Goal: Information Seeking & Learning: Find specific fact

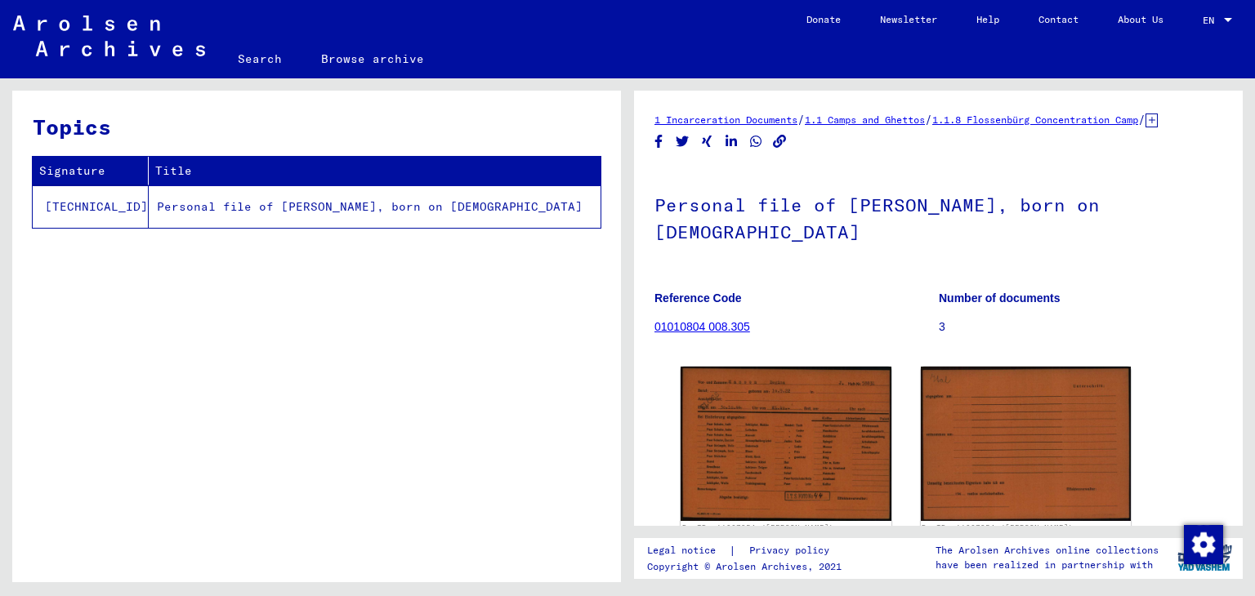
click at [255, 63] on link "Search" at bounding box center [259, 58] width 83 height 39
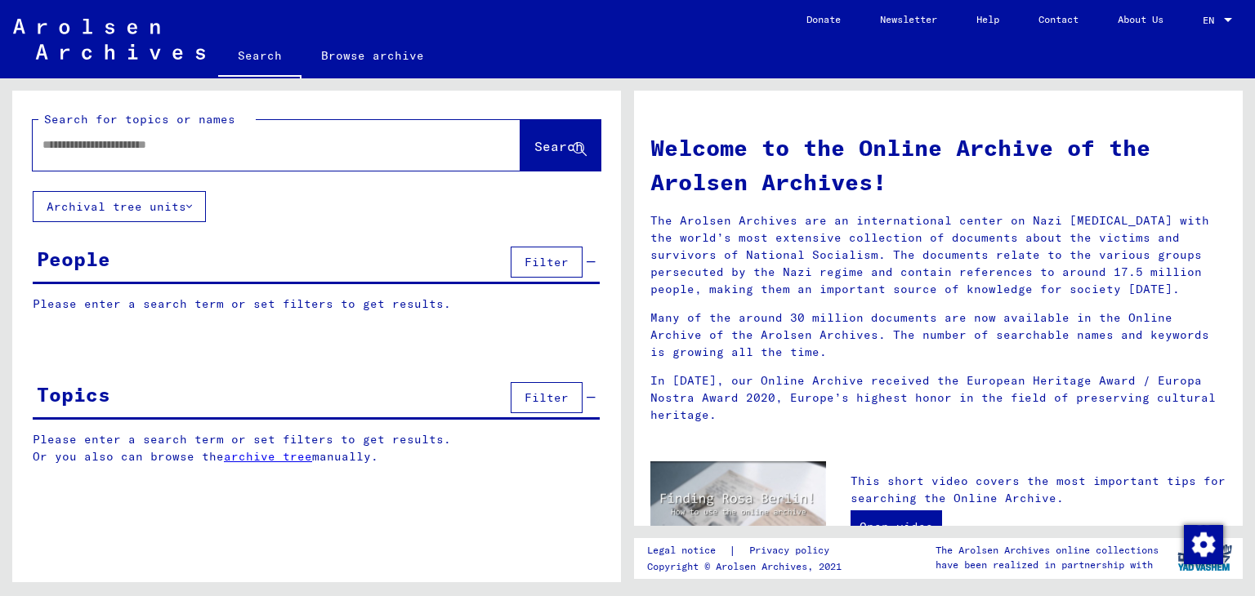
click at [180, 161] on div at bounding box center [252, 145] width 439 height 37
click at [168, 151] on input "text" at bounding box center [256, 144] width 429 height 17
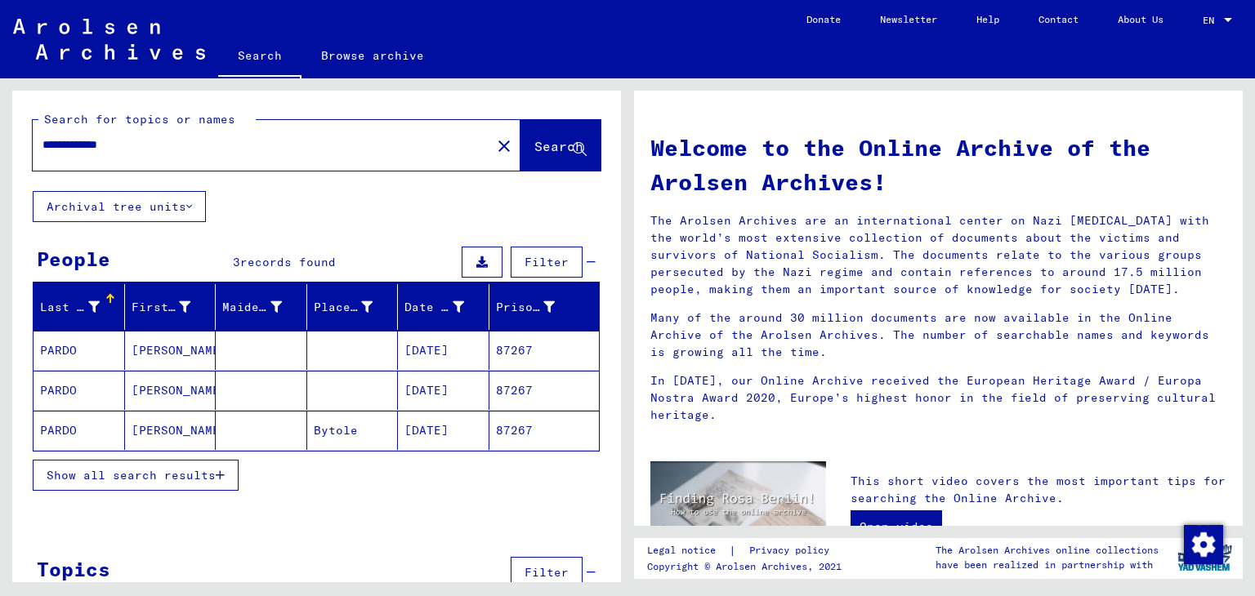
click at [127, 141] on input "**********" at bounding box center [256, 144] width 429 height 17
click at [228, 423] on mat-cell at bounding box center [261, 430] width 91 height 39
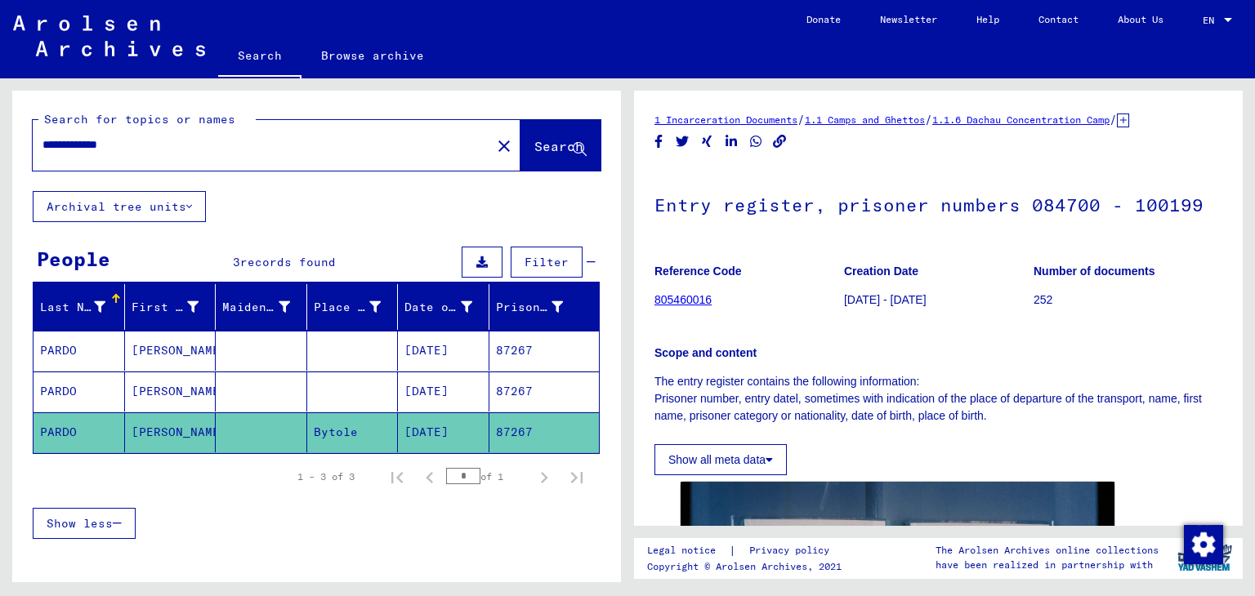
click at [378, 395] on mat-cell at bounding box center [352, 392] width 91 height 40
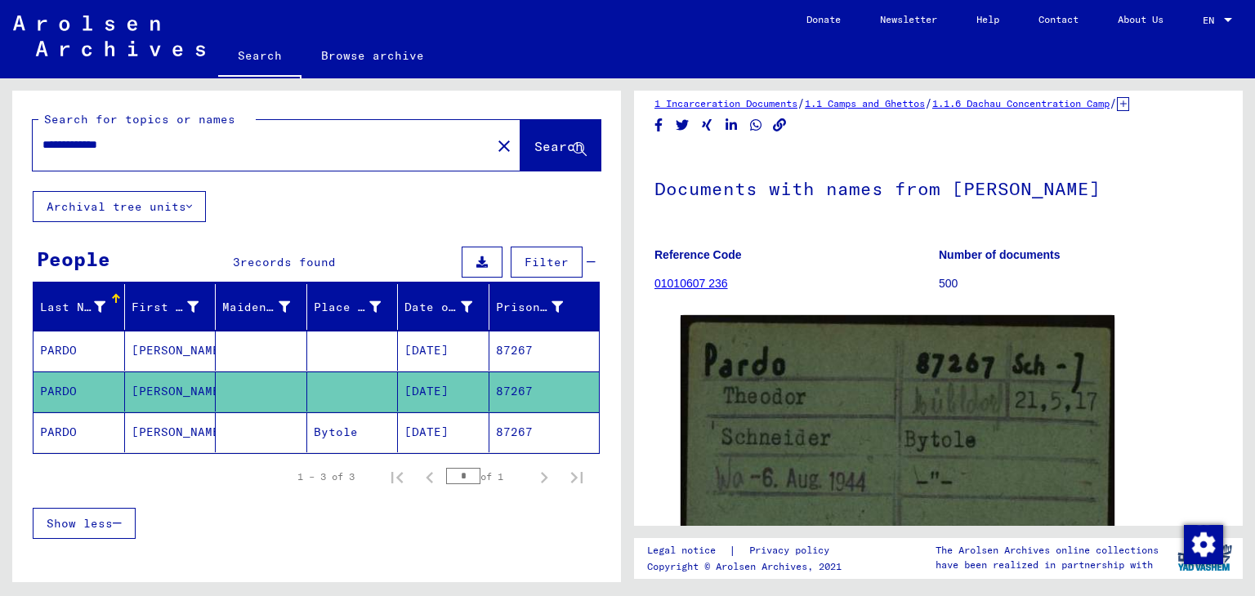
click at [423, 343] on mat-cell "[DATE]" at bounding box center [443, 351] width 91 height 40
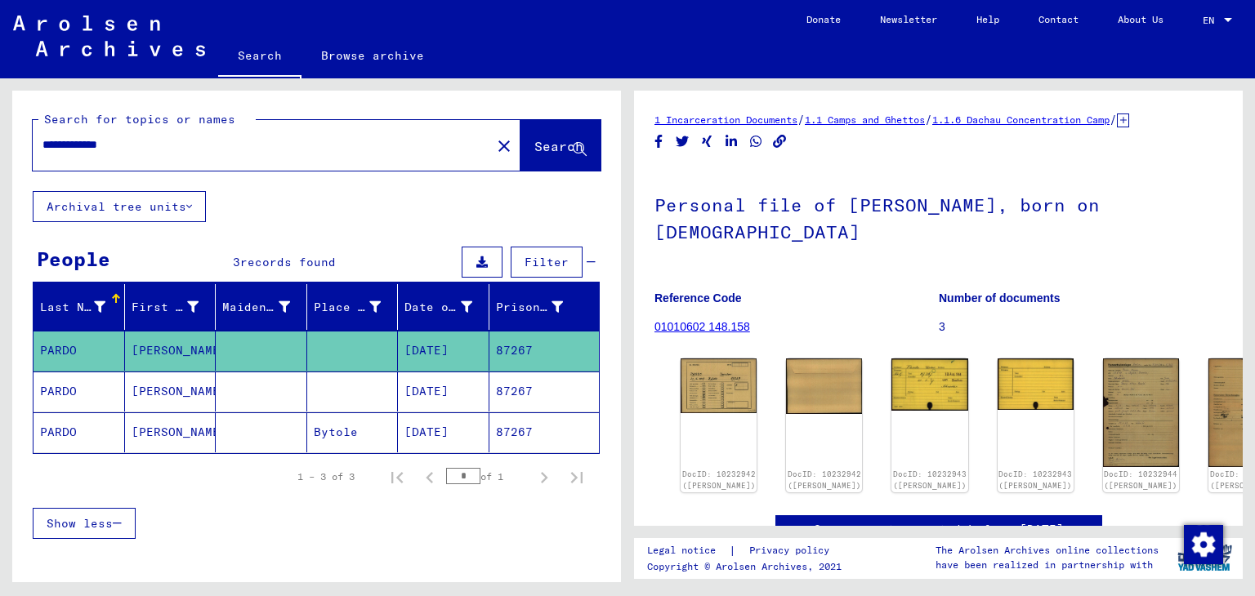
click at [258, 136] on input "**********" at bounding box center [261, 144] width 439 height 17
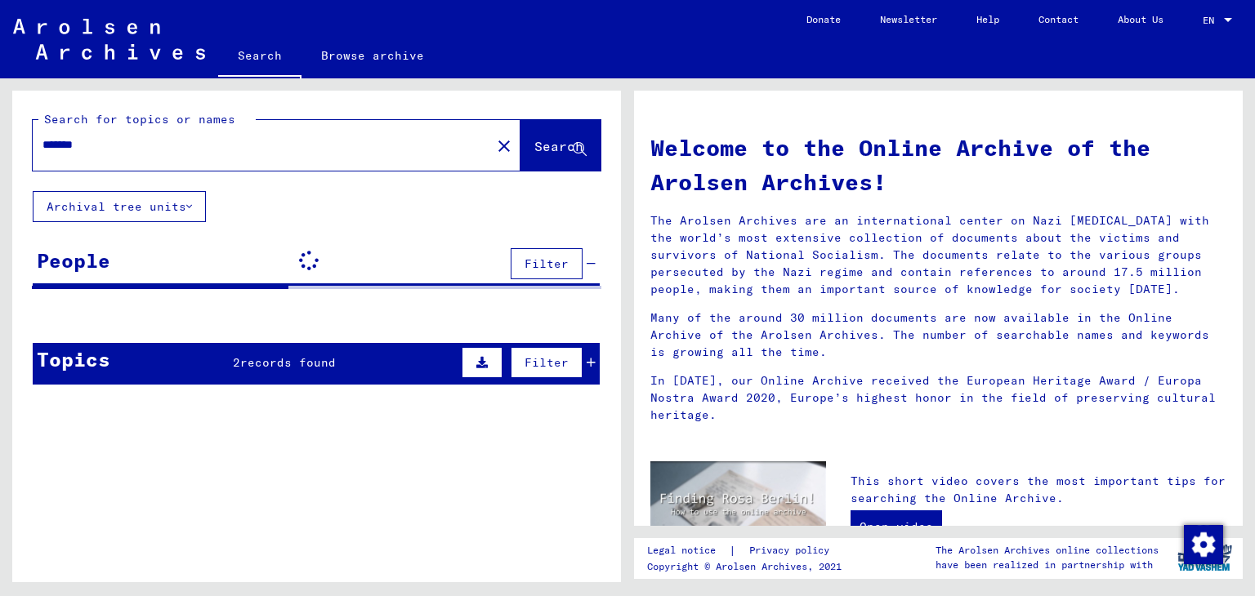
click at [330, 225] on div "Search for topics or names ******* close Search Archival tree units People Filt…" at bounding box center [316, 244] width 609 height 307
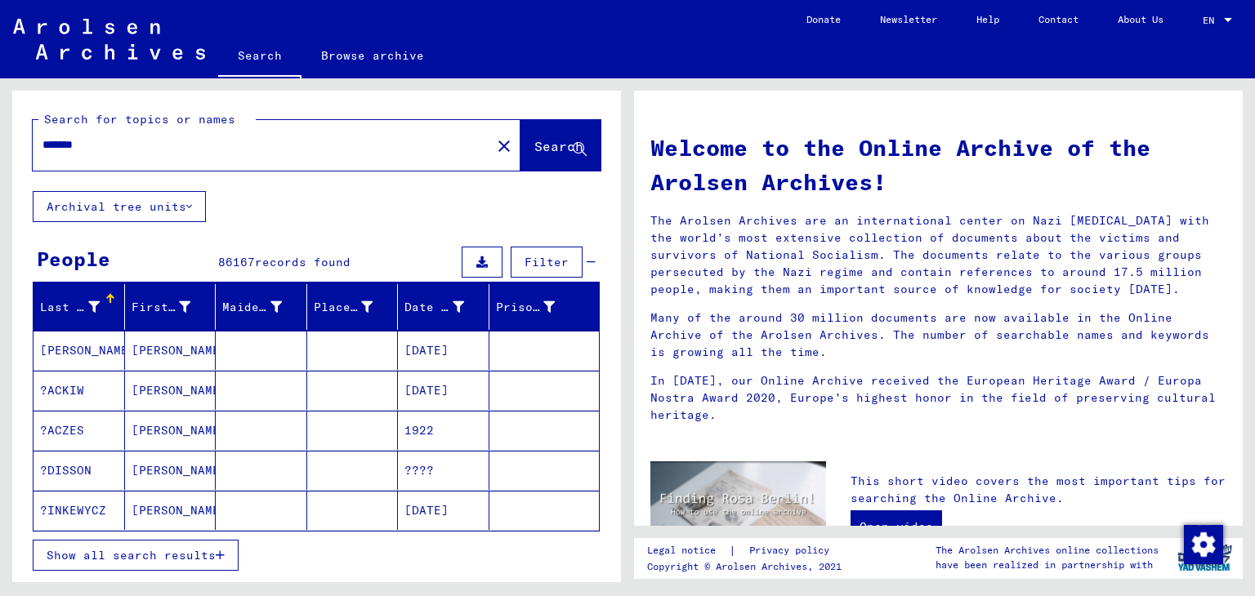
click at [115, 396] on mat-cell "?ACKIW" at bounding box center [78, 390] width 91 height 39
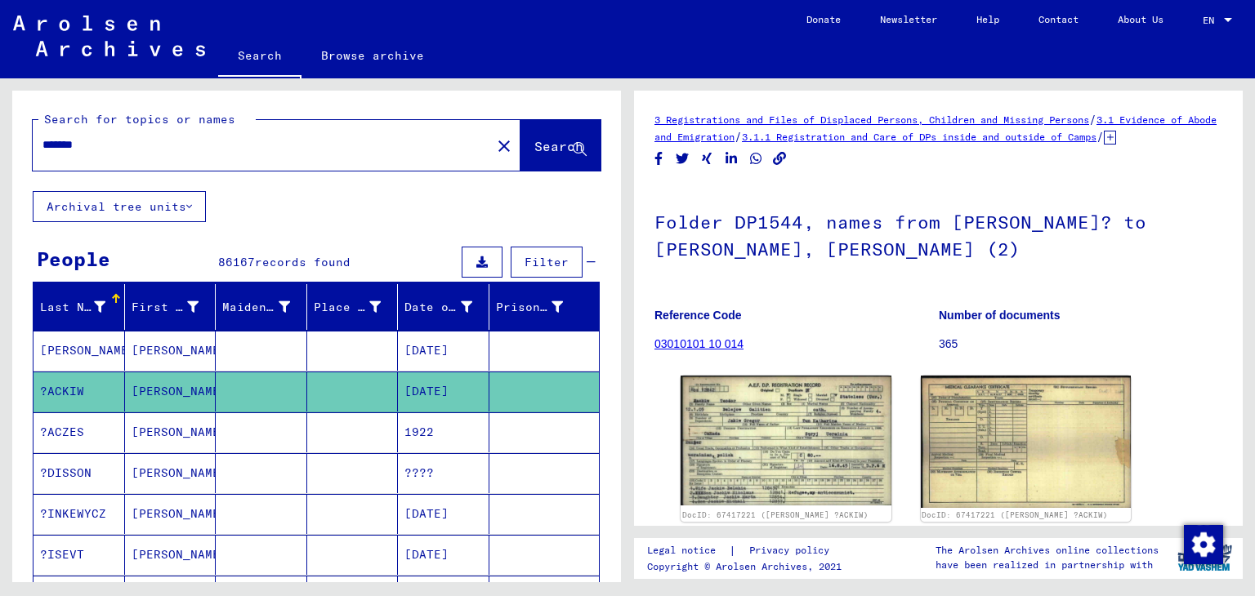
click at [92, 143] on input "*******" at bounding box center [261, 144] width 439 height 17
type input "*****"
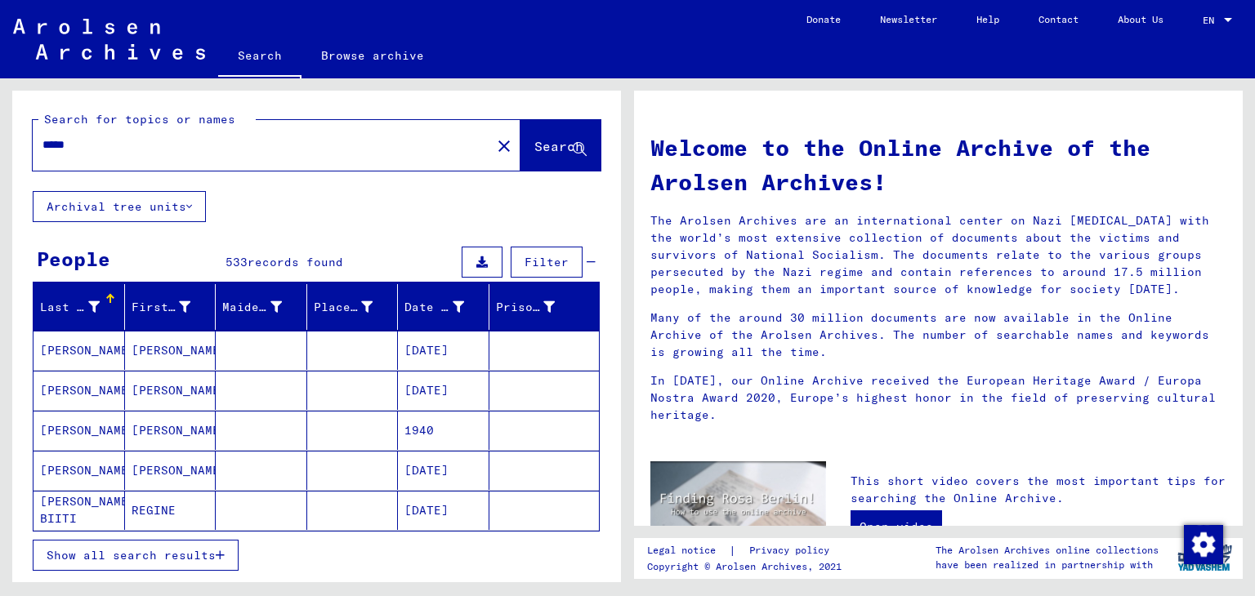
click at [265, 515] on mat-cell at bounding box center [261, 510] width 91 height 39
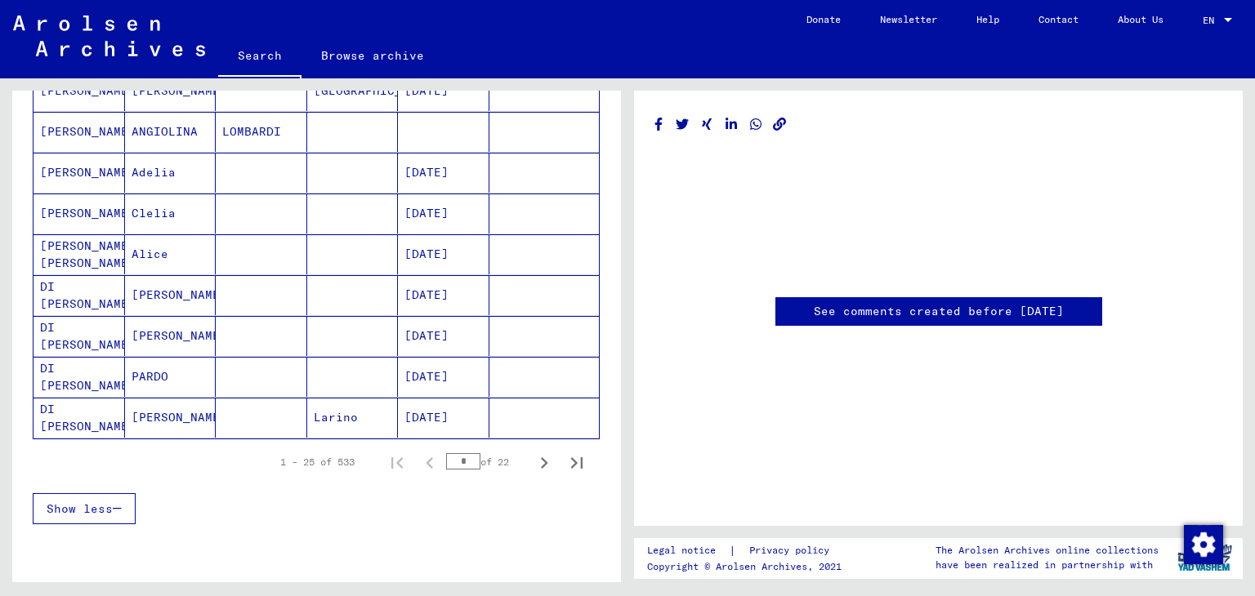
scroll to position [914, 0]
click at [533, 452] on icon "Next page" at bounding box center [544, 462] width 23 height 23
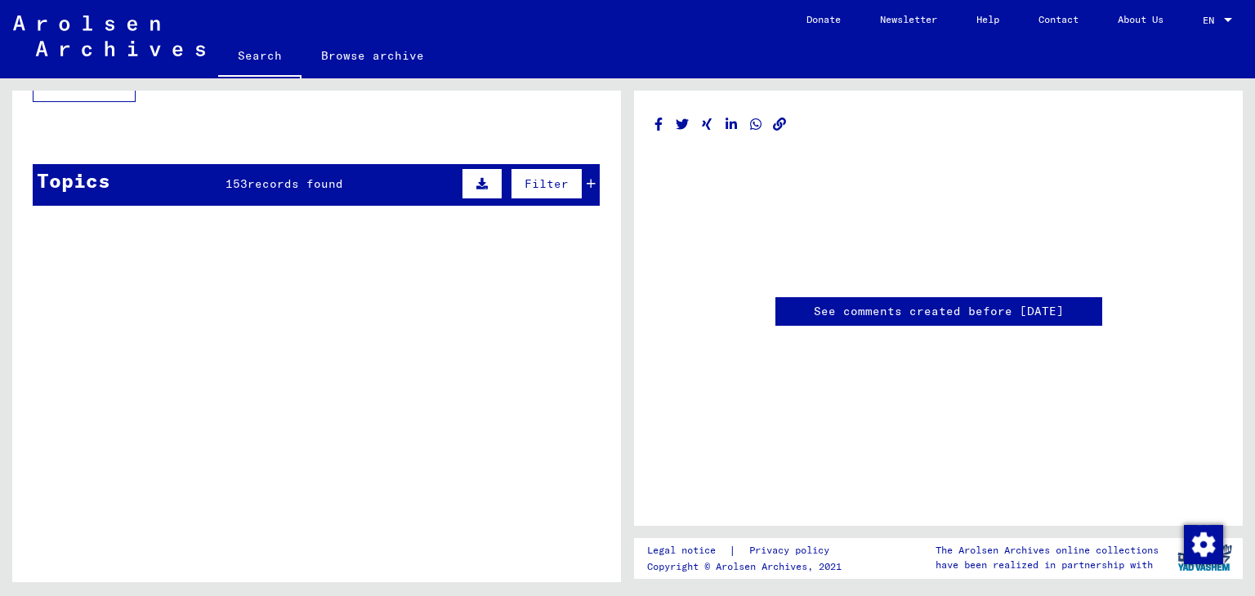
scroll to position [891, 0]
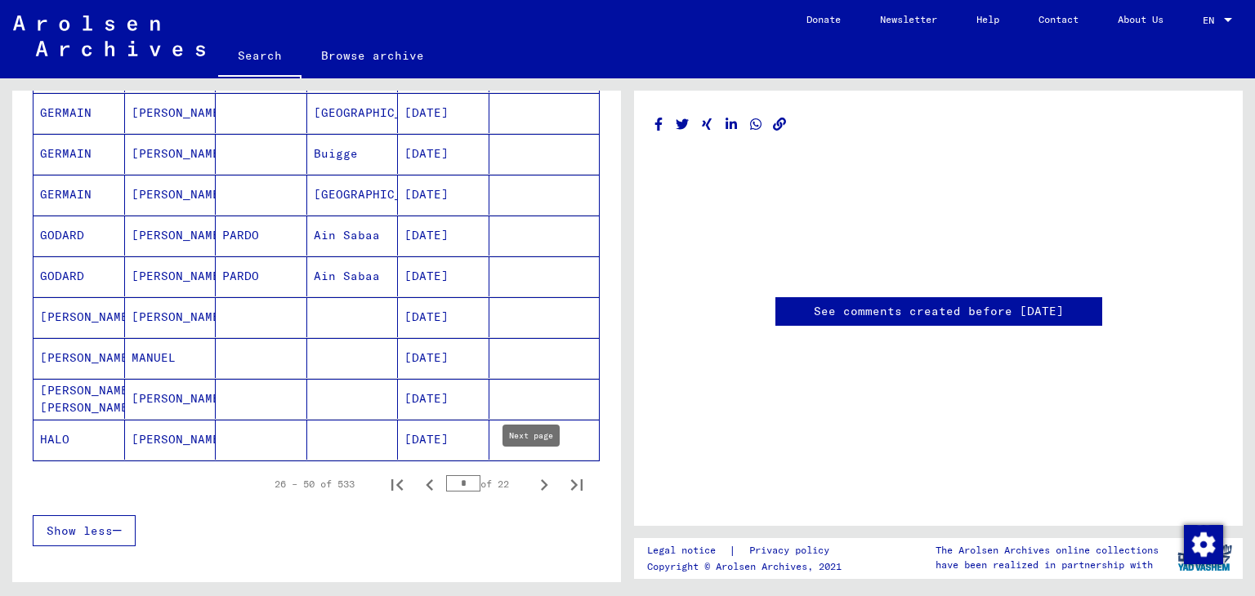
click at [533, 475] on icon "Next page" at bounding box center [544, 485] width 23 height 23
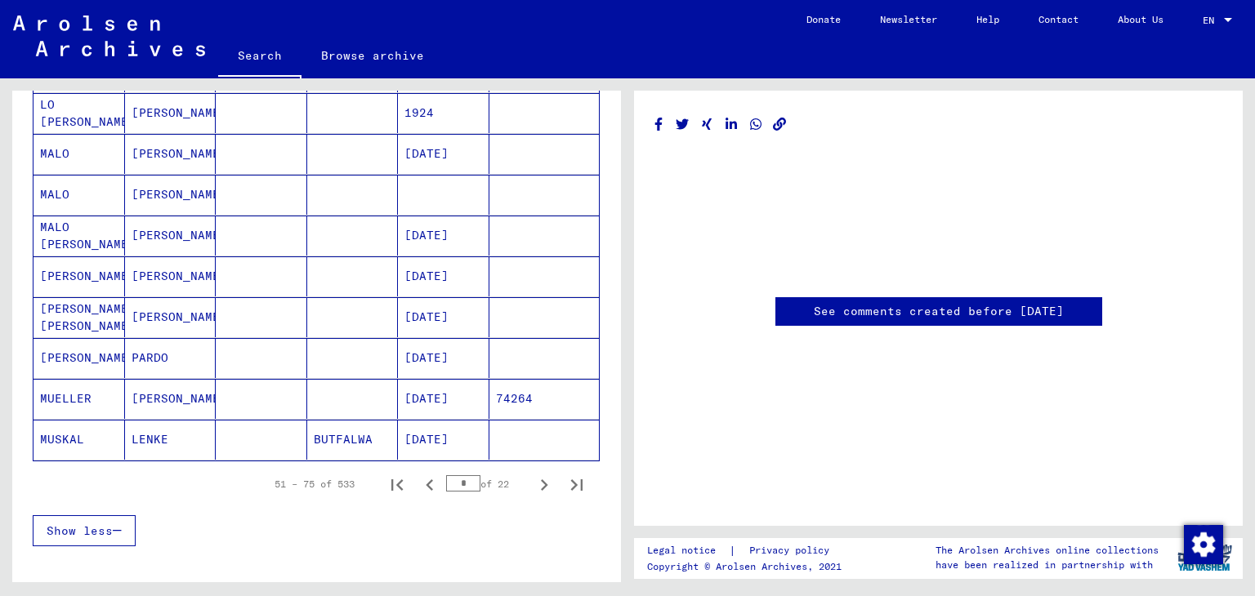
click at [533, 475] on icon "Next page" at bounding box center [544, 485] width 23 height 23
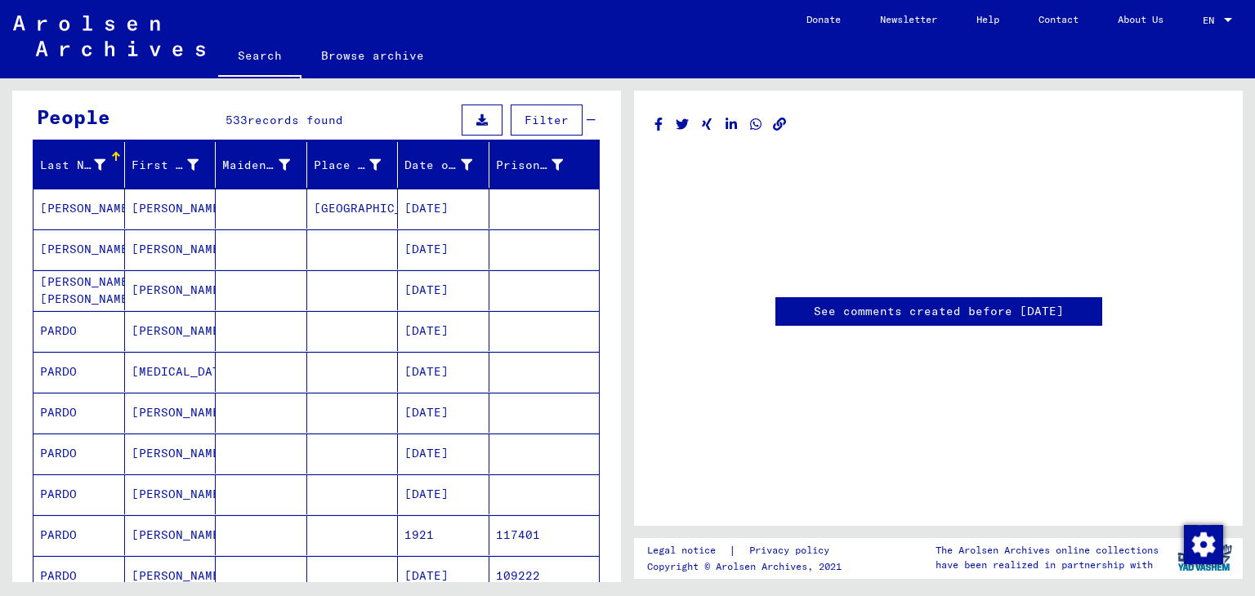
scroll to position [141, 0]
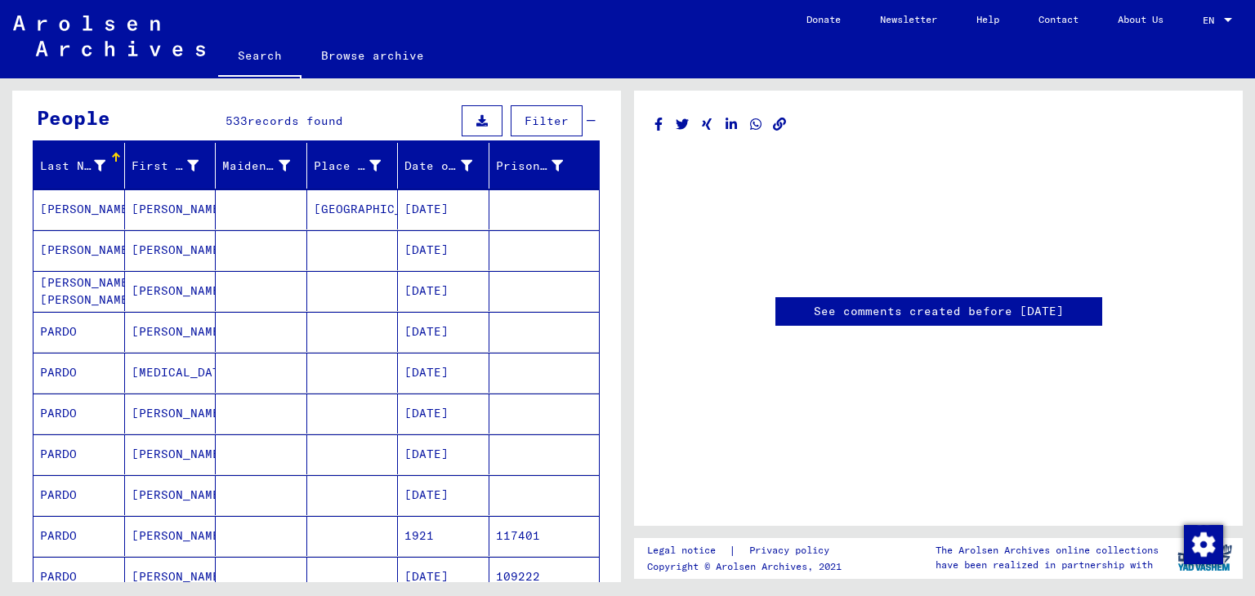
click at [229, 327] on mat-cell at bounding box center [261, 332] width 91 height 40
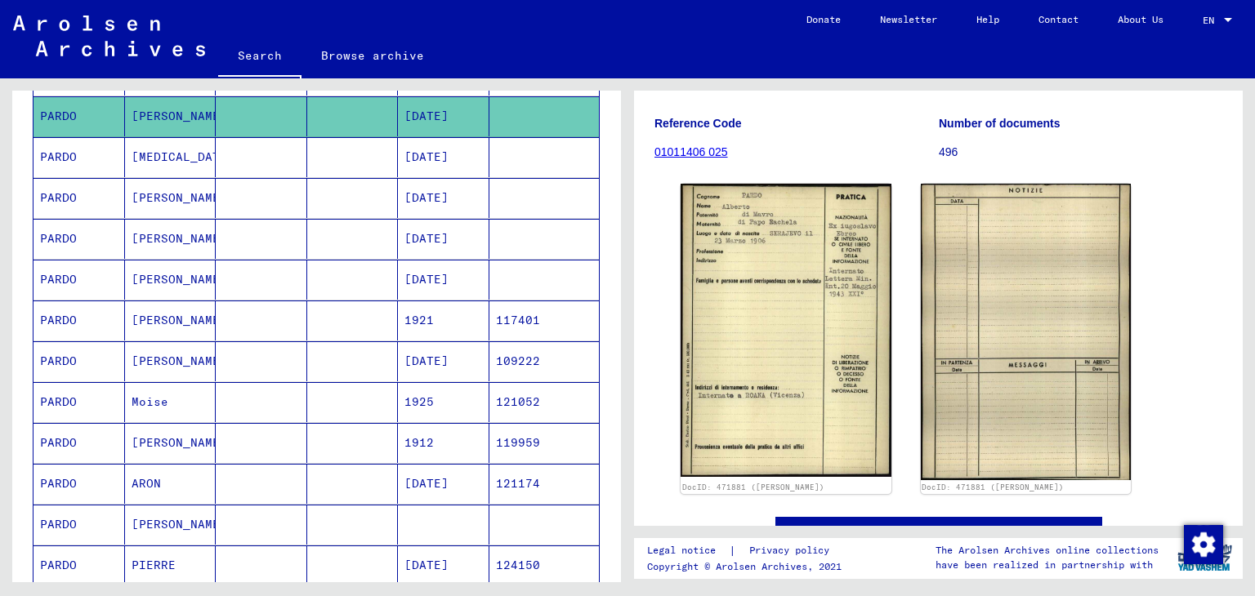
scroll to position [163, 0]
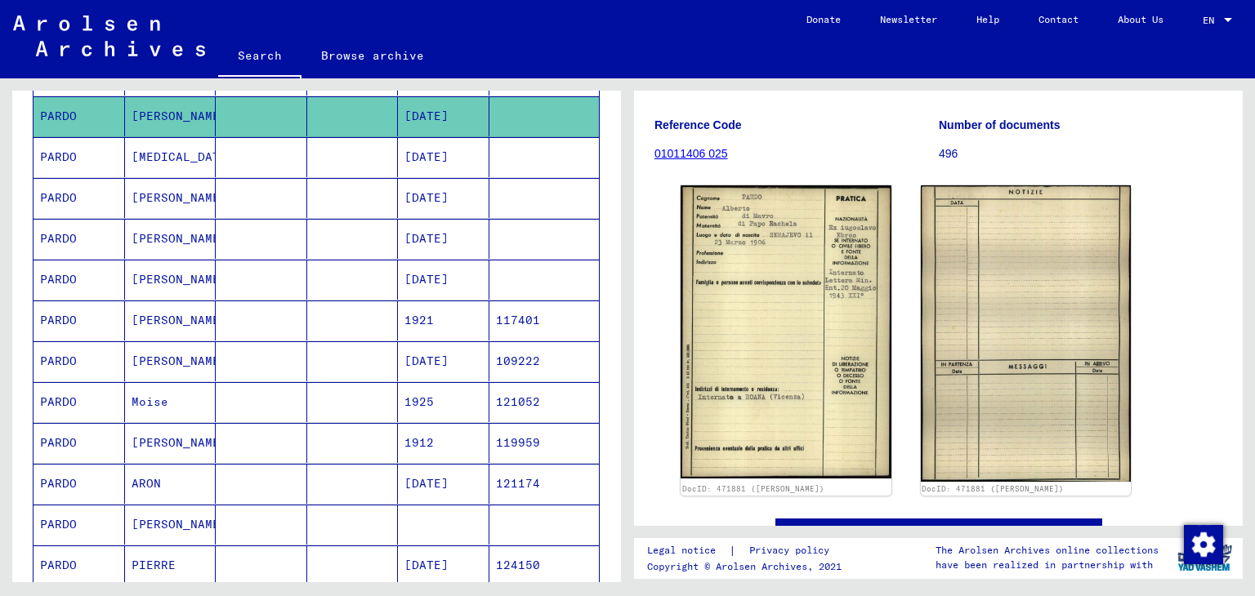
click at [333, 164] on mat-cell at bounding box center [352, 157] width 91 height 40
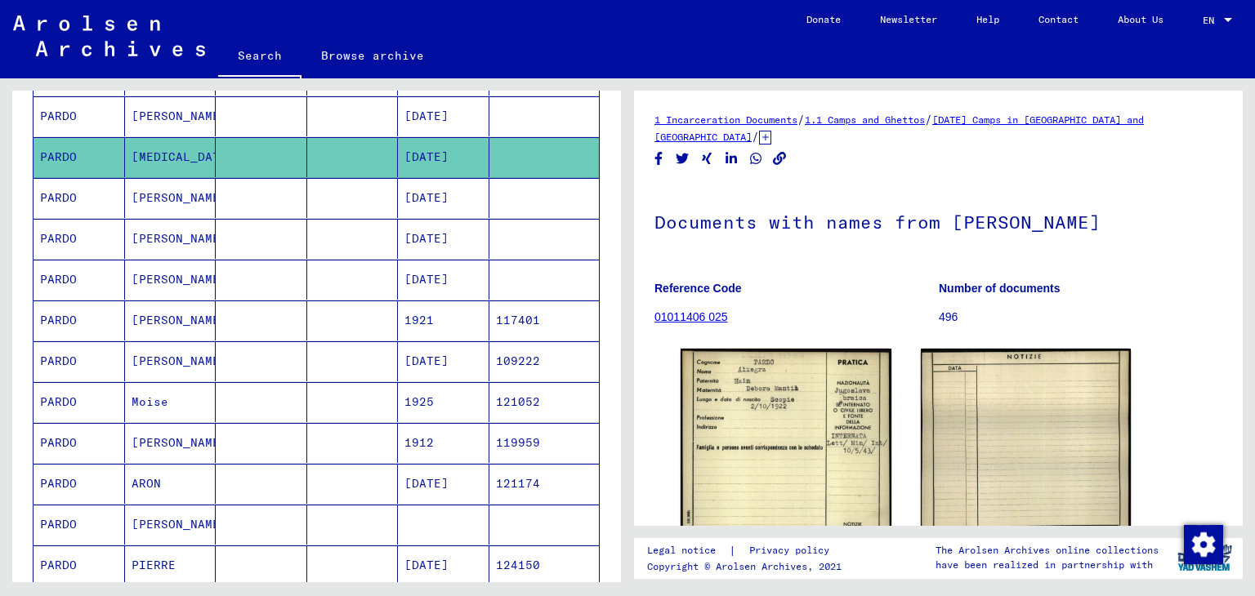
click at [333, 188] on mat-cell at bounding box center [352, 198] width 91 height 40
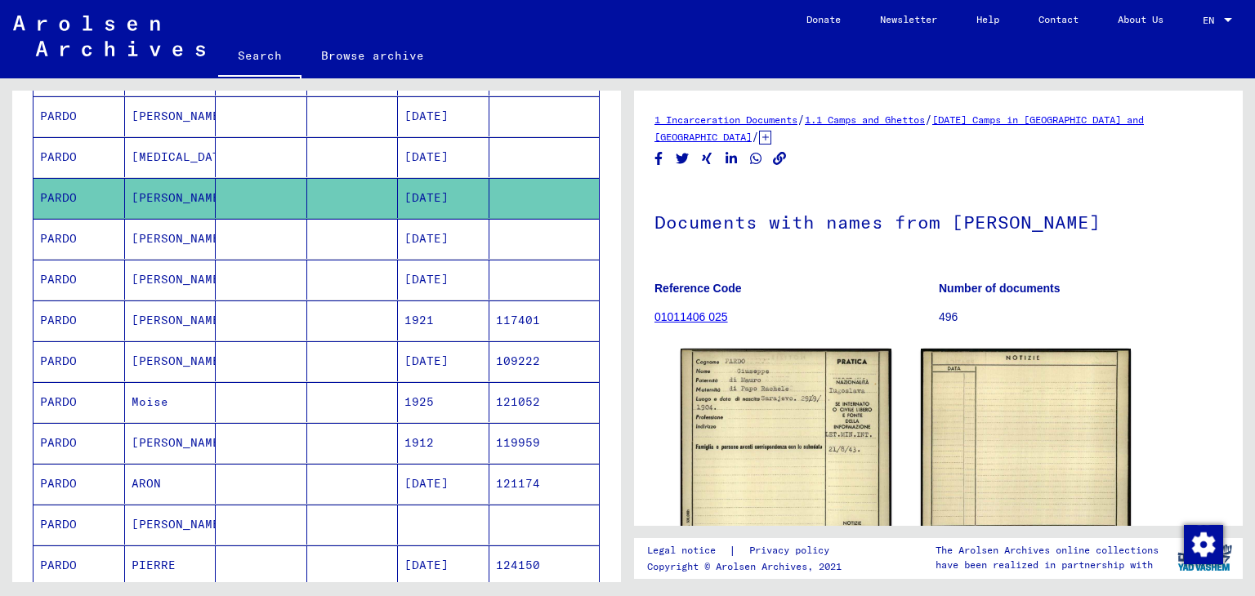
click at [350, 237] on mat-cell at bounding box center [352, 239] width 91 height 40
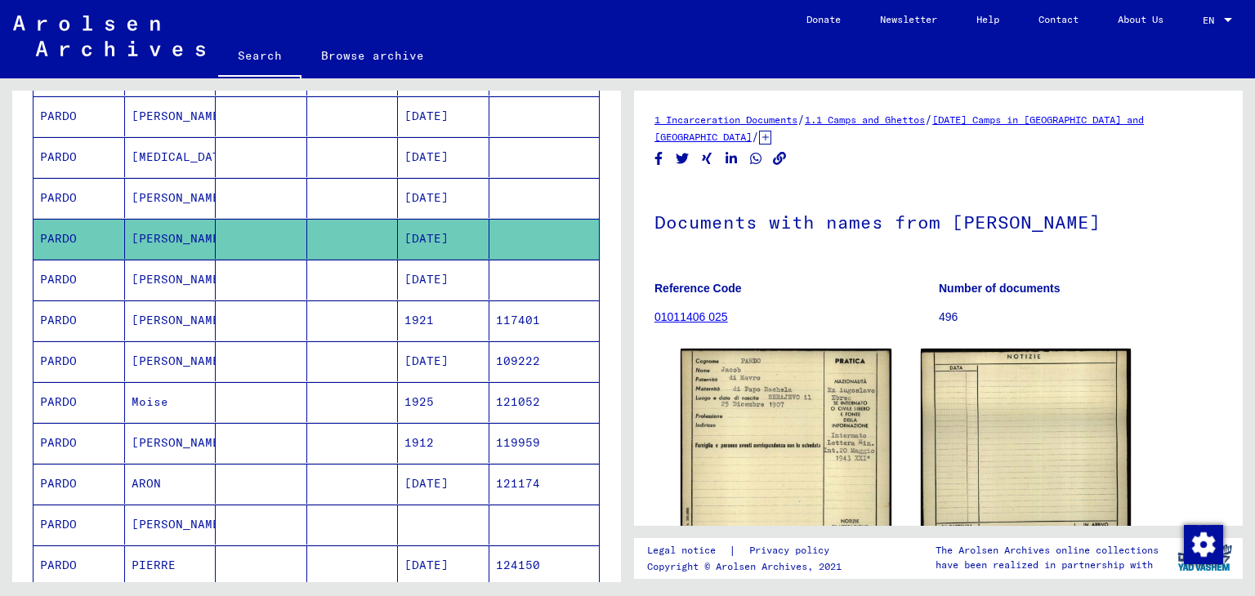
click at [352, 276] on mat-cell at bounding box center [352, 280] width 91 height 40
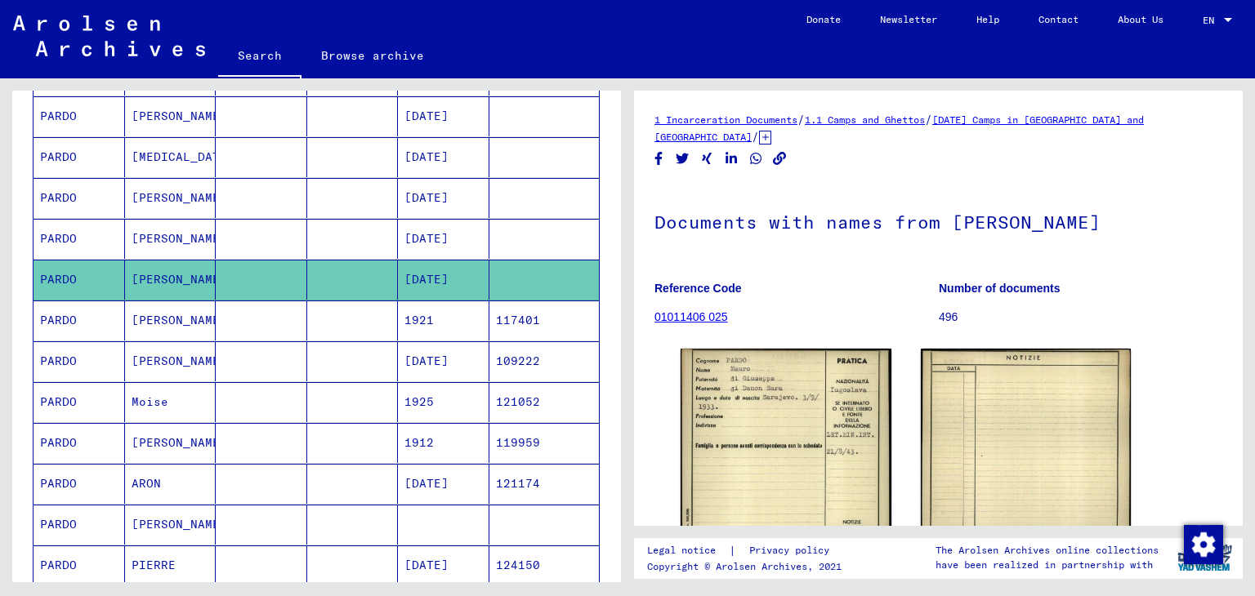
click at [350, 314] on mat-cell at bounding box center [352, 321] width 91 height 40
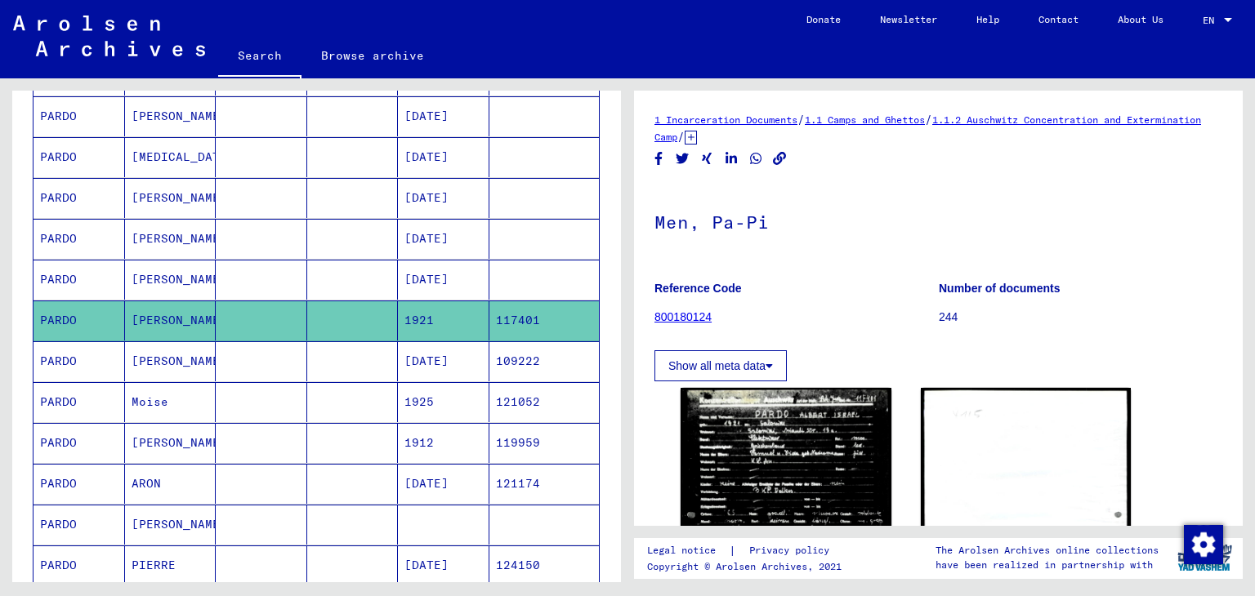
click at [348, 352] on mat-cell at bounding box center [352, 361] width 91 height 40
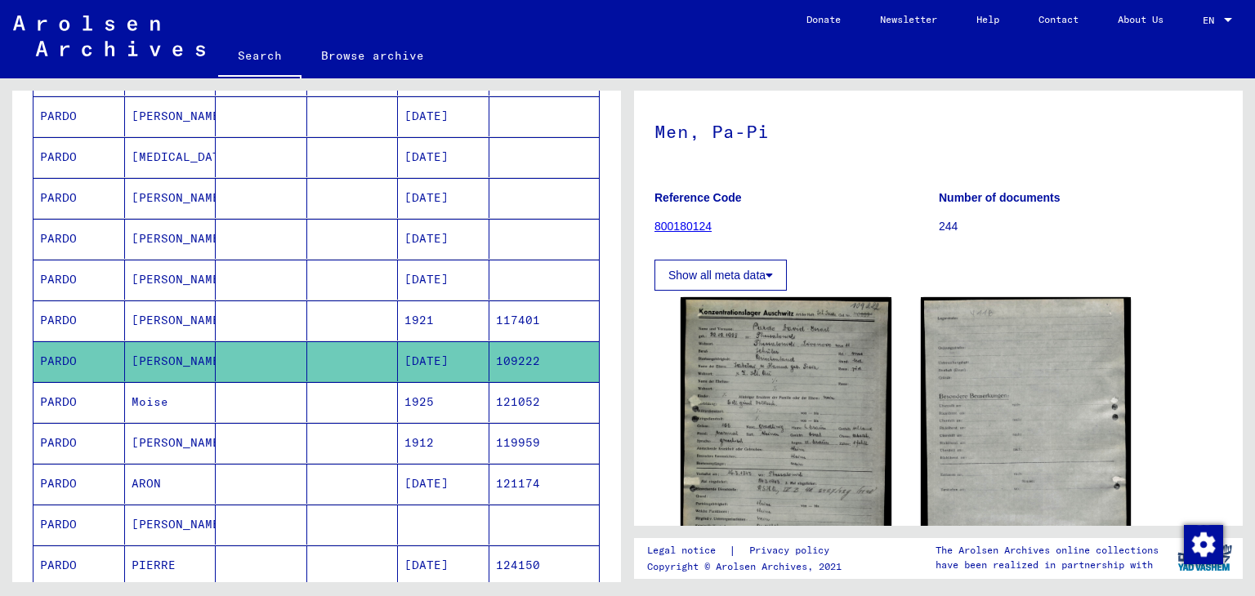
scroll to position [113, 0]
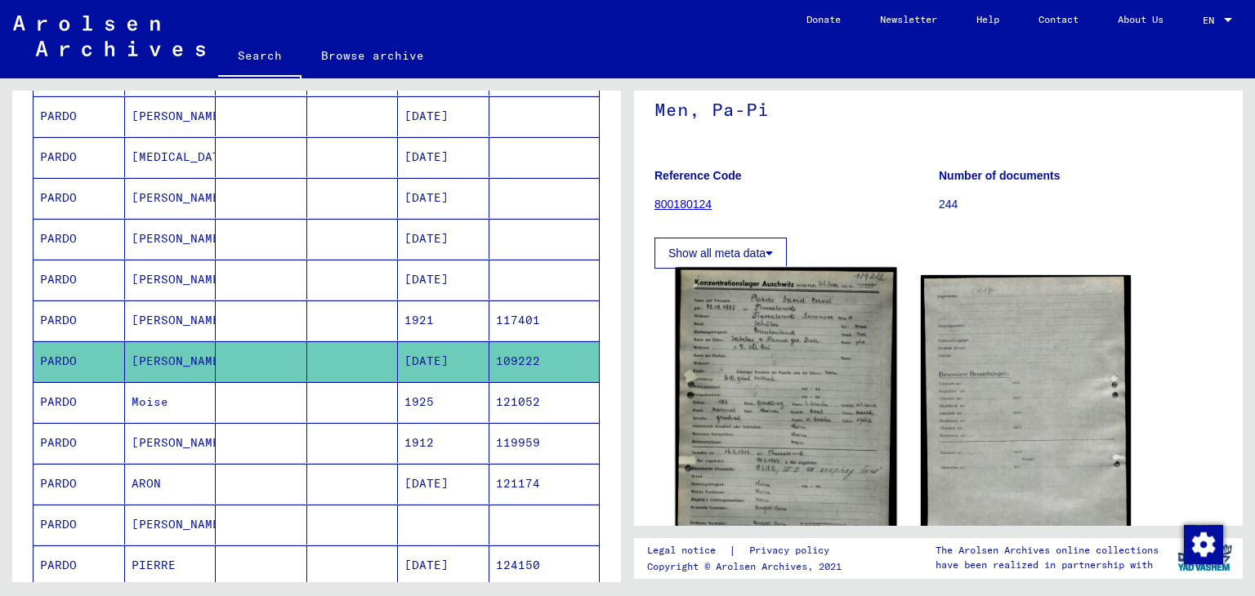
click at [741, 325] on img at bounding box center [785, 427] width 221 height 318
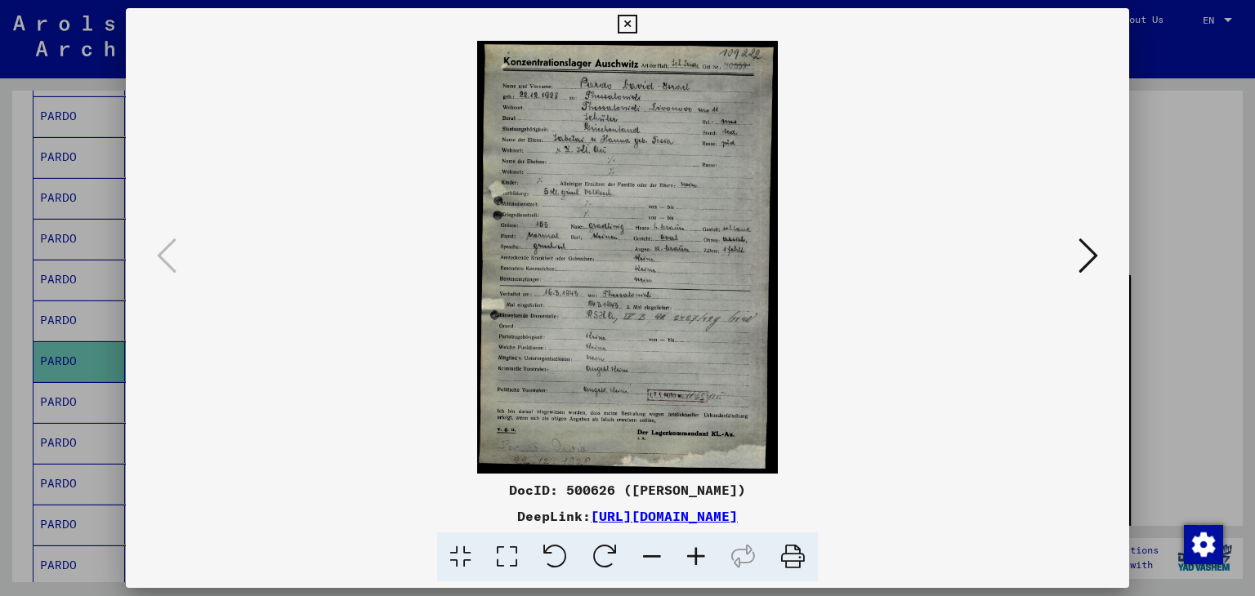
click at [1081, 243] on icon at bounding box center [1088, 255] width 20 height 39
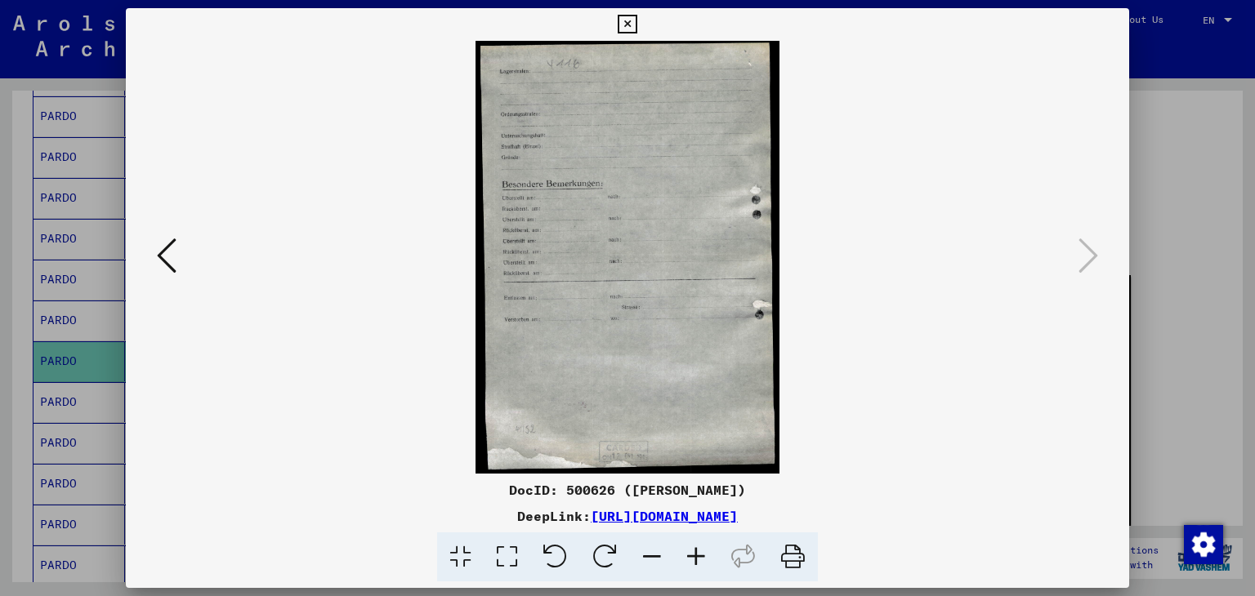
click at [1147, 201] on div at bounding box center [627, 298] width 1255 height 596
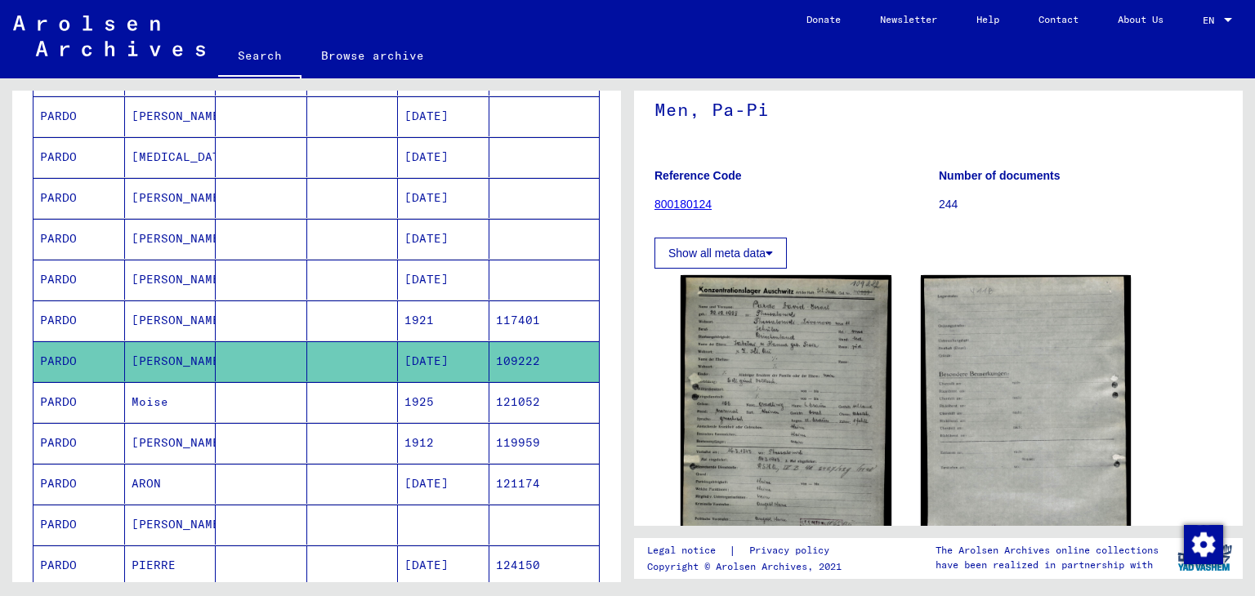
click at [307, 316] on mat-cell at bounding box center [352, 321] width 91 height 40
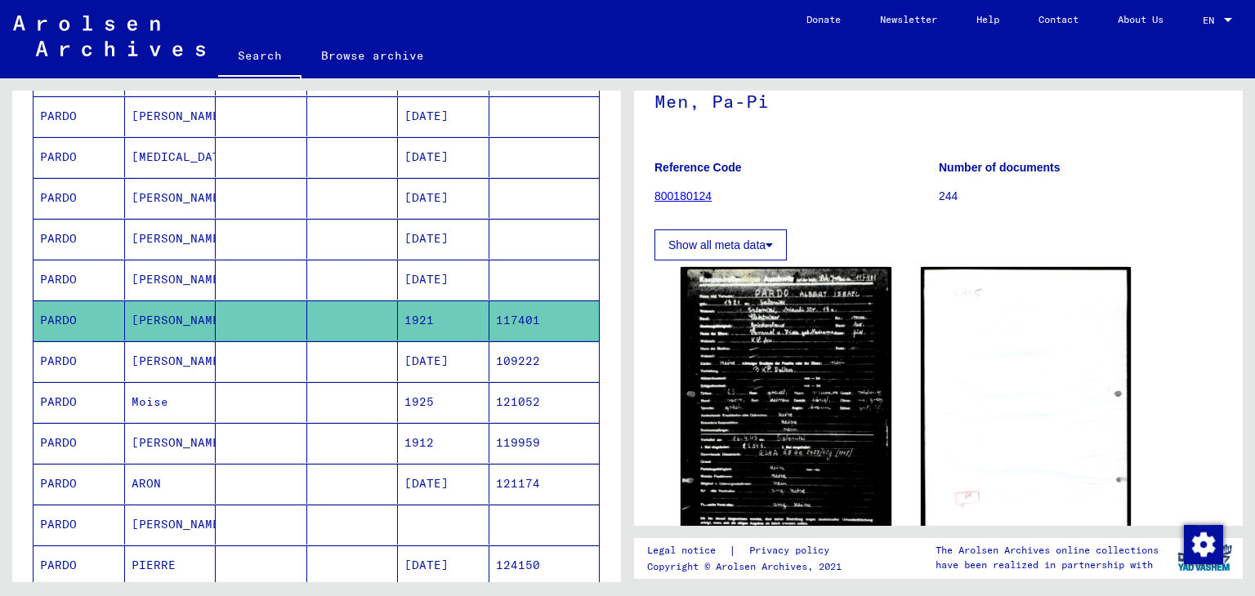
scroll to position [121, 0]
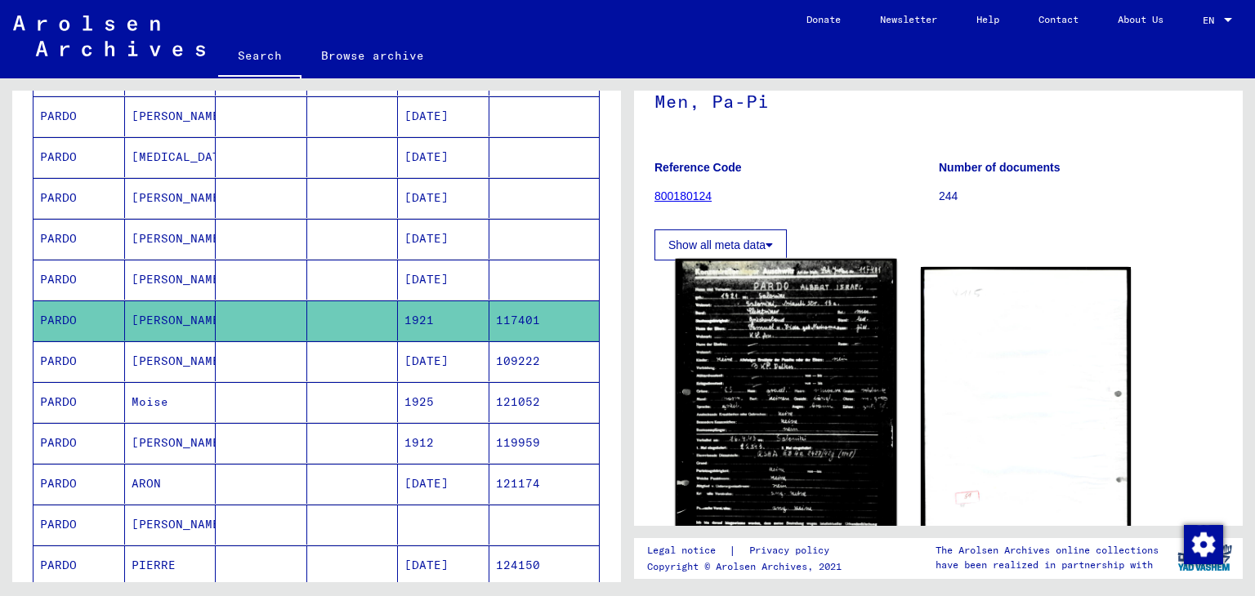
click at [748, 328] on img at bounding box center [785, 427] width 221 height 336
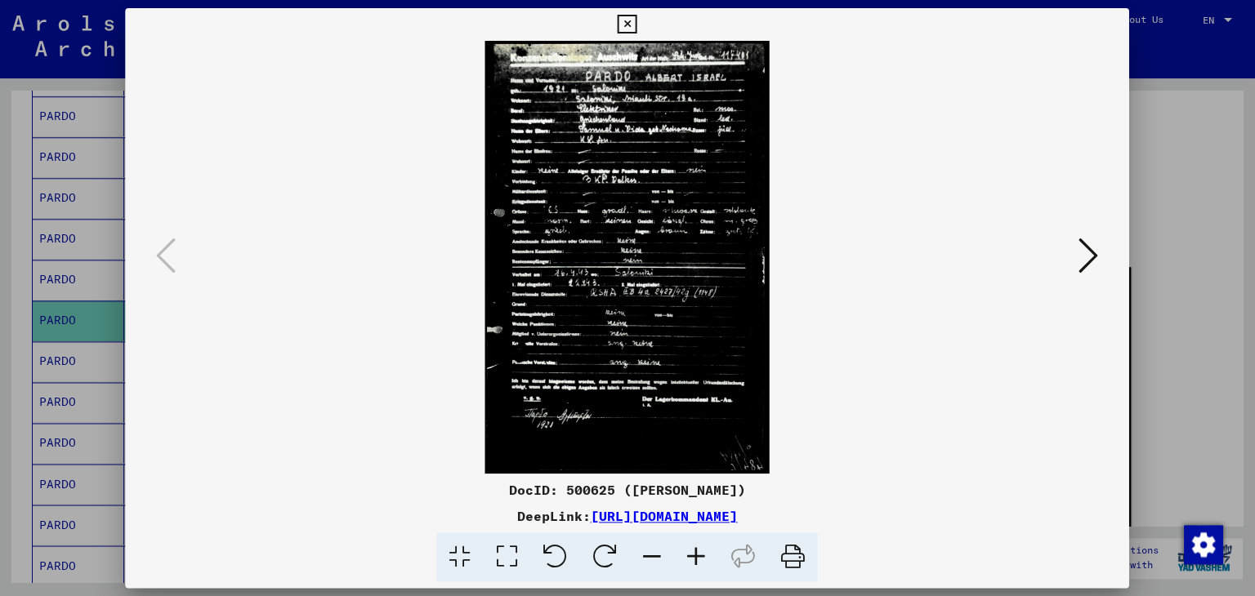
scroll to position [0, 0]
click at [64, 337] on div at bounding box center [627, 298] width 1255 height 596
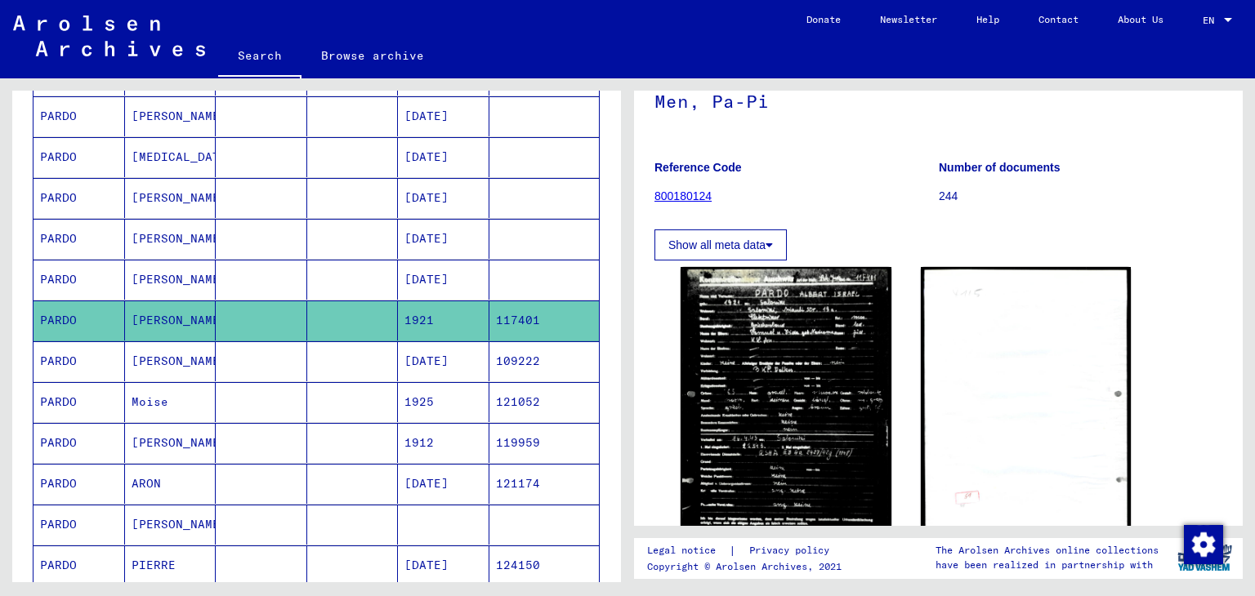
click at [174, 403] on mat-cell "Moise" at bounding box center [170, 402] width 91 height 40
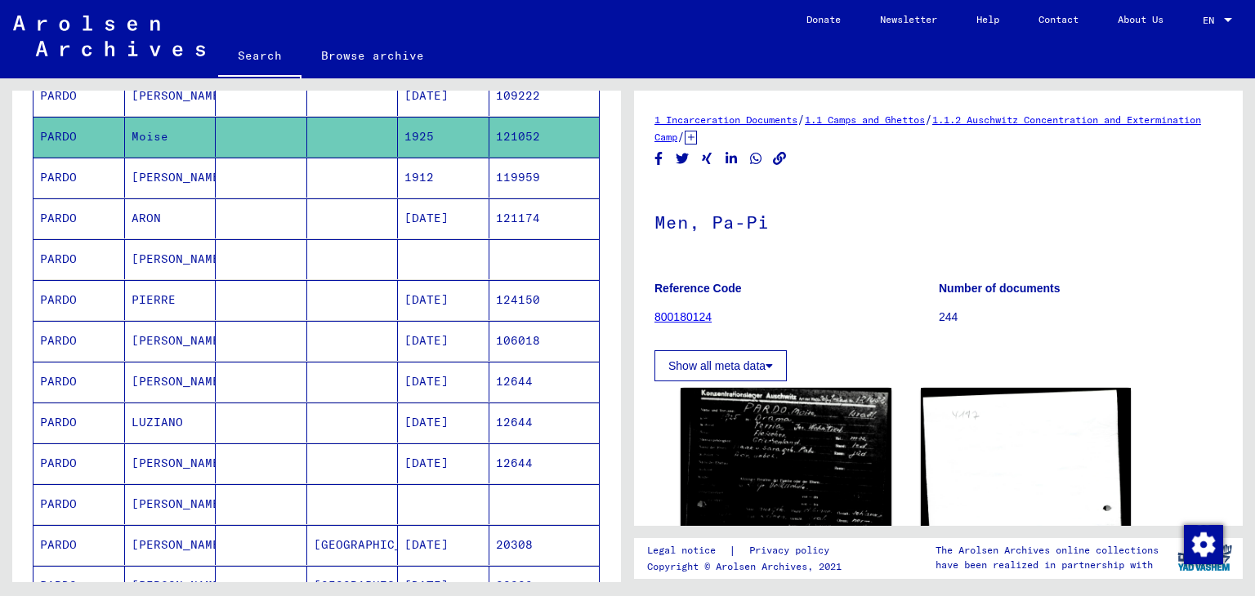
scroll to position [185, 0]
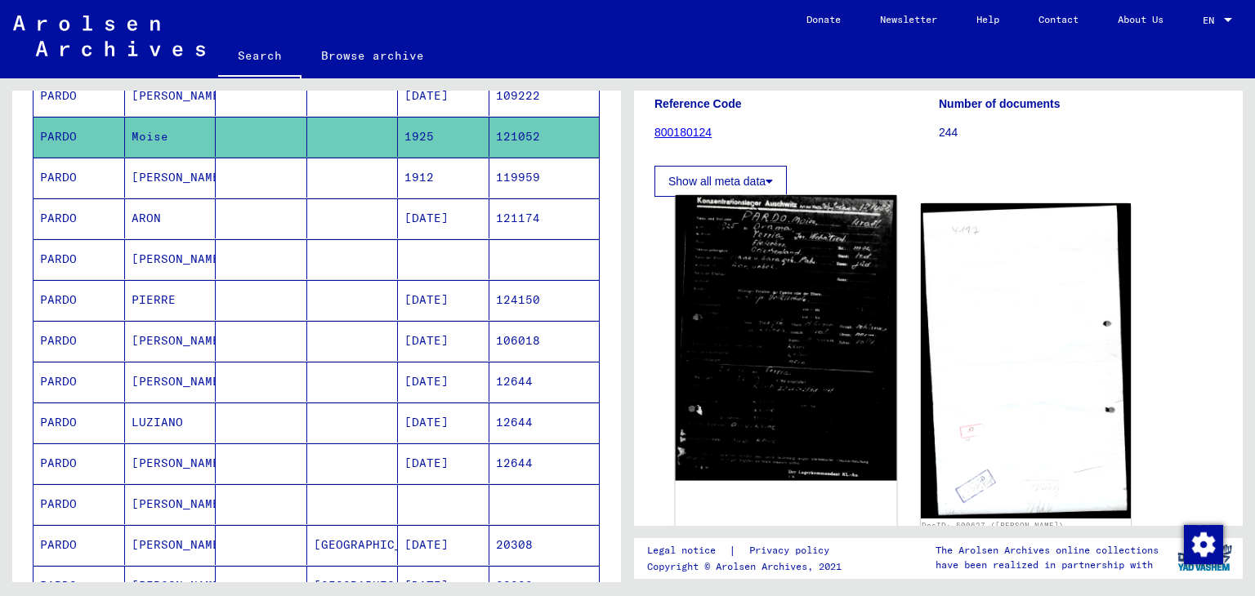
click at [755, 296] on img at bounding box center [785, 338] width 221 height 286
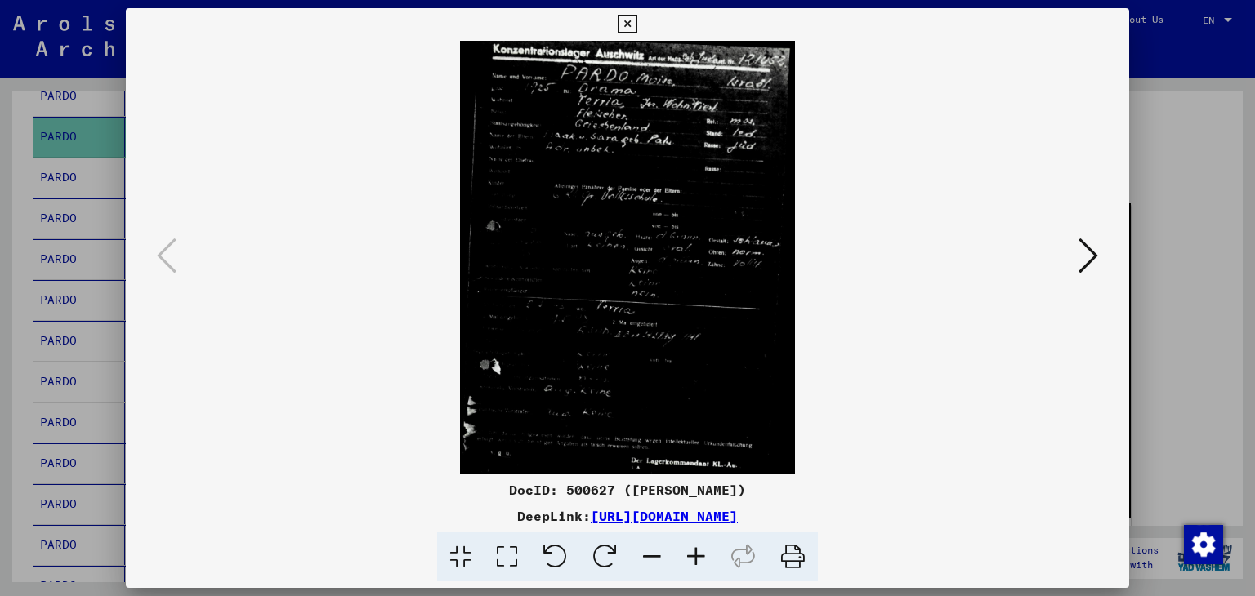
click at [23, 237] on div at bounding box center [627, 298] width 1255 height 596
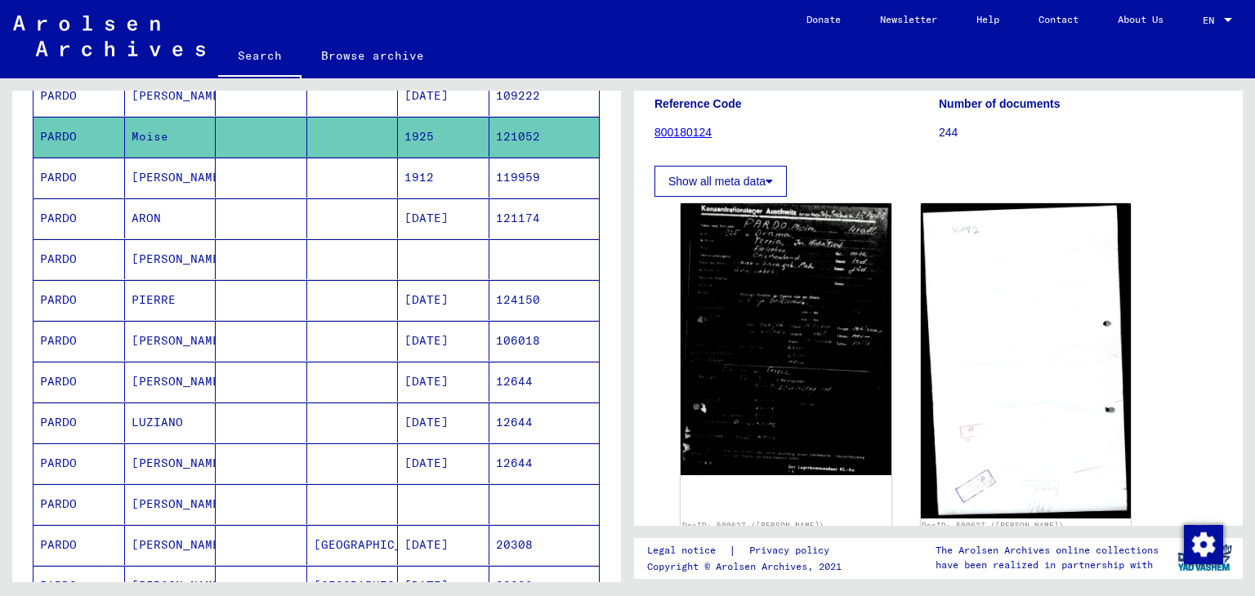
click at [163, 176] on mat-cell "[PERSON_NAME]" at bounding box center [170, 178] width 91 height 40
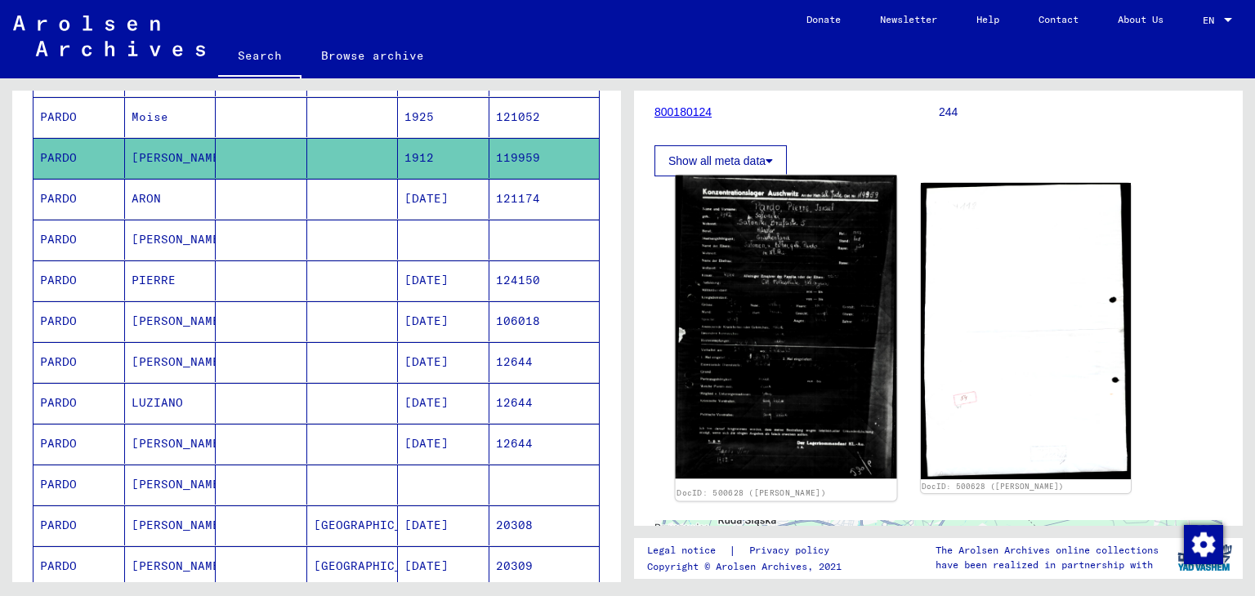
scroll to position [206, 0]
click at [756, 256] on img at bounding box center [785, 326] width 221 height 303
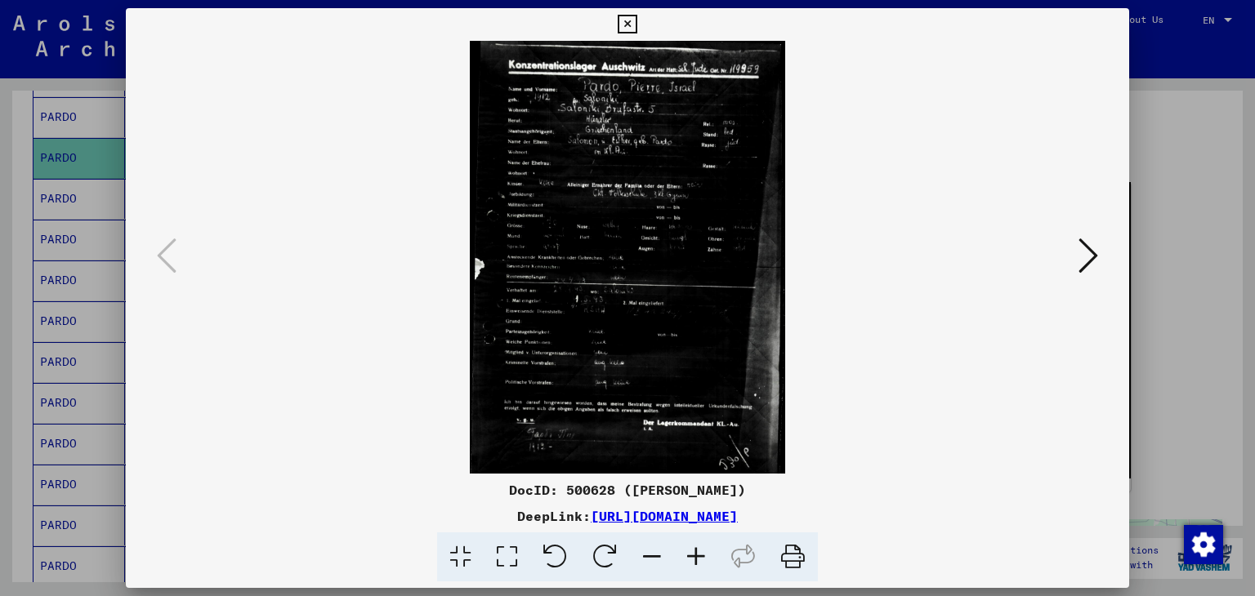
click at [85, 246] on div at bounding box center [627, 298] width 1255 height 596
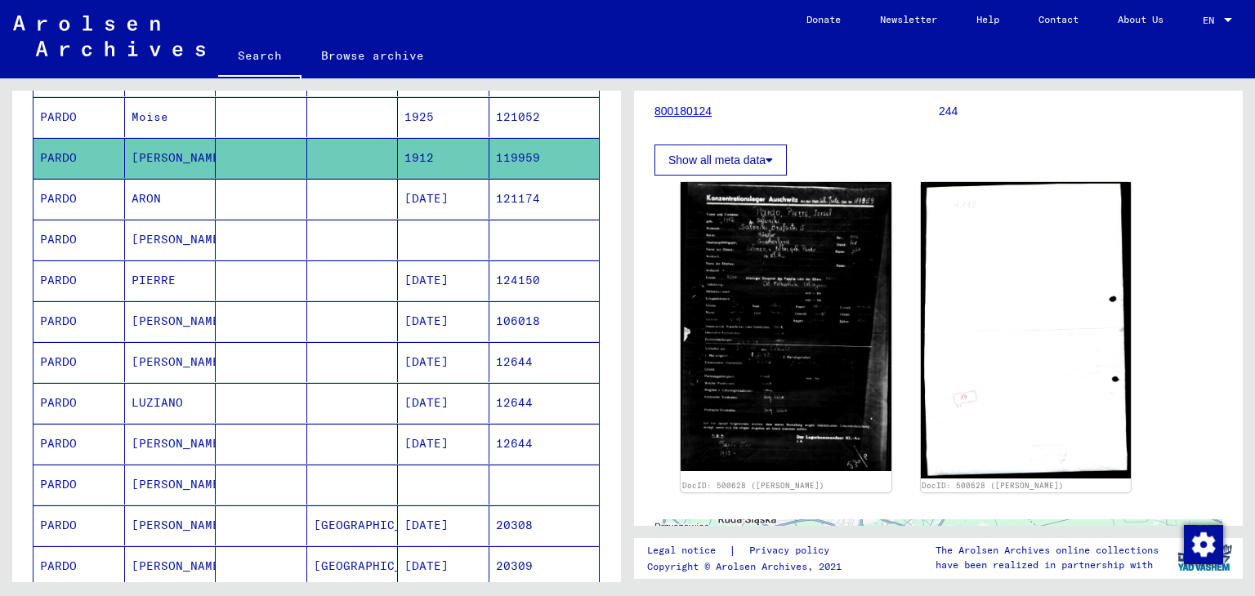
click at [225, 187] on mat-cell at bounding box center [261, 199] width 91 height 40
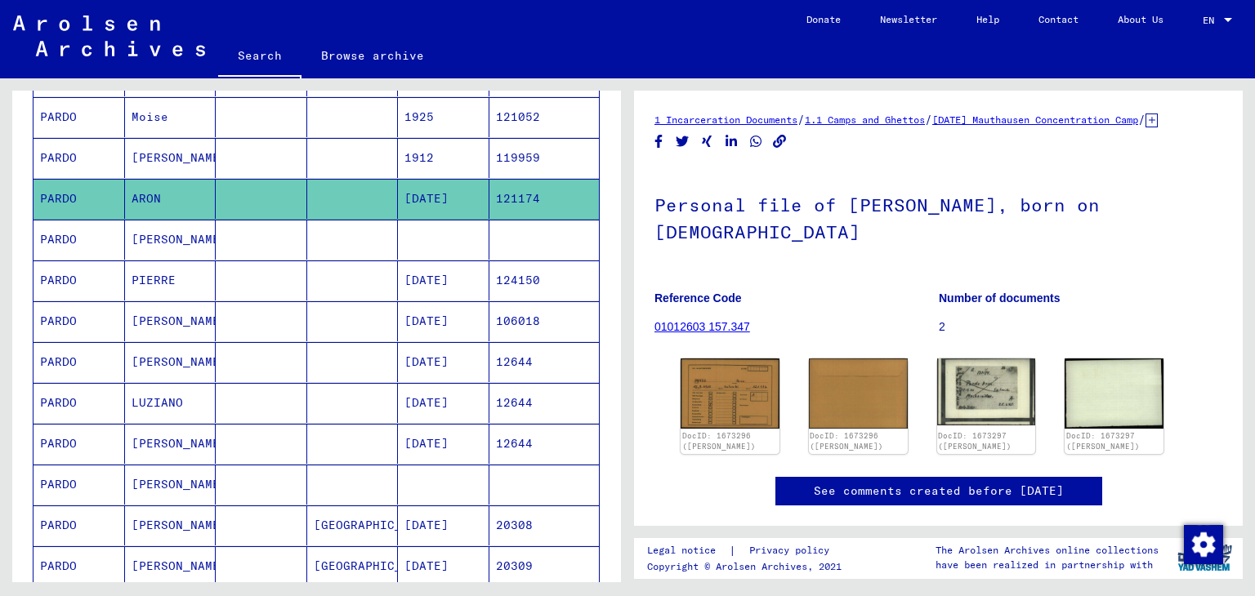
scroll to position [186, 0]
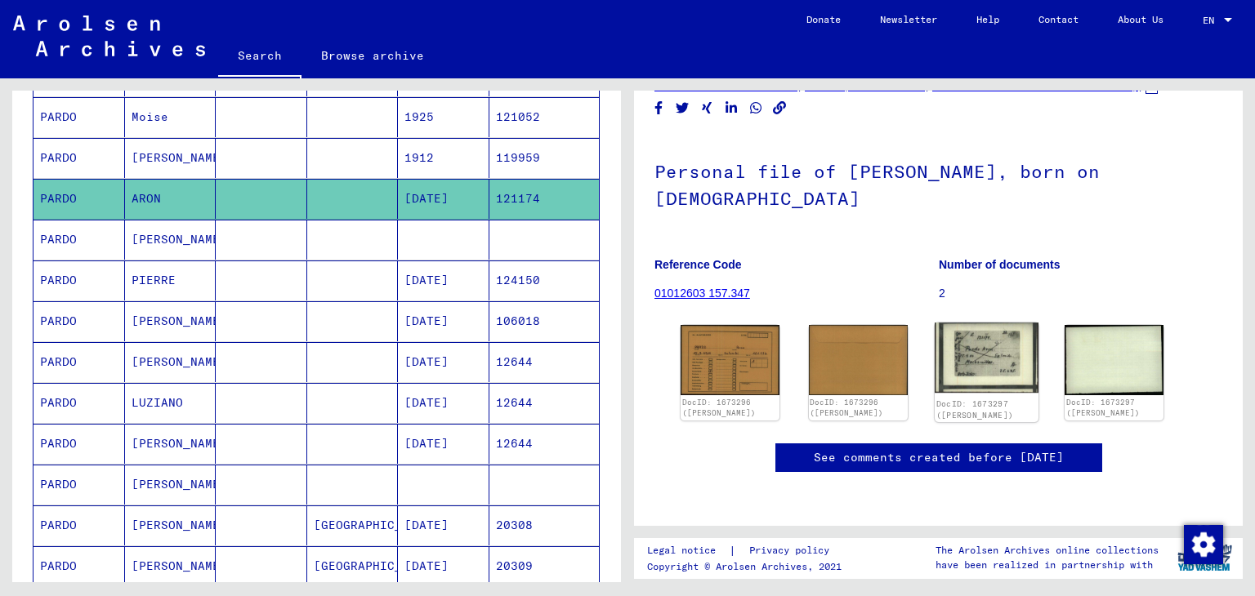
click at [988, 323] on img at bounding box center [986, 358] width 104 height 70
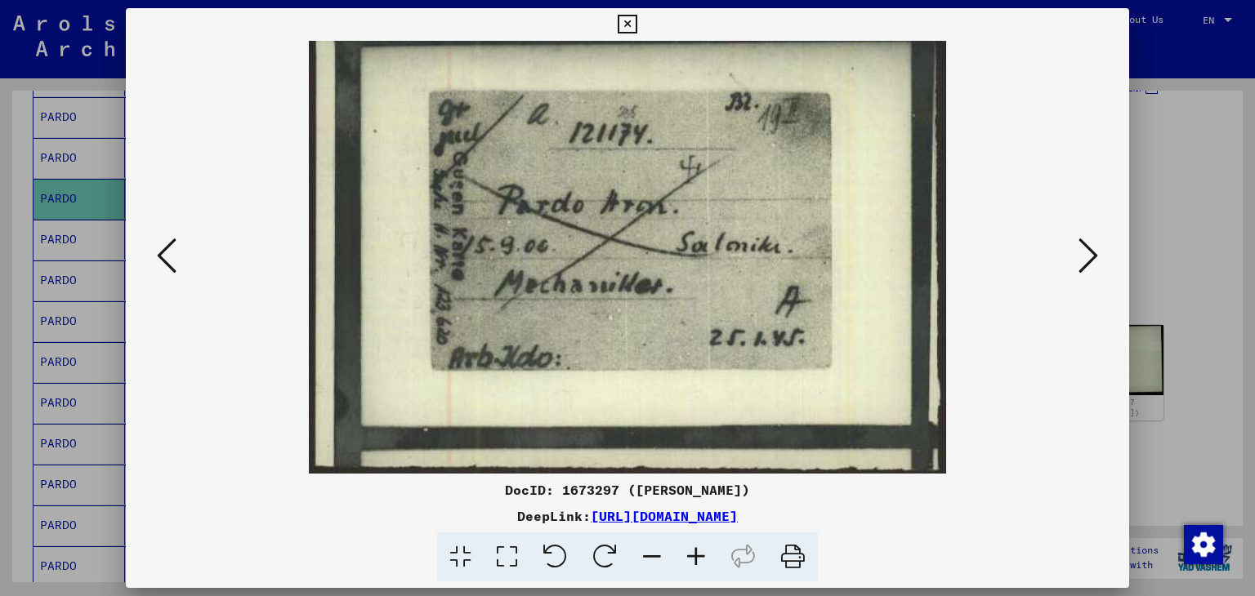
click at [8, 182] on div at bounding box center [627, 298] width 1255 height 596
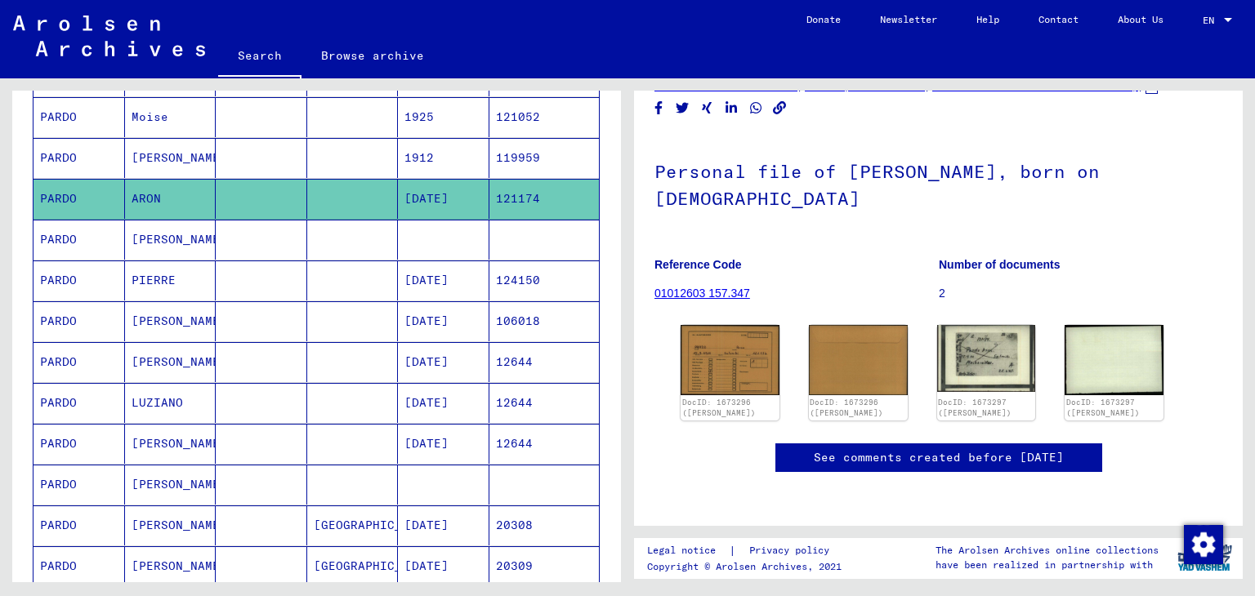
click at [190, 230] on mat-cell "[PERSON_NAME]" at bounding box center [170, 240] width 91 height 40
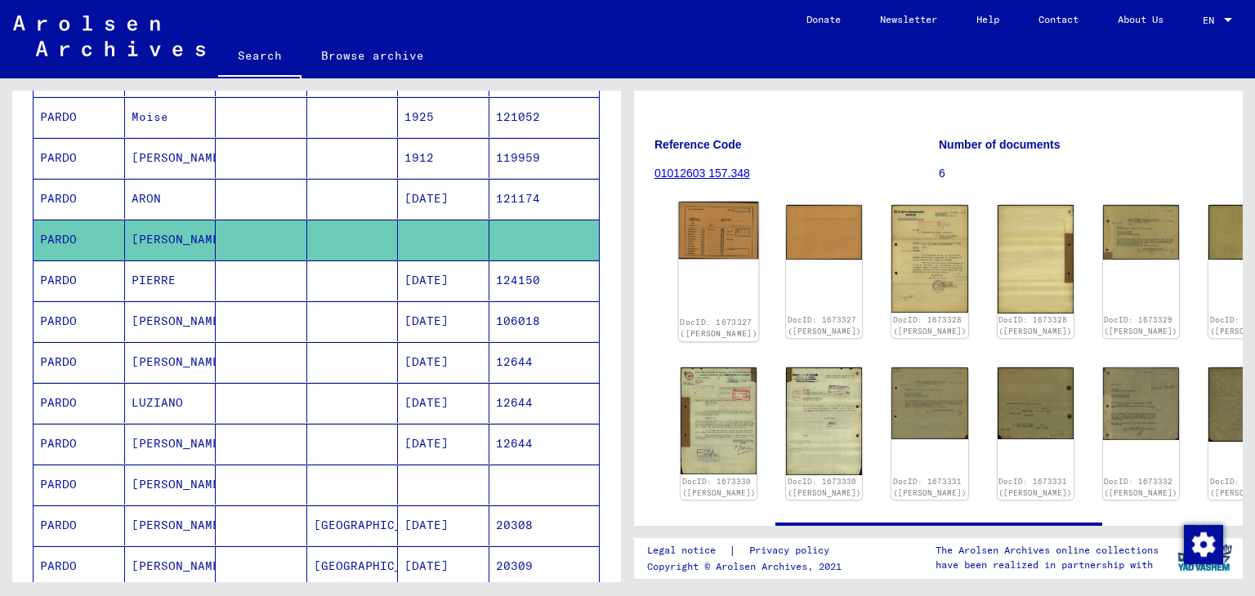
click at [699, 243] on img at bounding box center [719, 230] width 80 height 57
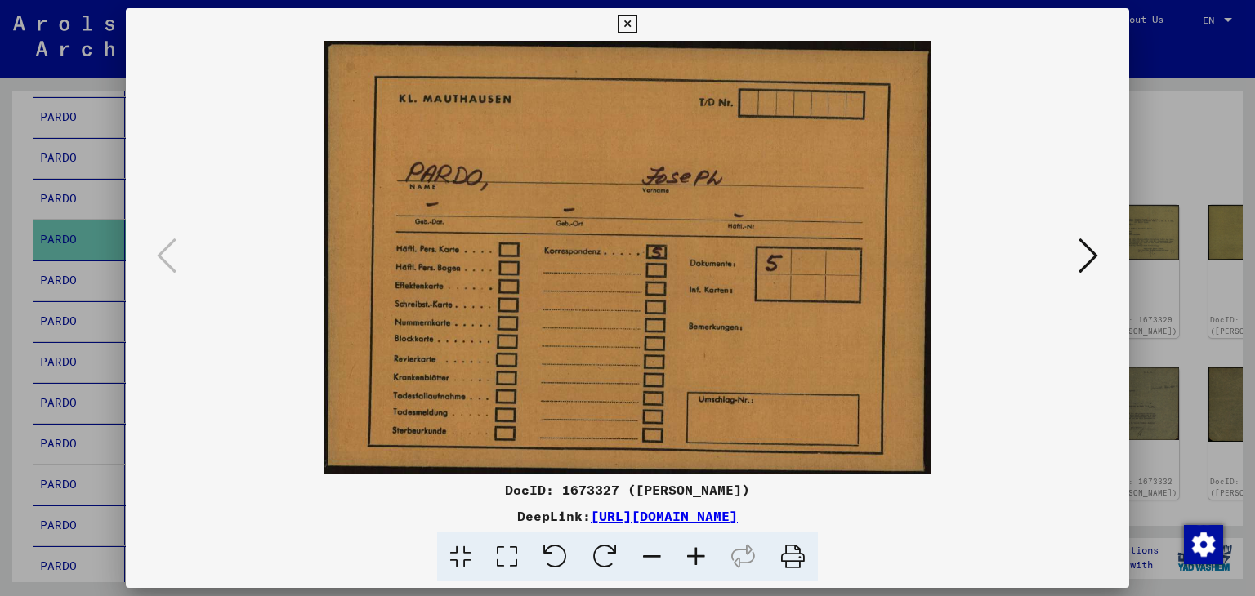
click at [7, 177] on div at bounding box center [627, 298] width 1255 height 596
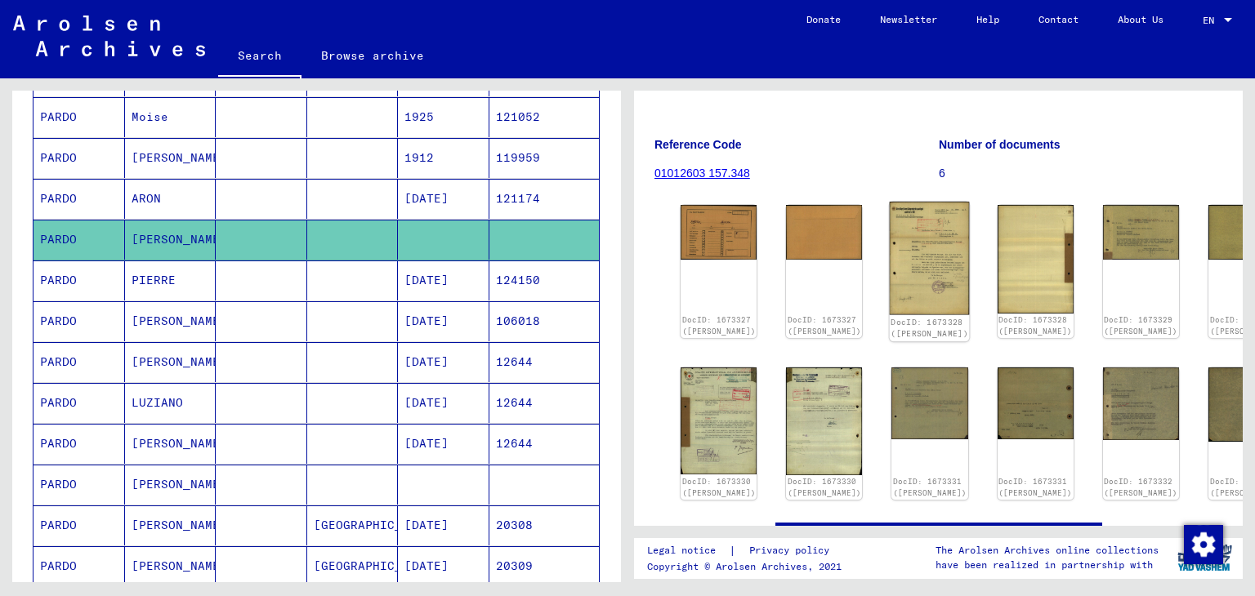
click at [894, 260] on img at bounding box center [929, 258] width 80 height 113
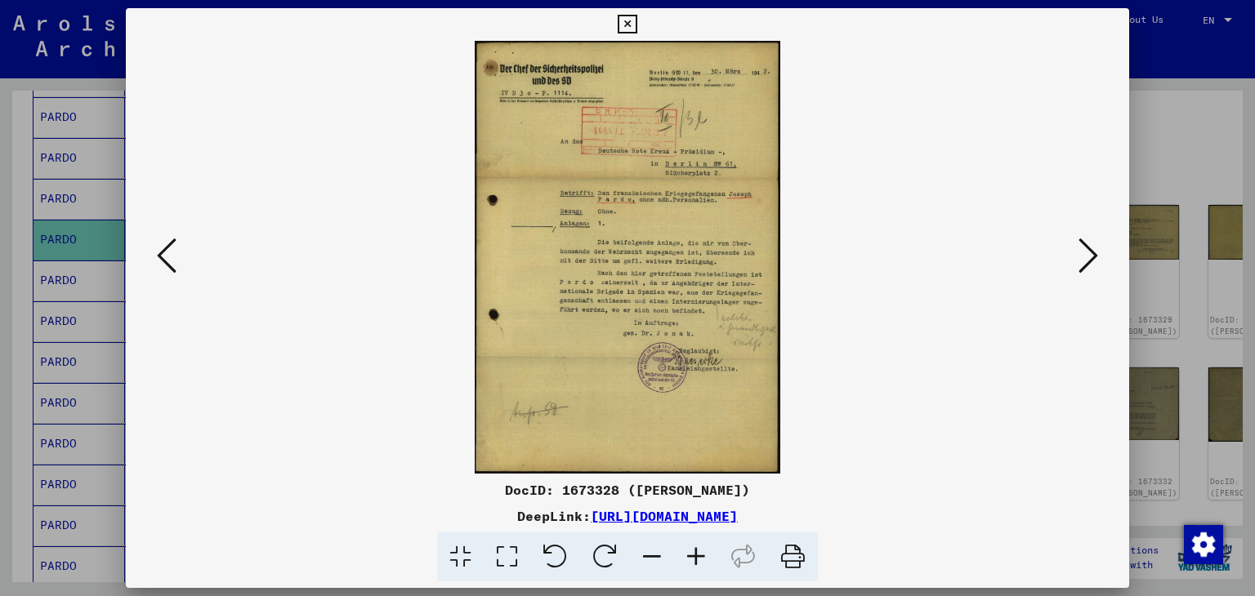
click at [46, 227] on div at bounding box center [627, 298] width 1255 height 596
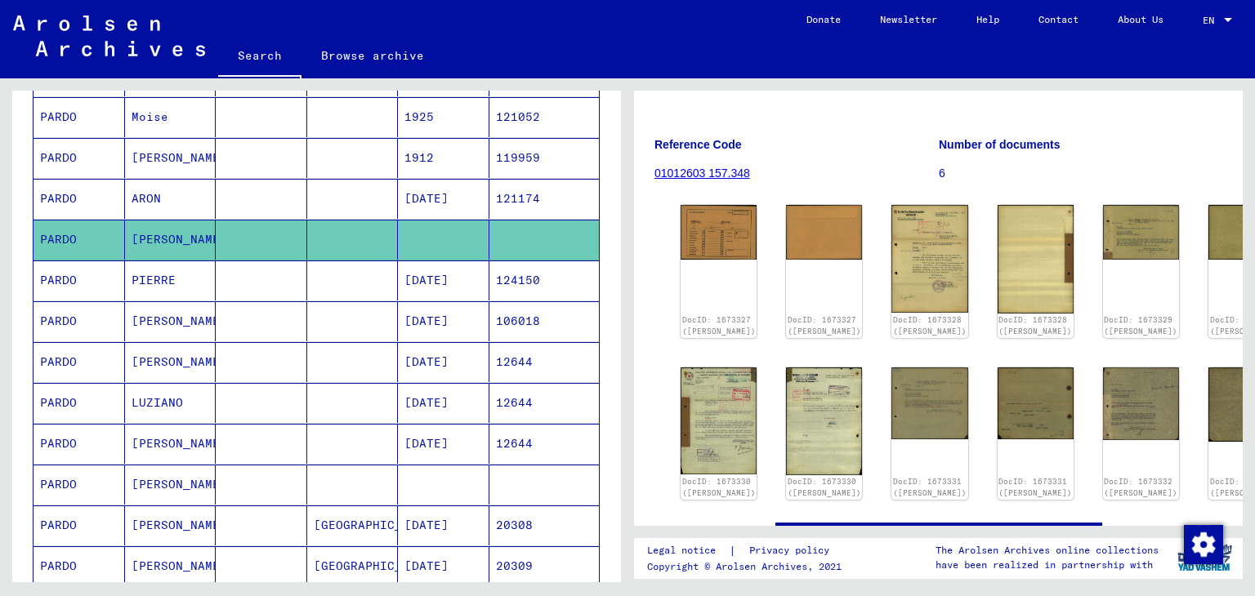
click at [347, 283] on mat-cell at bounding box center [352, 281] width 91 height 40
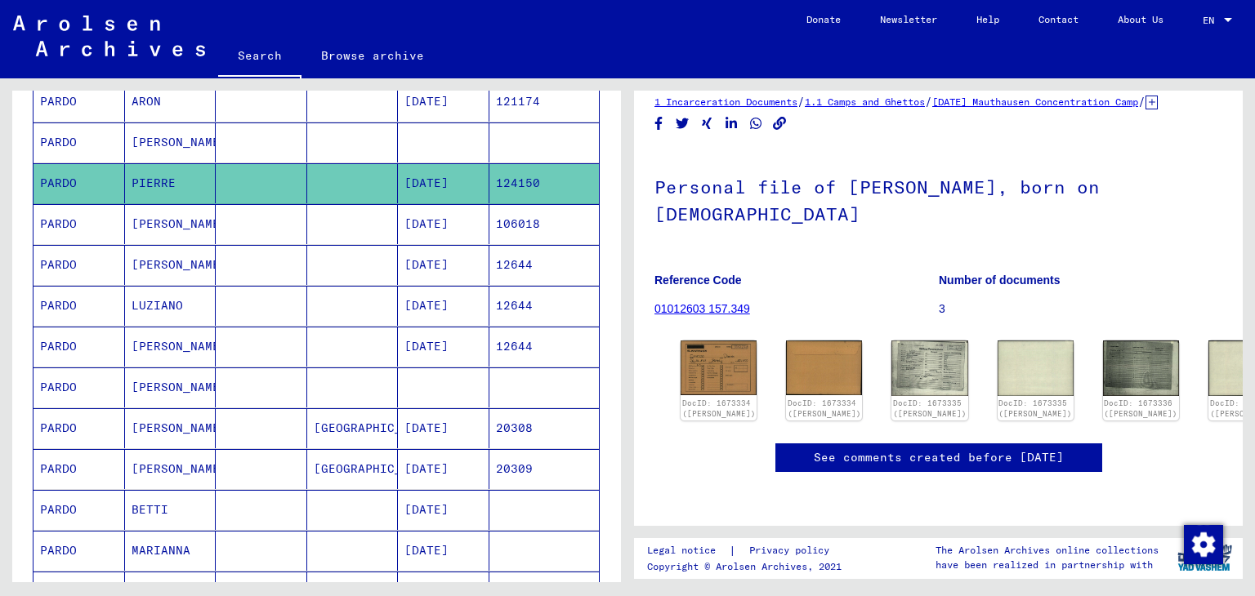
scroll to position [108, 0]
click at [705, 339] on img at bounding box center [719, 367] width 80 height 57
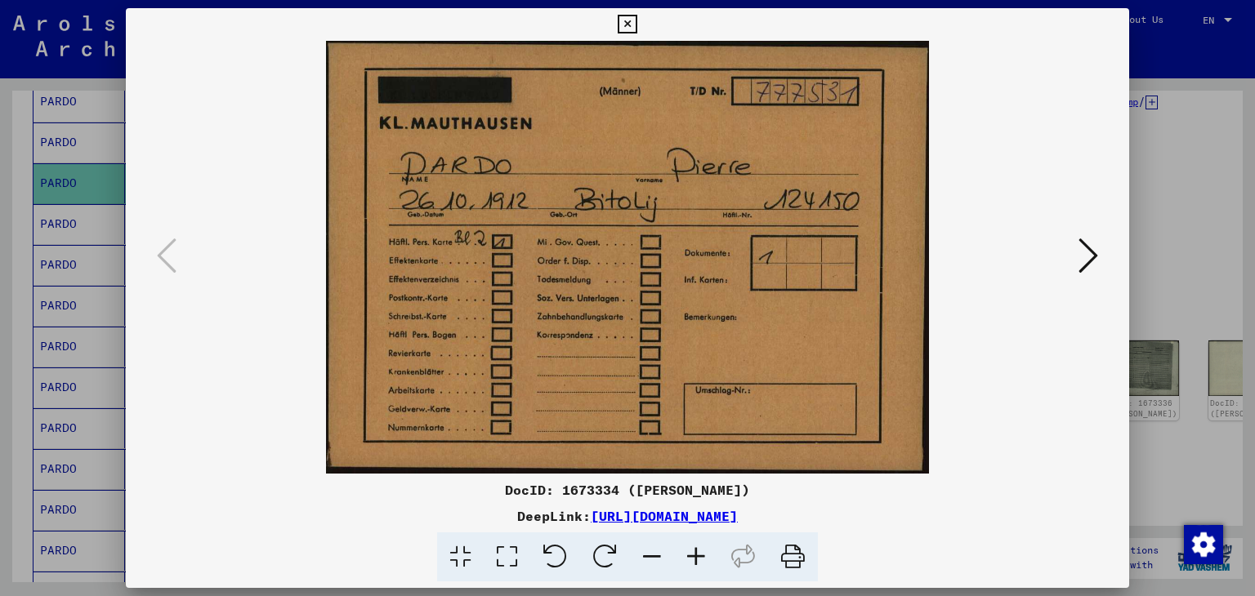
click at [1084, 251] on icon at bounding box center [1088, 255] width 20 height 39
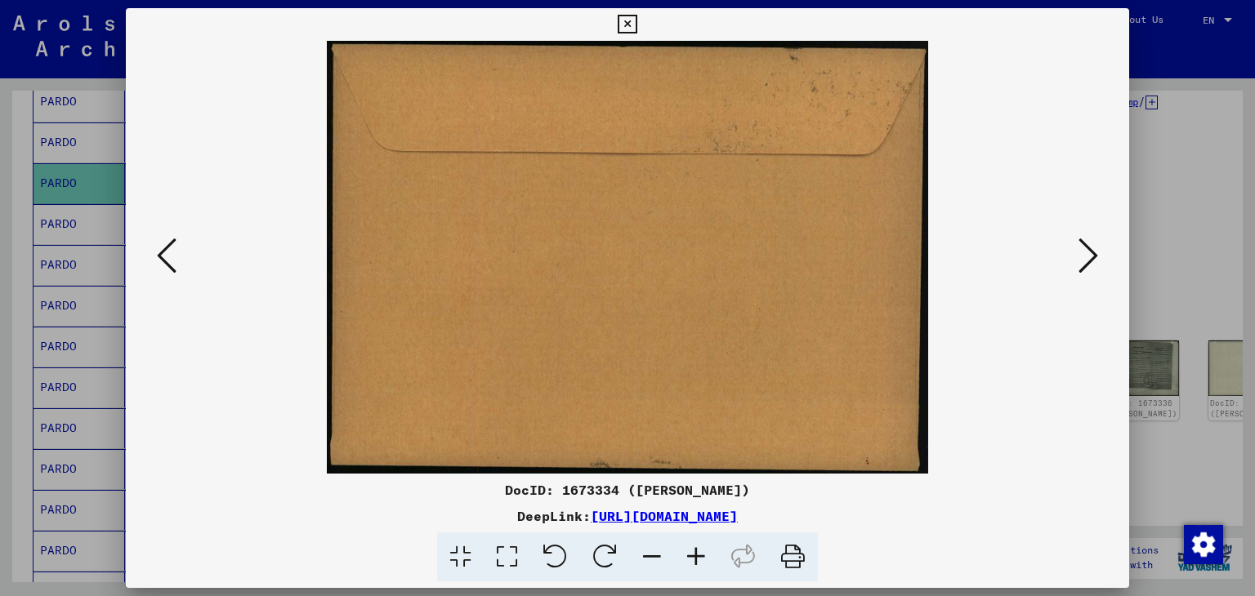
click at [1084, 251] on icon at bounding box center [1088, 255] width 20 height 39
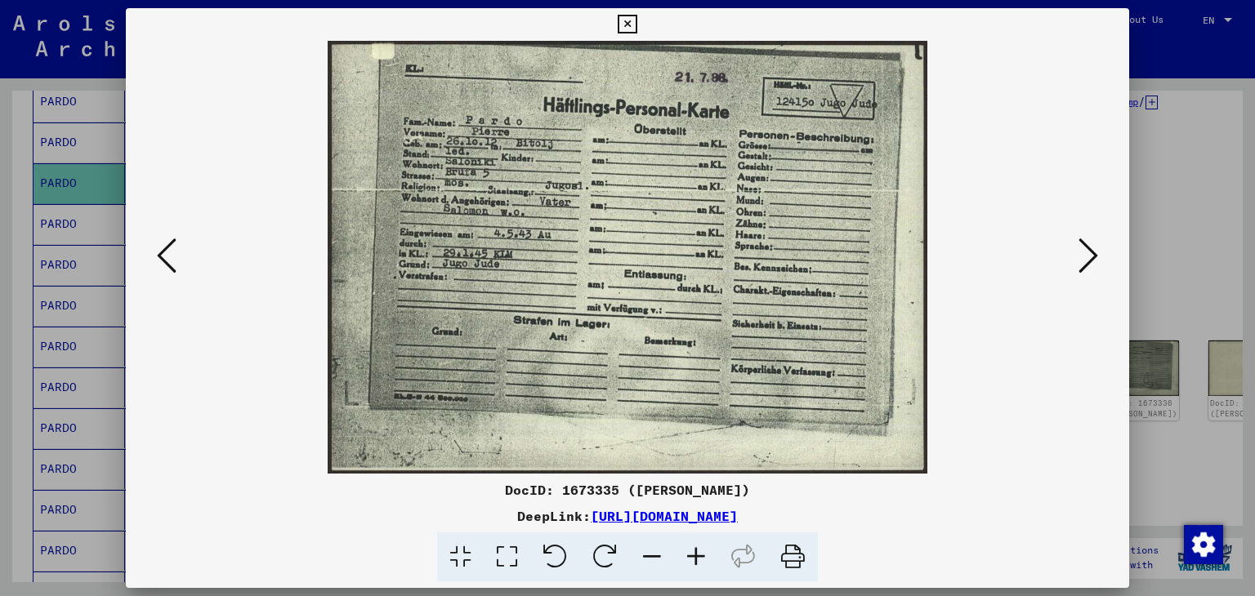
click at [1175, 186] on div at bounding box center [627, 298] width 1255 height 596
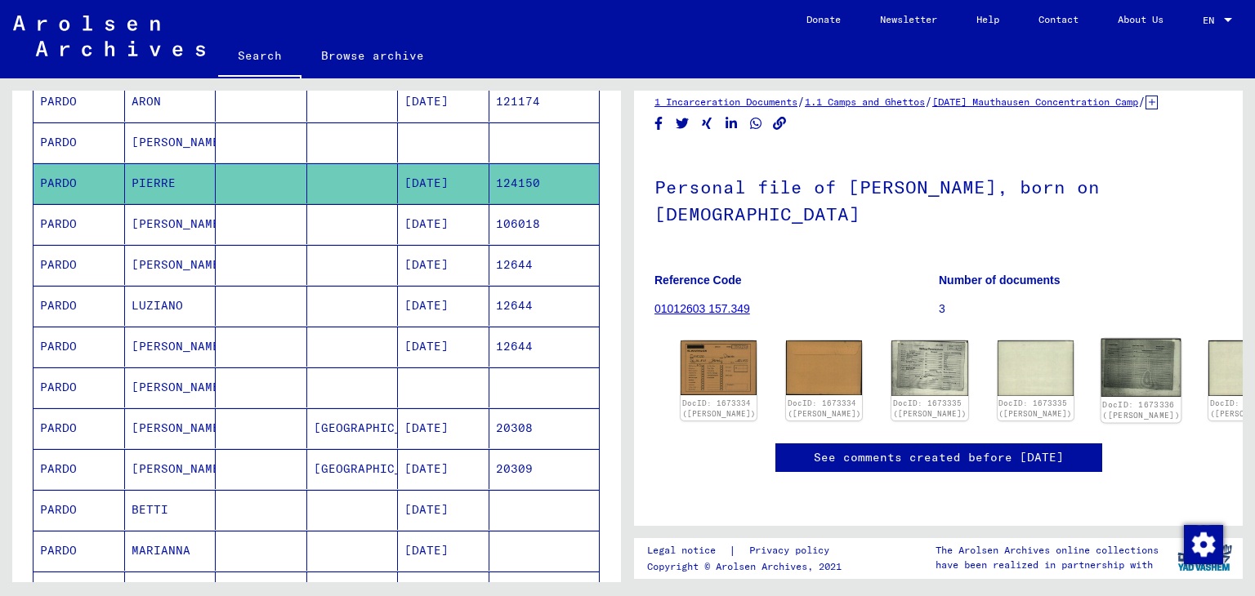
click at [1100, 339] on img at bounding box center [1140, 368] width 80 height 58
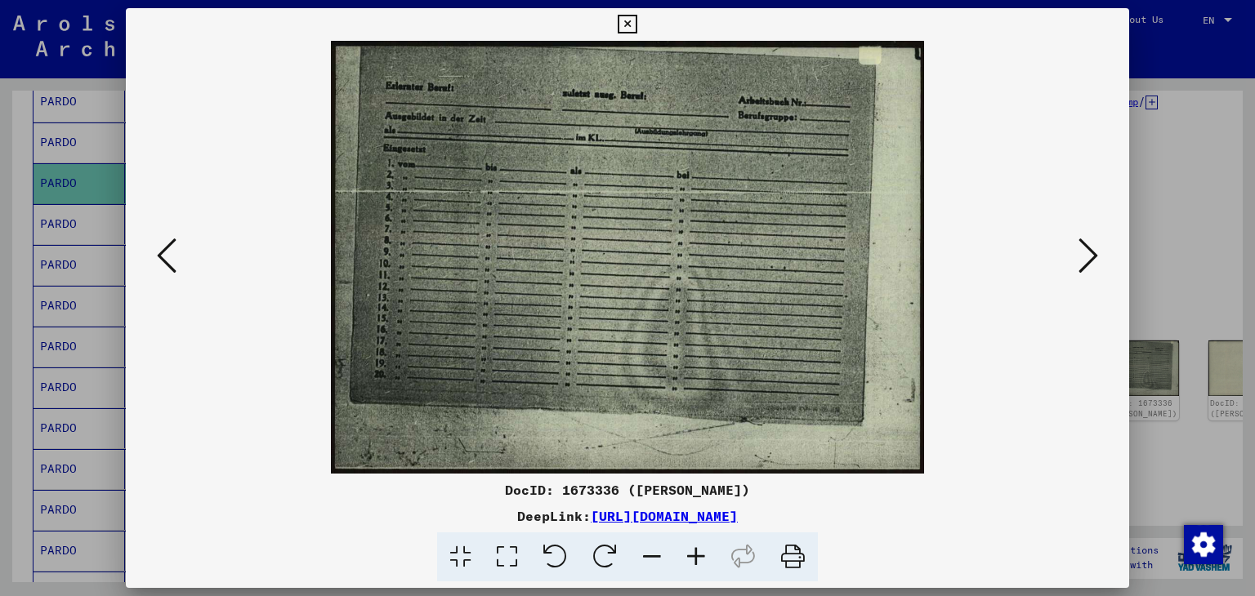
click at [0, 235] on div at bounding box center [627, 298] width 1255 height 596
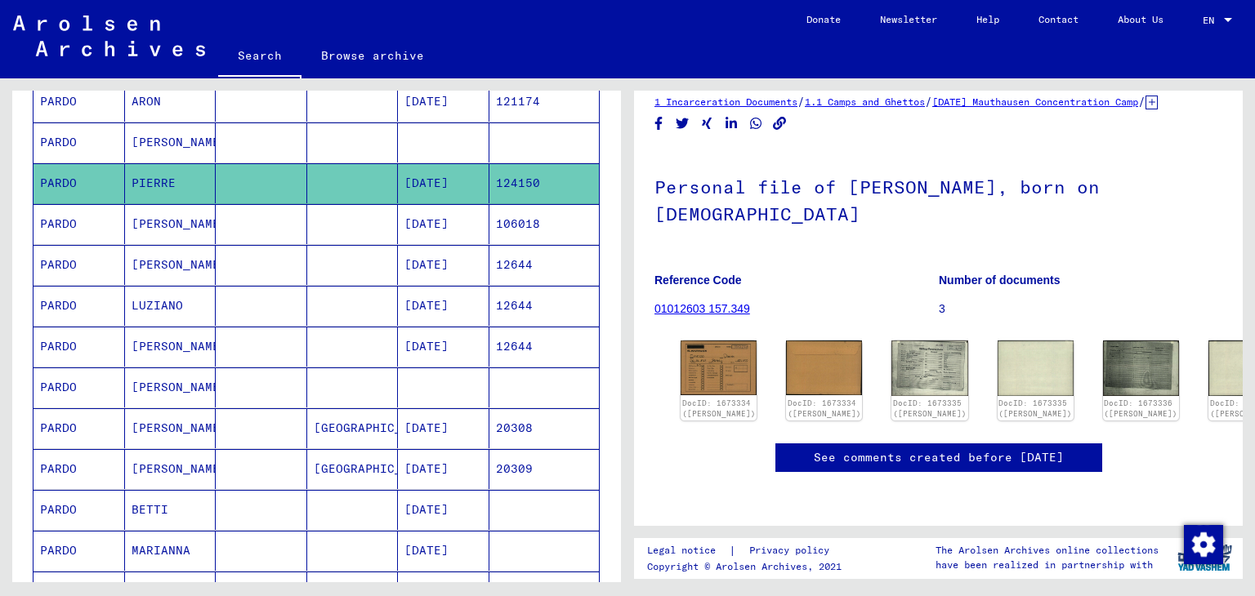
click at [154, 219] on mat-cell "[PERSON_NAME]" at bounding box center [170, 224] width 91 height 40
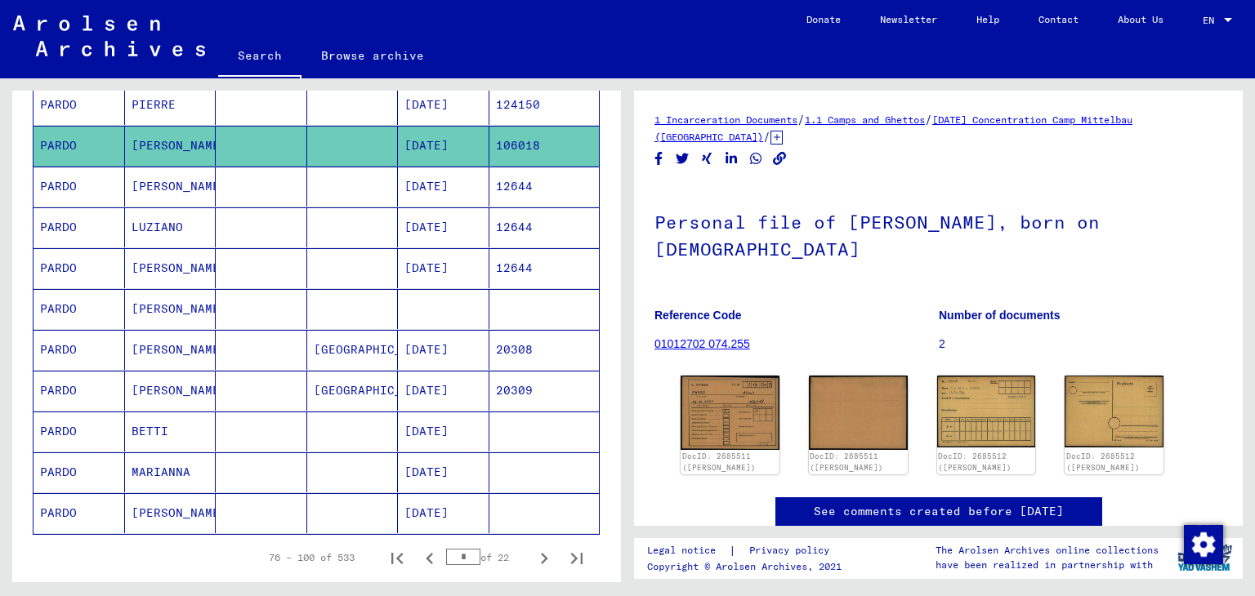
scroll to position [139, 0]
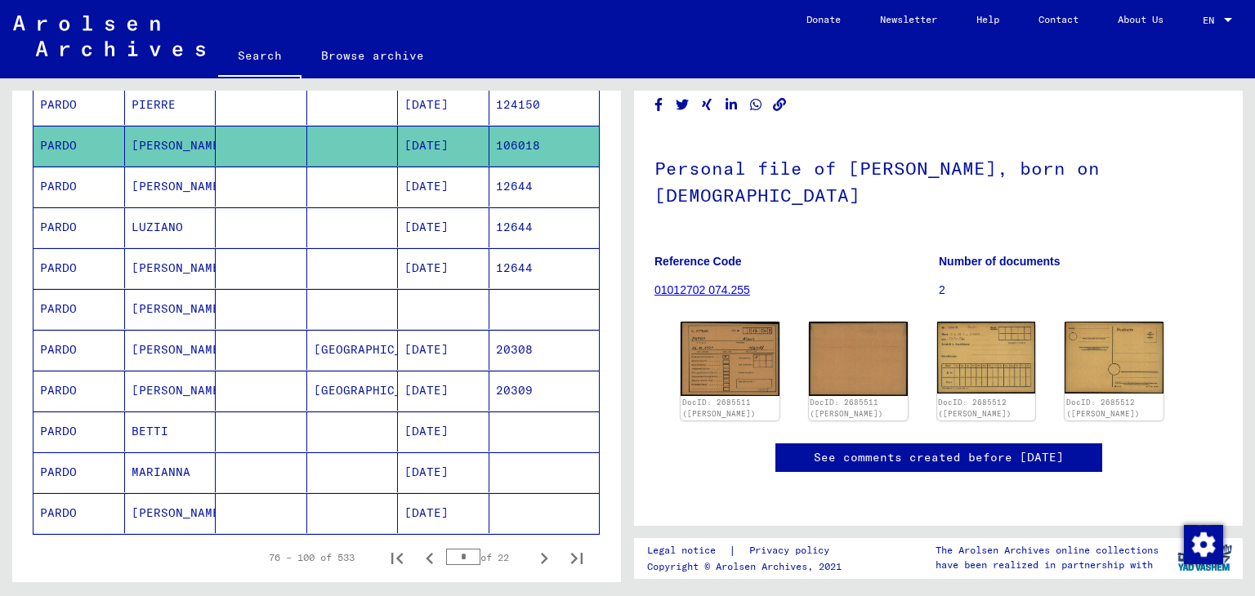
click at [360, 167] on mat-cell at bounding box center [352, 187] width 91 height 40
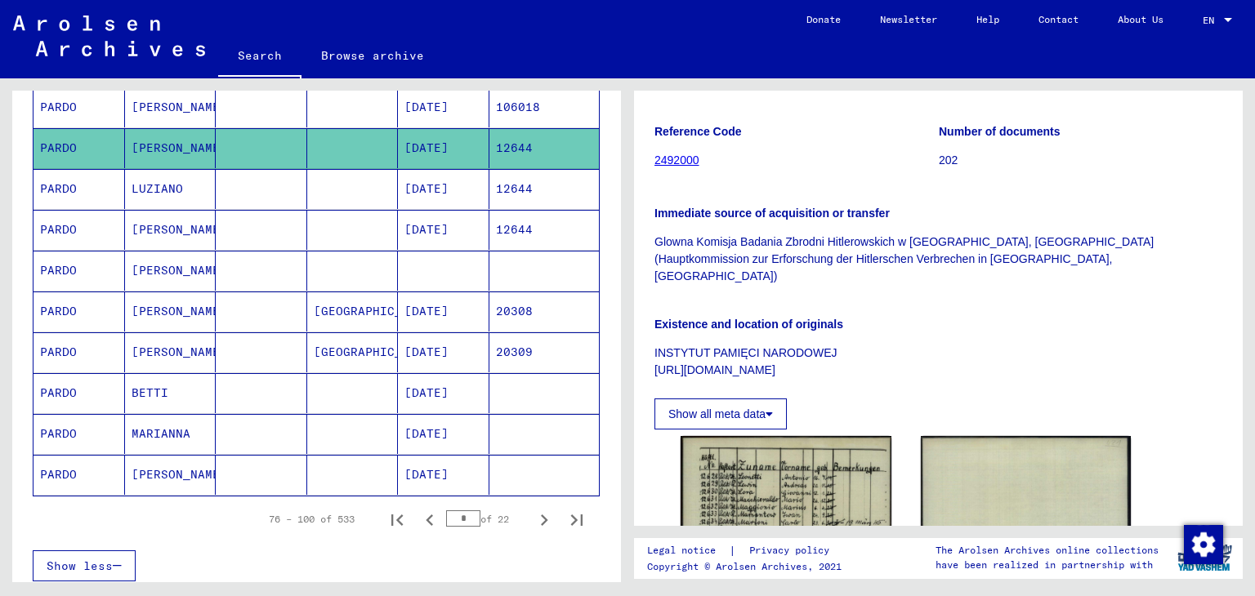
scroll to position [365, 0]
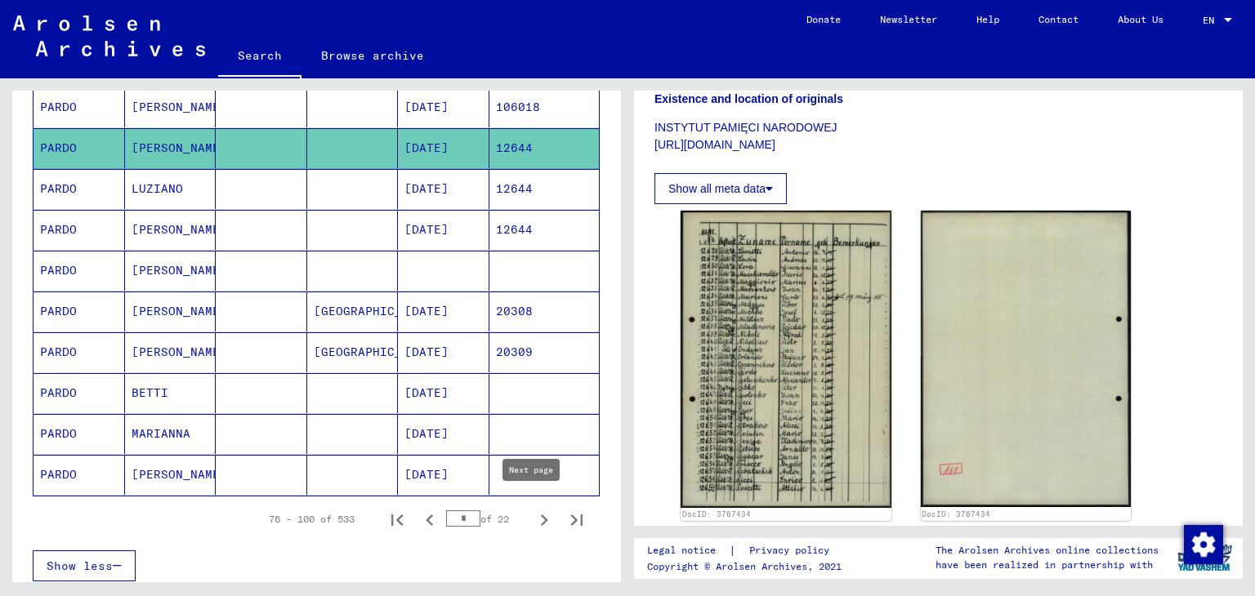
click at [540, 517] on icon "Next page" at bounding box center [544, 520] width 23 height 23
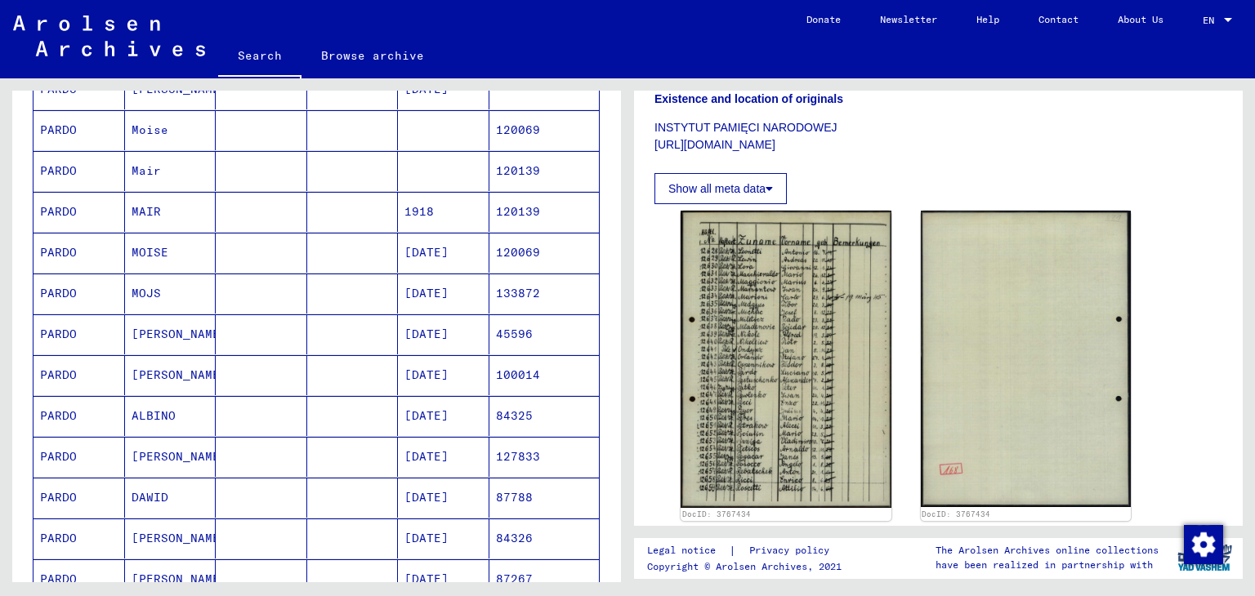
scroll to position [168, 0]
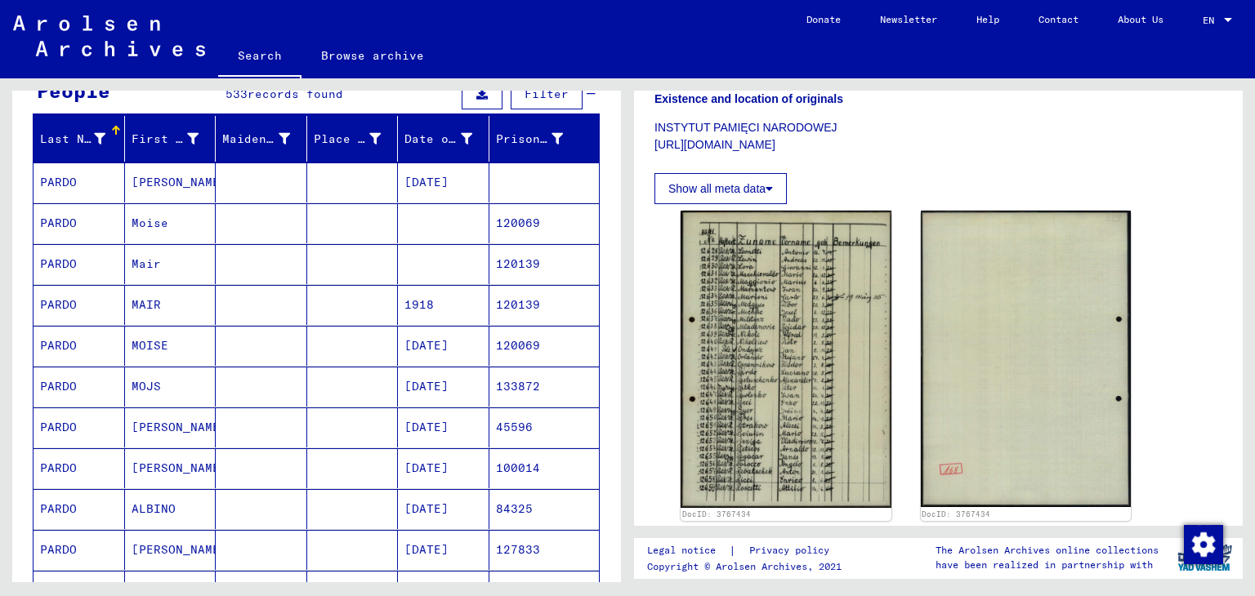
click at [221, 176] on mat-cell at bounding box center [261, 183] width 91 height 40
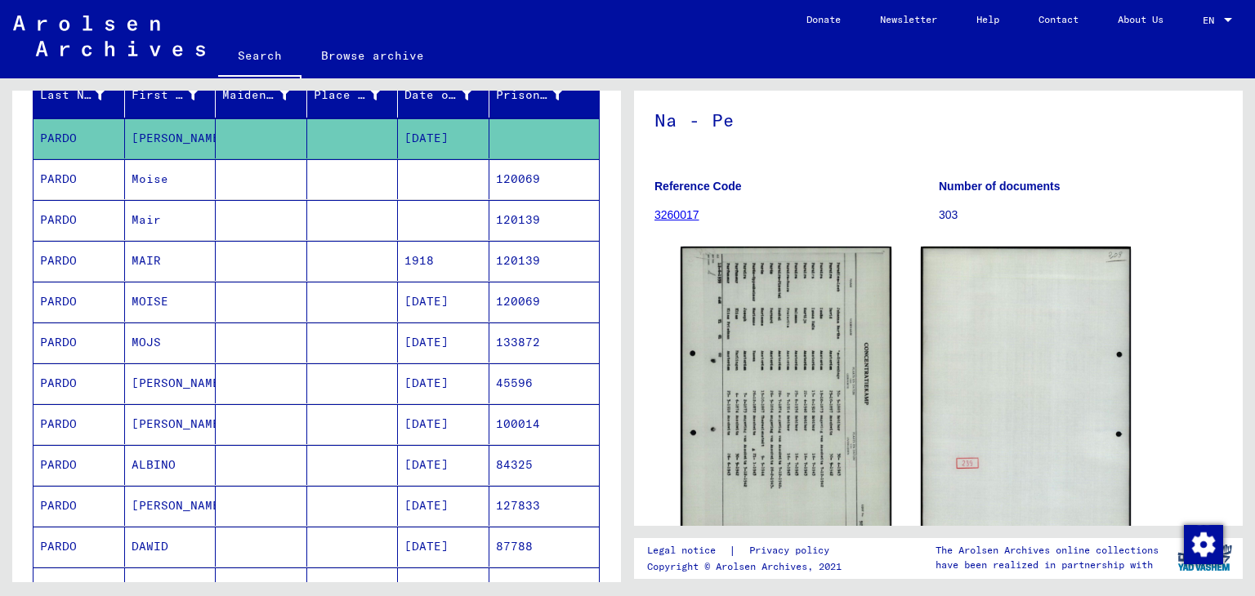
scroll to position [84, 0]
click at [386, 170] on mat-cell at bounding box center [352, 179] width 91 height 40
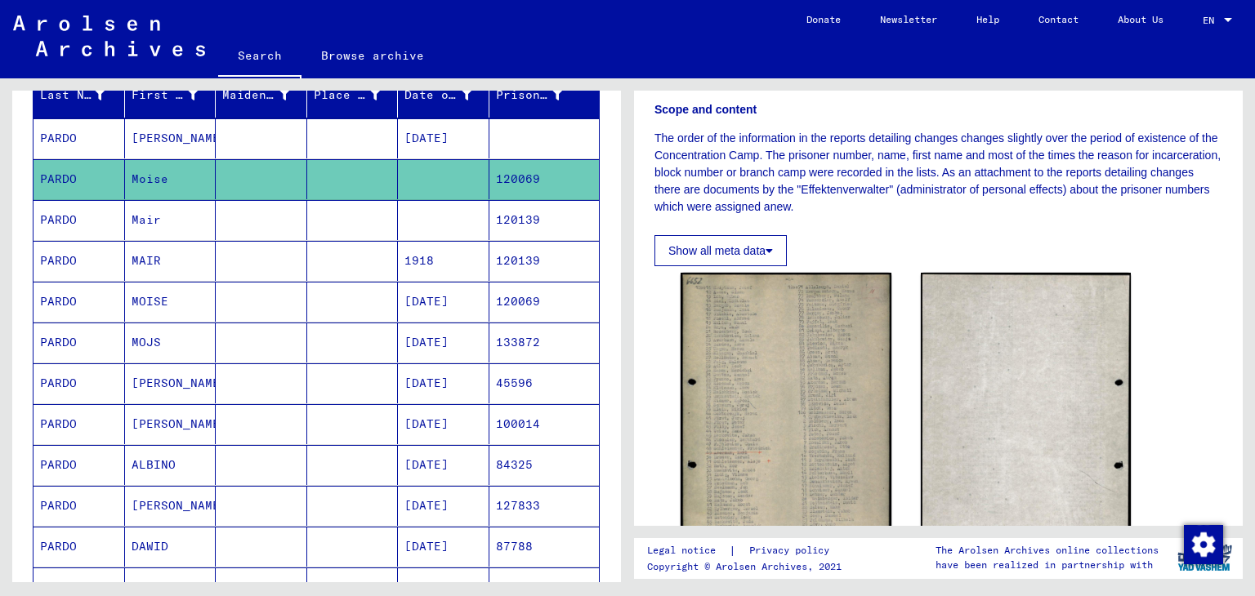
click at [437, 216] on mat-cell at bounding box center [443, 220] width 91 height 40
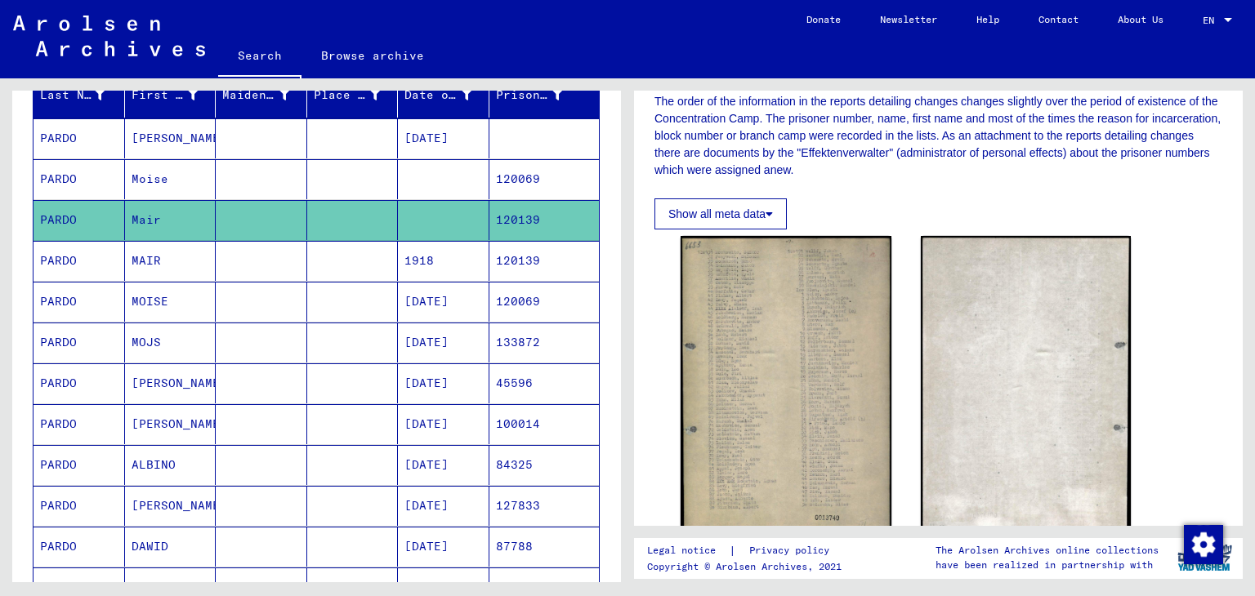
click at [470, 265] on mat-cell "1918" at bounding box center [443, 261] width 91 height 40
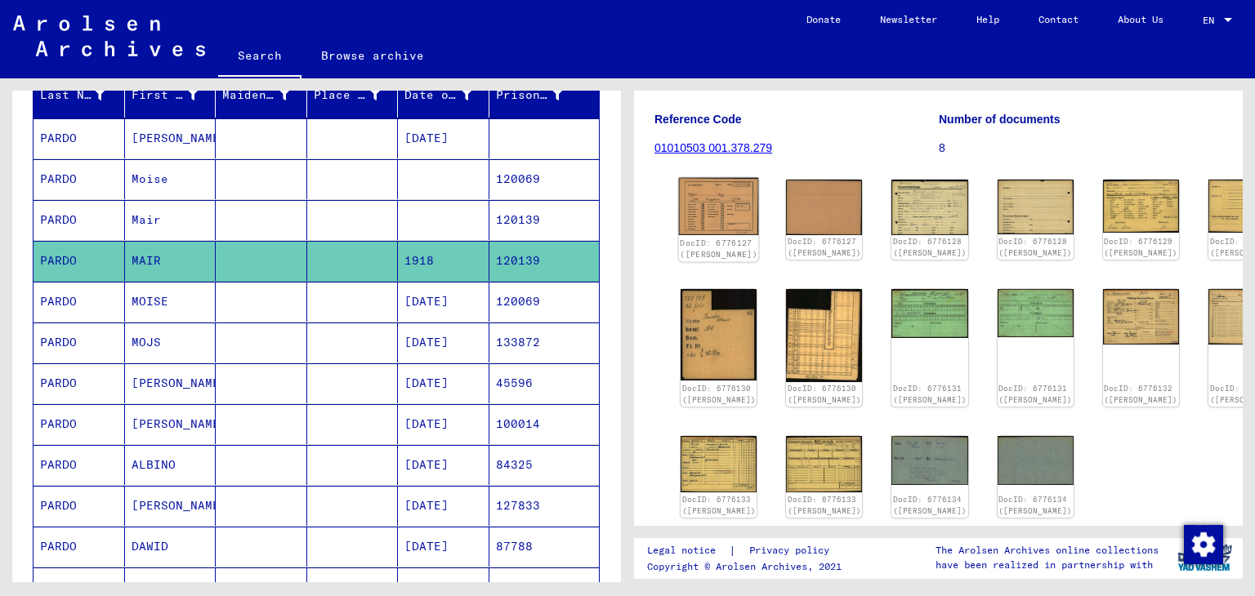
click at [693, 214] on img at bounding box center [719, 206] width 80 height 57
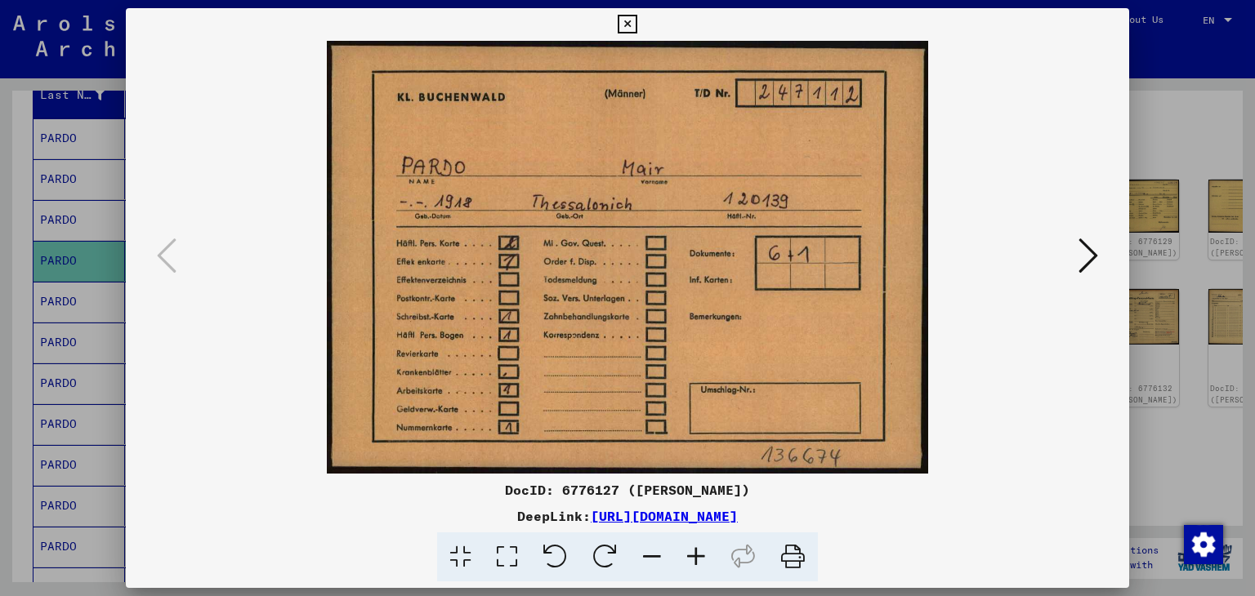
click at [1088, 250] on icon at bounding box center [1088, 255] width 20 height 39
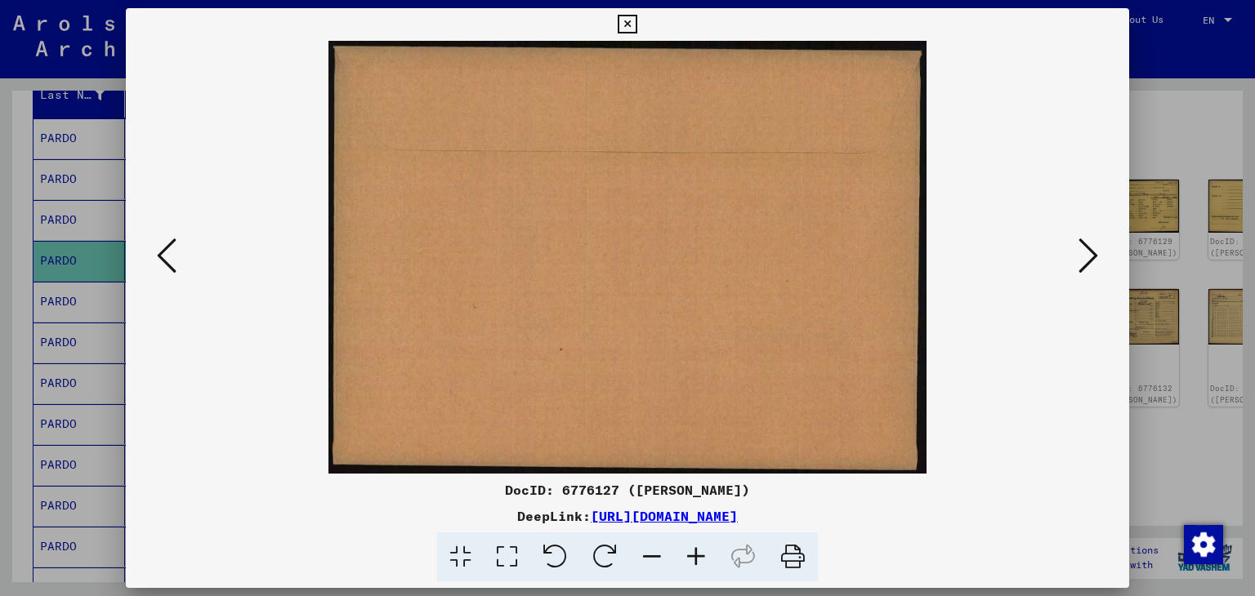
click at [1088, 250] on icon at bounding box center [1088, 255] width 20 height 39
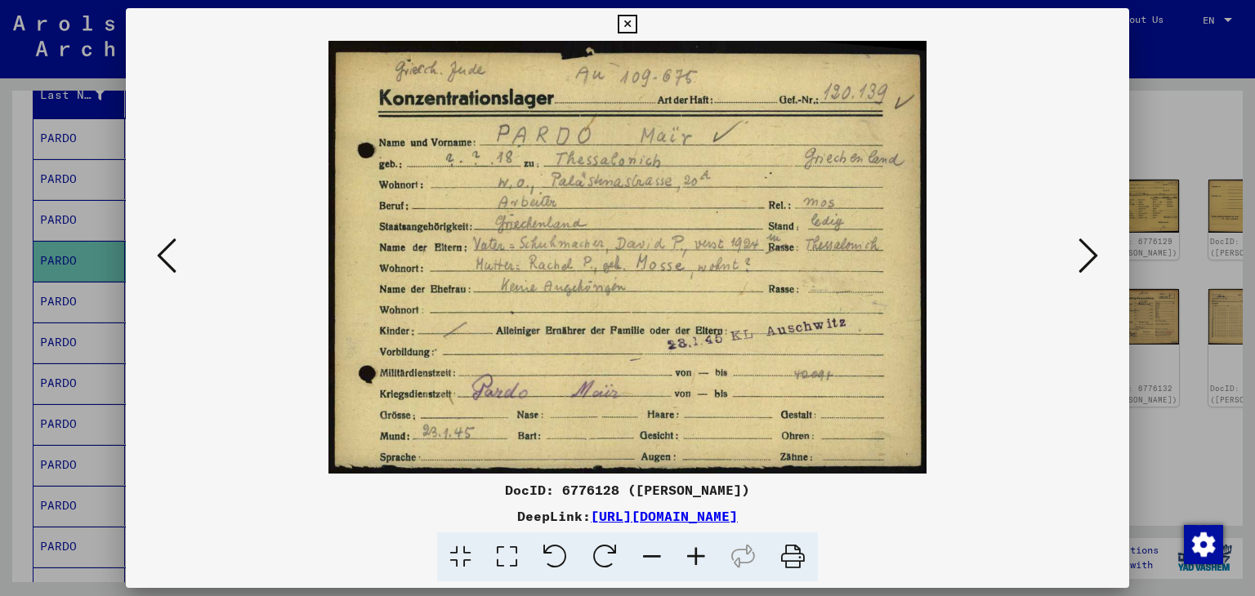
click at [1088, 250] on icon at bounding box center [1088, 255] width 20 height 39
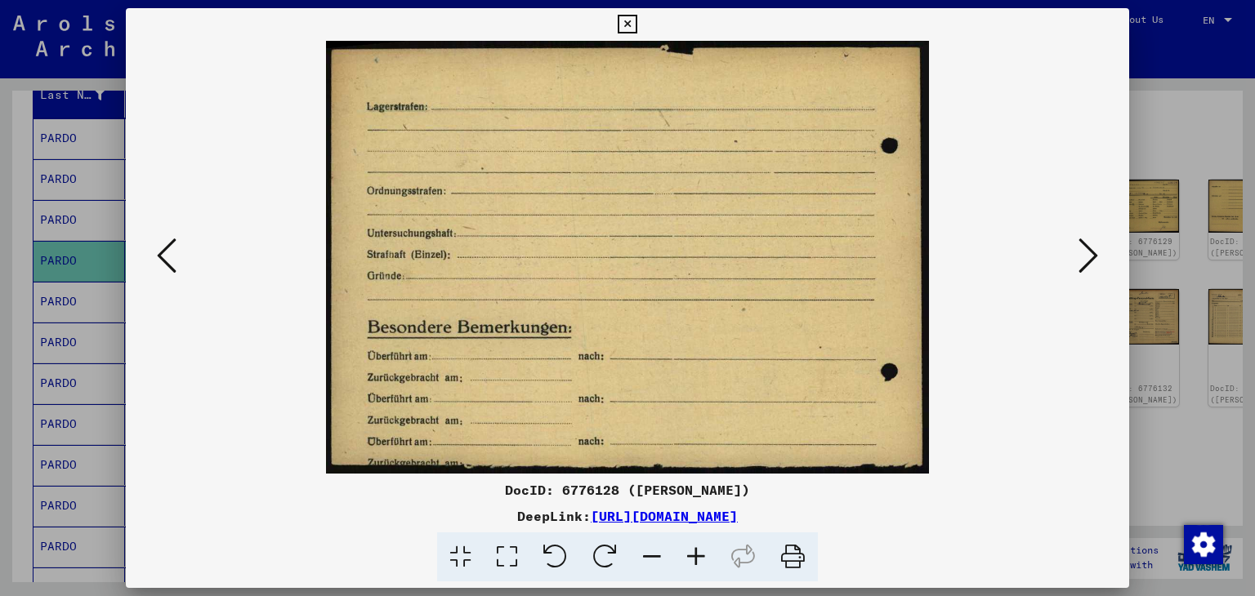
click at [1184, 181] on div at bounding box center [627, 298] width 1255 height 596
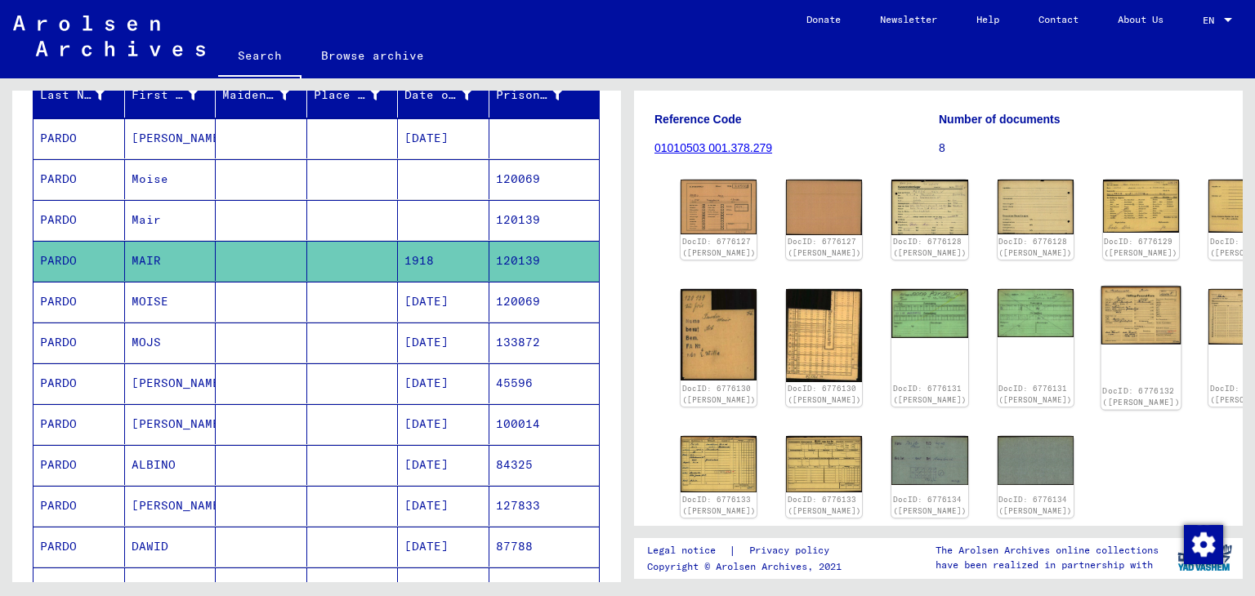
click at [1100, 334] on img at bounding box center [1140, 315] width 80 height 58
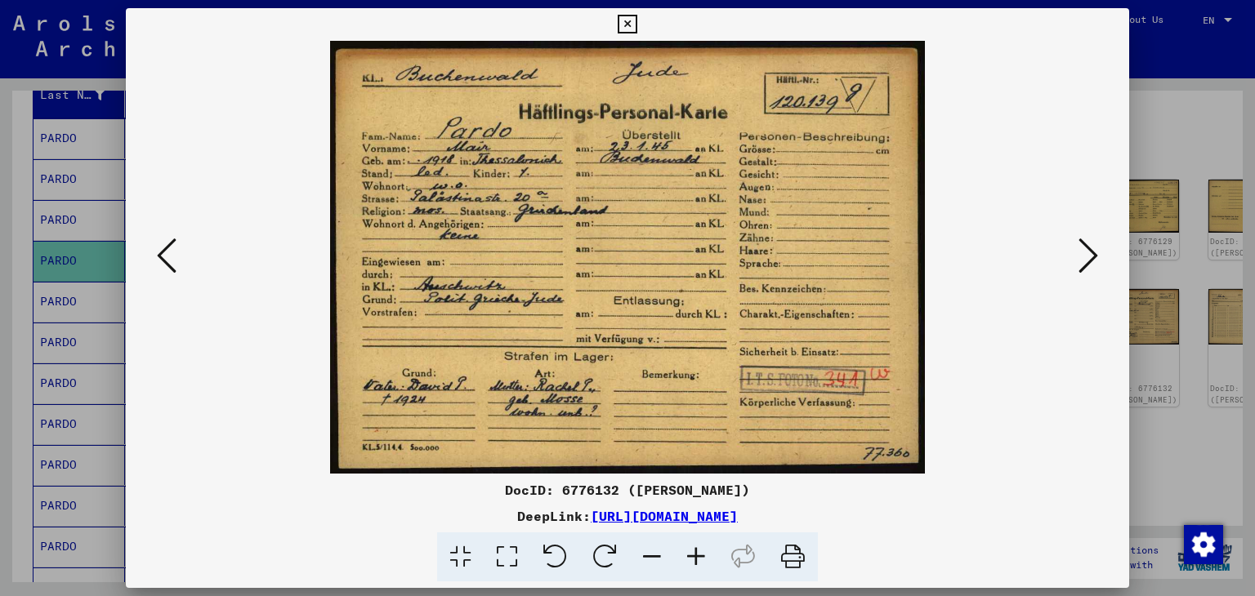
click at [46, 214] on div at bounding box center [627, 298] width 1255 height 596
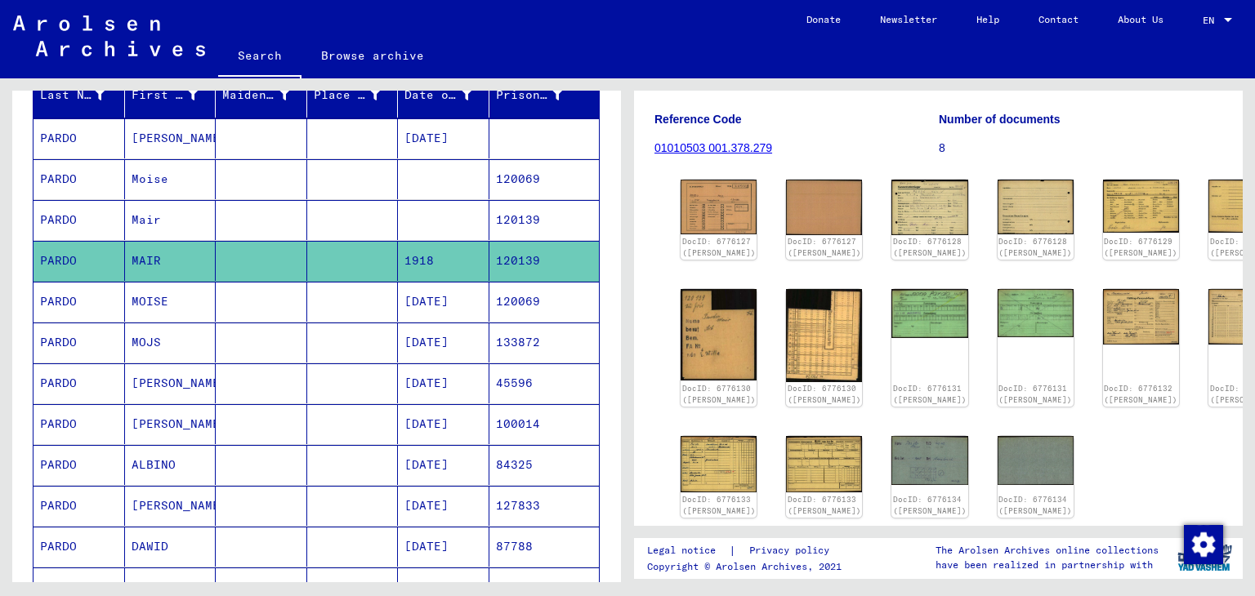
click at [157, 298] on mat-cell "MOISE" at bounding box center [170, 302] width 91 height 40
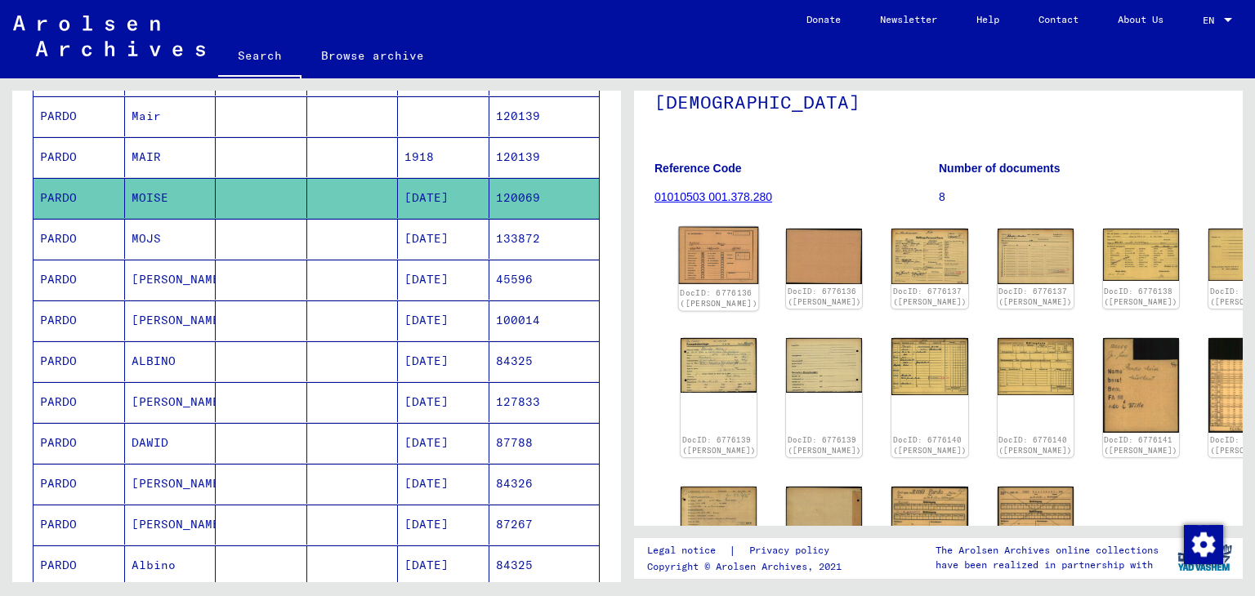
click at [703, 274] on img at bounding box center [719, 255] width 80 height 57
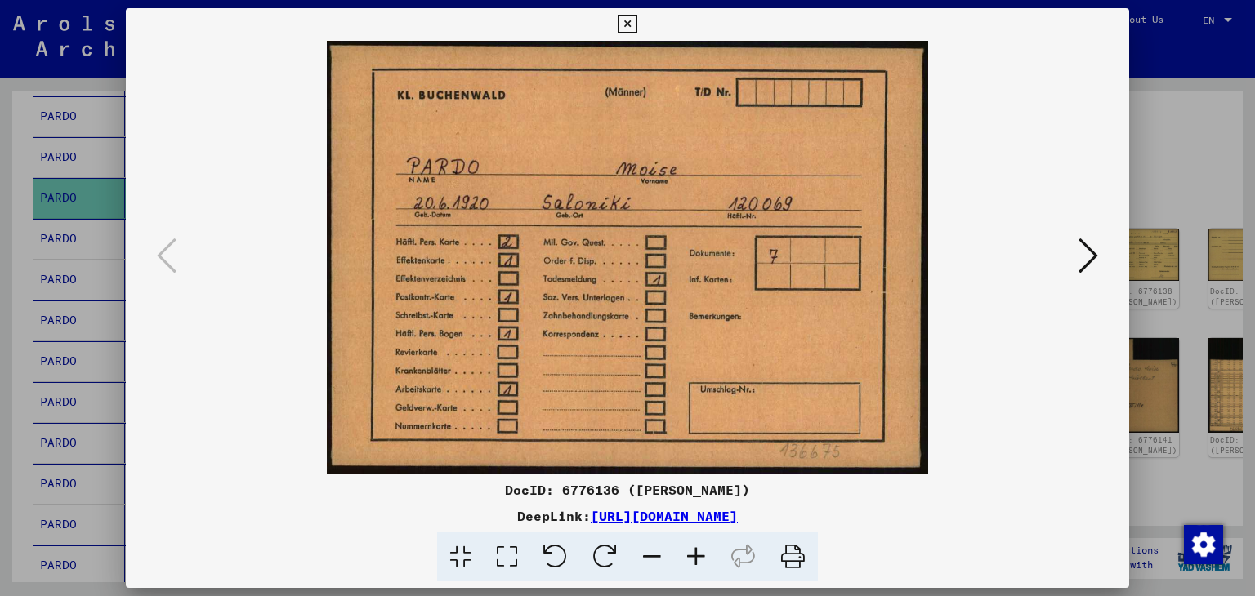
click at [1085, 240] on icon at bounding box center [1088, 255] width 20 height 39
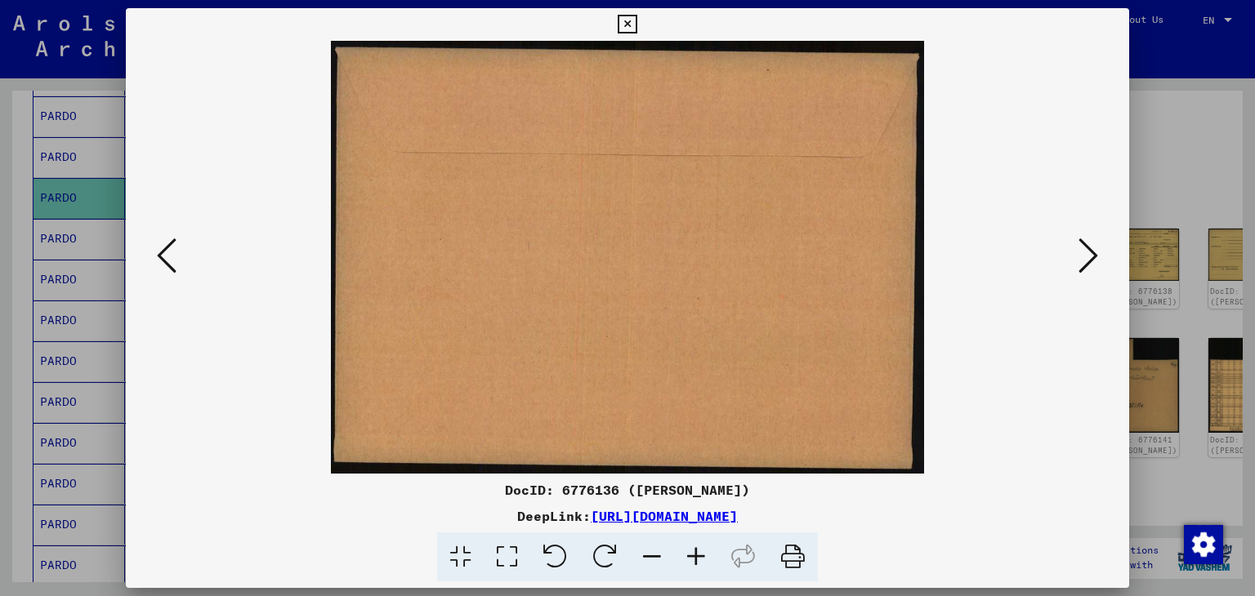
click at [1085, 240] on icon at bounding box center [1088, 255] width 20 height 39
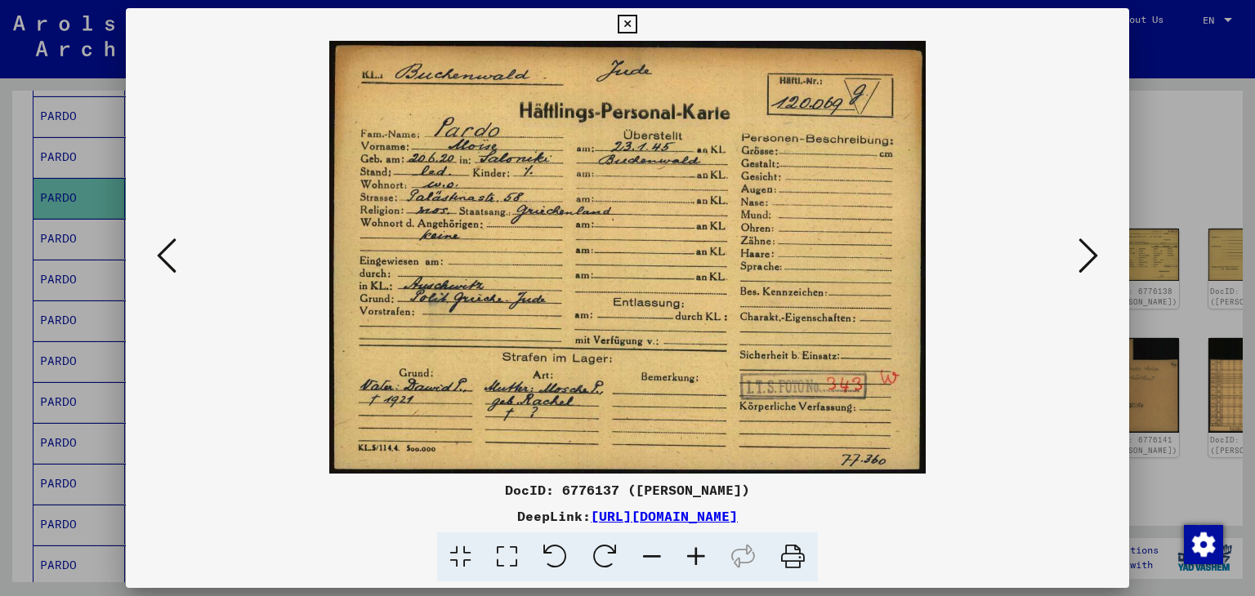
click at [1085, 240] on icon at bounding box center [1088, 255] width 20 height 39
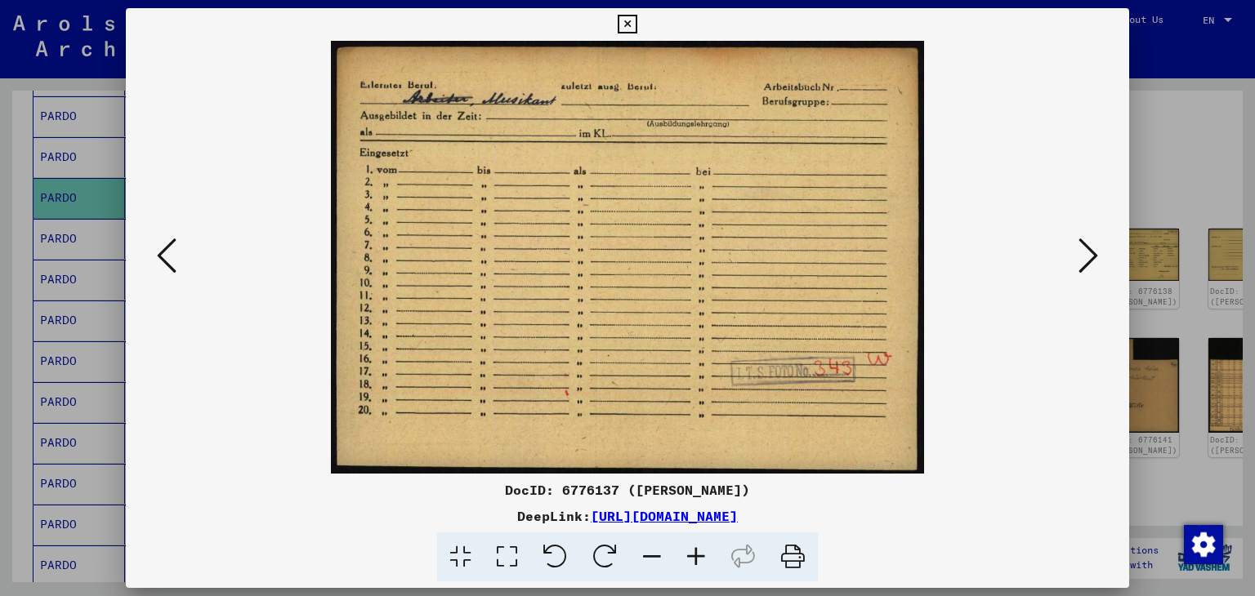
click at [1085, 240] on icon at bounding box center [1088, 255] width 20 height 39
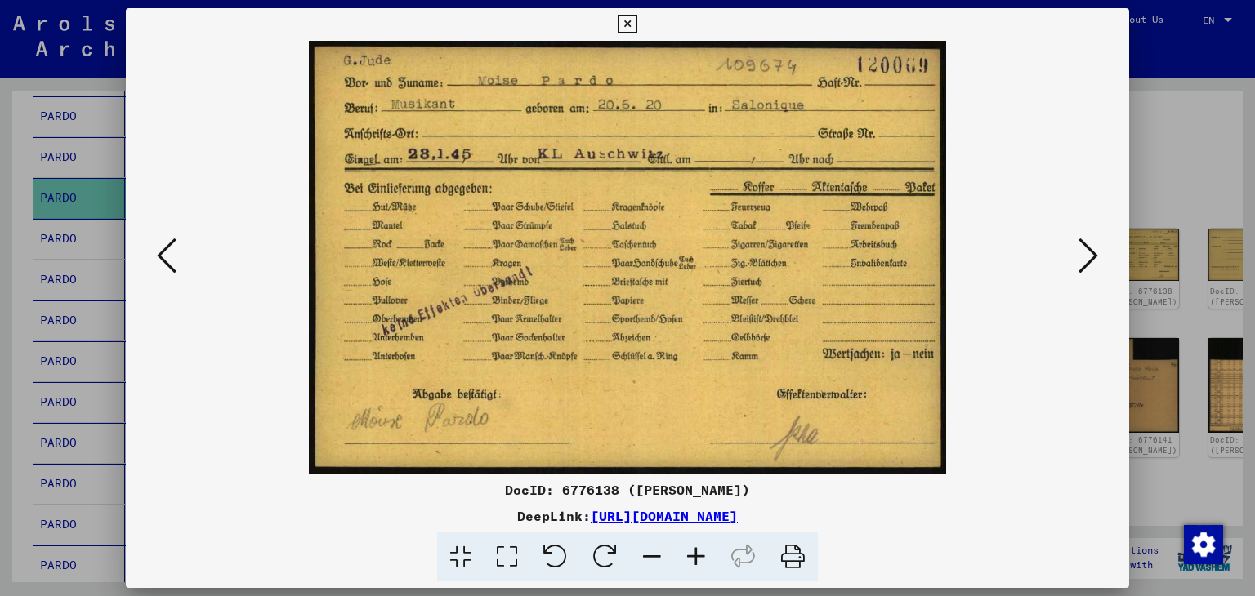
click at [1085, 240] on icon at bounding box center [1088, 255] width 20 height 39
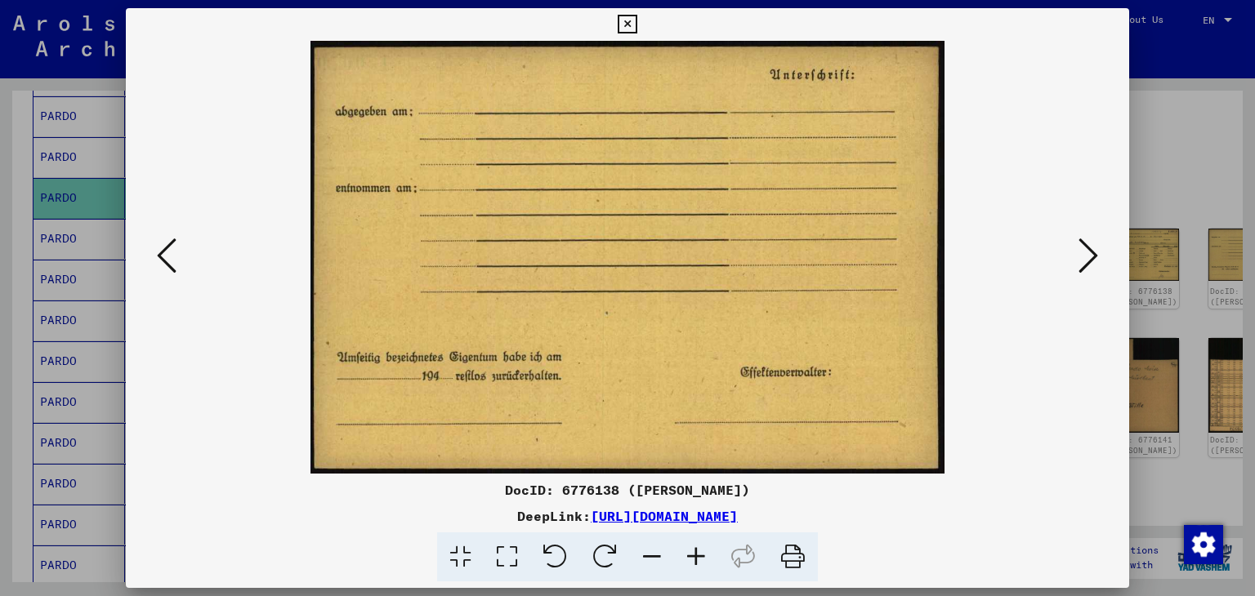
click at [1085, 240] on icon at bounding box center [1088, 255] width 20 height 39
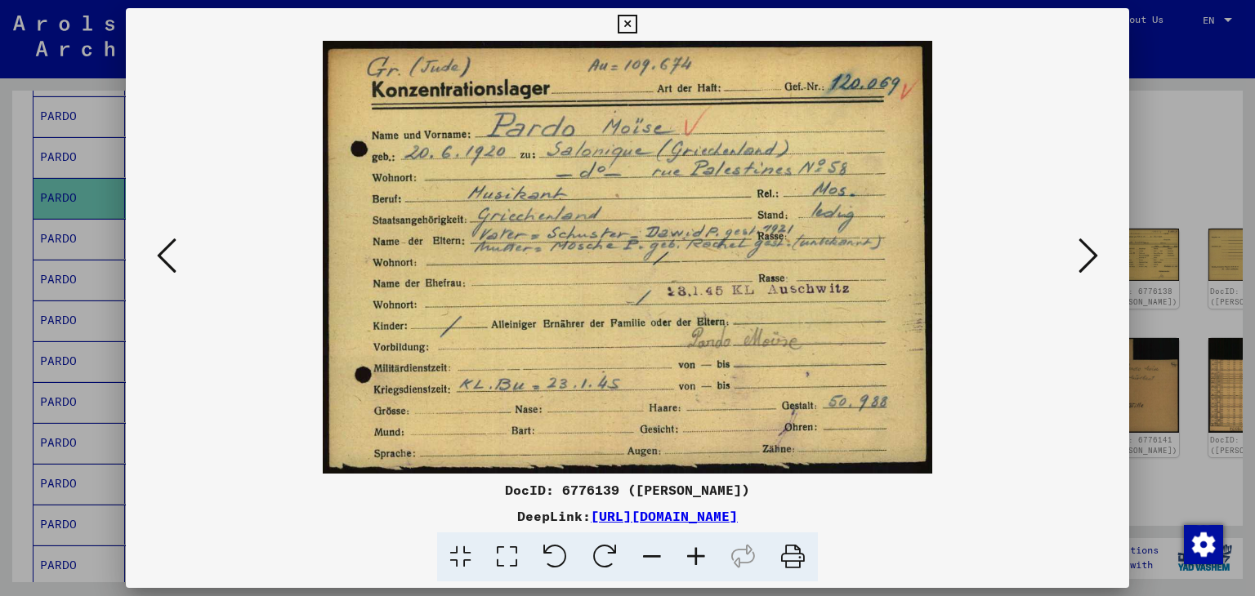
click at [1085, 240] on icon at bounding box center [1088, 255] width 20 height 39
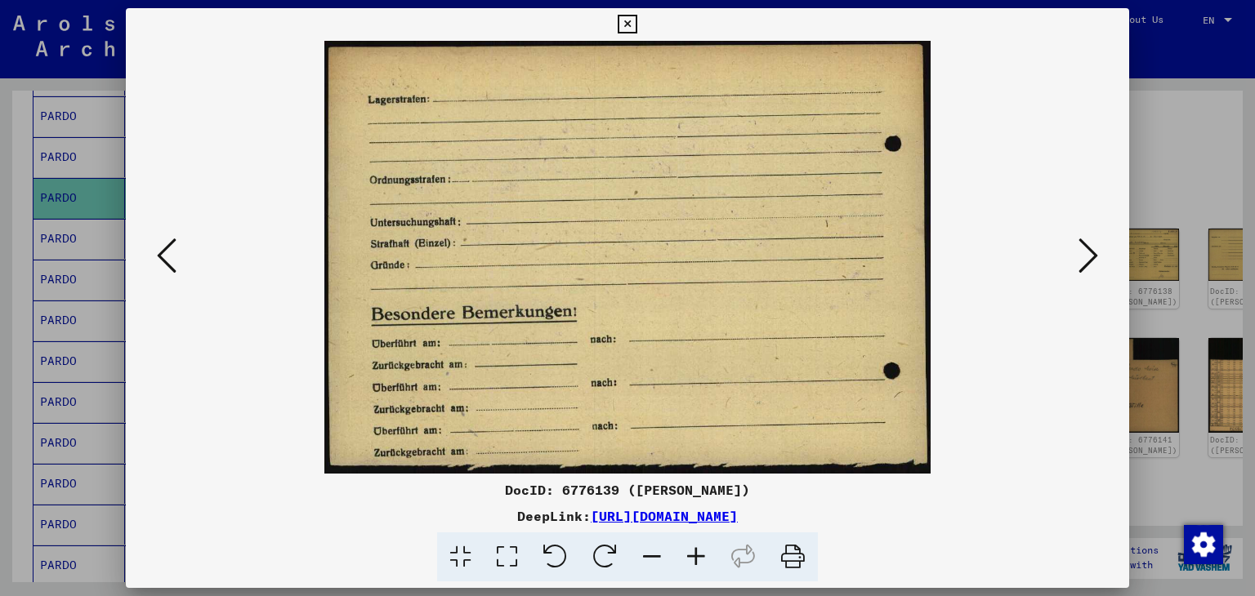
click at [1085, 240] on icon at bounding box center [1088, 255] width 20 height 39
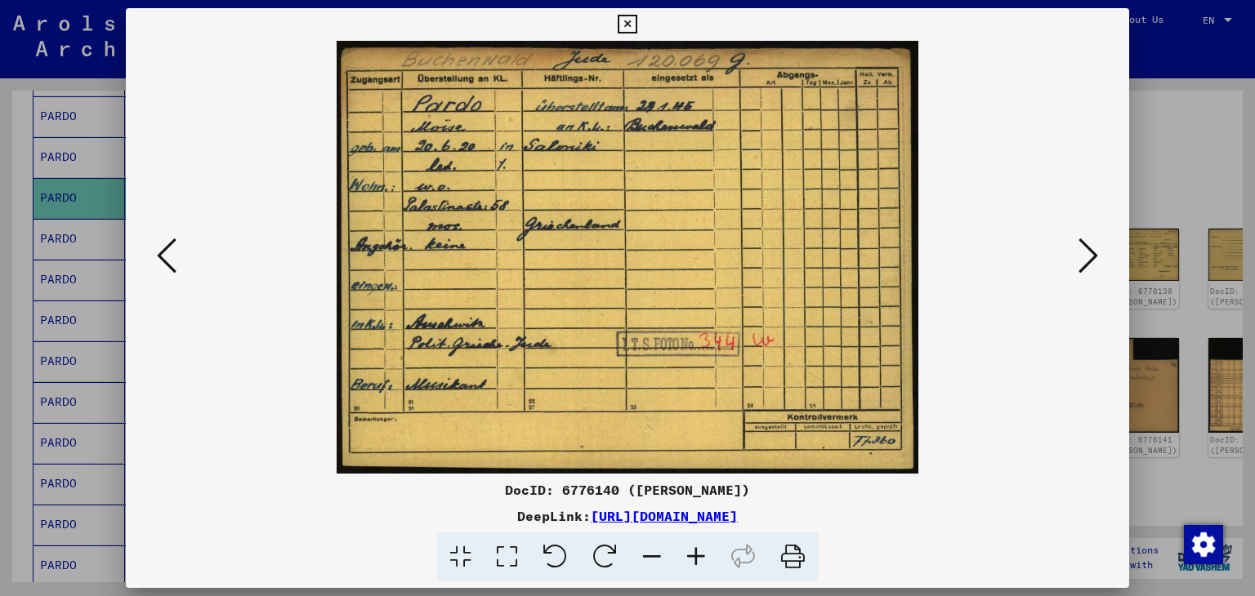
click at [1134, 194] on div at bounding box center [627, 298] width 1255 height 596
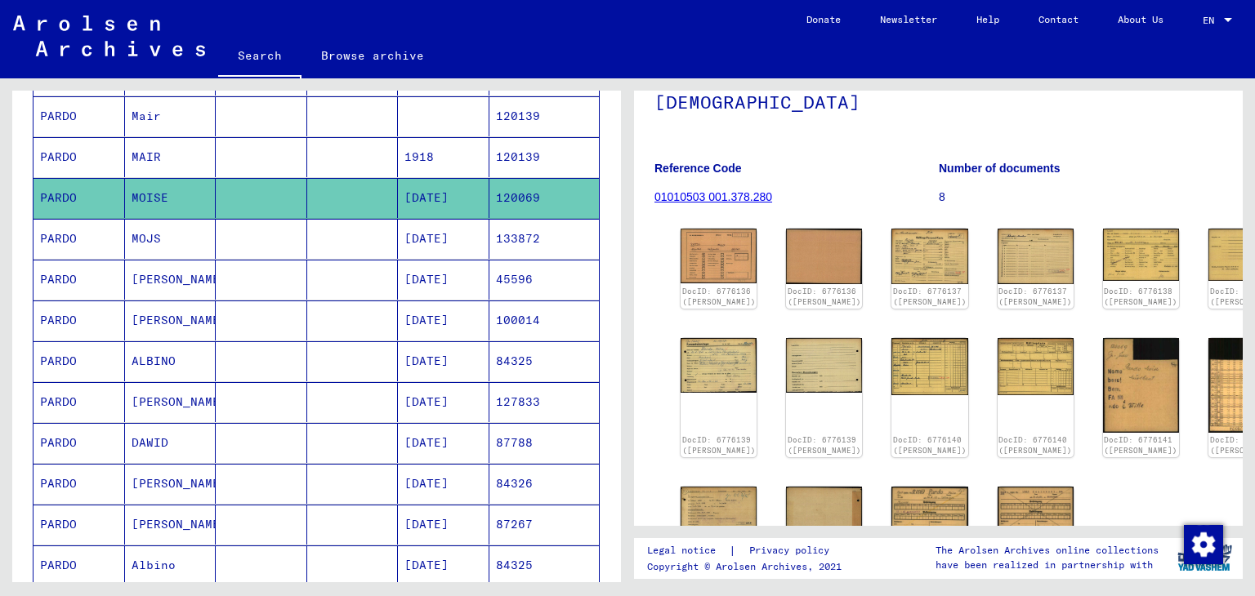
click at [186, 238] on mat-cell "MOJS" at bounding box center [170, 239] width 91 height 40
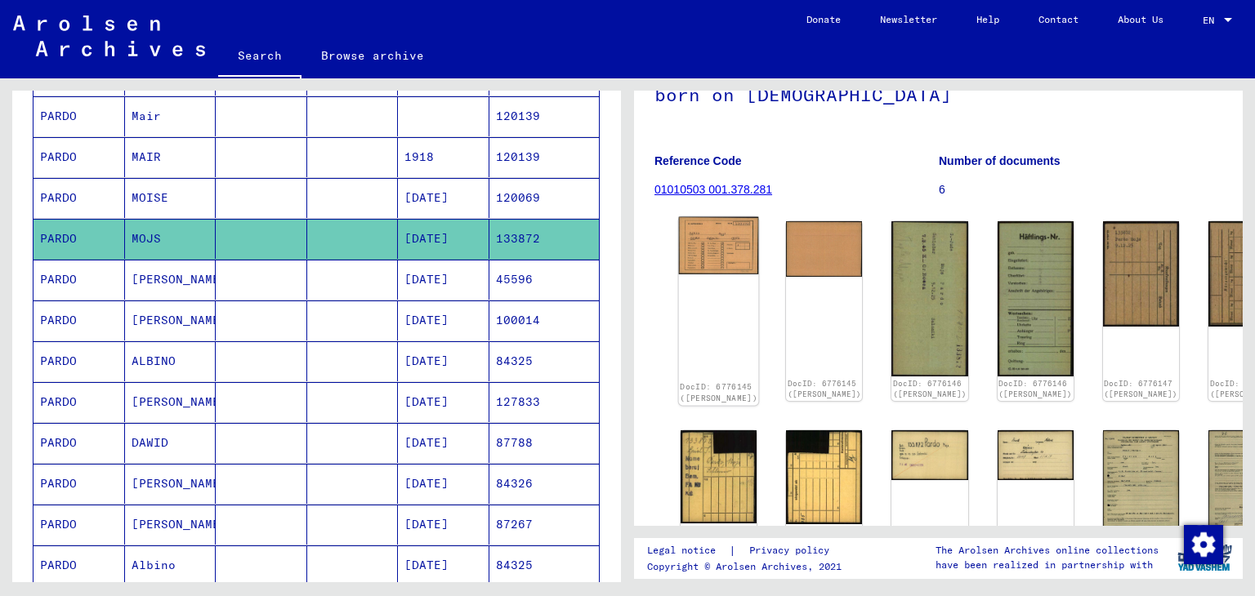
click at [687, 241] on img at bounding box center [719, 245] width 80 height 57
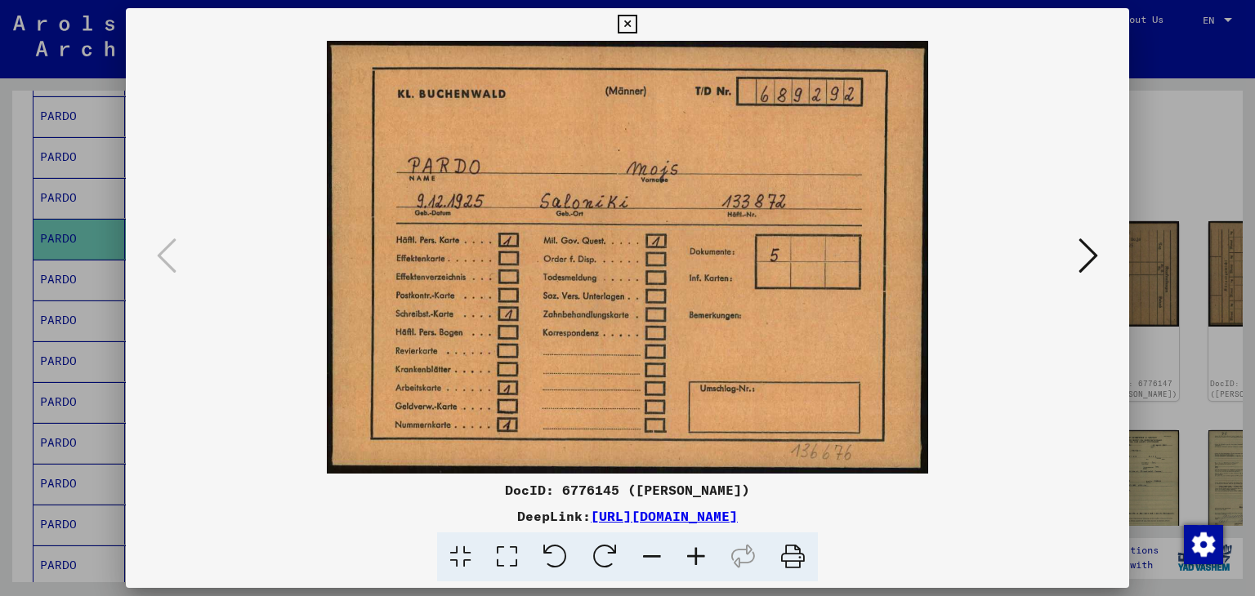
click at [1088, 247] on icon at bounding box center [1088, 255] width 20 height 39
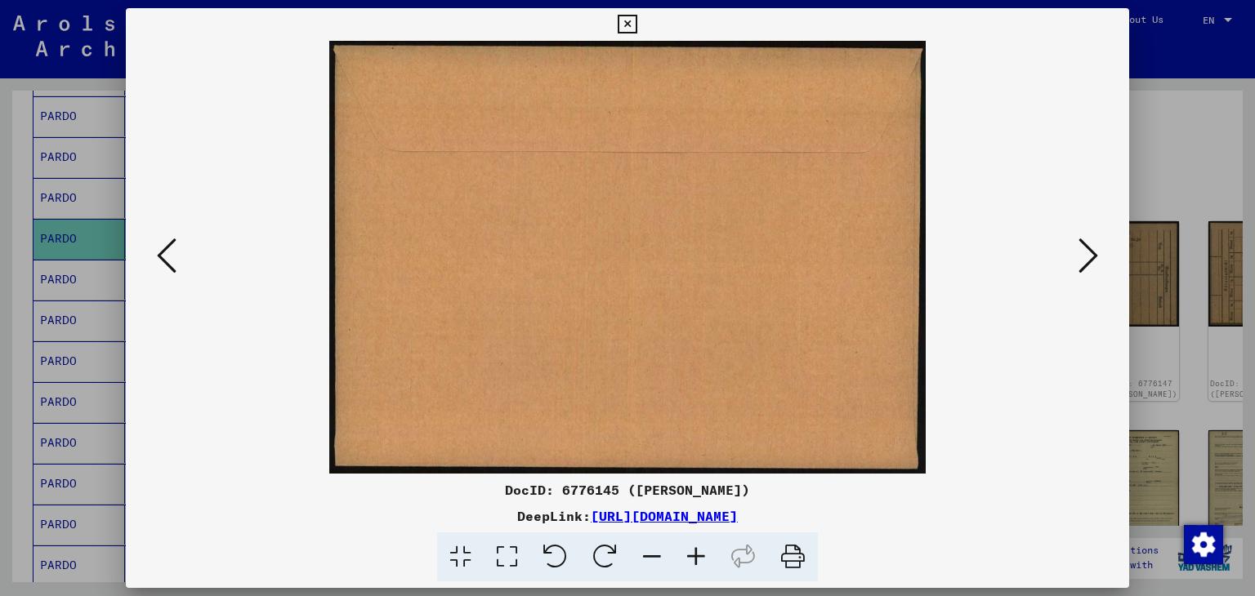
click at [1088, 247] on icon at bounding box center [1088, 255] width 20 height 39
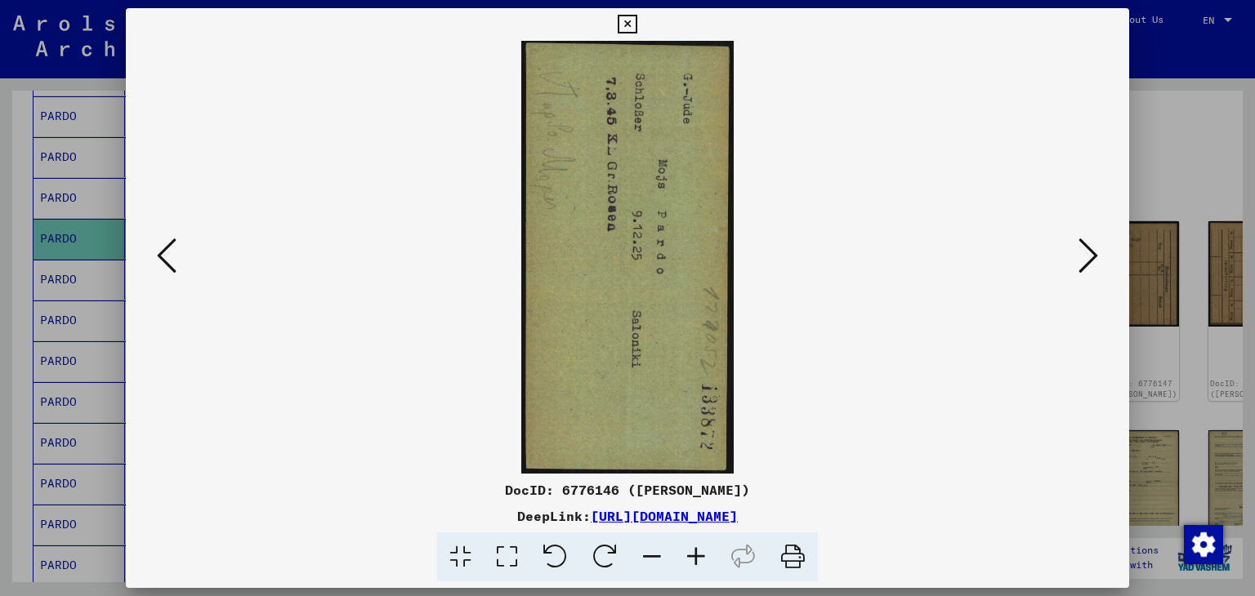
click at [1088, 247] on icon at bounding box center [1088, 255] width 20 height 39
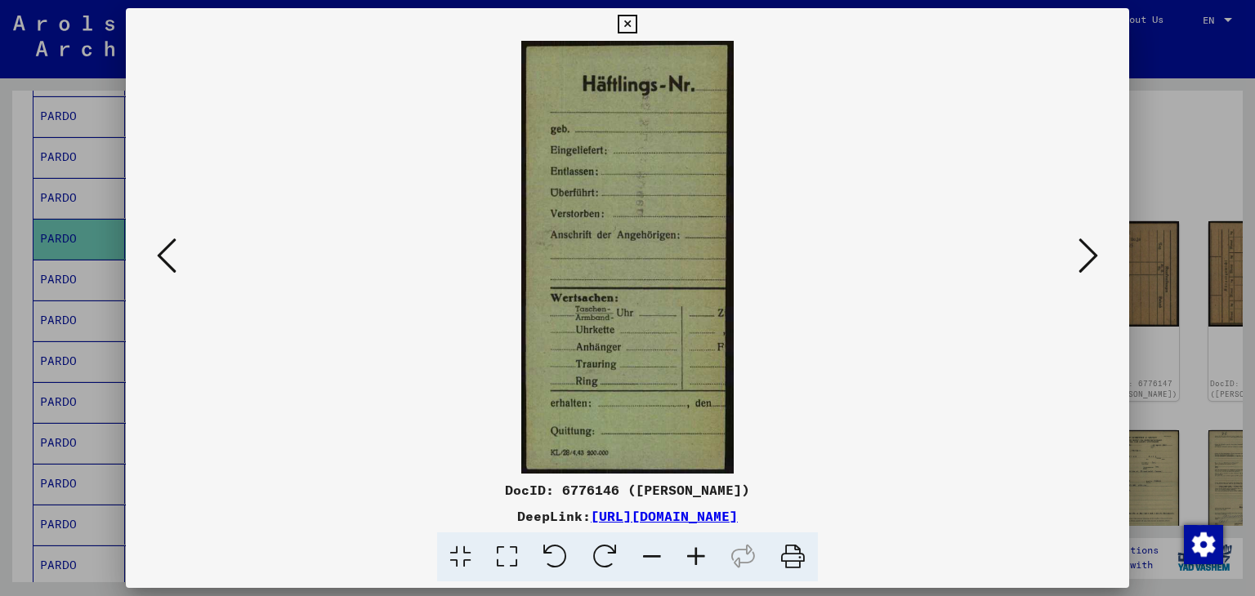
click at [1088, 247] on icon at bounding box center [1088, 255] width 20 height 39
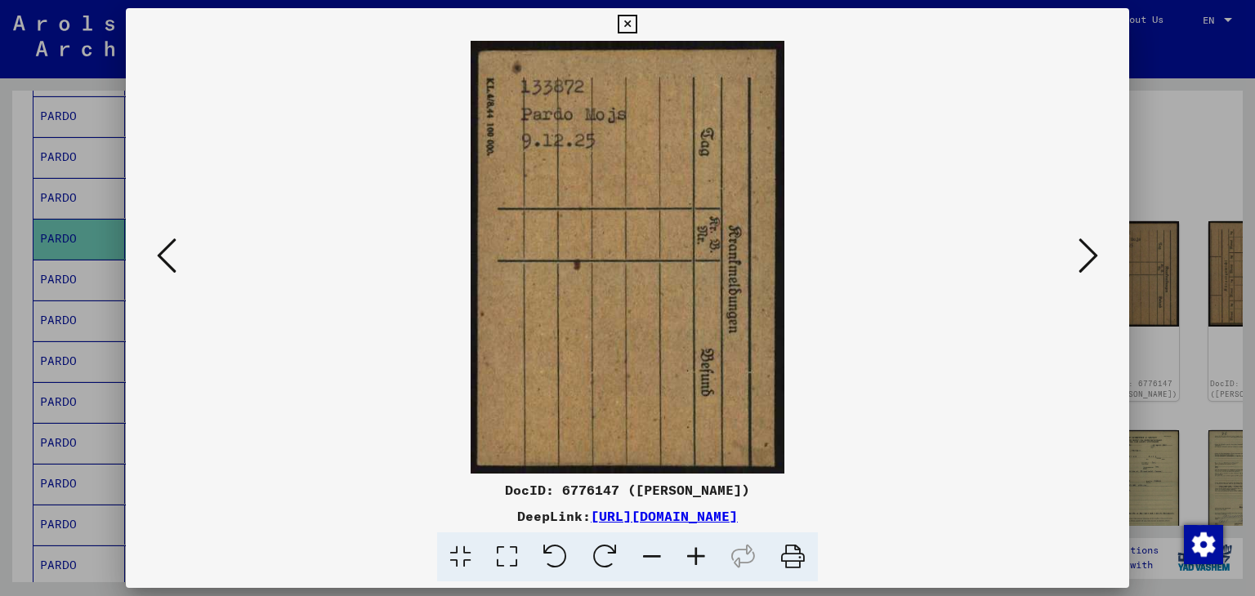
click at [1088, 247] on icon at bounding box center [1088, 255] width 20 height 39
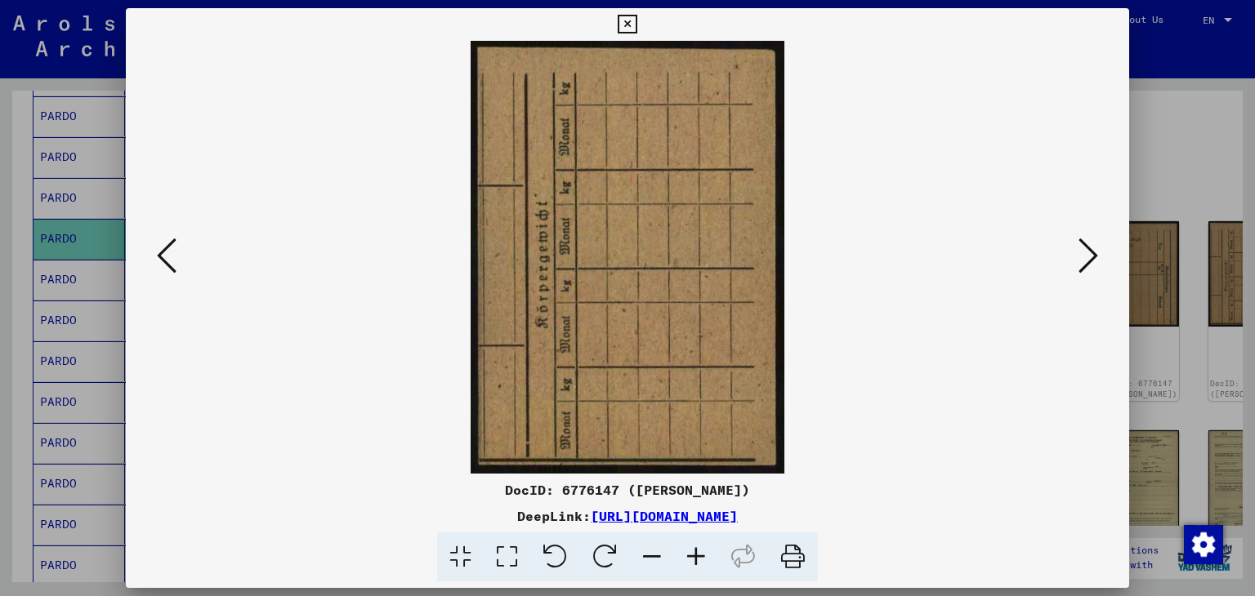
click at [1088, 247] on icon at bounding box center [1088, 255] width 20 height 39
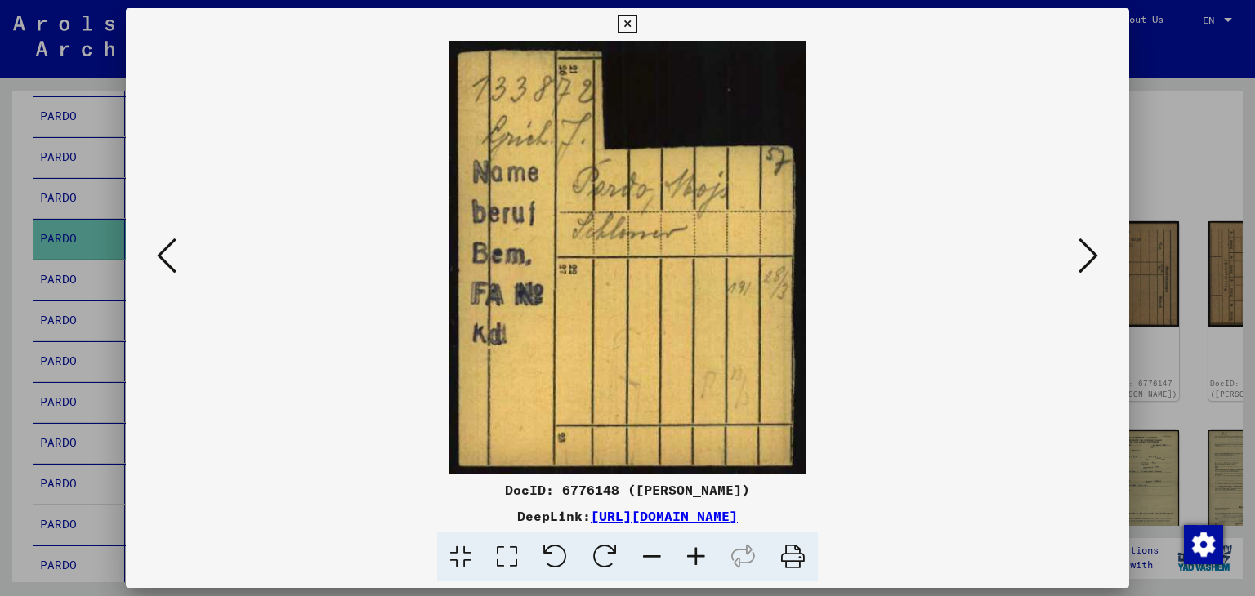
click at [1088, 247] on icon at bounding box center [1088, 255] width 20 height 39
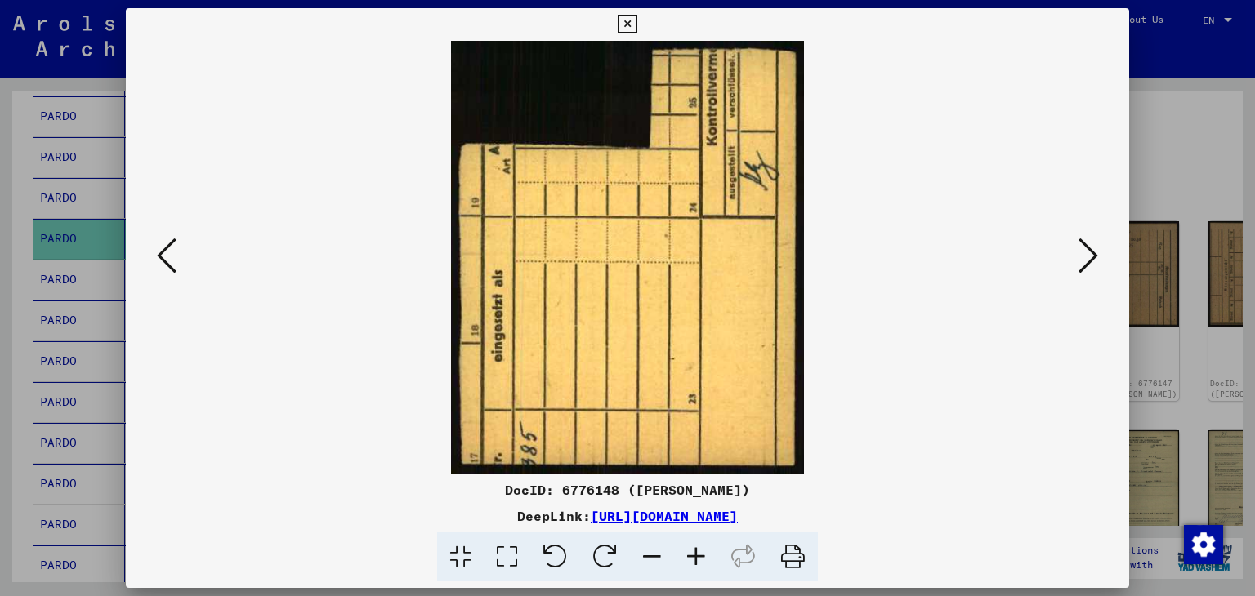
click at [1088, 247] on icon at bounding box center [1088, 255] width 20 height 39
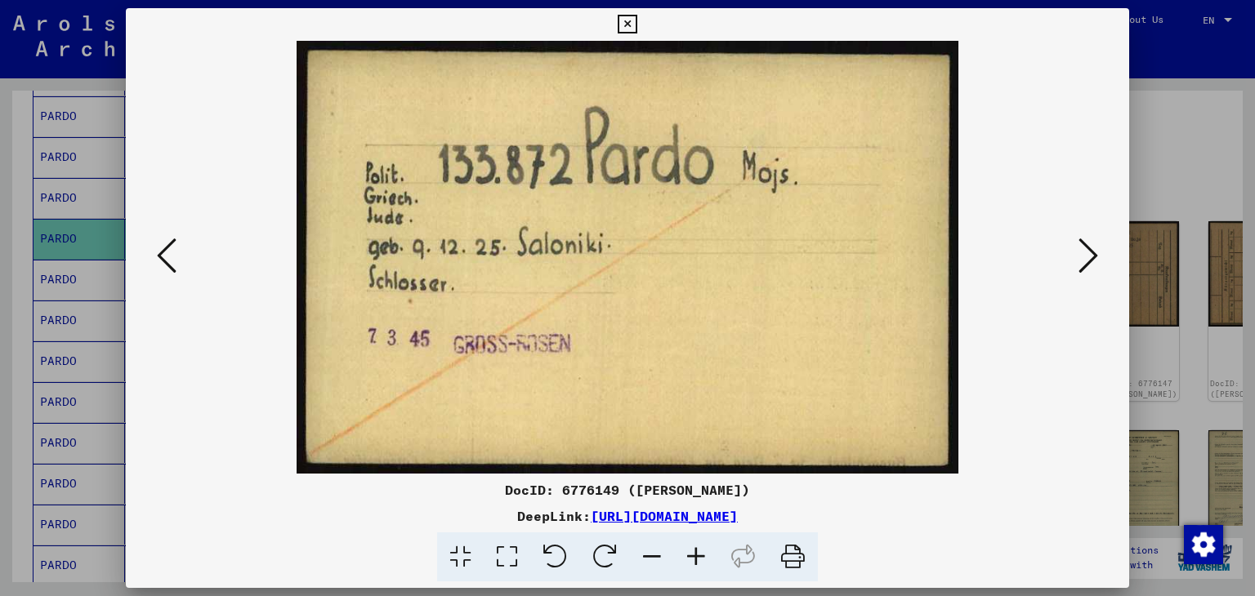
click at [1088, 247] on icon at bounding box center [1088, 255] width 20 height 39
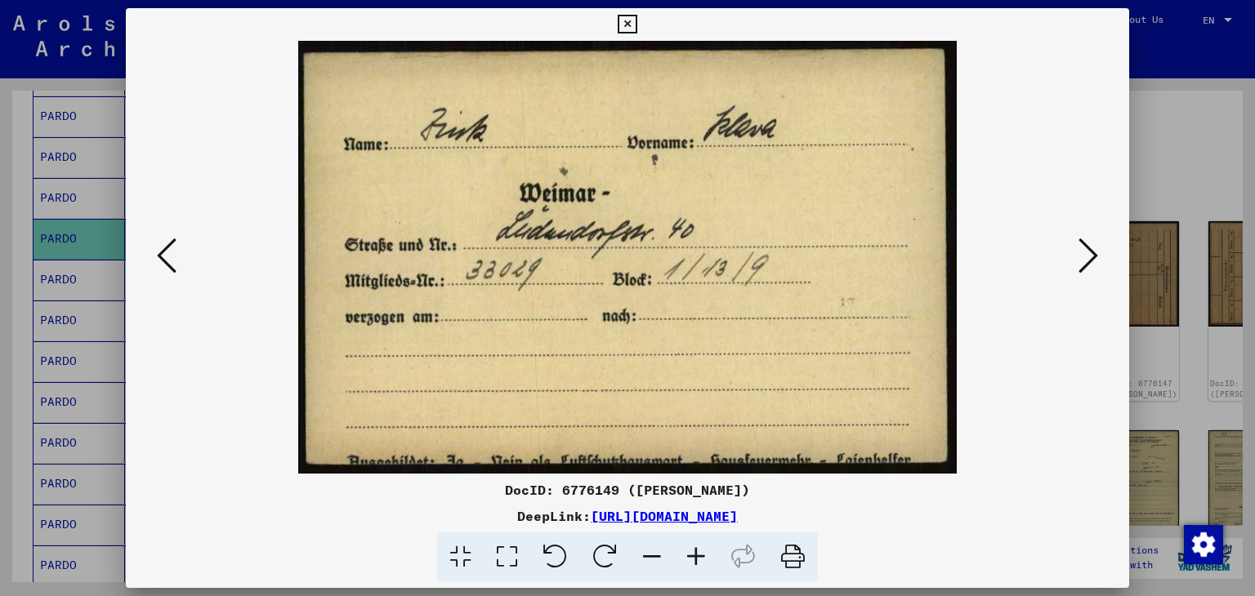
click at [1088, 247] on icon at bounding box center [1088, 255] width 20 height 39
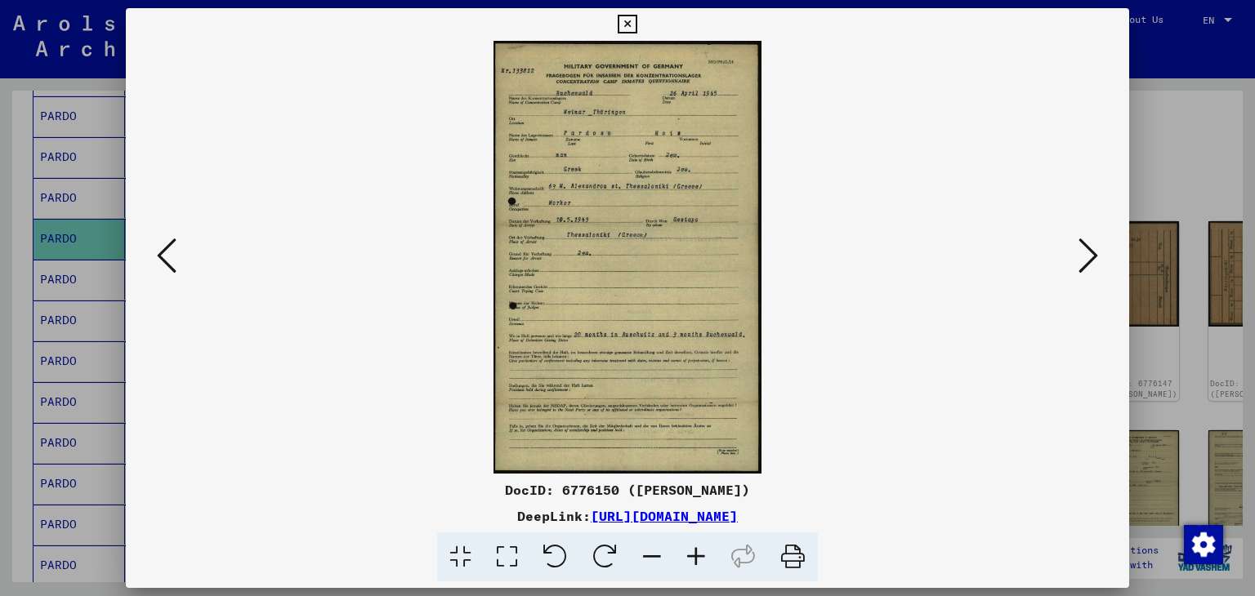
click at [1085, 246] on icon at bounding box center [1088, 255] width 20 height 39
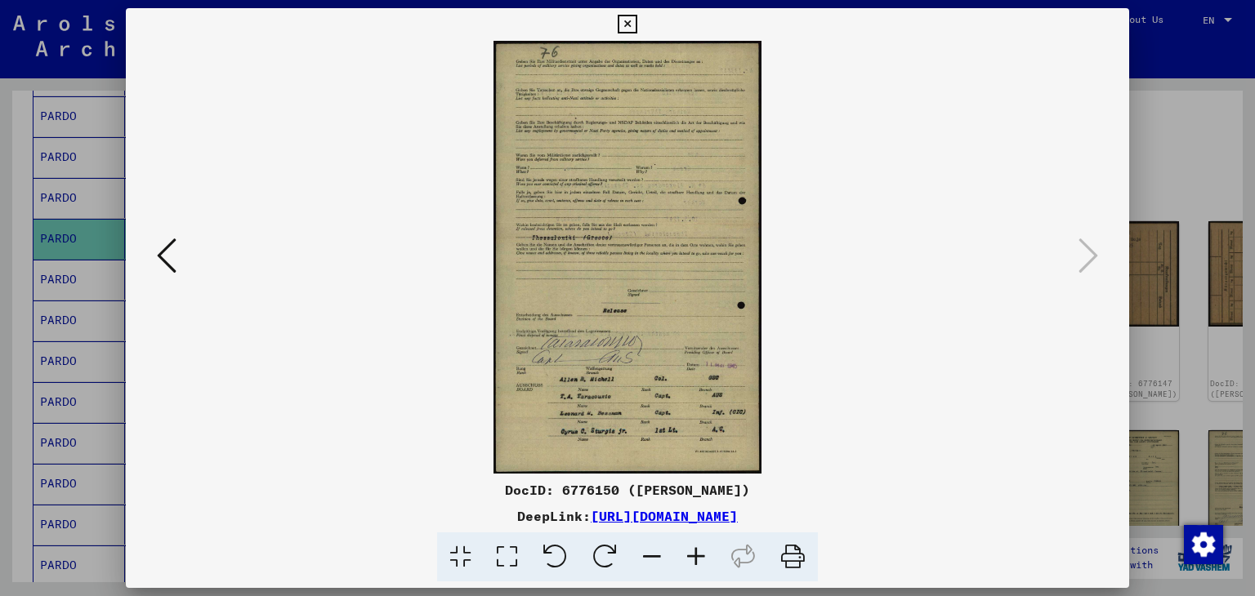
click at [1173, 206] on div at bounding box center [627, 298] width 1255 height 596
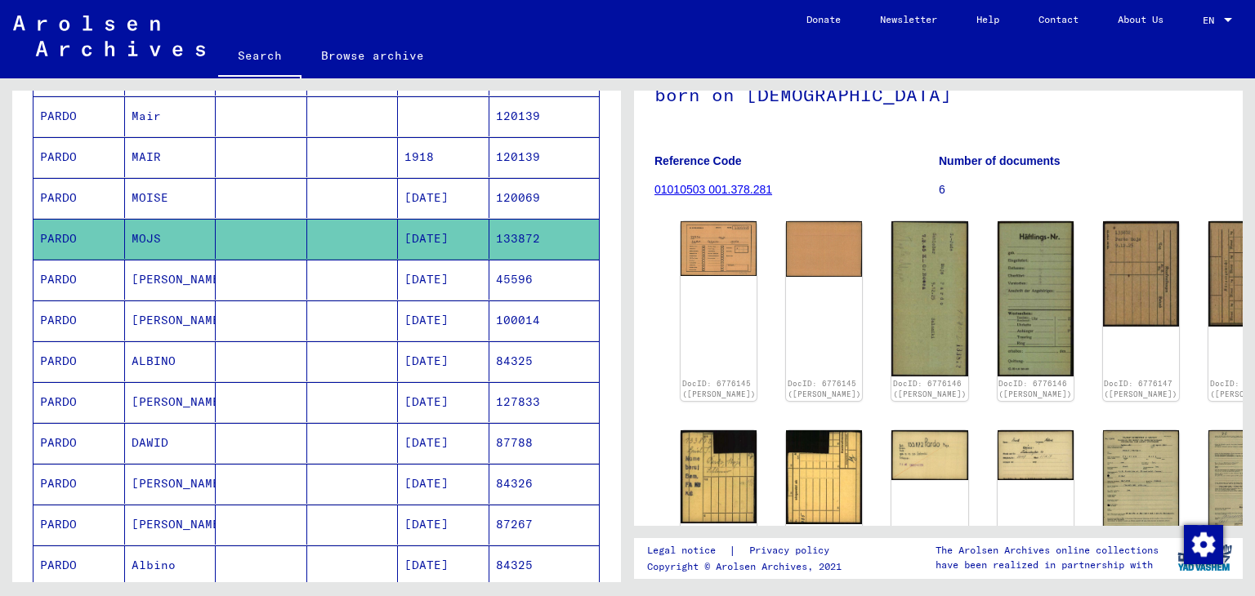
click at [276, 285] on mat-cell at bounding box center [261, 280] width 91 height 40
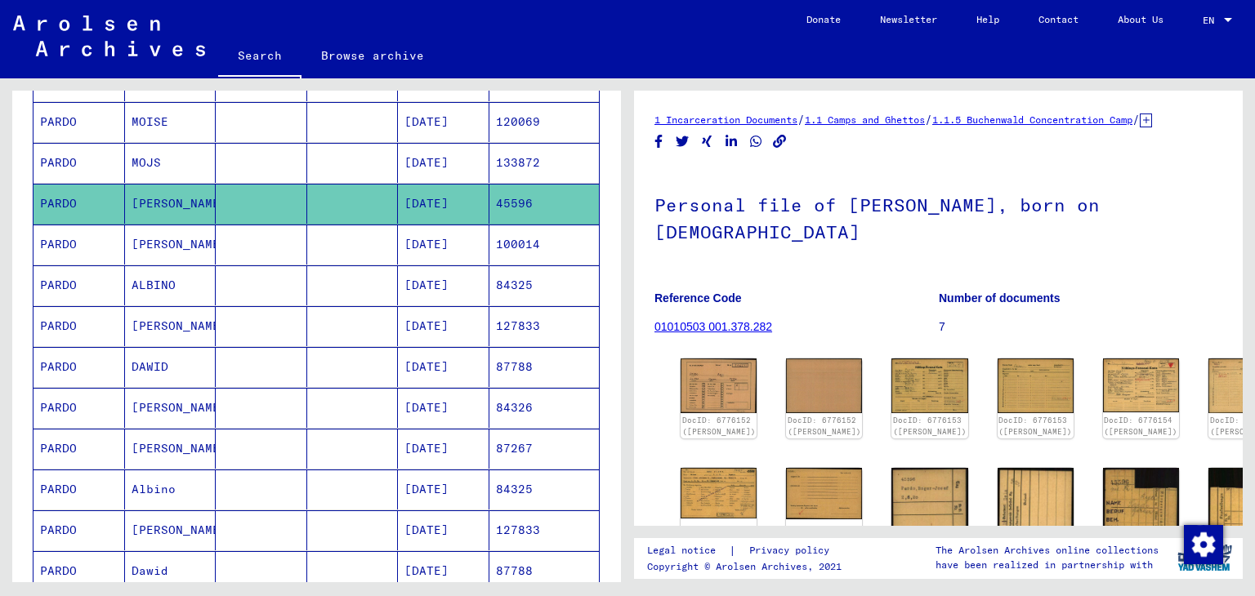
click at [297, 325] on mat-cell at bounding box center [261, 326] width 91 height 40
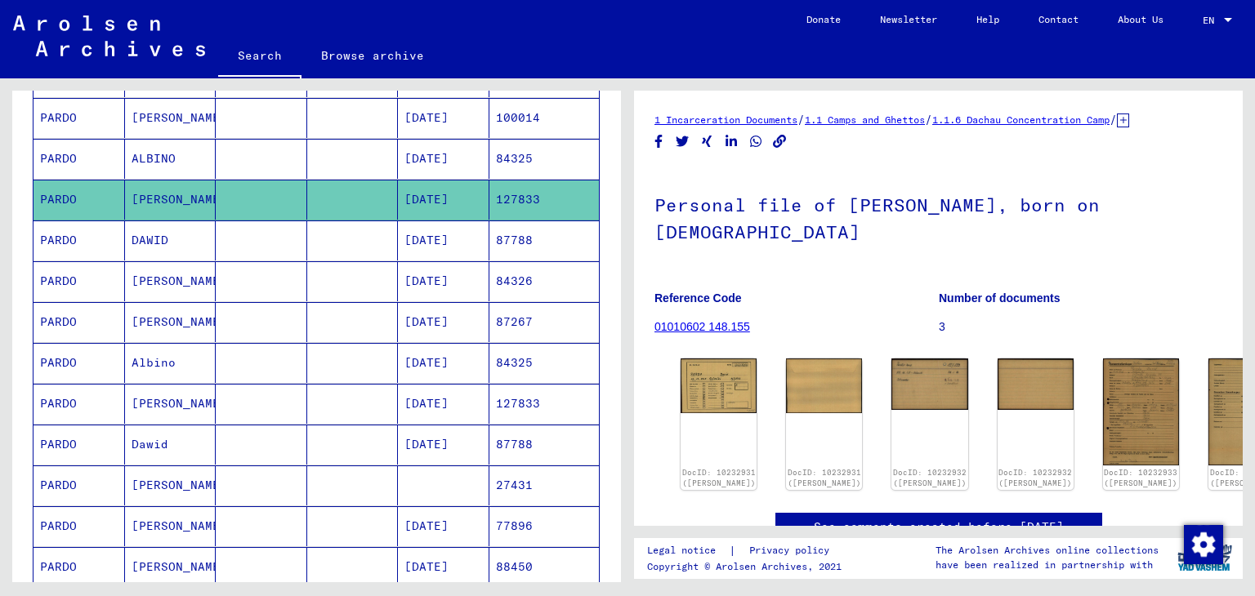
scroll to position [84, 0]
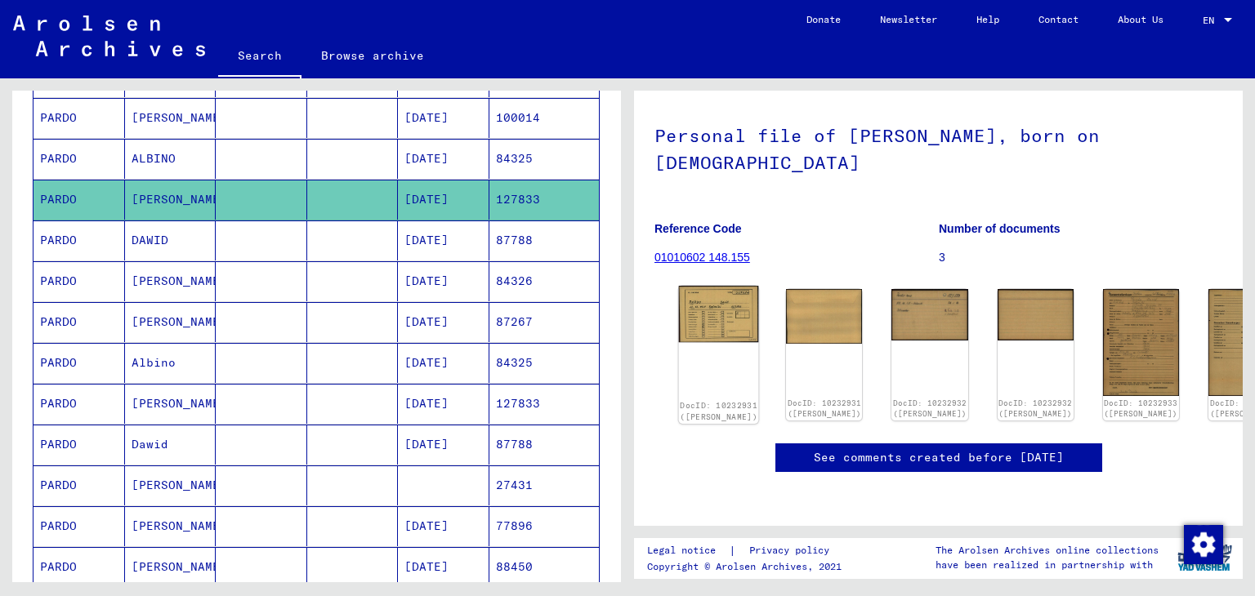
click at [707, 316] on div "DocID: 10232931 ([PERSON_NAME])" at bounding box center [719, 355] width 80 height 138
click at [707, 301] on img at bounding box center [719, 314] width 80 height 57
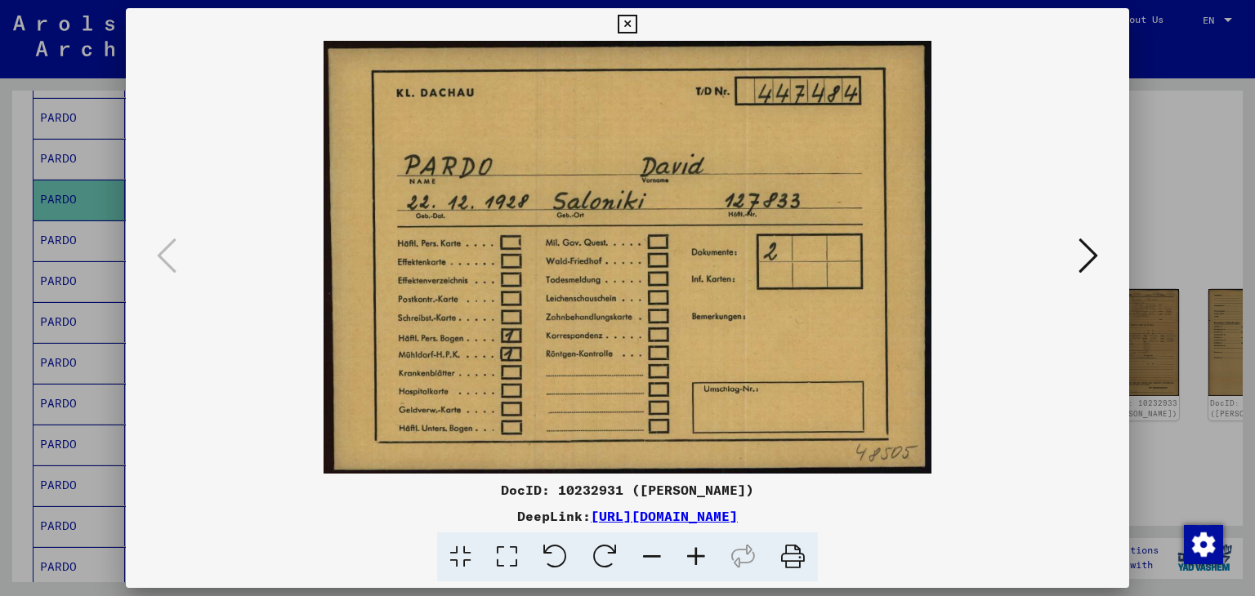
click at [15, 182] on div at bounding box center [627, 298] width 1255 height 596
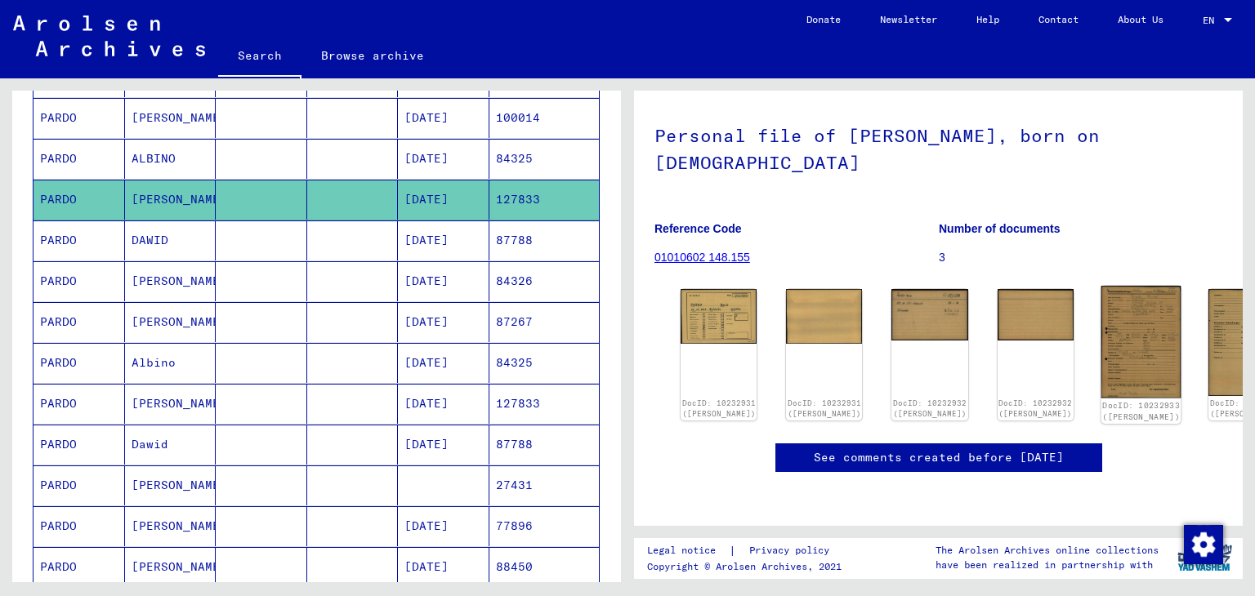
click at [1100, 313] on img at bounding box center [1140, 342] width 80 height 112
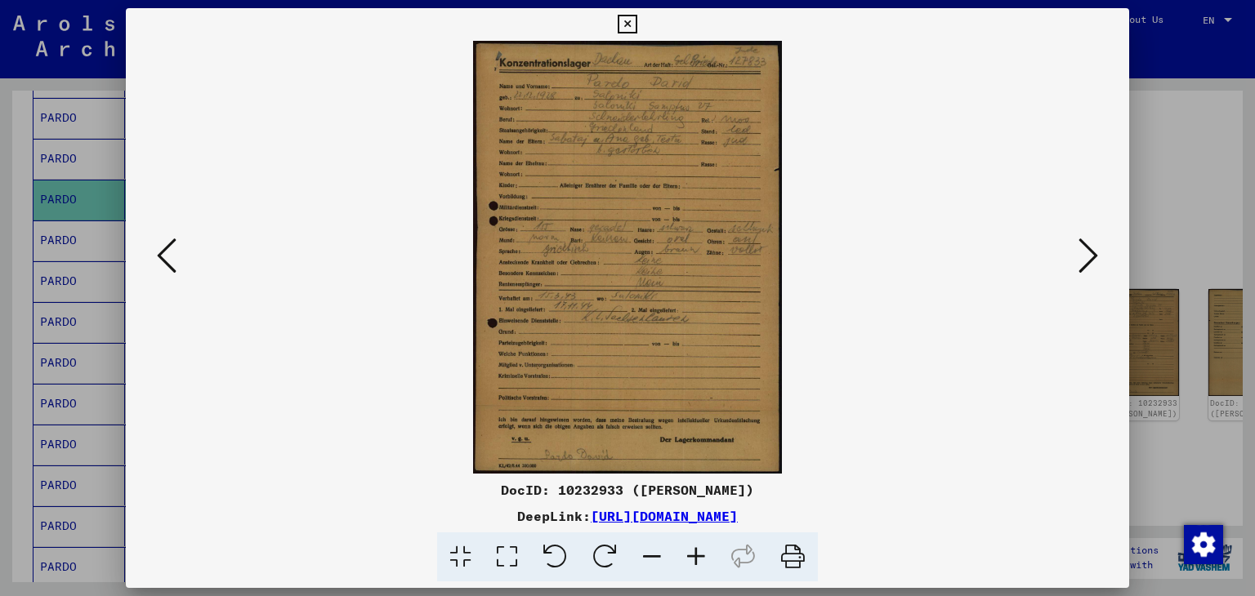
click at [1166, 171] on div at bounding box center [627, 298] width 1255 height 596
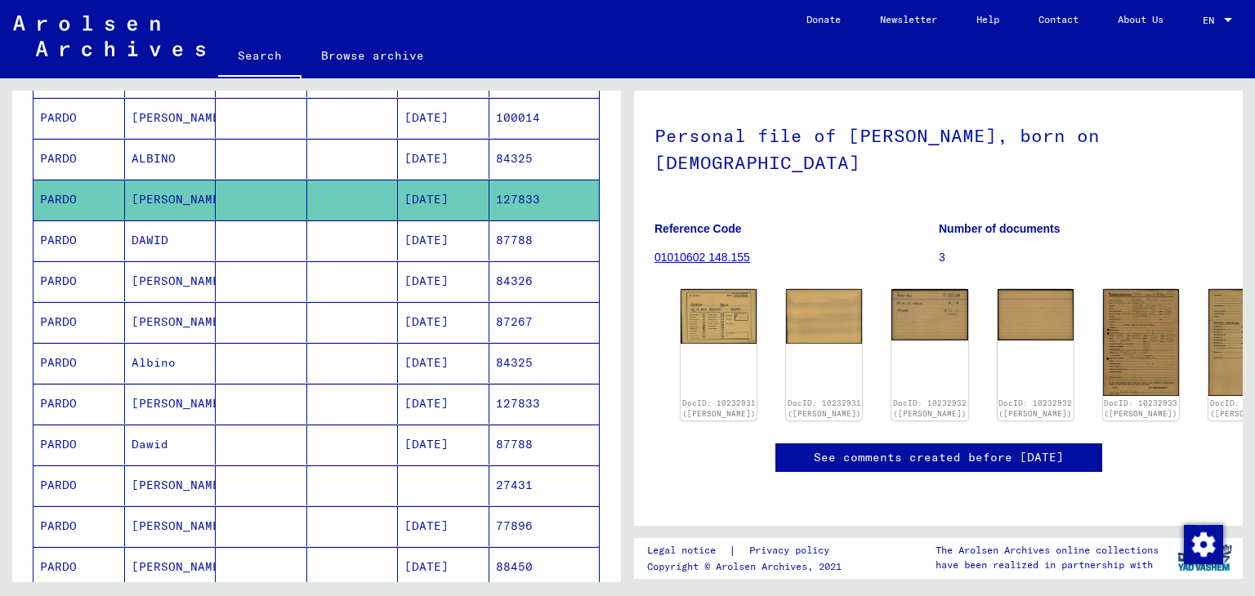
click at [323, 230] on mat-cell at bounding box center [352, 241] width 91 height 40
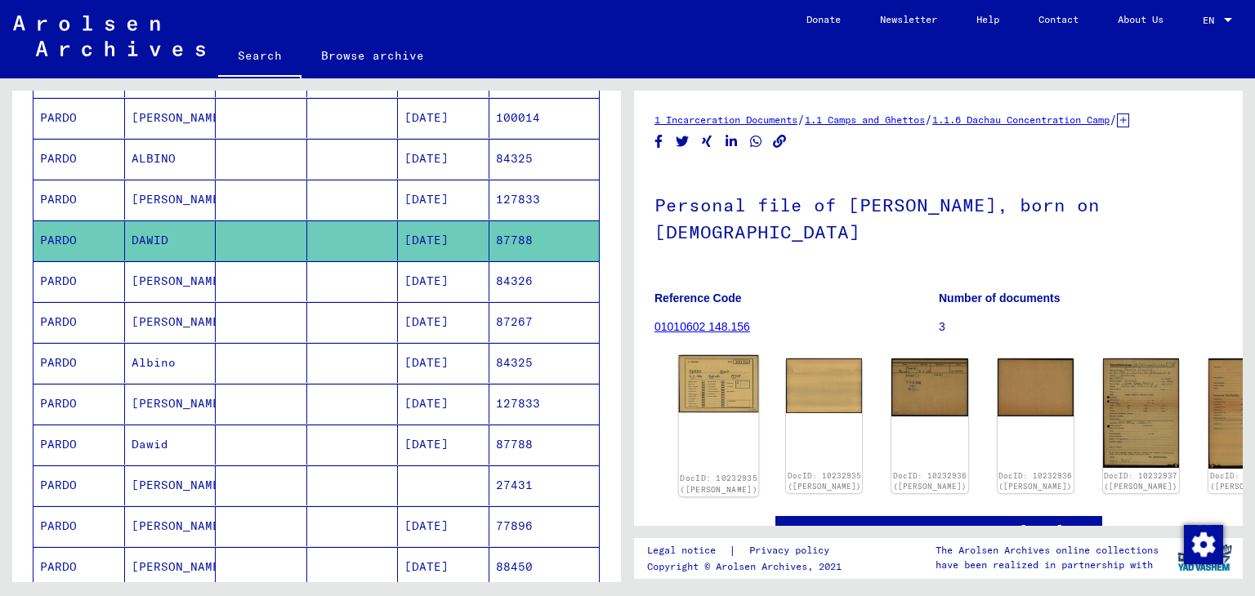
scroll to position [38, 0]
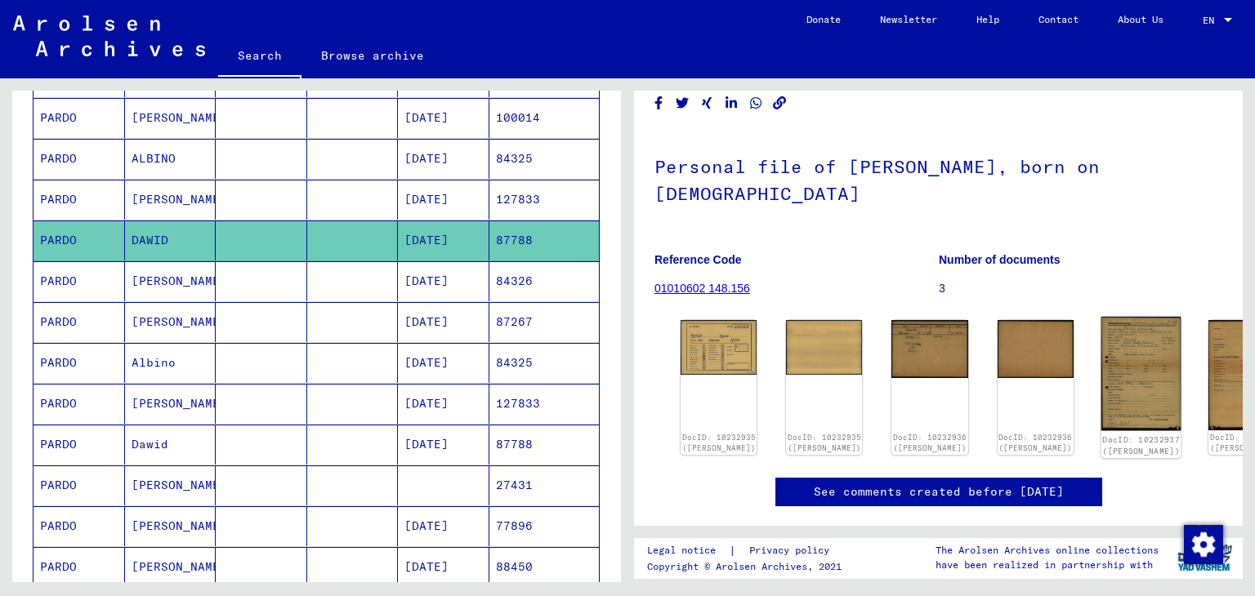
click at [1100, 321] on img at bounding box center [1140, 374] width 80 height 114
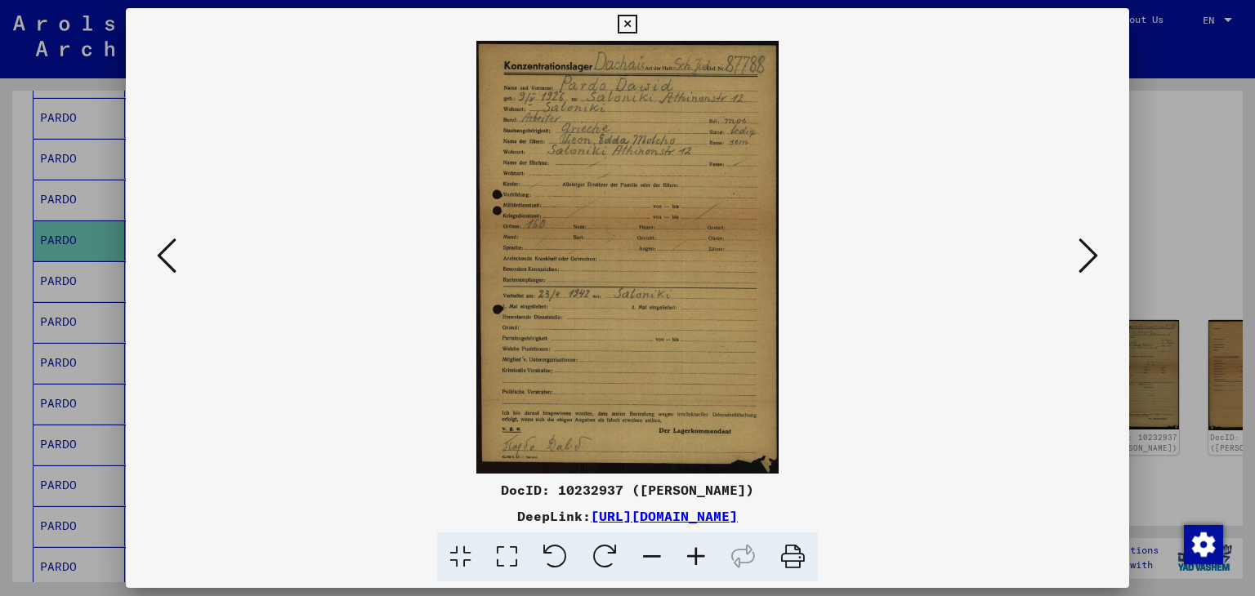
click at [74, 221] on div at bounding box center [627, 298] width 1255 height 596
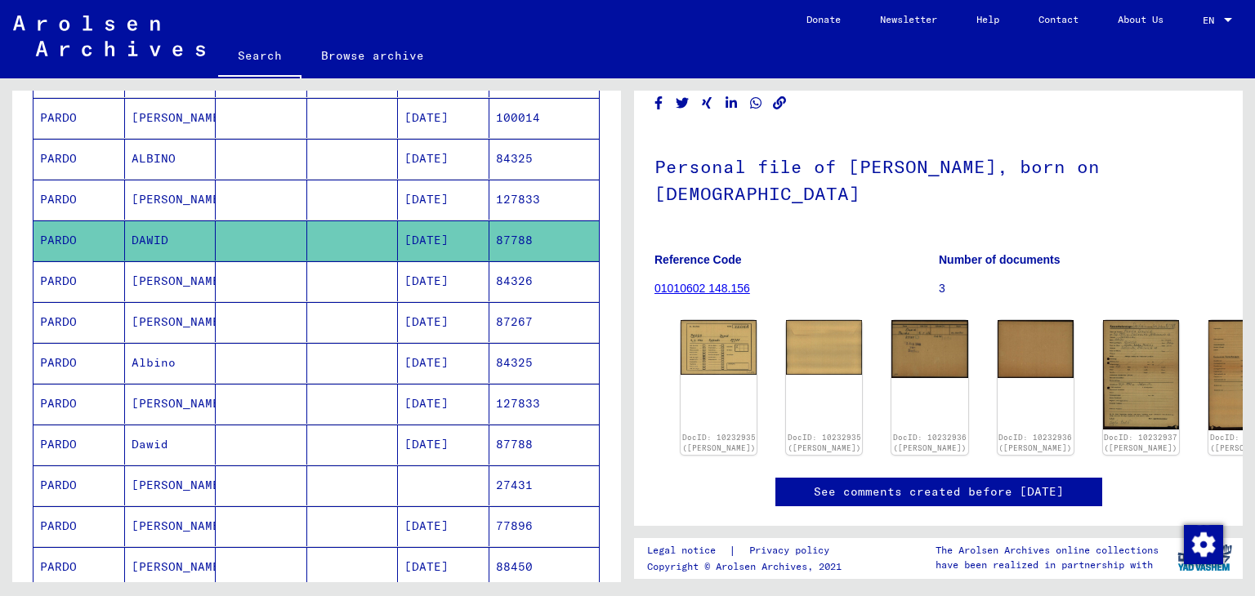
click at [216, 310] on mat-cell at bounding box center [261, 322] width 91 height 40
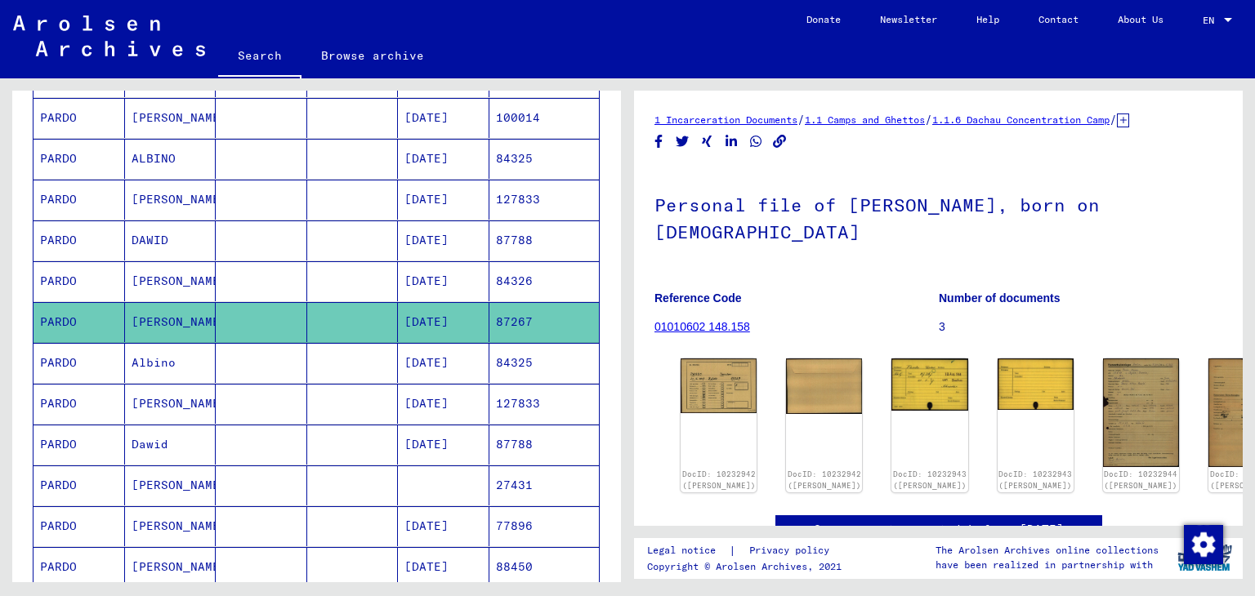
scroll to position [59, 0]
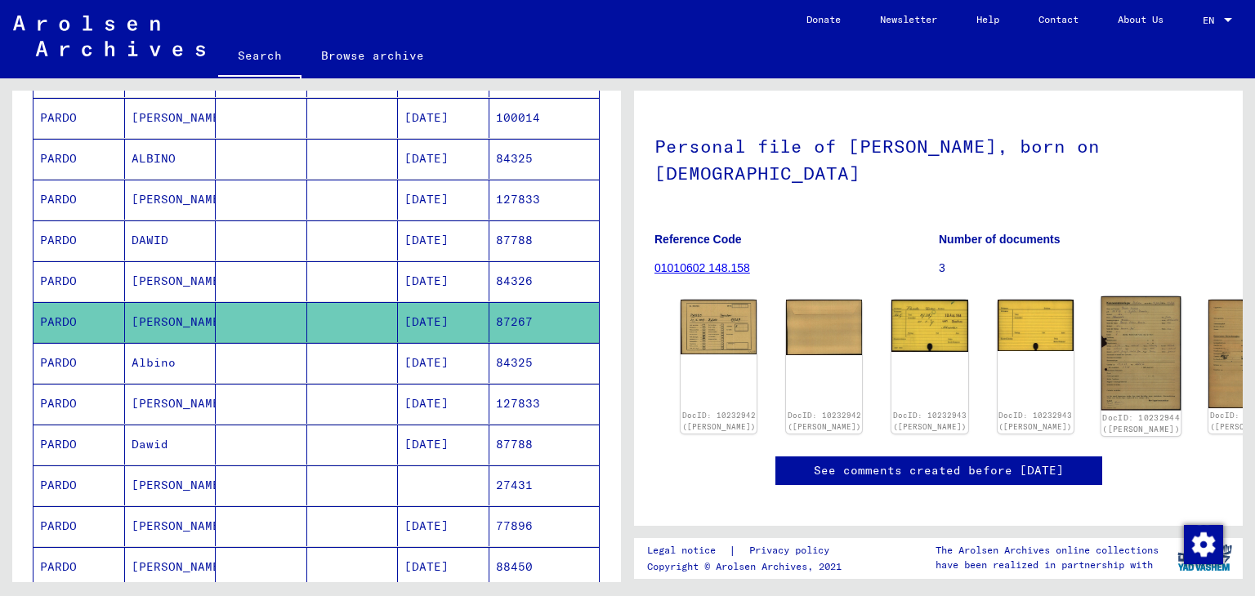
click at [1100, 345] on img at bounding box center [1140, 353] width 80 height 114
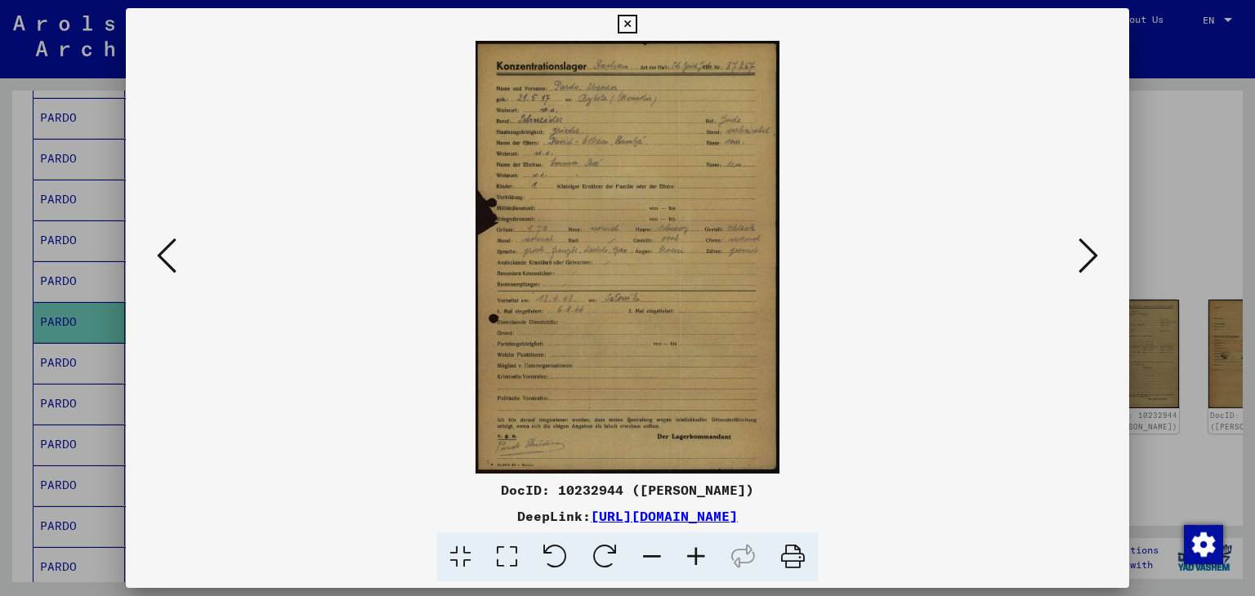
click at [69, 240] on div at bounding box center [627, 298] width 1255 height 596
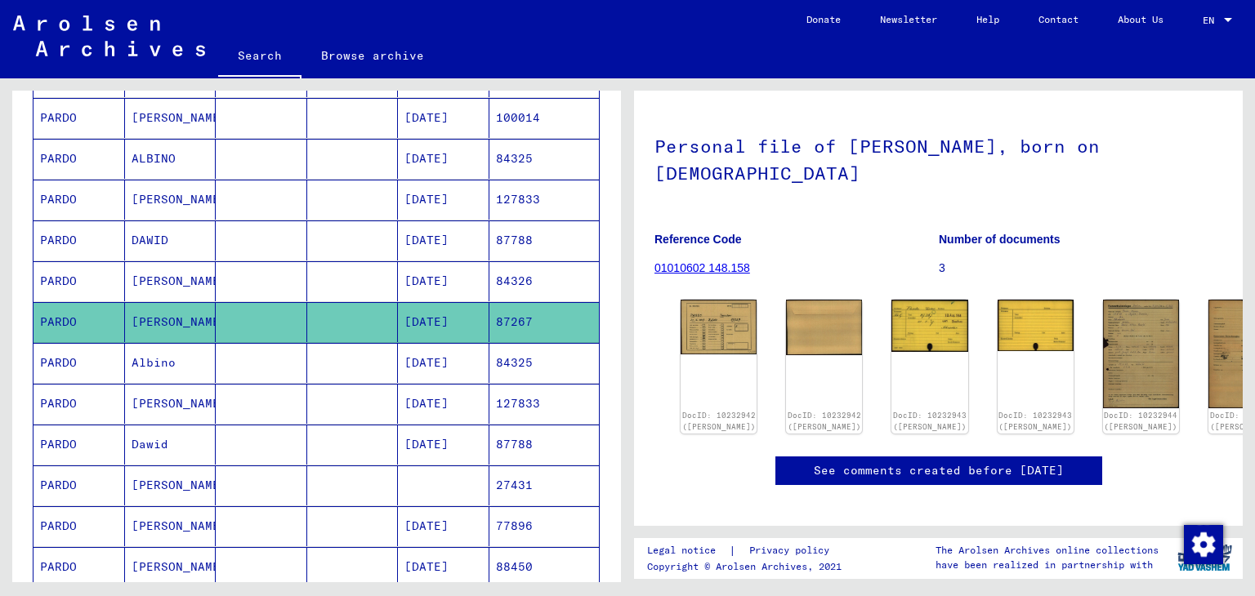
click at [311, 406] on mat-cell at bounding box center [352, 404] width 91 height 40
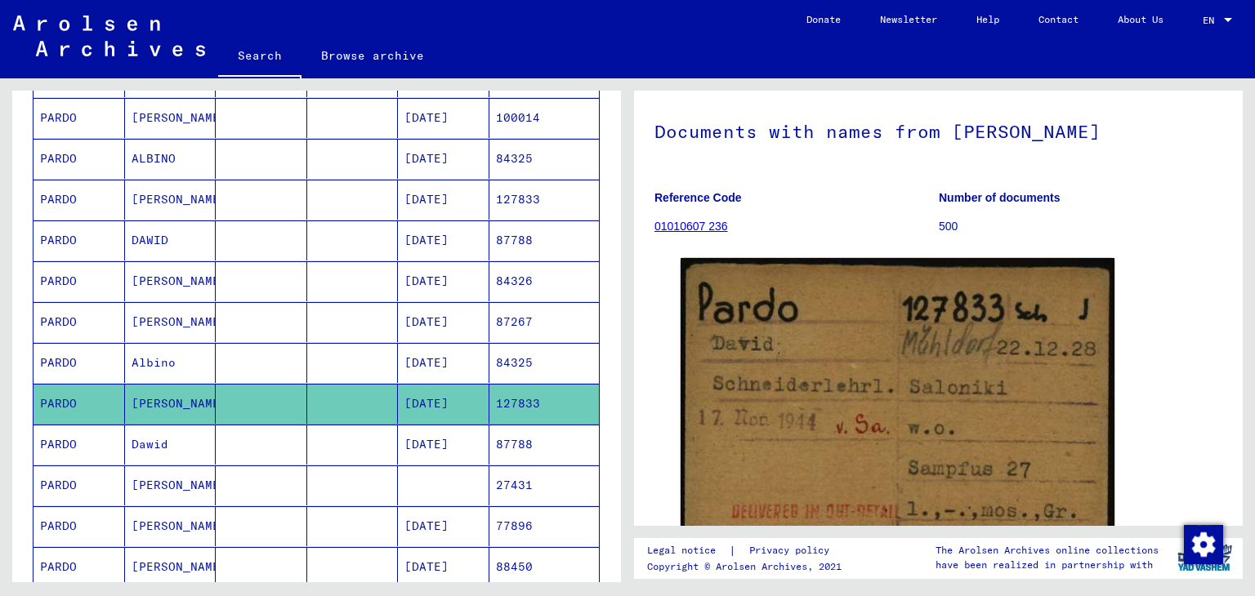
scroll to position [577, 0]
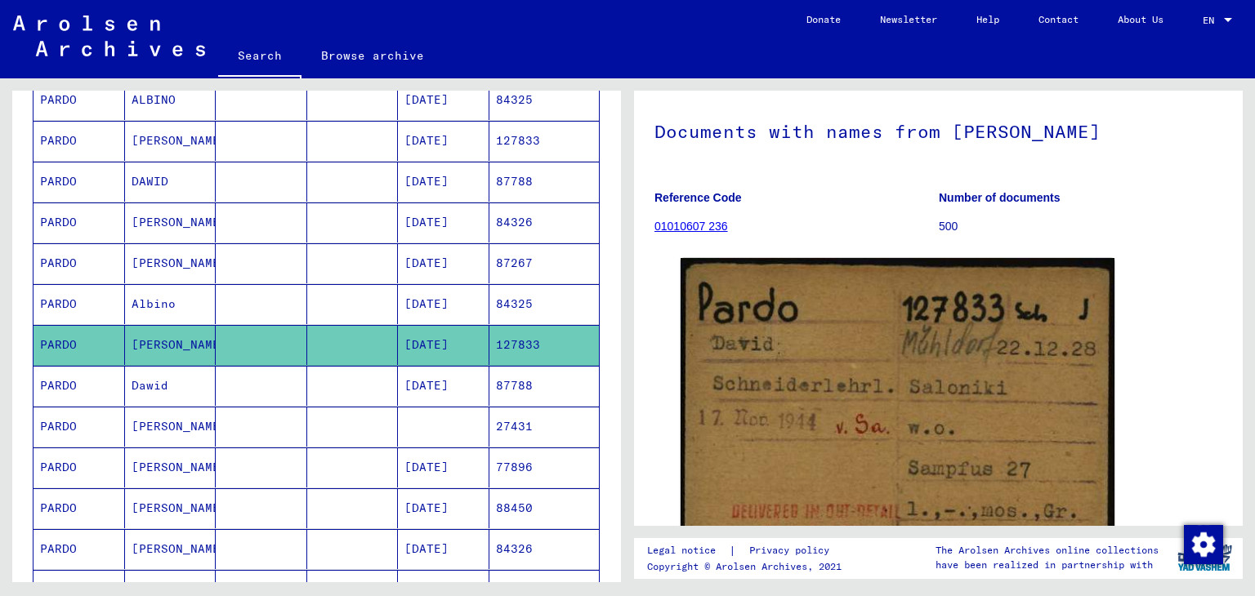
click at [310, 370] on mat-cell at bounding box center [352, 386] width 91 height 40
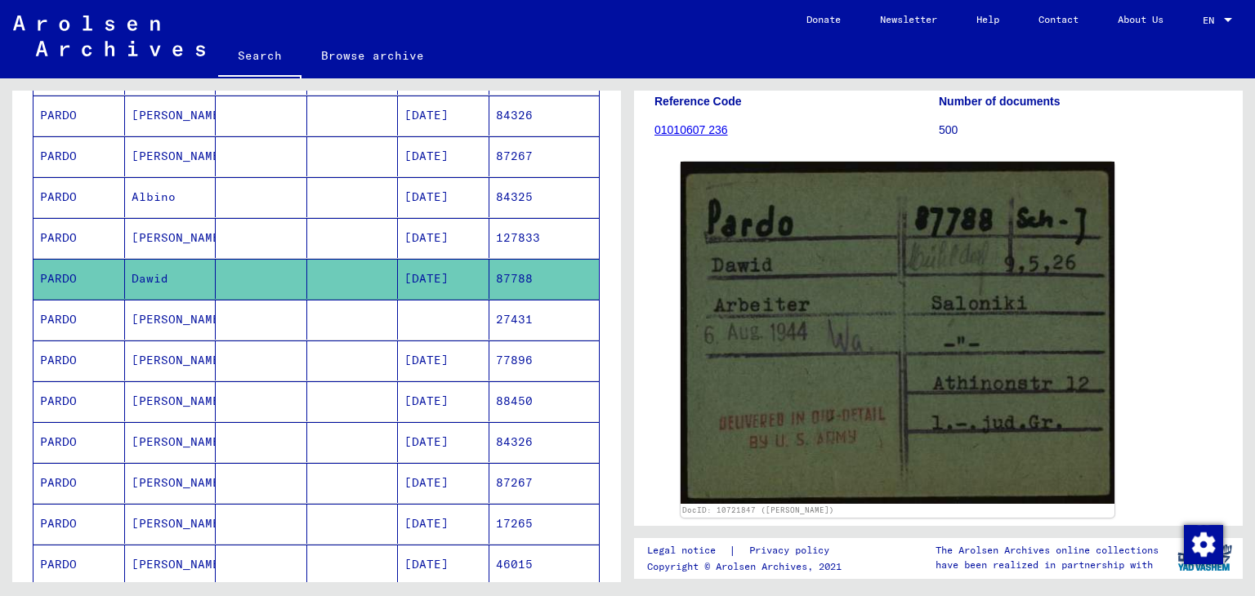
scroll to position [172, 0]
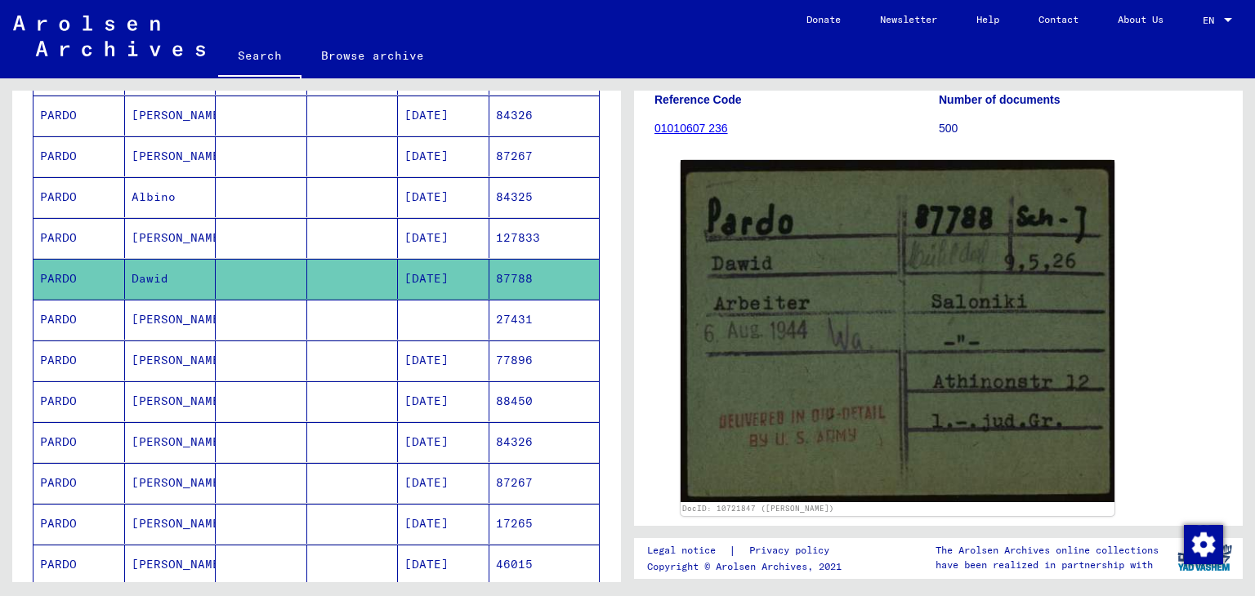
click at [346, 395] on mat-cell at bounding box center [352, 401] width 91 height 40
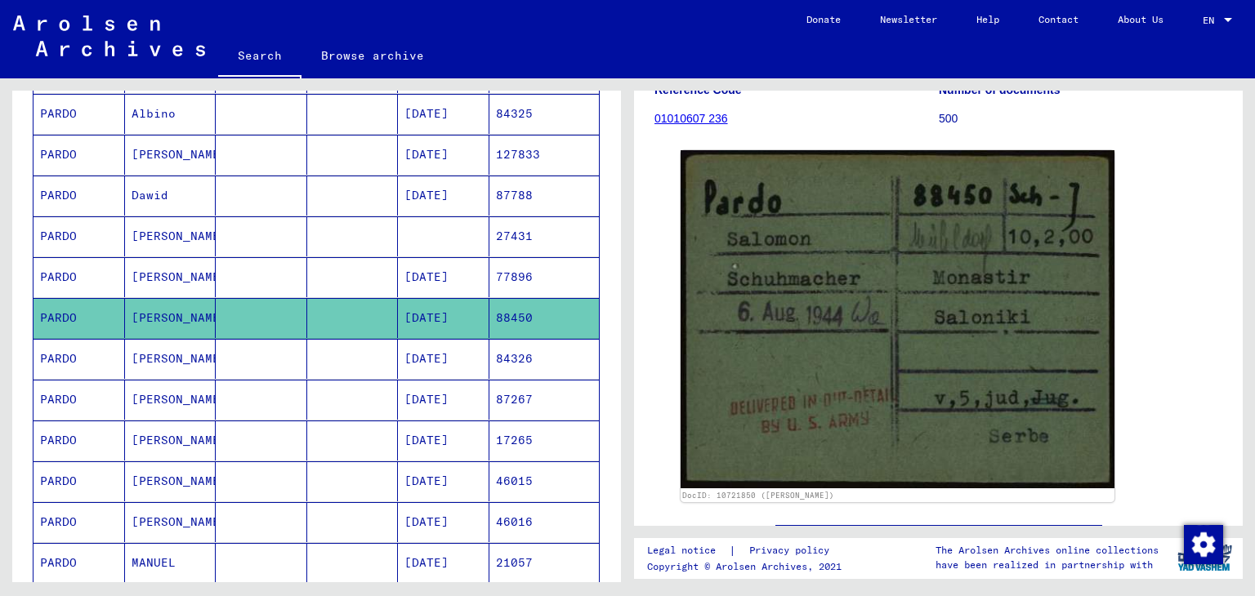
click at [317, 391] on mat-cell at bounding box center [352, 400] width 91 height 40
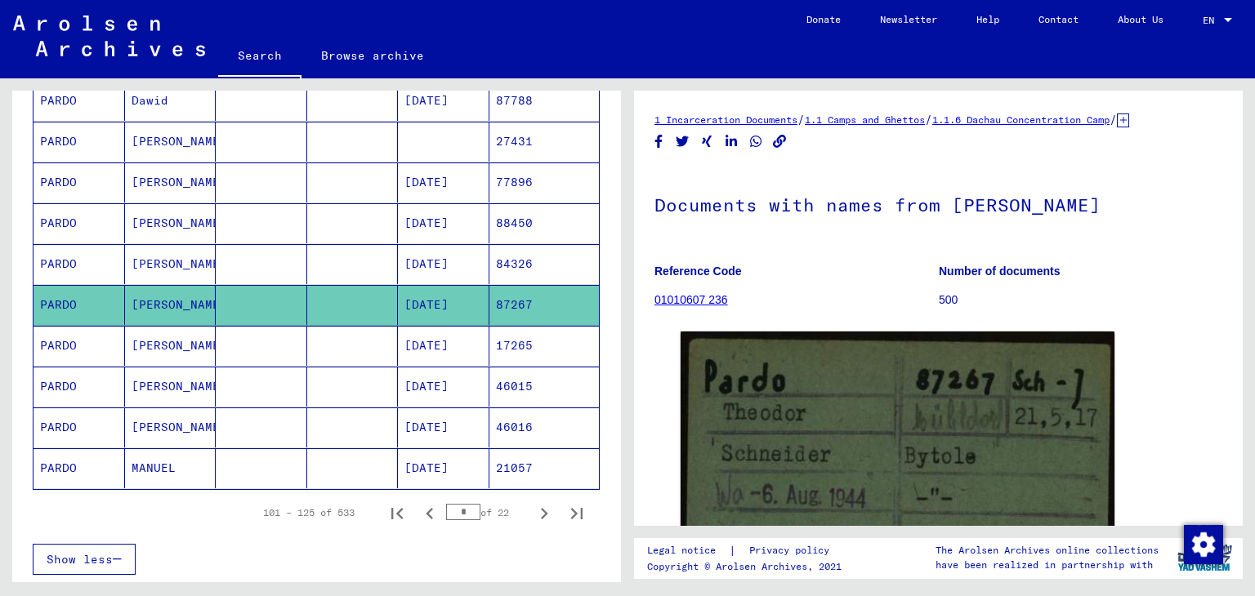
click at [431, 341] on mat-cell "[DATE]" at bounding box center [443, 346] width 91 height 40
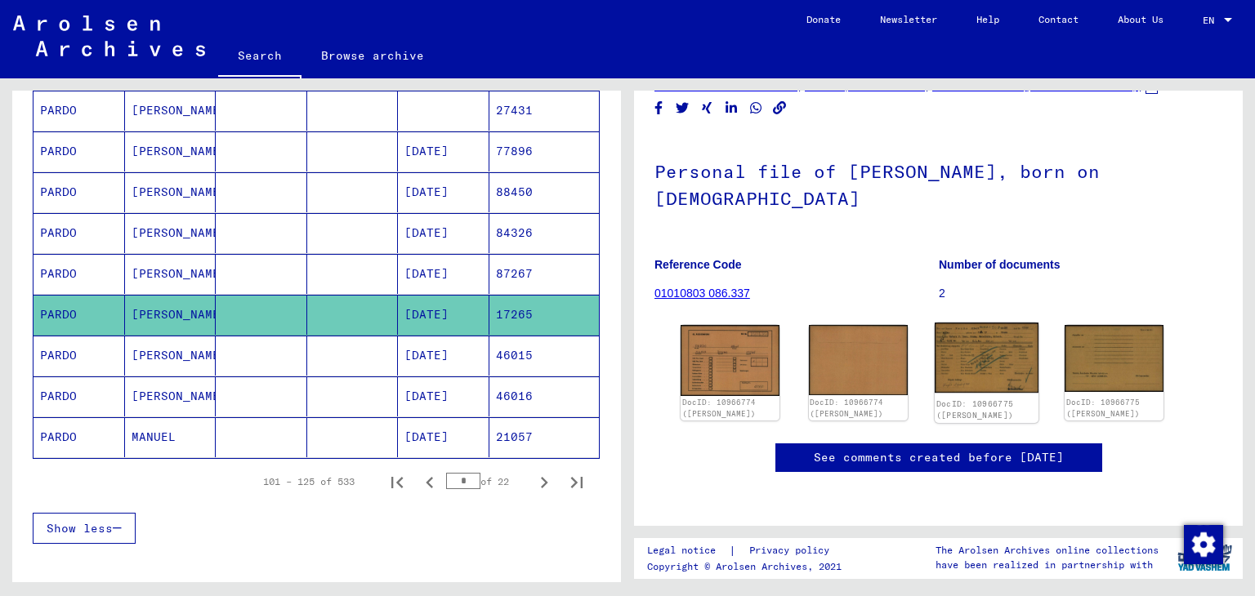
click at [996, 323] on img at bounding box center [986, 358] width 104 height 70
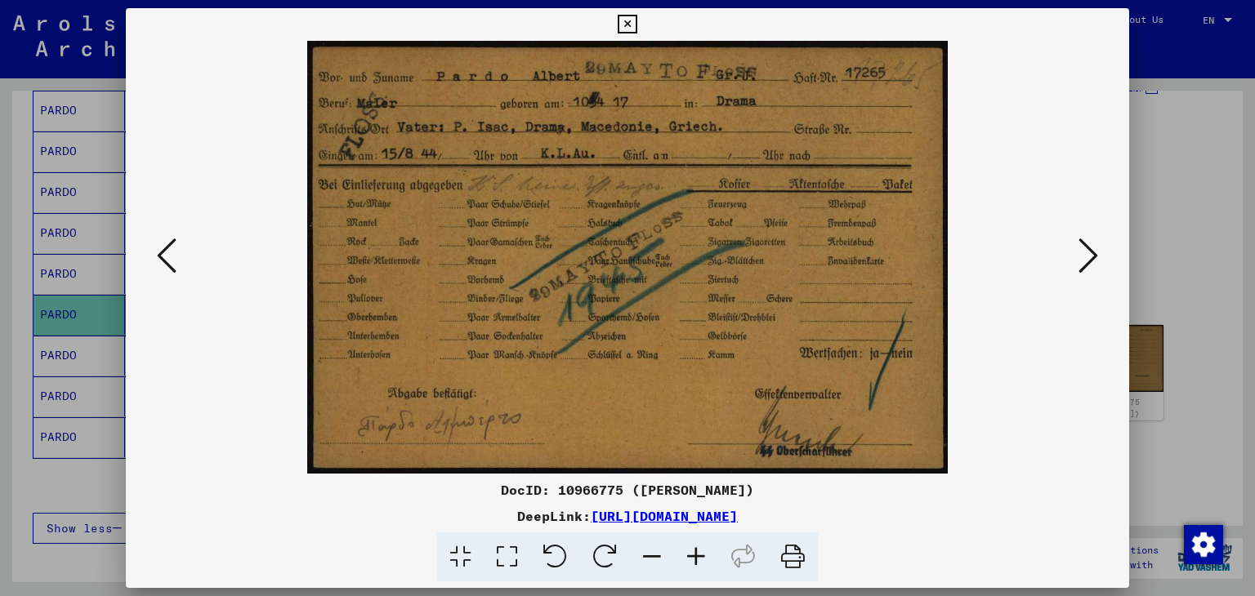
click at [0, 162] on div at bounding box center [627, 298] width 1255 height 596
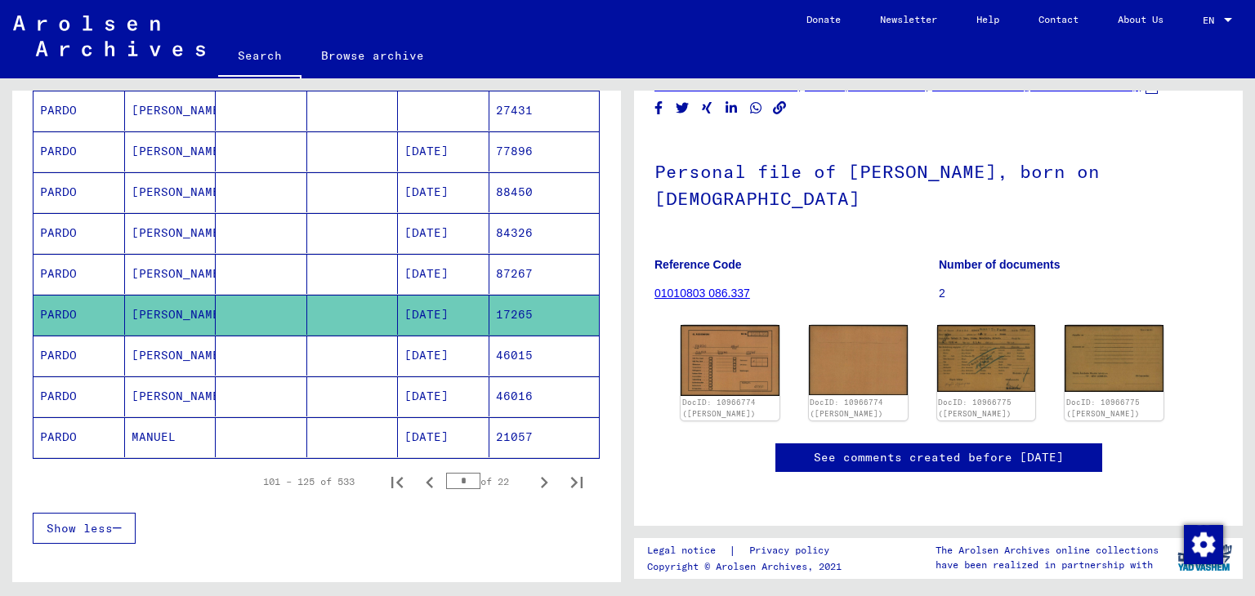
click at [270, 348] on mat-cell at bounding box center [261, 356] width 91 height 40
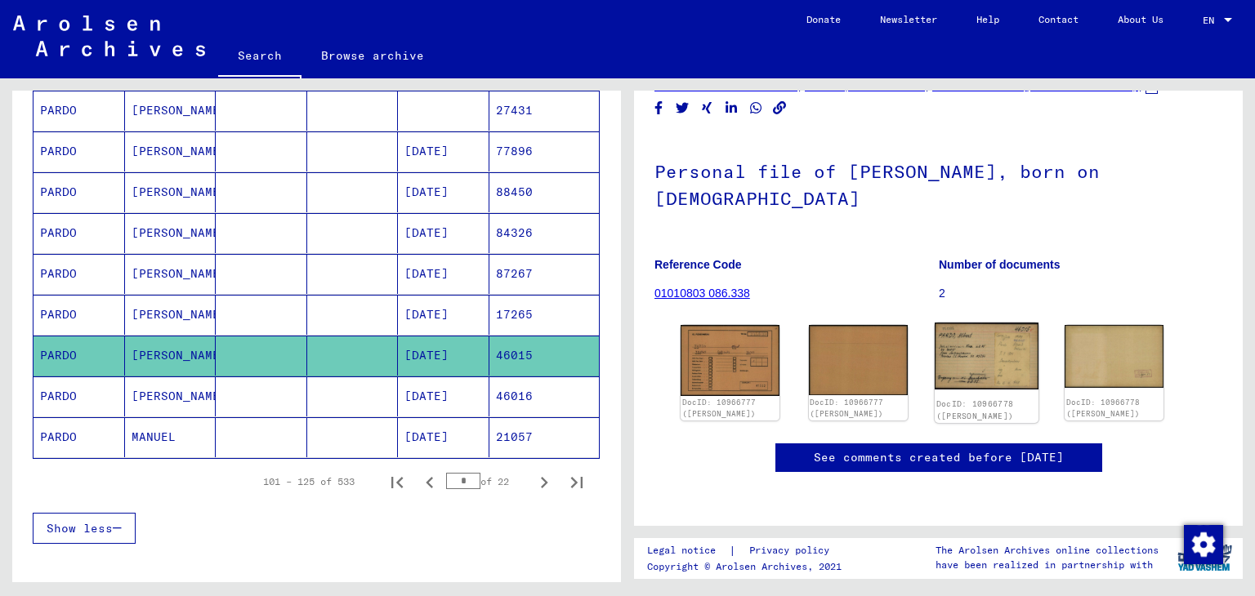
click at [951, 323] on img at bounding box center [986, 356] width 104 height 66
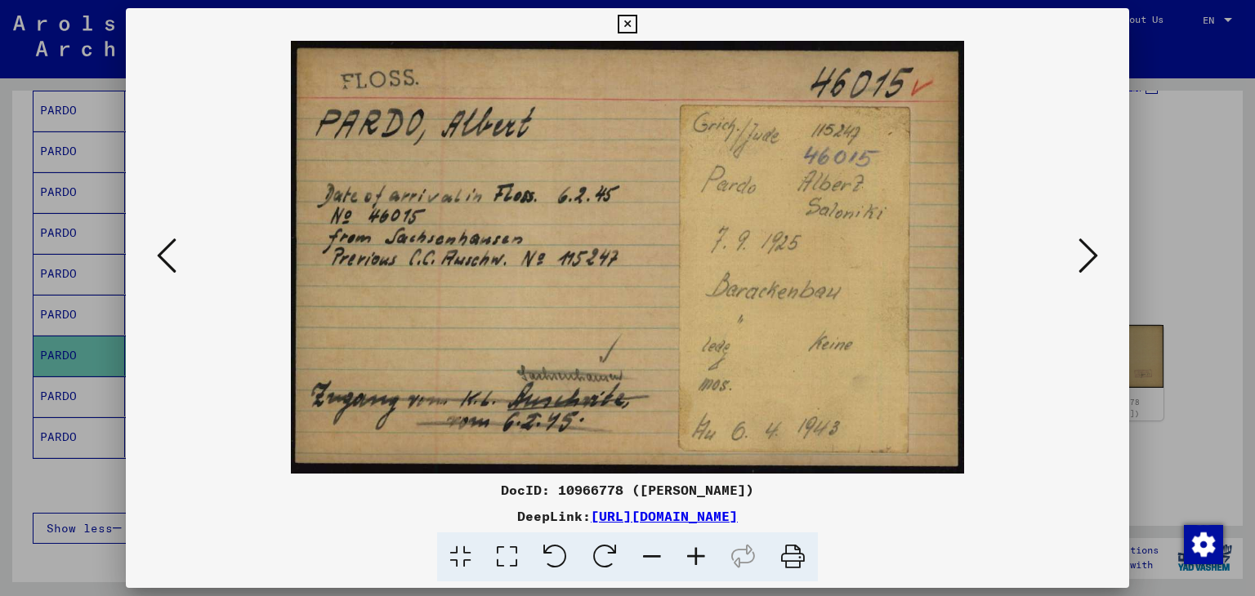
click at [100, 172] on div at bounding box center [627, 298] width 1255 height 596
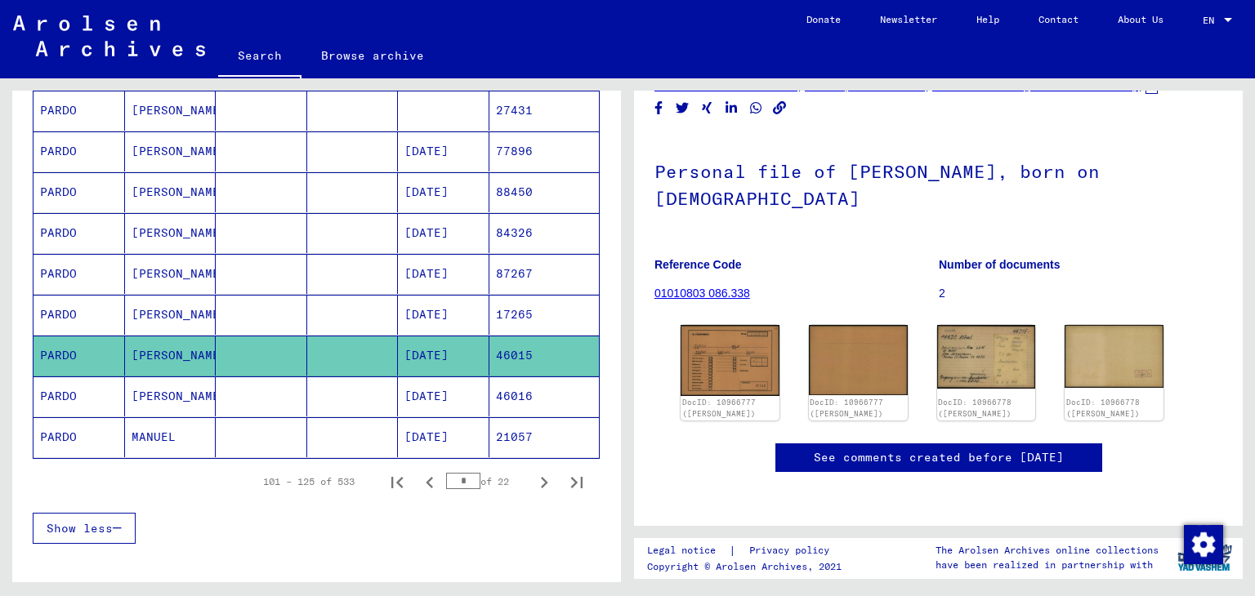
click at [160, 380] on mat-cell "[PERSON_NAME]" at bounding box center [170, 397] width 91 height 40
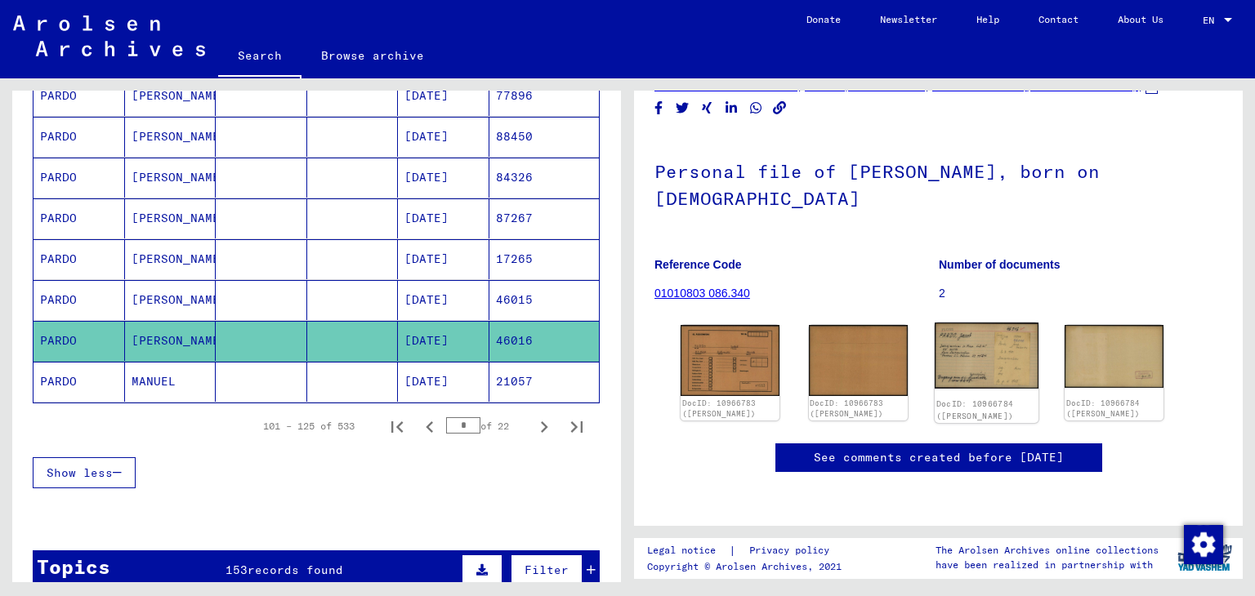
click at [970, 323] on img at bounding box center [986, 356] width 104 height 66
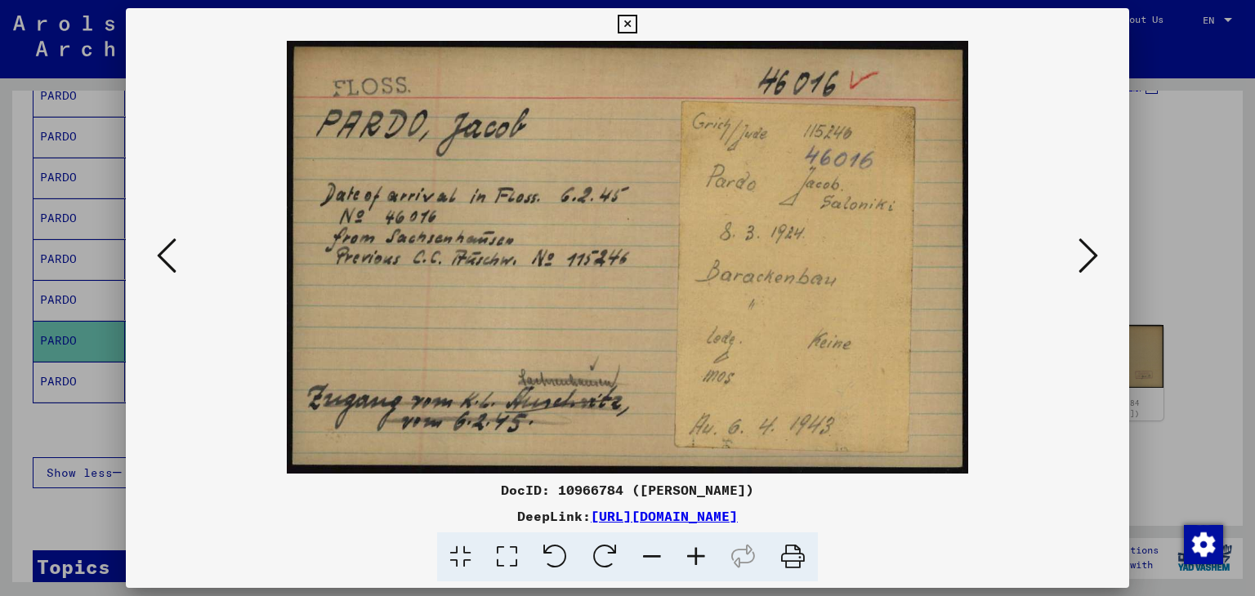
click at [72, 329] on div at bounding box center [627, 298] width 1255 height 596
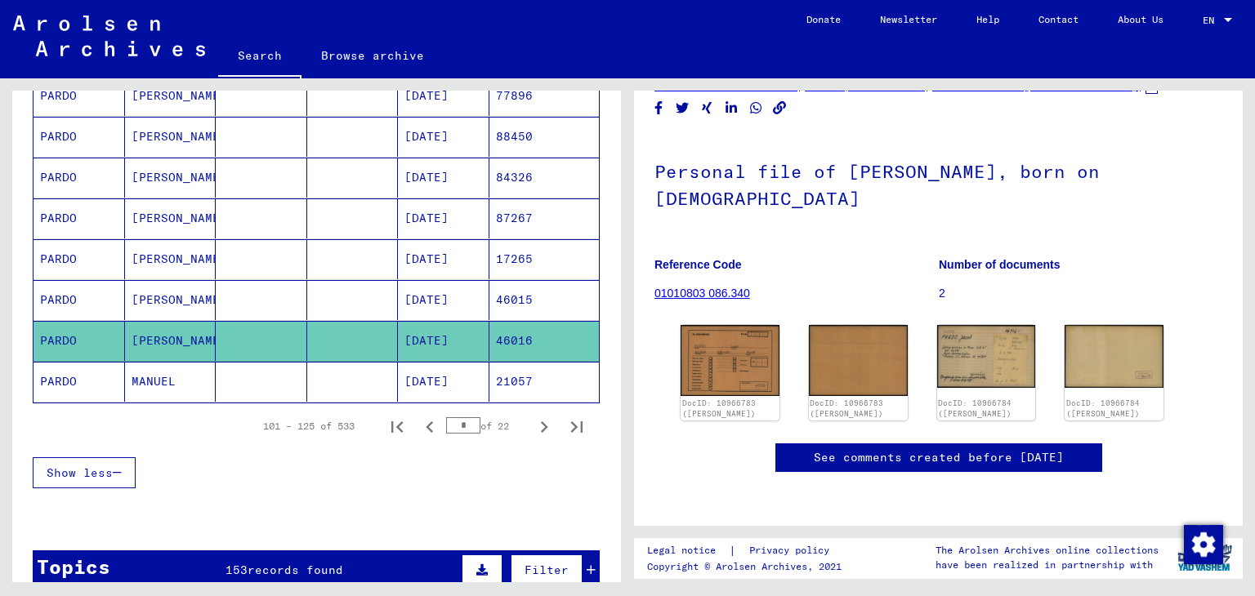
click at [167, 362] on mat-cell "MANUEL" at bounding box center [170, 382] width 91 height 40
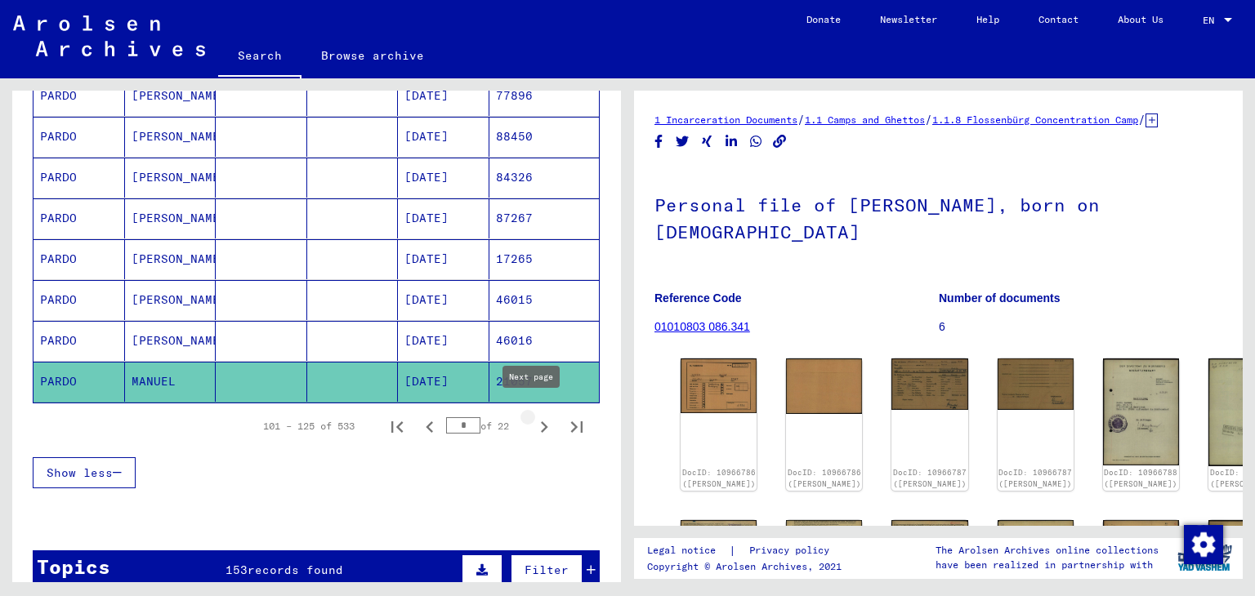
click at [533, 423] on icon "Next page" at bounding box center [544, 427] width 23 height 23
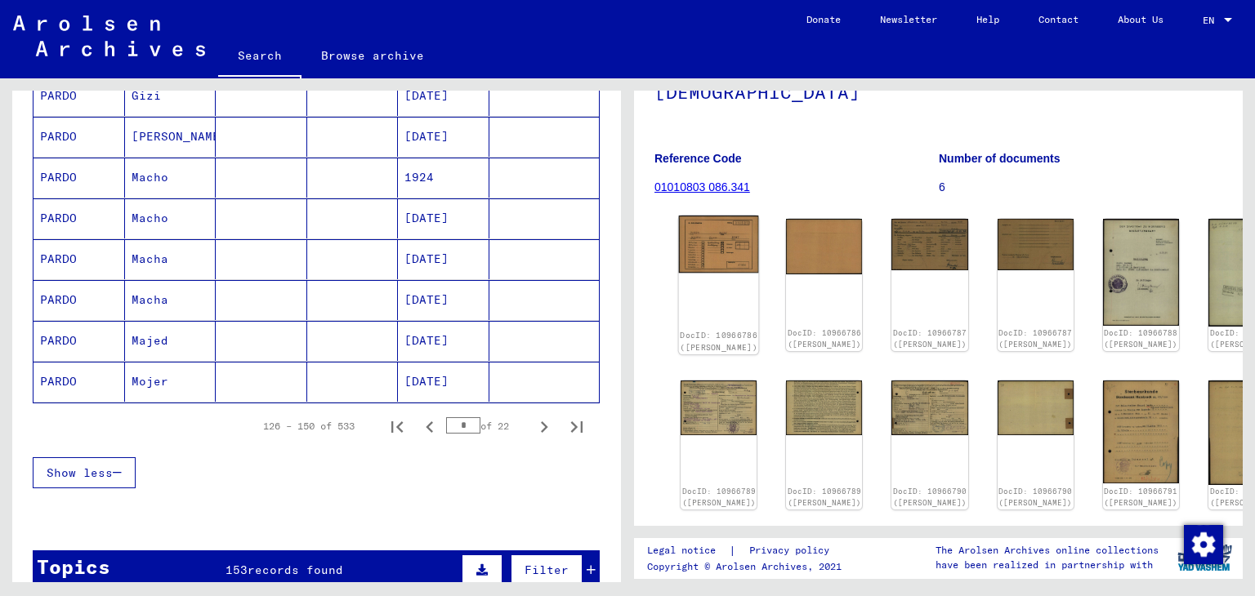
click at [703, 256] on img at bounding box center [719, 244] width 80 height 57
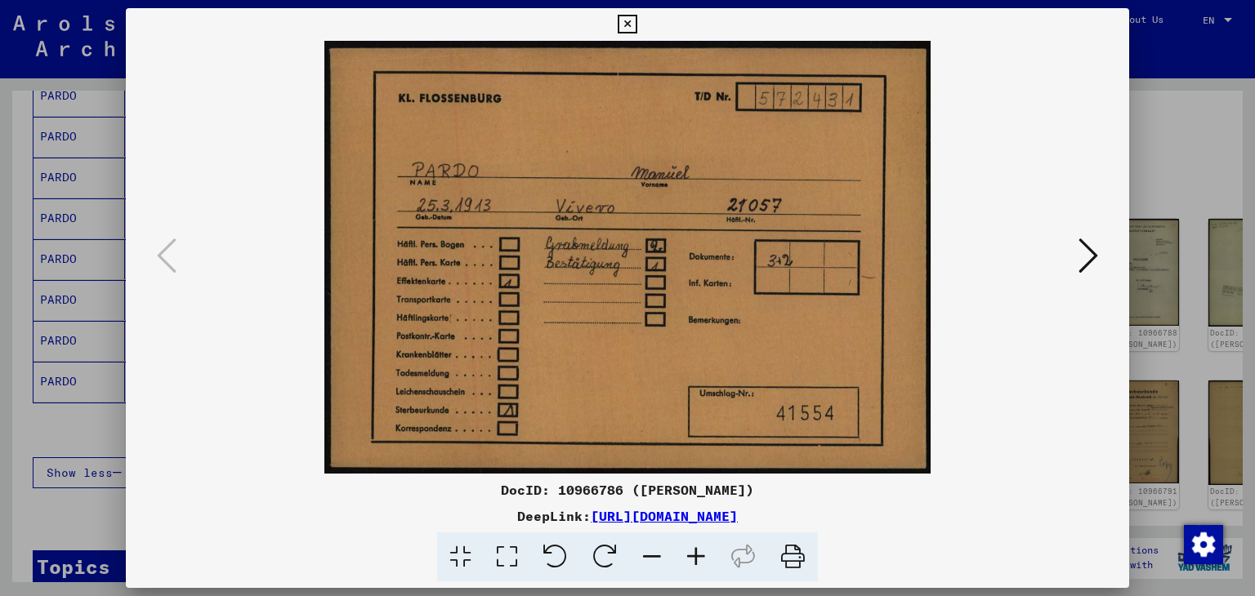
click at [88, 161] on div at bounding box center [627, 298] width 1255 height 596
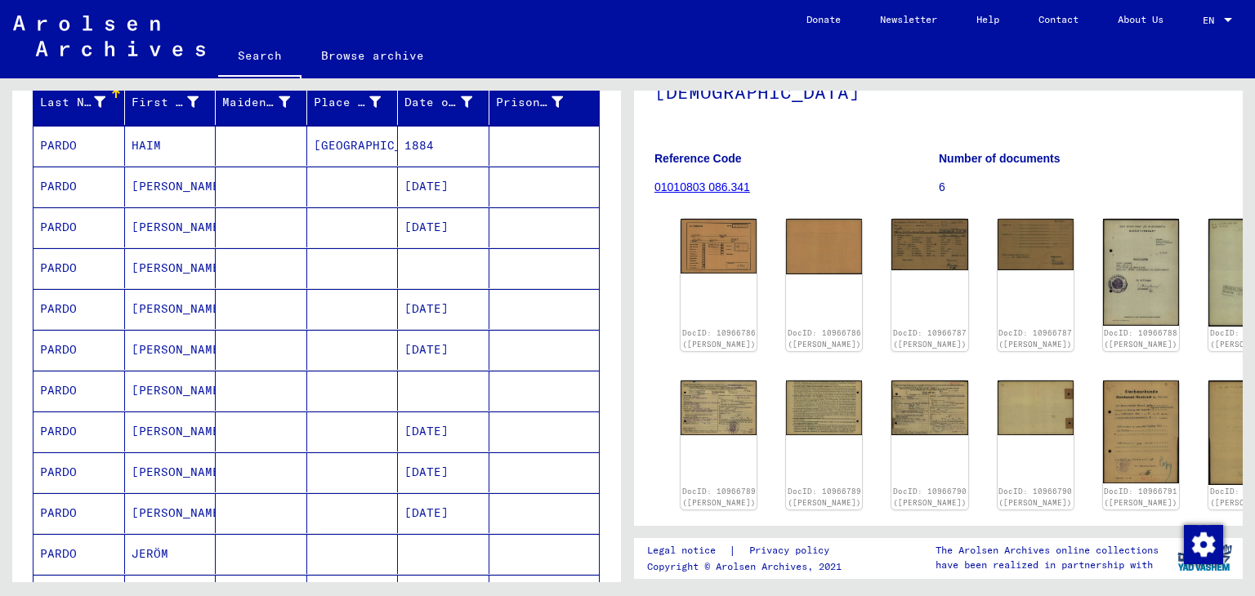
click at [243, 136] on mat-cell at bounding box center [261, 146] width 91 height 40
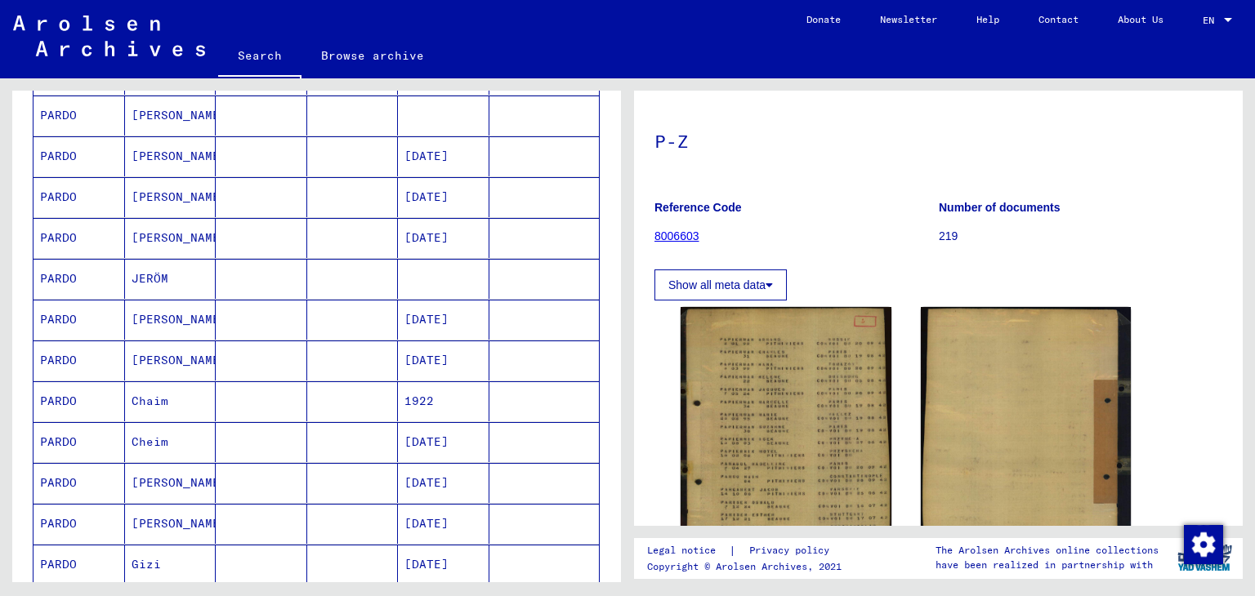
click at [265, 359] on mat-cell at bounding box center [261, 361] width 91 height 40
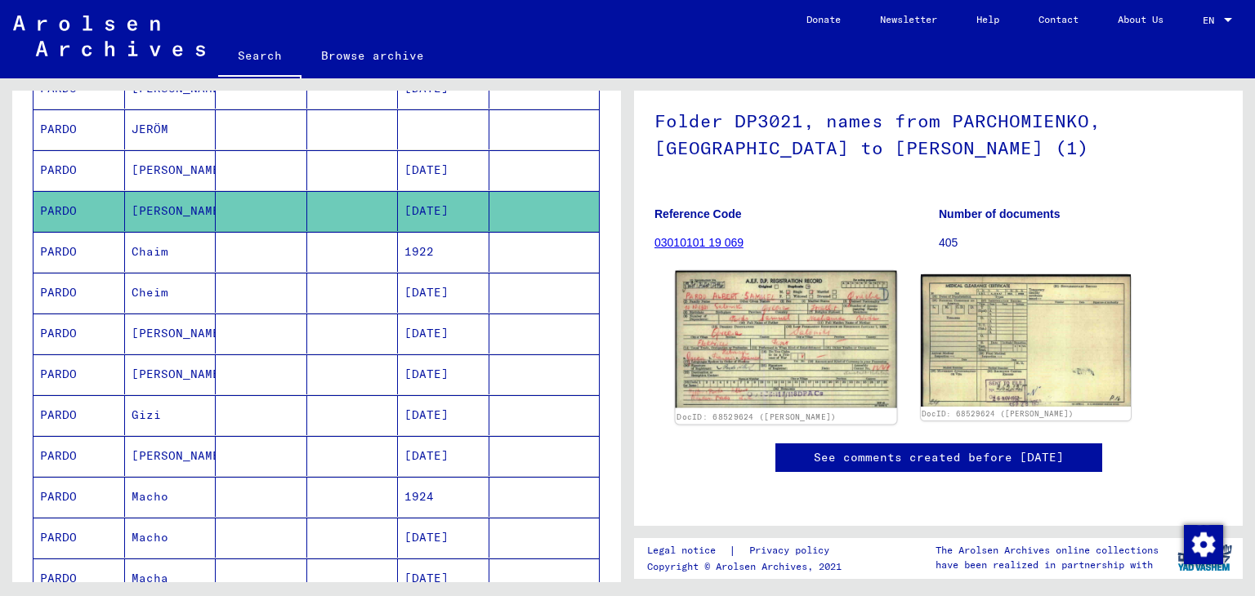
click at [764, 321] on img at bounding box center [785, 339] width 221 height 137
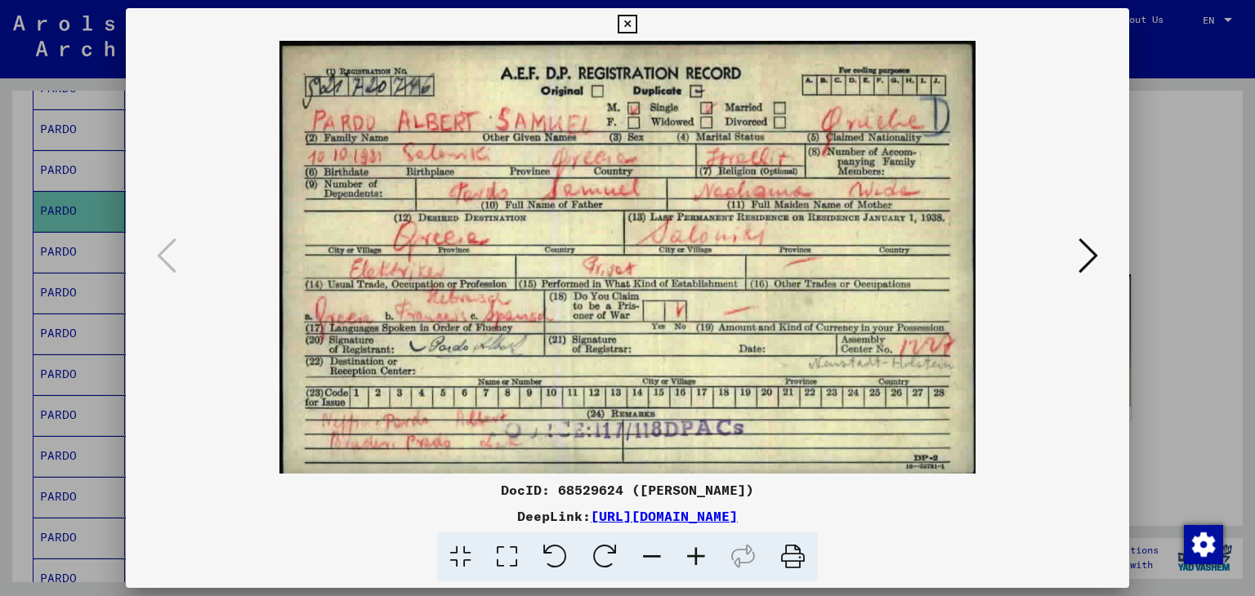
click at [42, 301] on div at bounding box center [627, 298] width 1255 height 596
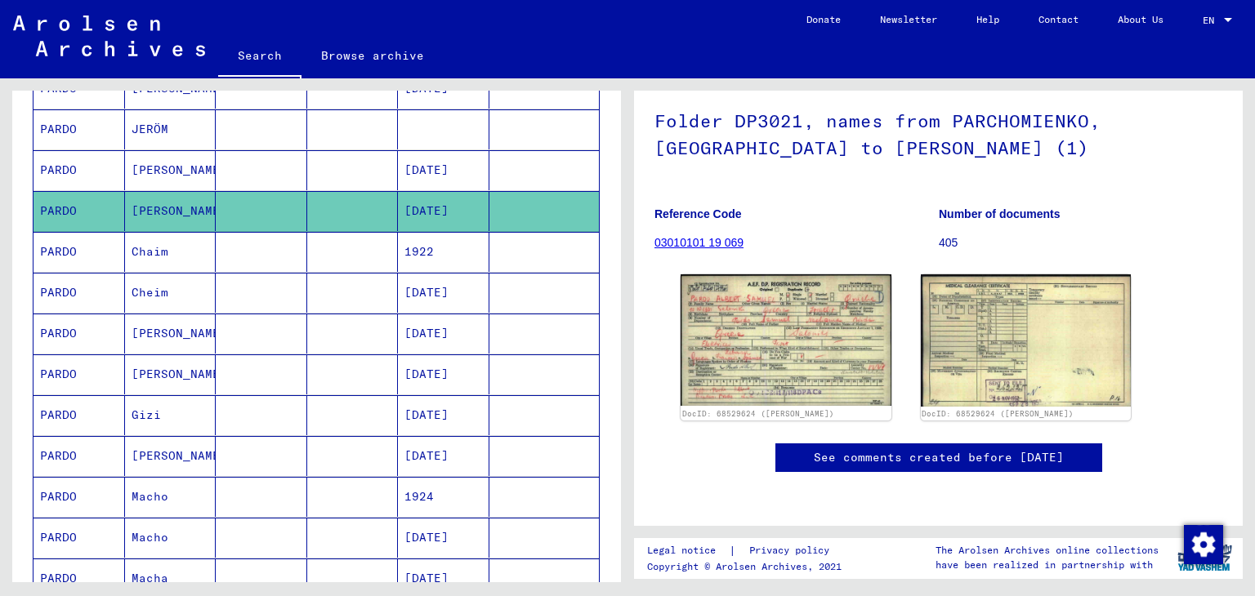
click at [270, 250] on mat-cell at bounding box center [261, 252] width 91 height 40
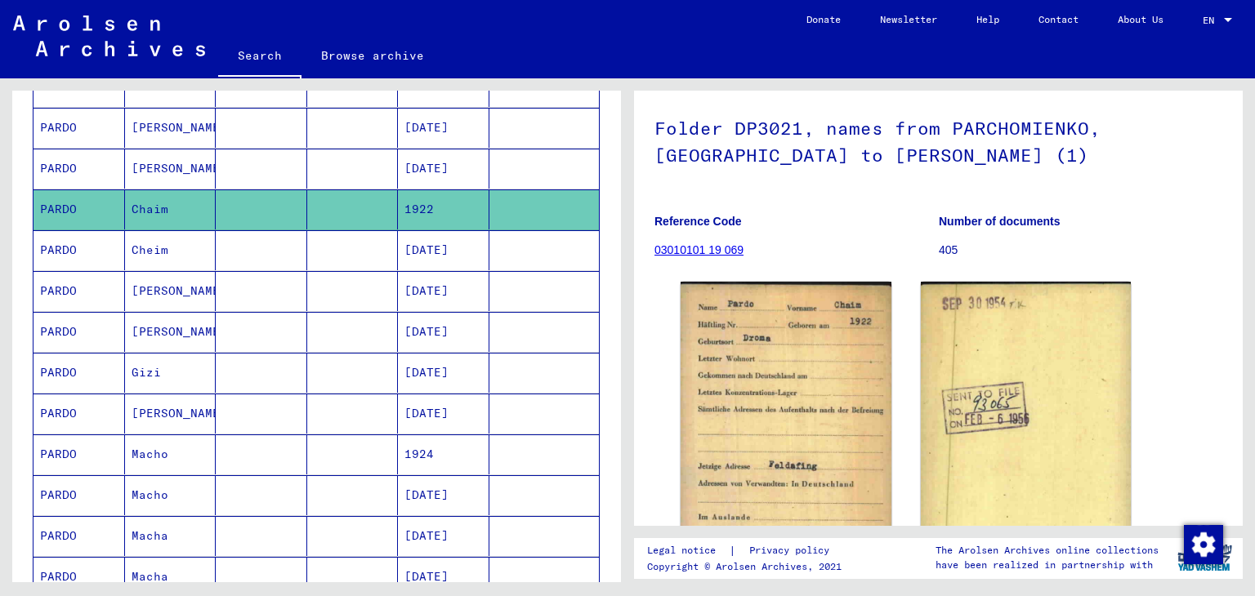
click at [363, 249] on mat-cell at bounding box center [352, 250] width 91 height 40
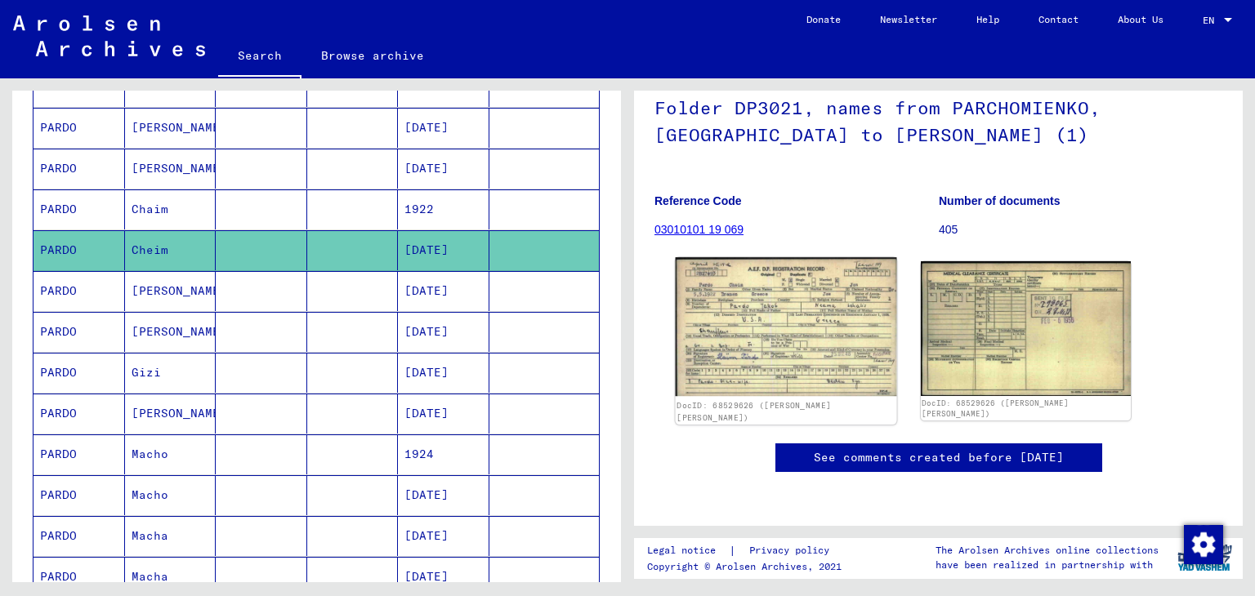
click at [731, 257] on img at bounding box center [785, 326] width 221 height 139
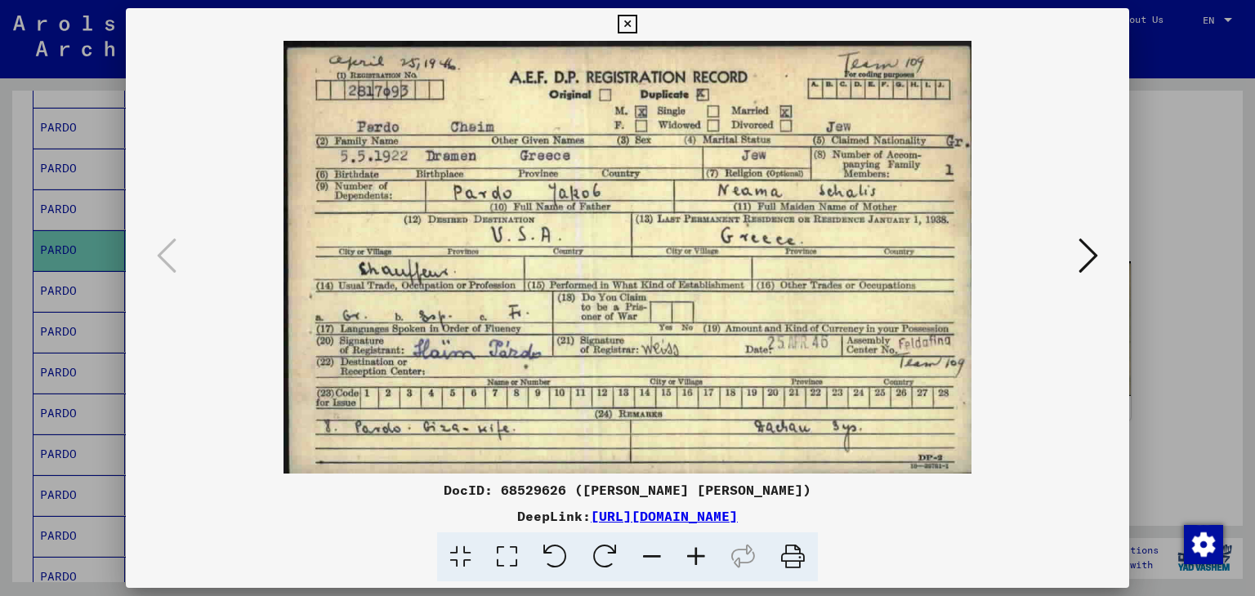
click at [68, 248] on div at bounding box center [627, 298] width 1255 height 596
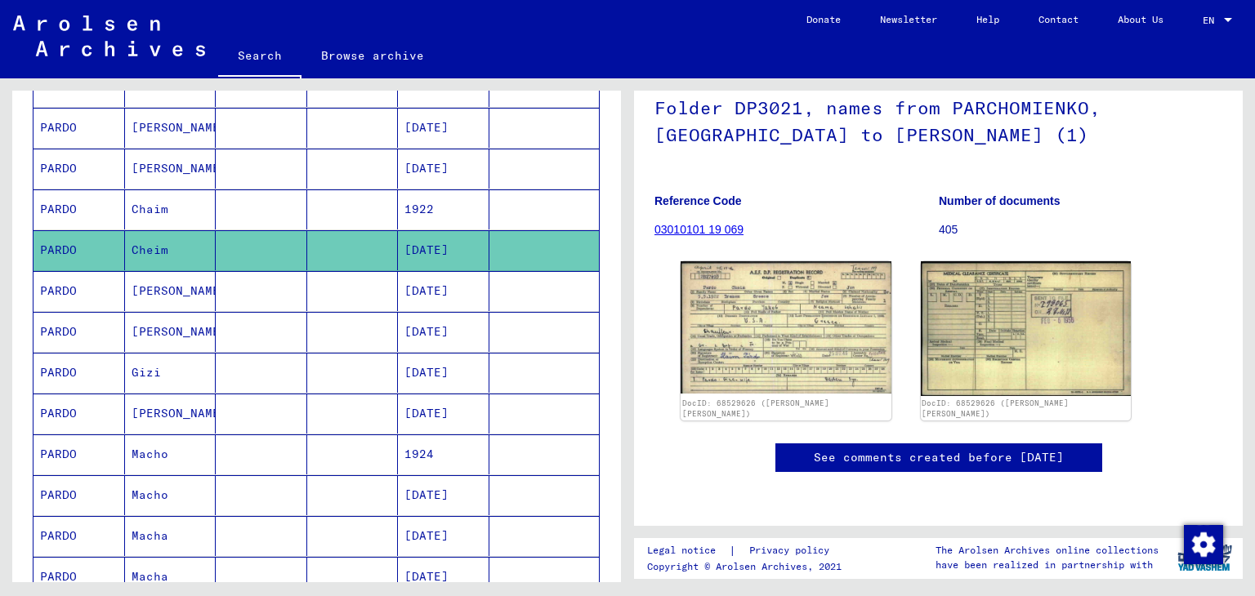
click at [186, 291] on mat-cell "[PERSON_NAME]" at bounding box center [170, 291] width 91 height 40
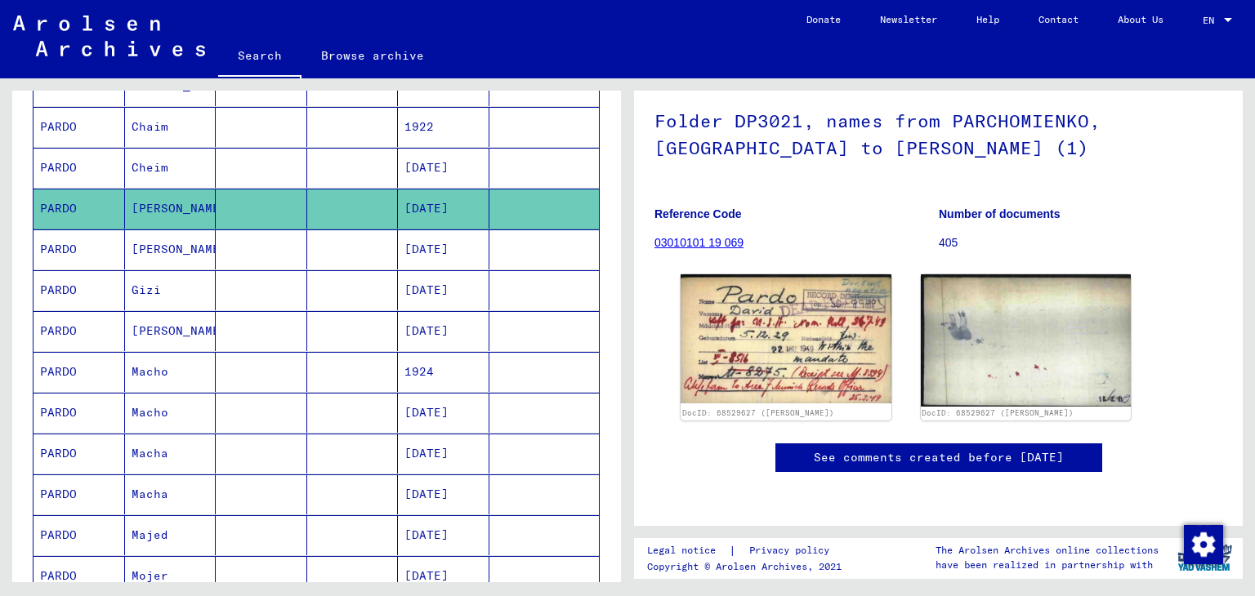
click at [323, 252] on mat-cell at bounding box center [352, 250] width 91 height 40
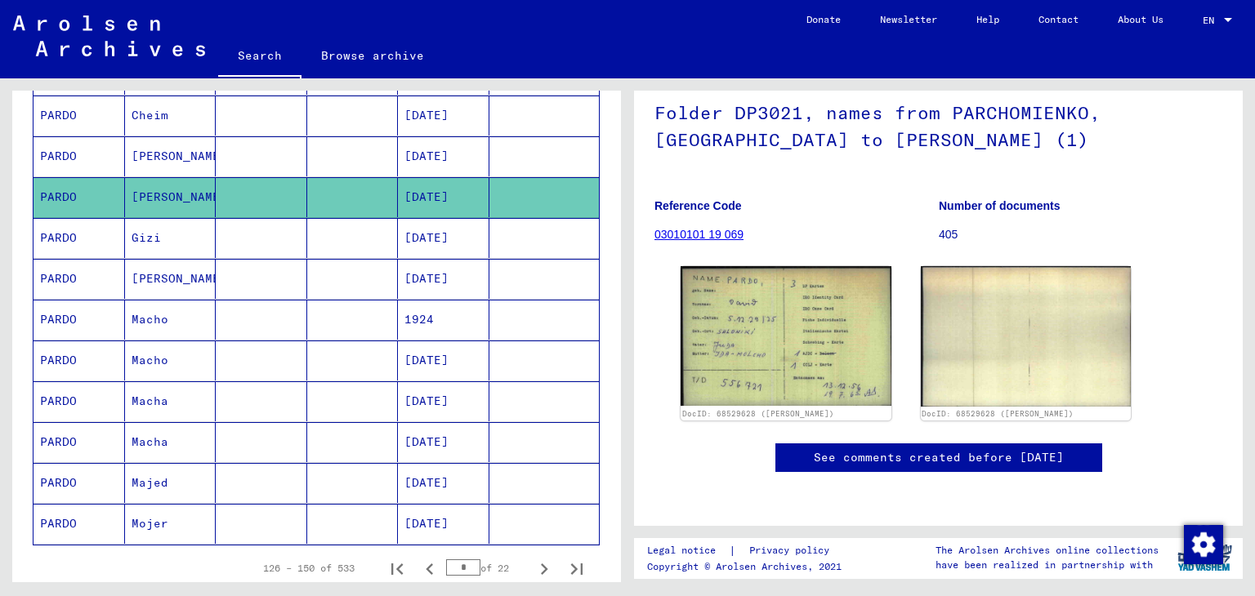
click at [533, 559] on icon "Next page" at bounding box center [544, 569] width 23 height 23
type input "*"
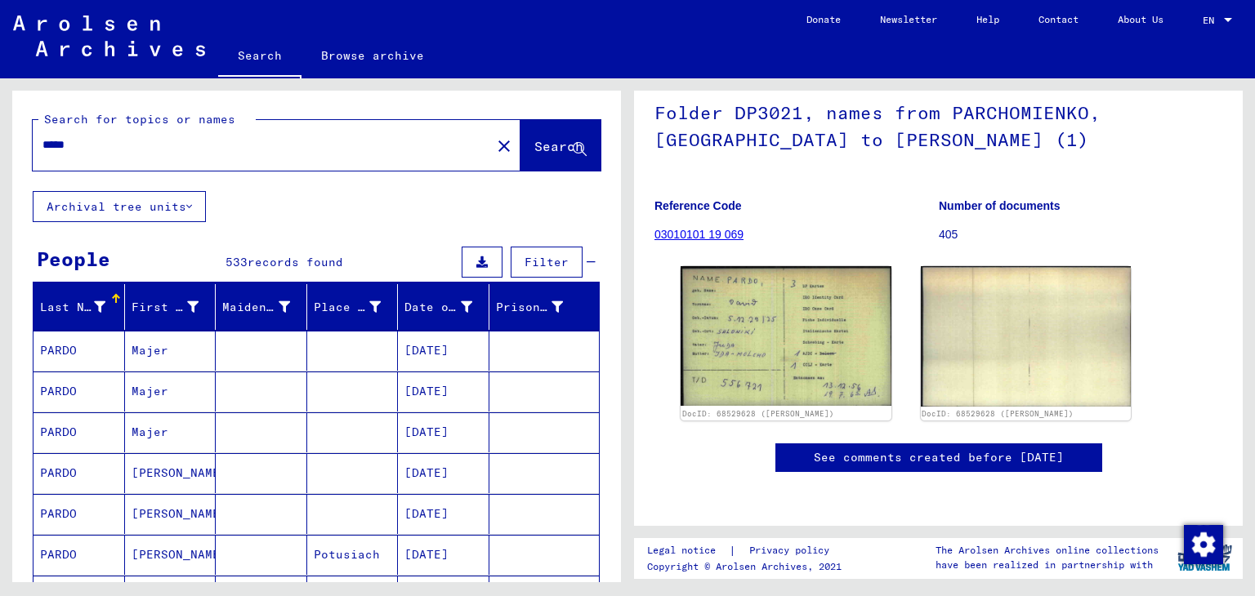
click at [46, 145] on input "*****" at bounding box center [261, 144] width 439 height 17
type input "**********"
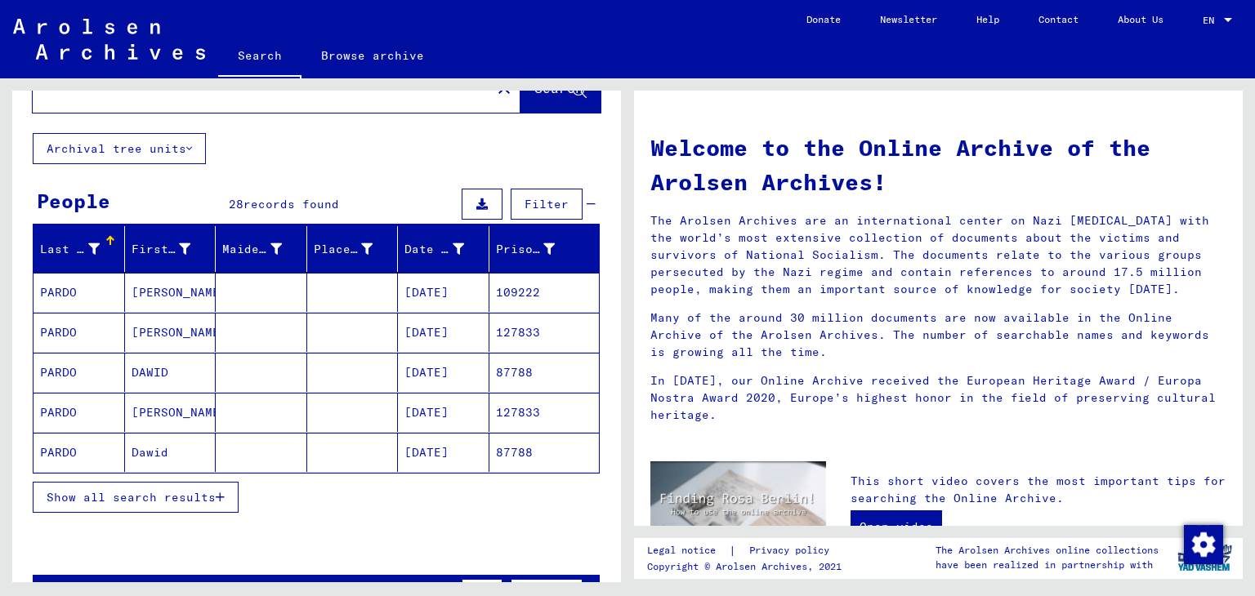
click at [238, 290] on mat-cell at bounding box center [261, 292] width 91 height 39
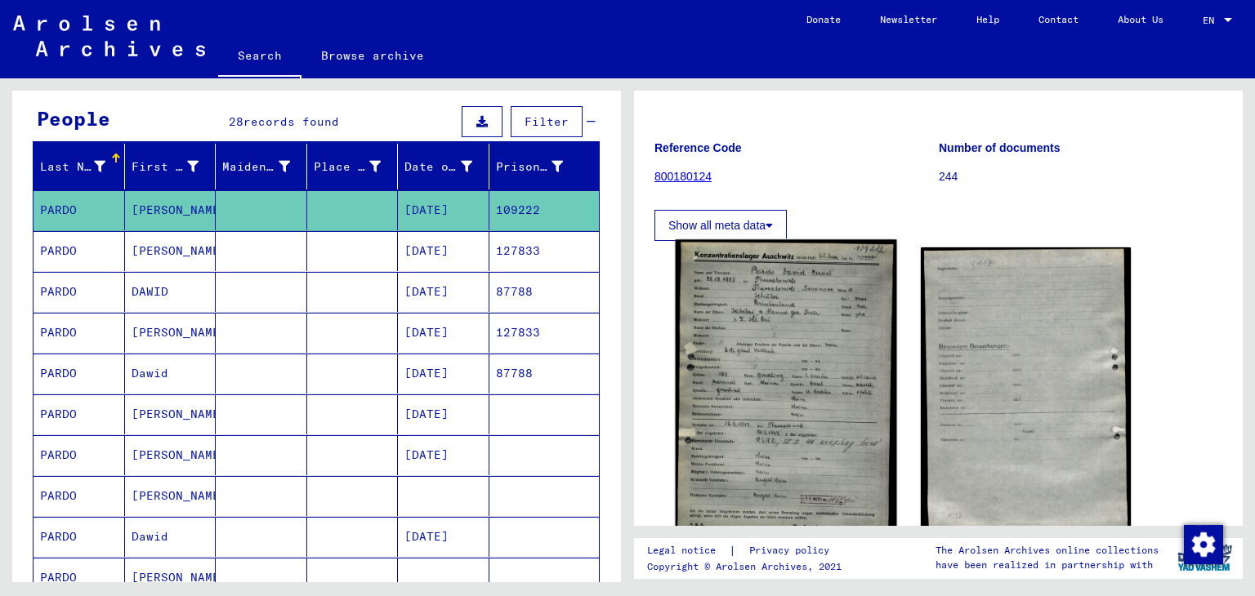
click at [728, 334] on img at bounding box center [785, 399] width 221 height 318
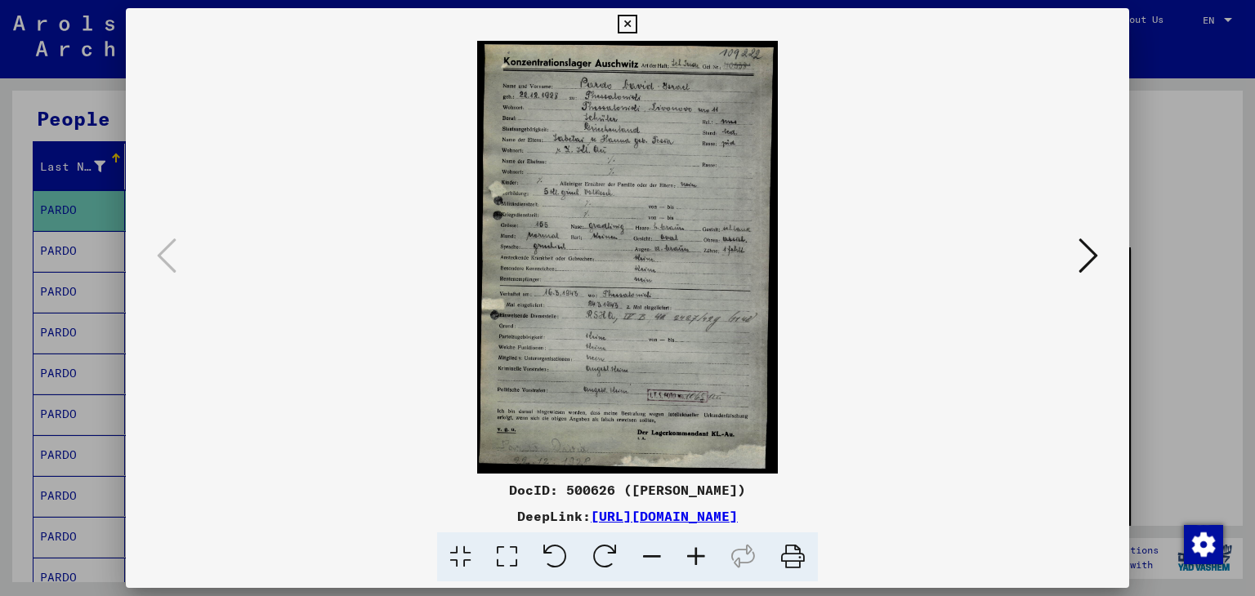
click at [59, 265] on div at bounding box center [627, 298] width 1255 height 596
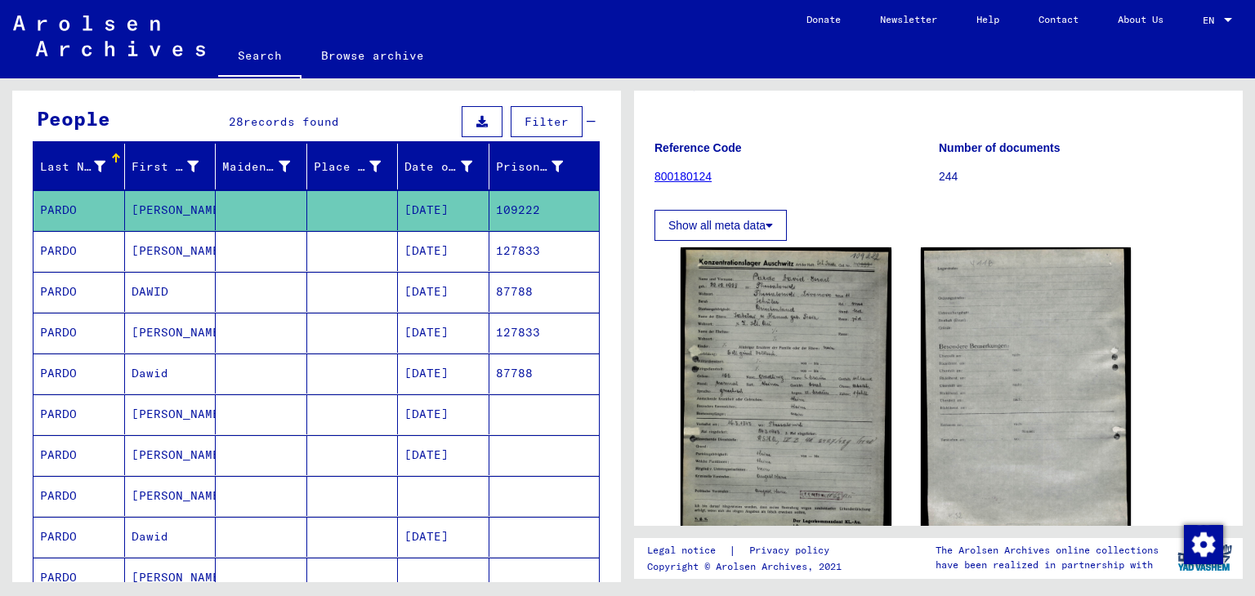
click at [208, 264] on mat-cell "[PERSON_NAME]" at bounding box center [170, 251] width 91 height 40
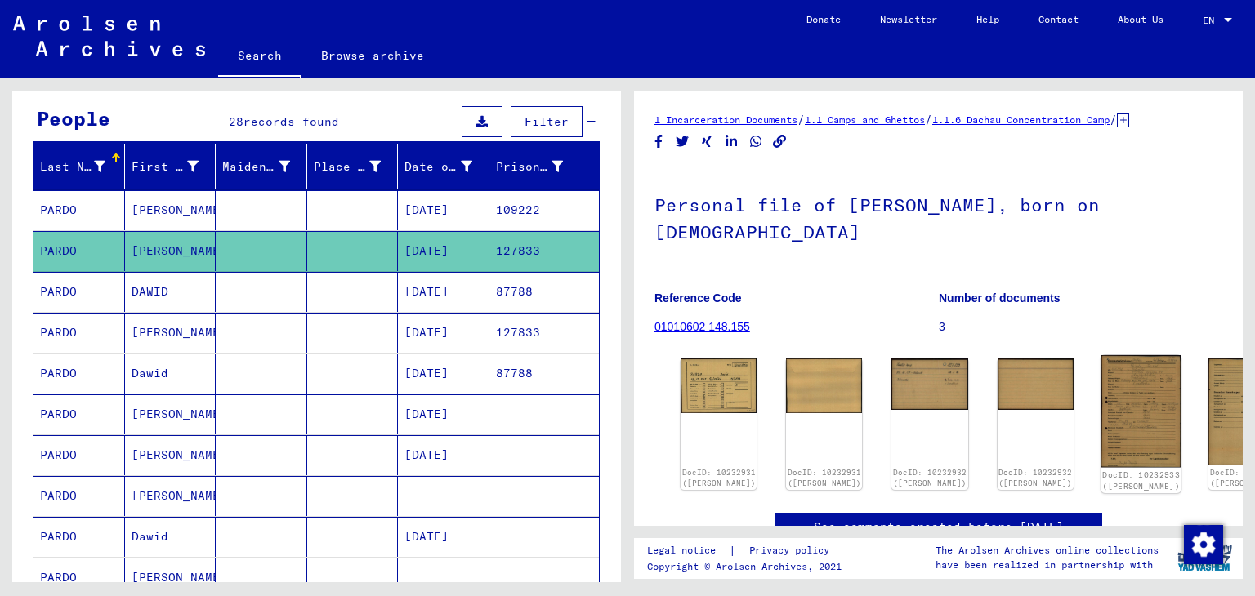
click at [1100, 409] on img at bounding box center [1140, 411] width 80 height 112
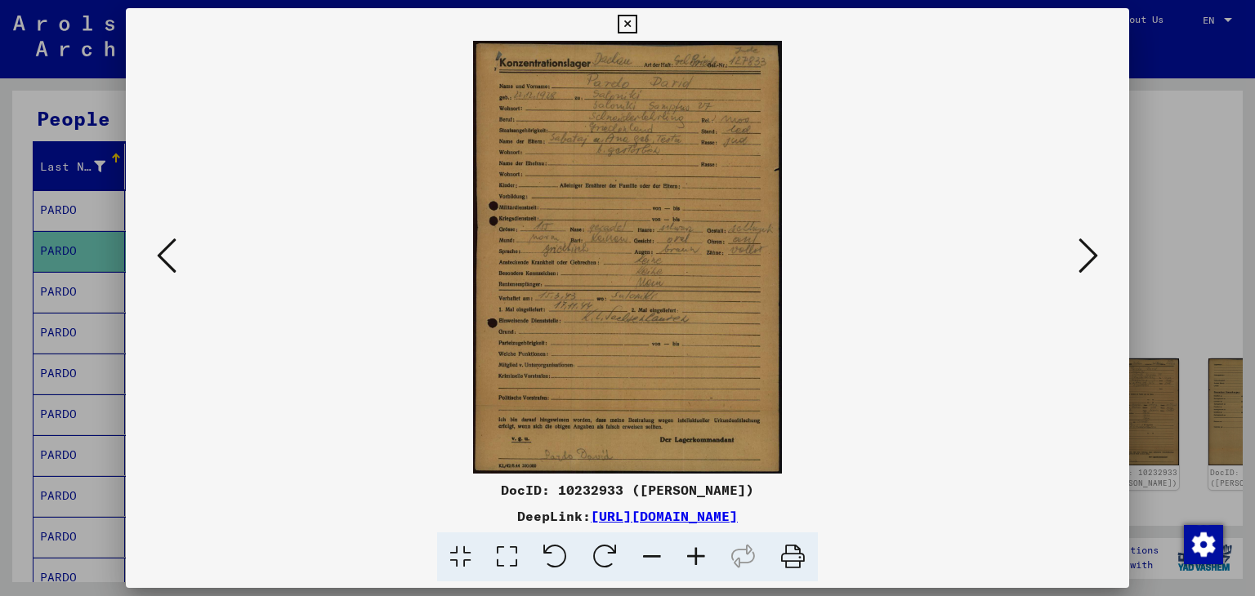
click at [36, 297] on div at bounding box center [627, 298] width 1255 height 596
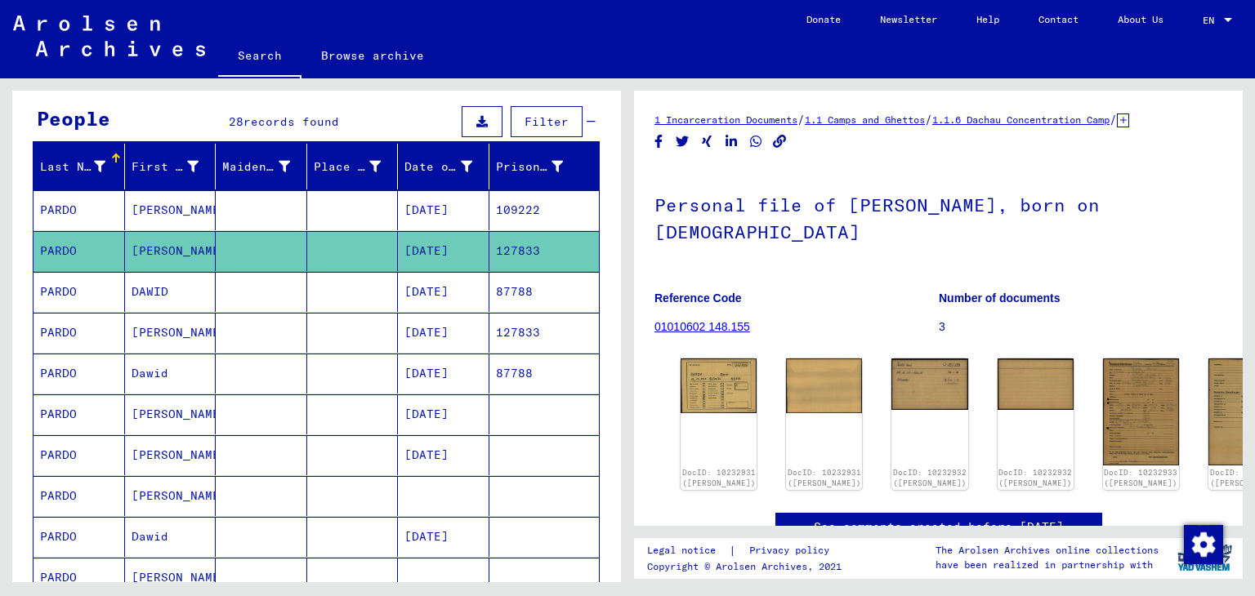
click at [229, 278] on mat-cell at bounding box center [261, 292] width 91 height 40
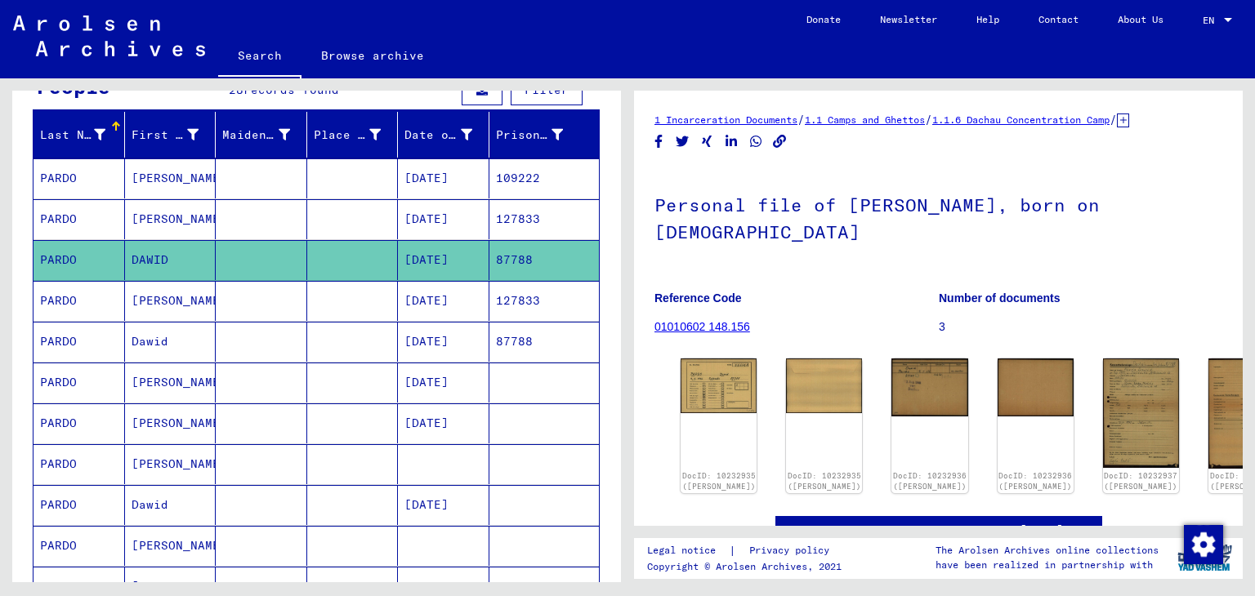
click at [1098, 352] on div "DocID: 10232935 ([PERSON_NAME]) DocID: 10232935 ([PERSON_NAME]) DocID: 10232936…" at bounding box center [938, 426] width 528 height 148
click at [1100, 365] on img at bounding box center [1140, 412] width 80 height 114
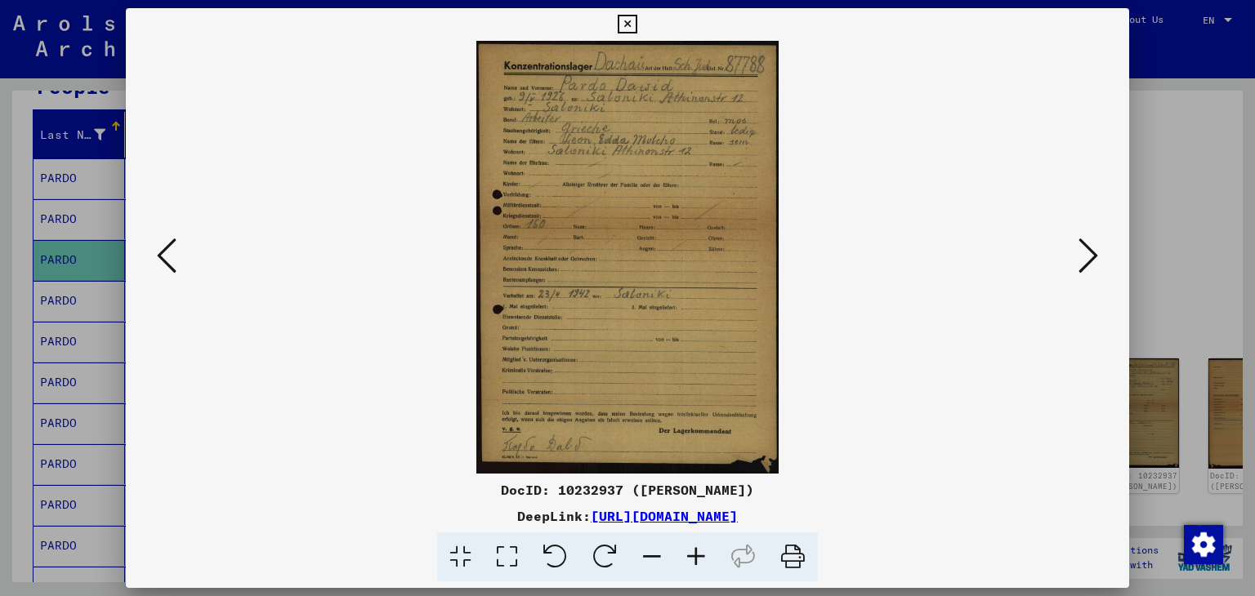
click at [13, 299] on div at bounding box center [627, 298] width 1255 height 596
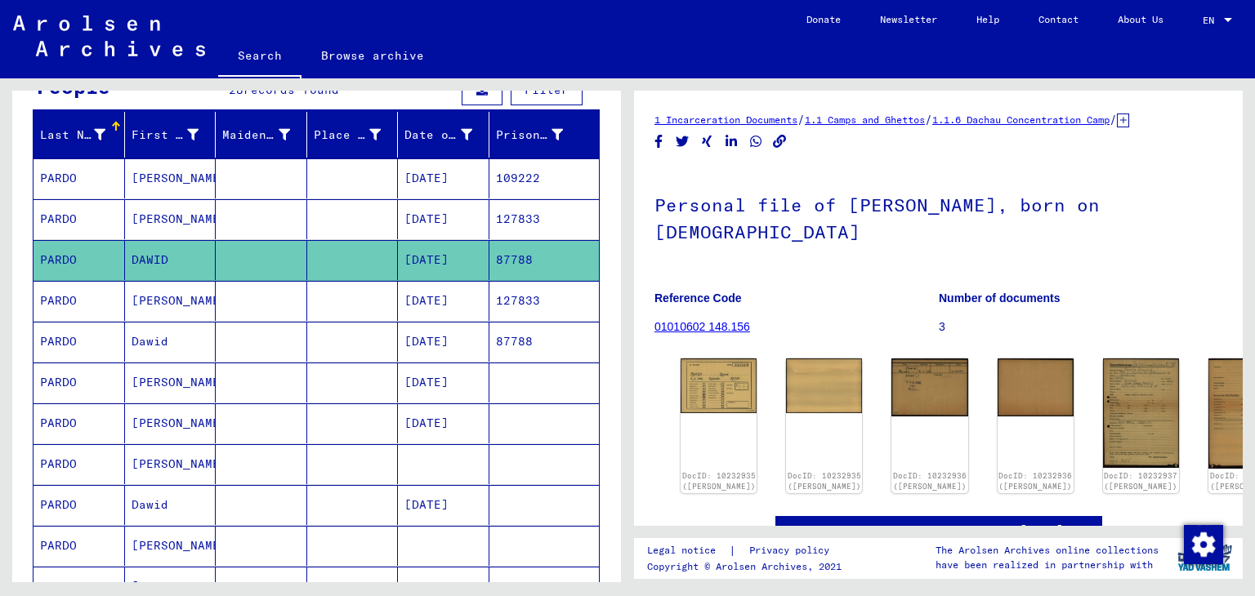
click at [263, 298] on mat-cell at bounding box center [261, 301] width 91 height 40
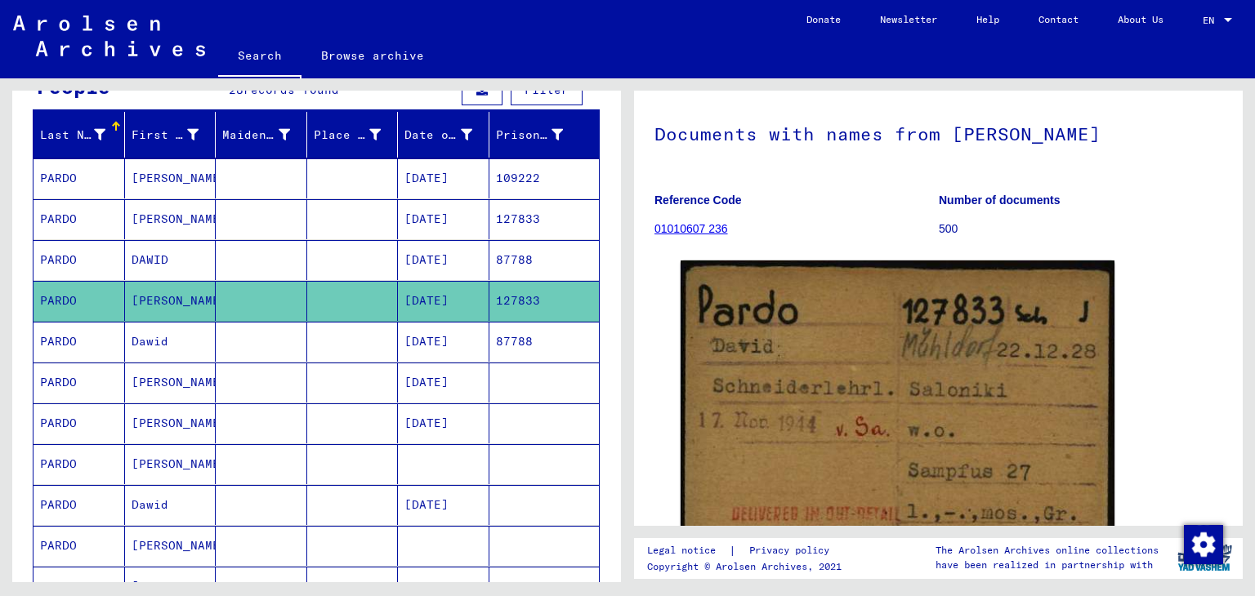
click at [455, 363] on mat-cell "[DATE]" at bounding box center [443, 383] width 91 height 40
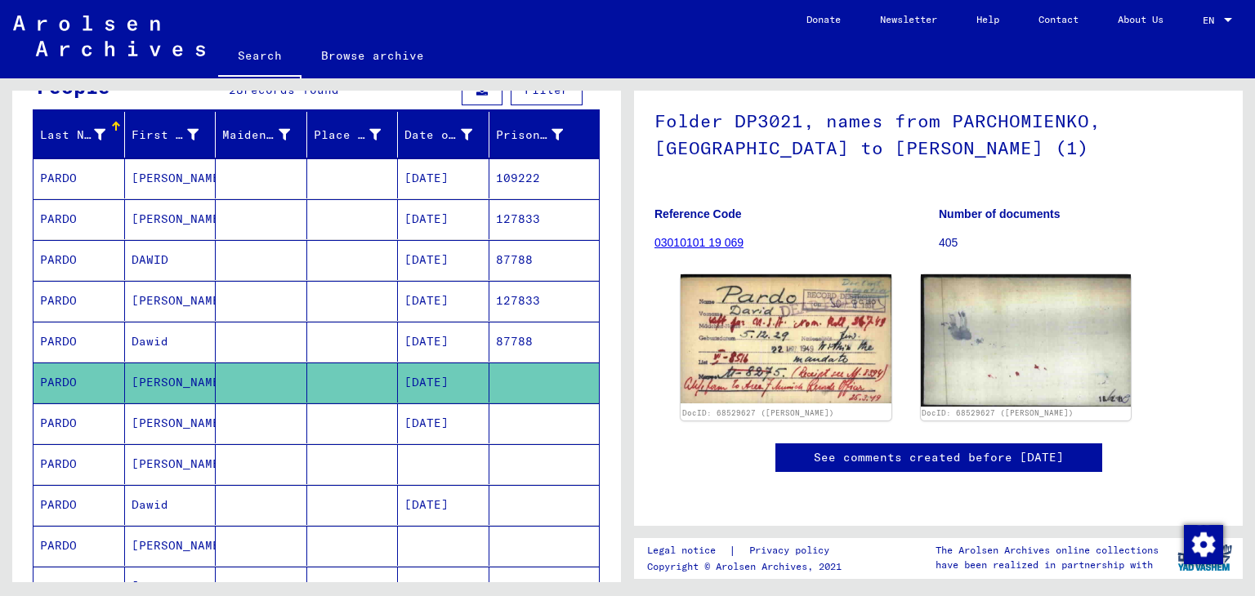
click at [493, 328] on mat-cell "87788" at bounding box center [544, 342] width 110 height 40
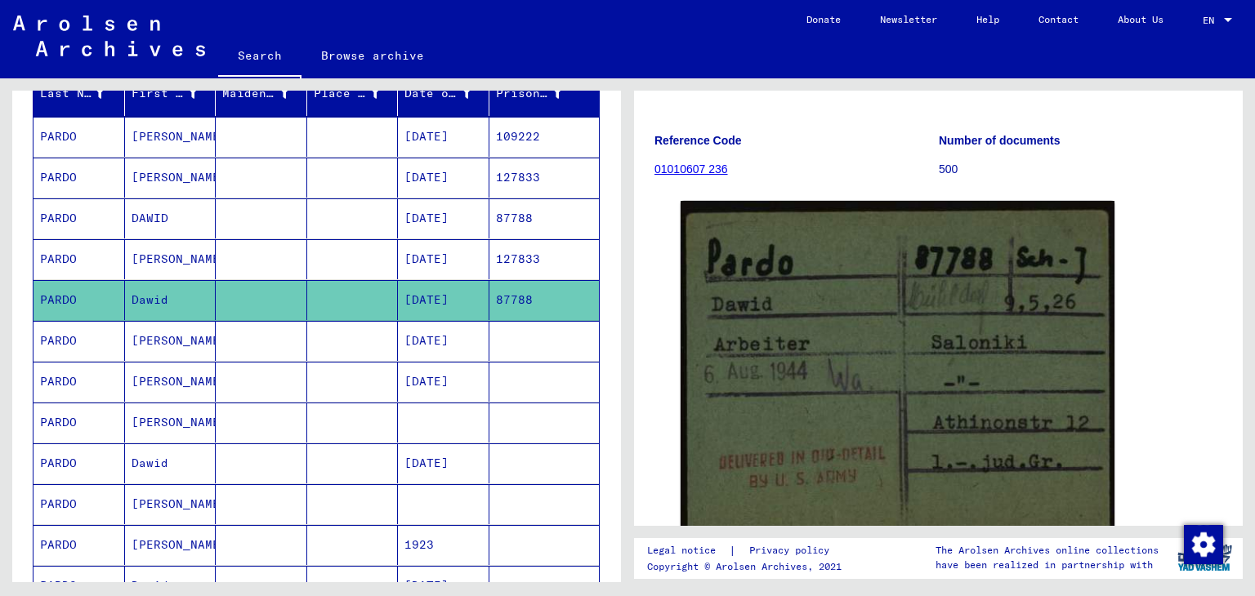
click at [437, 412] on mat-cell at bounding box center [443, 423] width 91 height 40
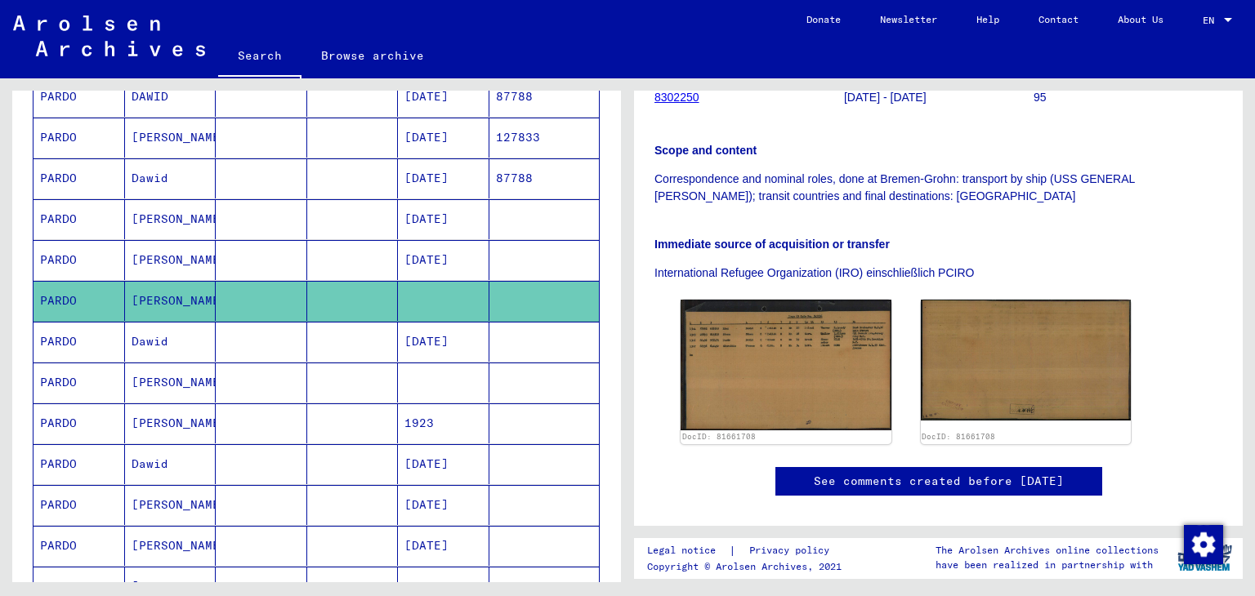
click at [490, 340] on mat-cell at bounding box center [544, 342] width 110 height 40
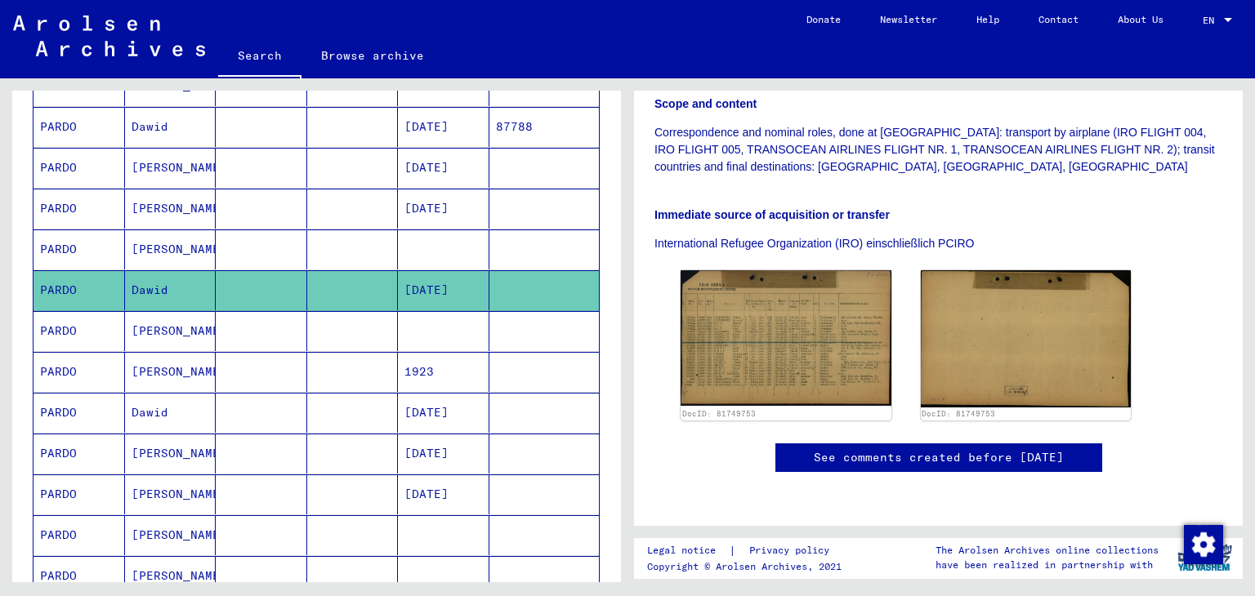
click at [489, 337] on mat-cell at bounding box center [544, 331] width 110 height 40
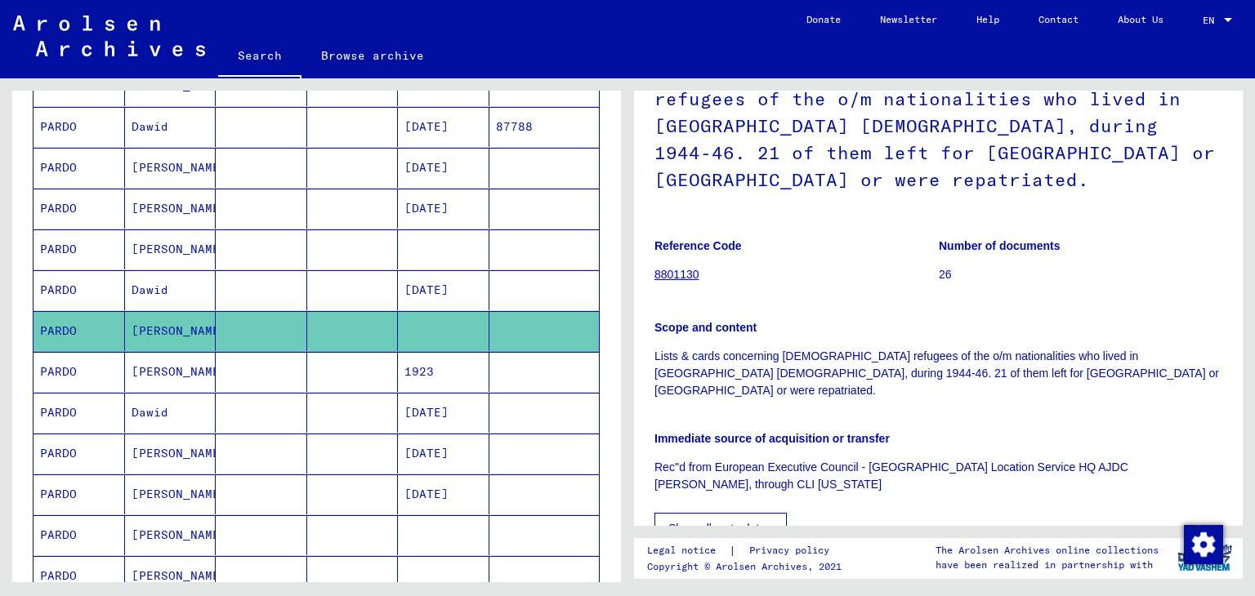
click at [453, 367] on mat-cell "1923" at bounding box center [443, 372] width 91 height 40
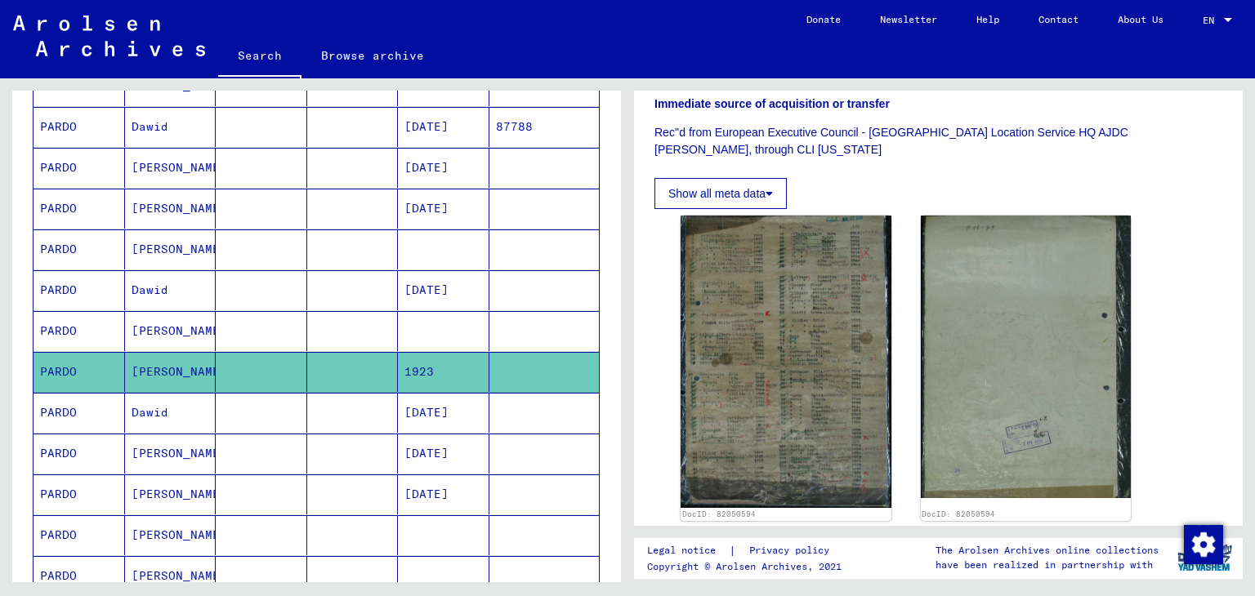
click at [442, 319] on mat-cell at bounding box center [443, 331] width 91 height 40
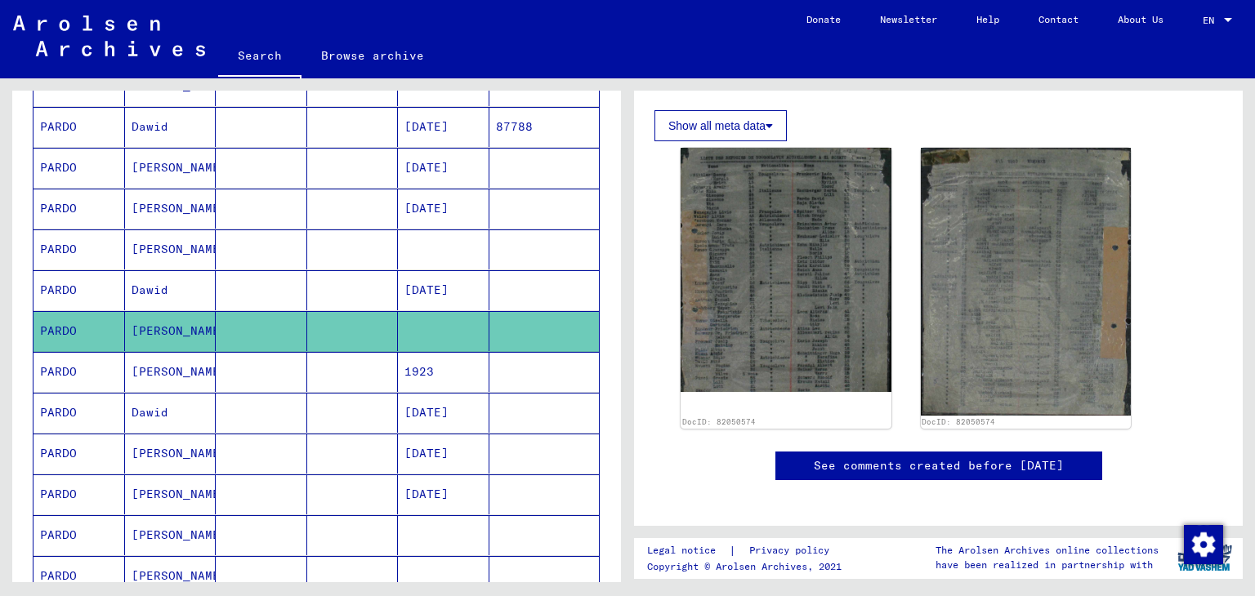
click at [430, 425] on mat-cell "[DATE]" at bounding box center [443, 413] width 91 height 40
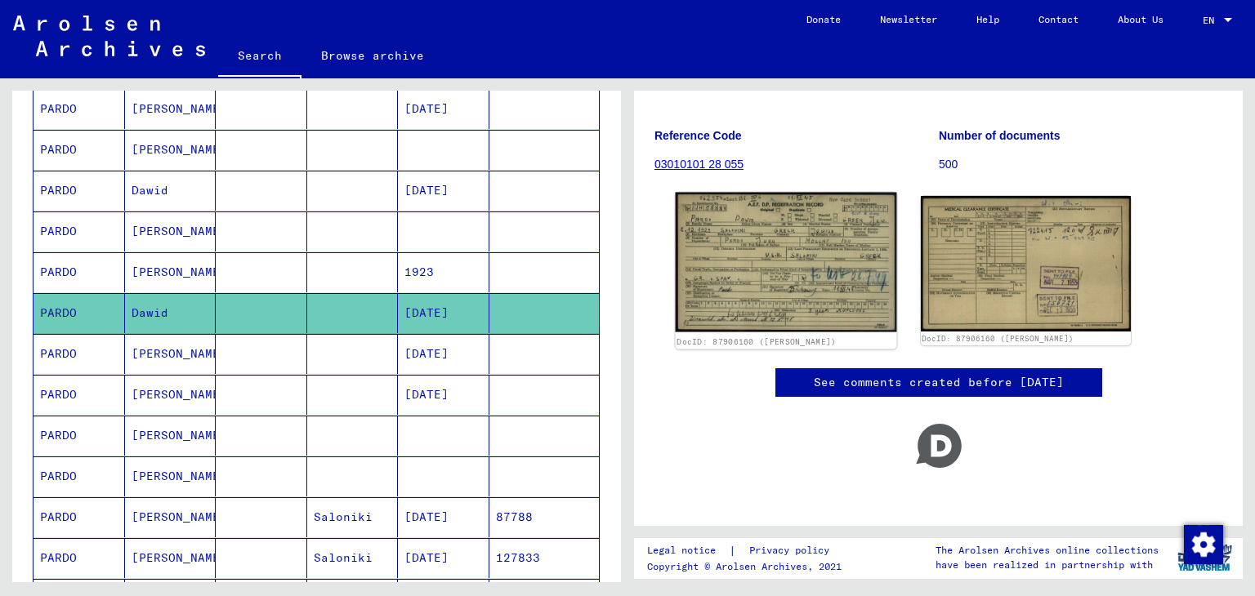
click at [740, 261] on img at bounding box center [785, 263] width 221 height 140
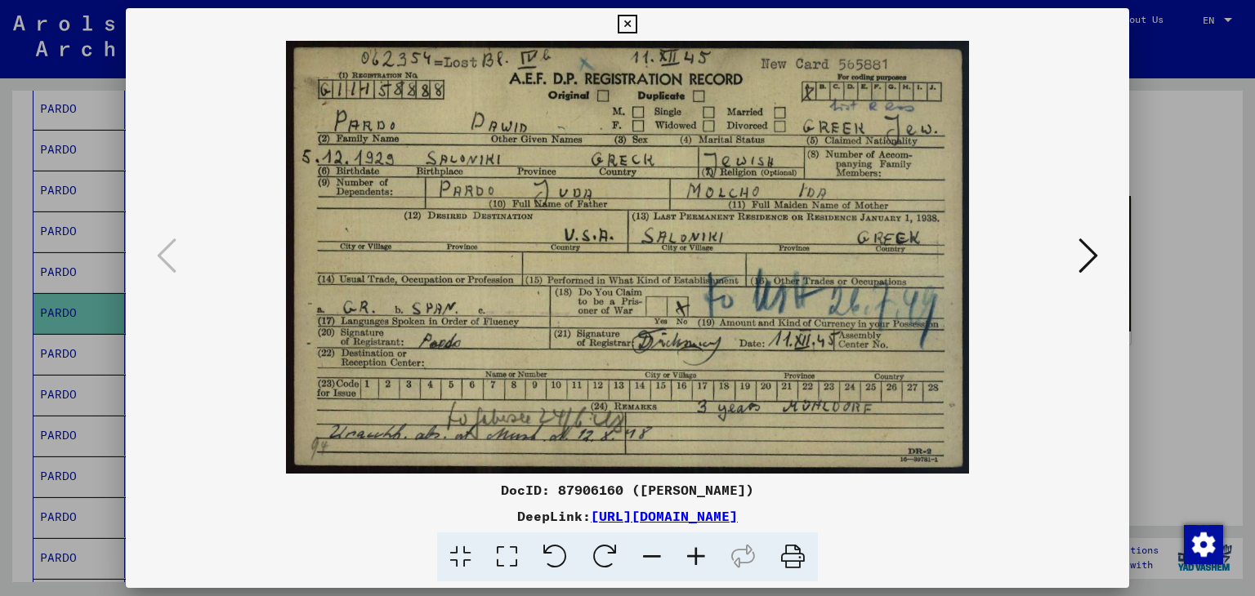
click at [65, 235] on div at bounding box center [627, 298] width 1255 height 596
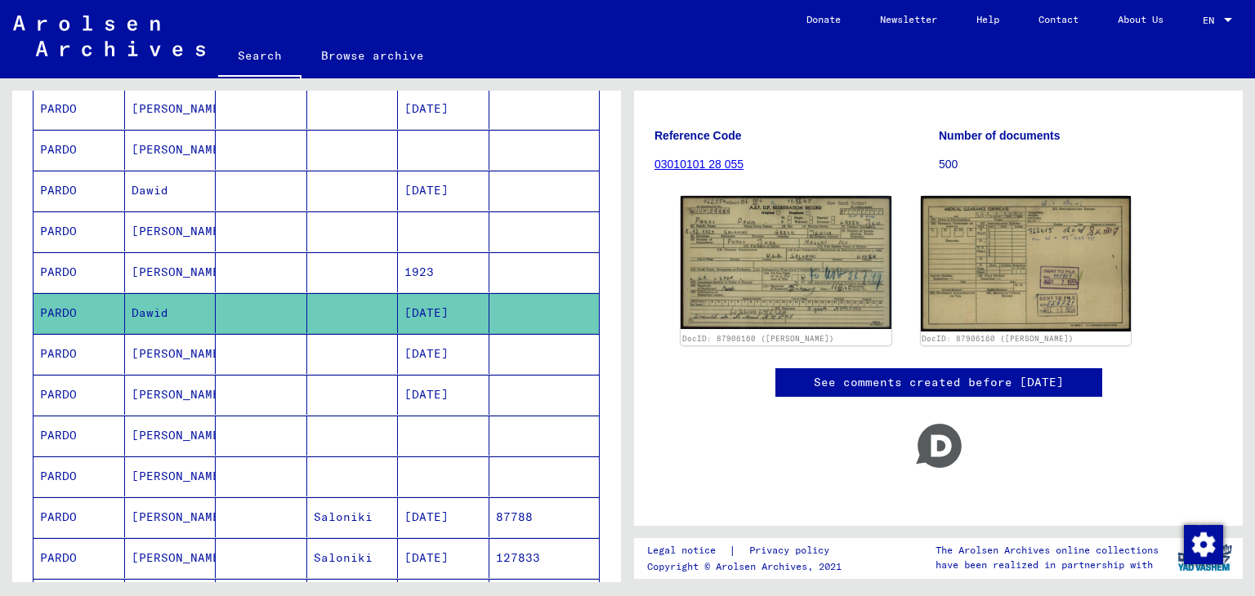
click at [307, 354] on mat-cell at bounding box center [352, 354] width 91 height 40
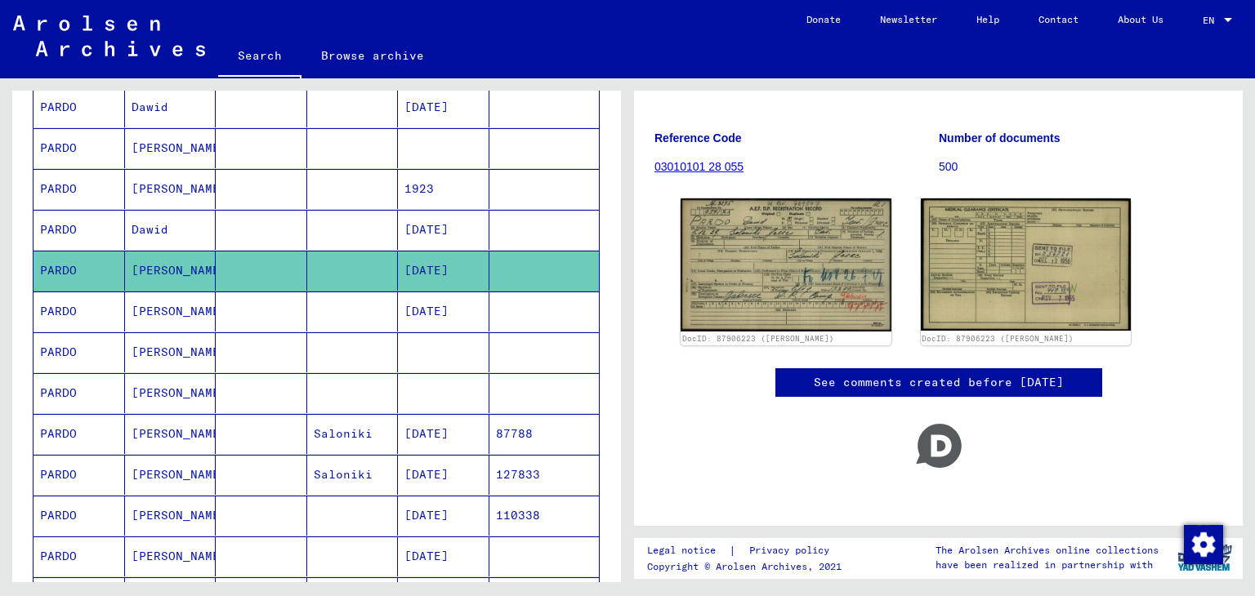
click at [477, 308] on mat-cell "[DATE]" at bounding box center [443, 312] width 91 height 40
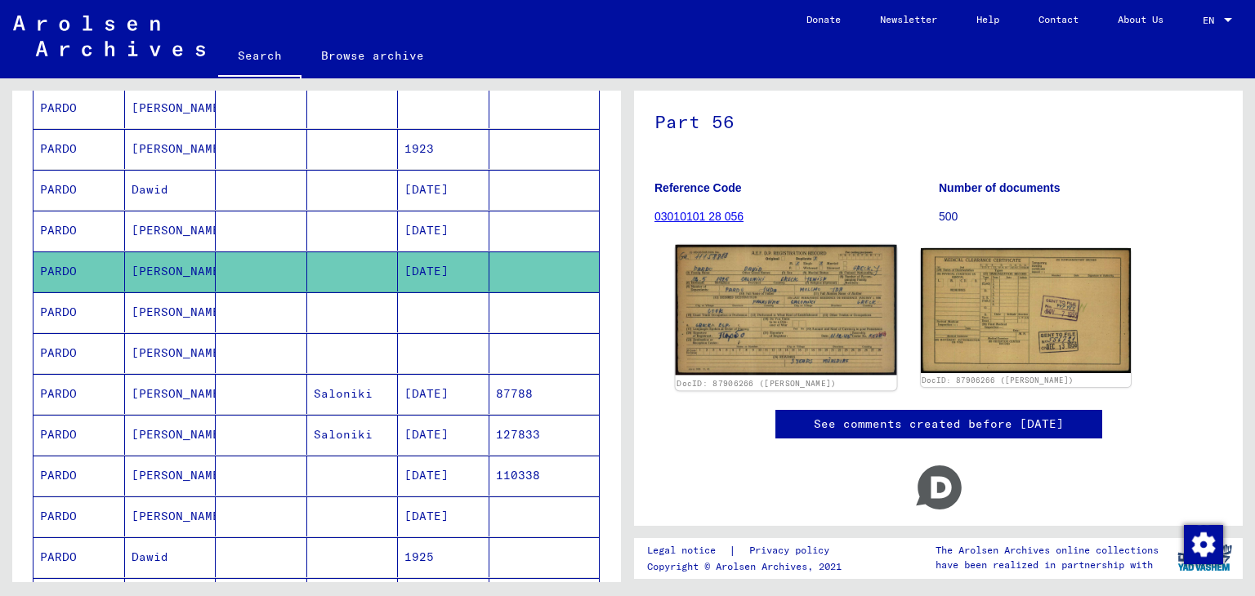
click at [738, 290] on img at bounding box center [785, 310] width 221 height 131
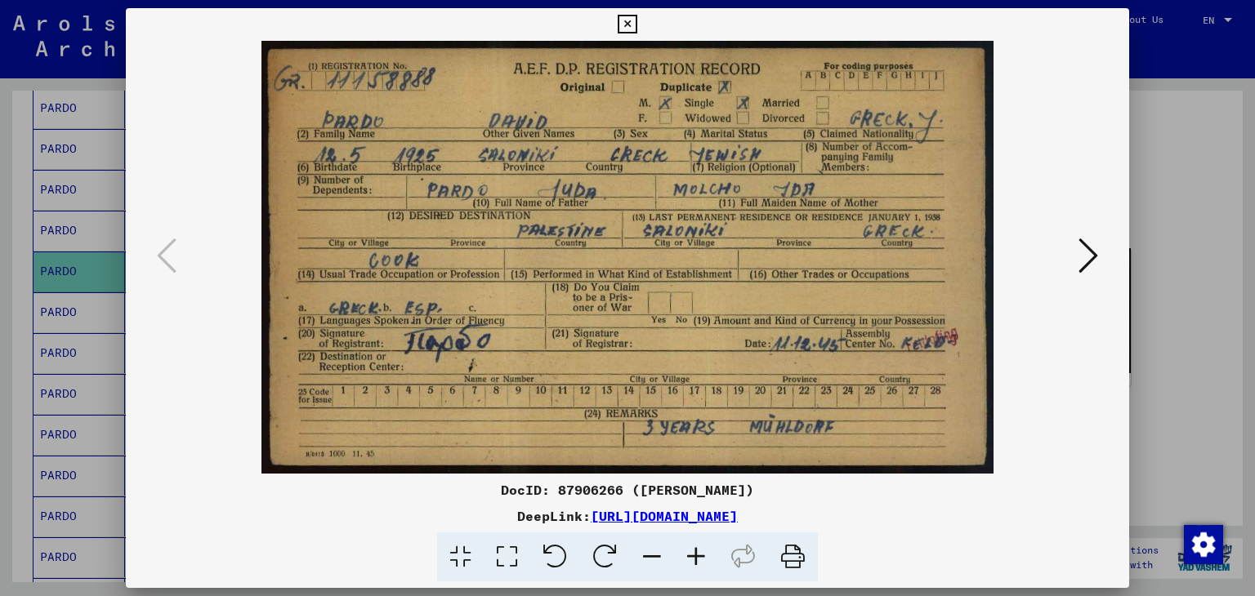
click at [32, 256] on div at bounding box center [627, 298] width 1255 height 596
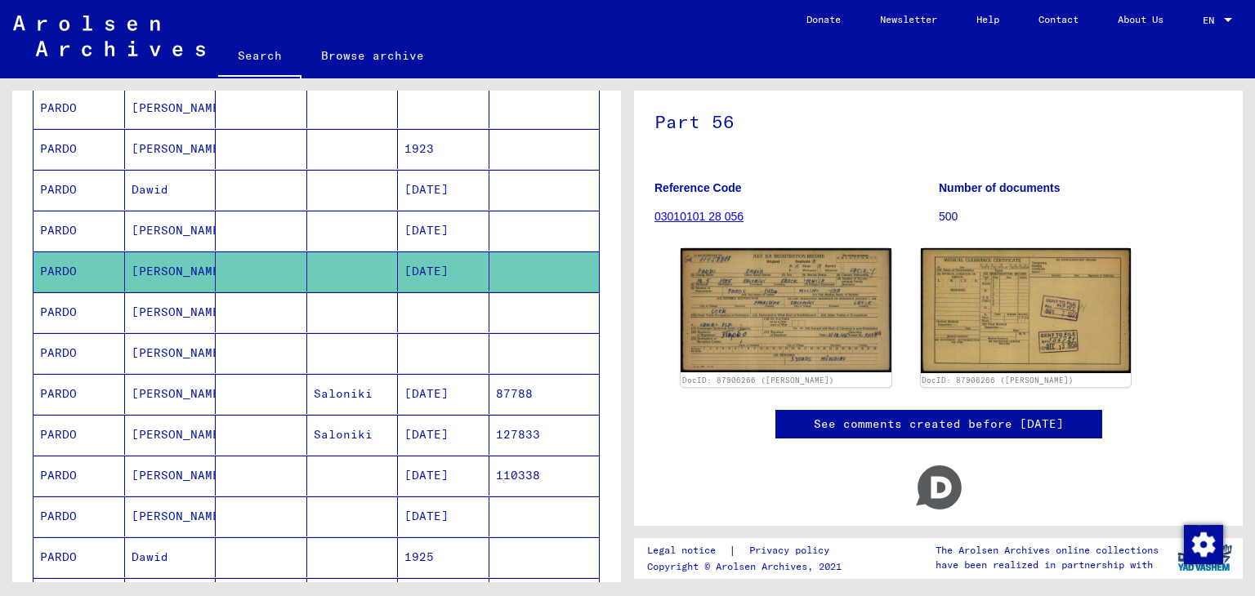
click at [159, 305] on mat-cell "[PERSON_NAME]" at bounding box center [170, 312] width 91 height 40
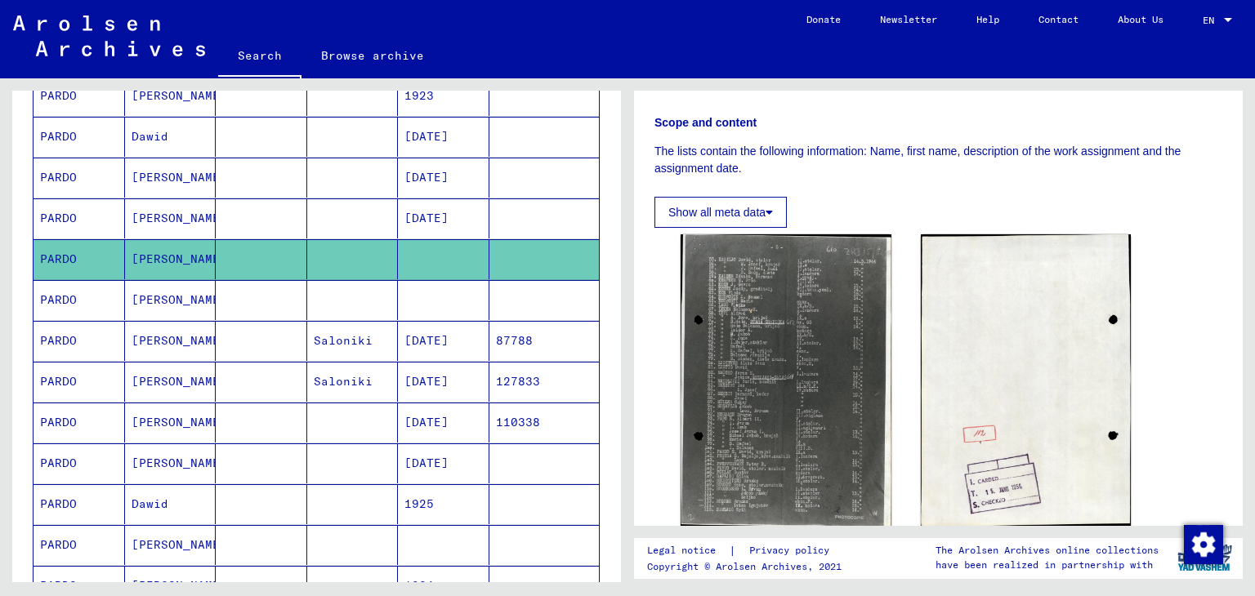
click at [492, 298] on mat-cell at bounding box center [544, 300] width 110 height 40
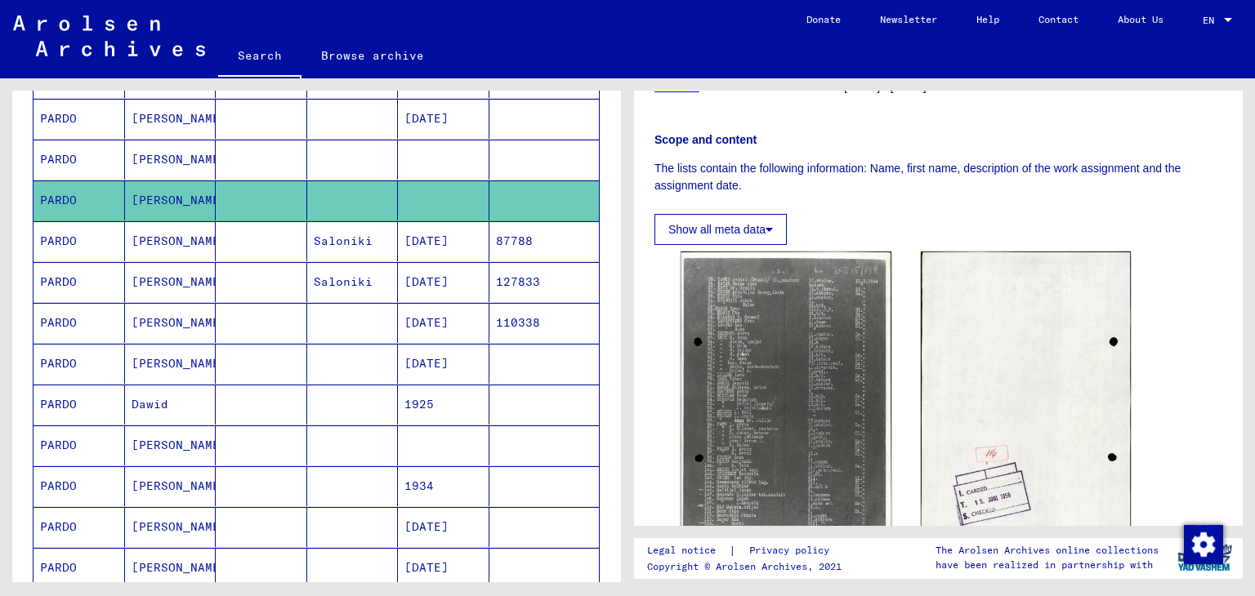
click at [464, 241] on mat-cell "[DATE]" at bounding box center [443, 241] width 91 height 40
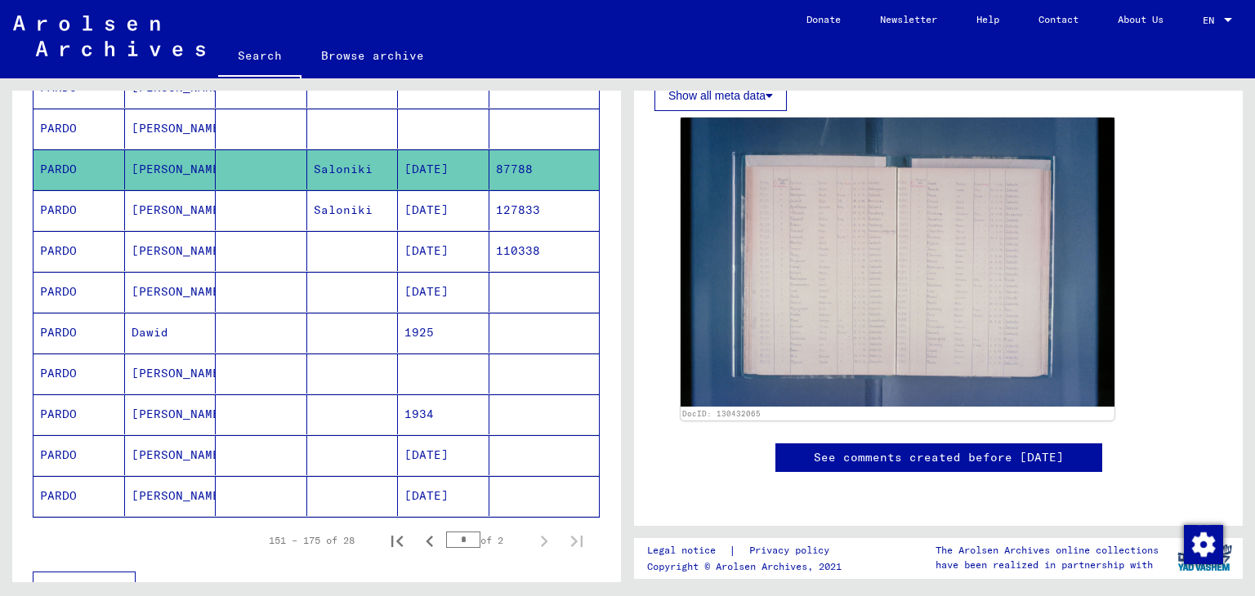
click at [457, 193] on mat-cell "[DATE]" at bounding box center [443, 210] width 91 height 40
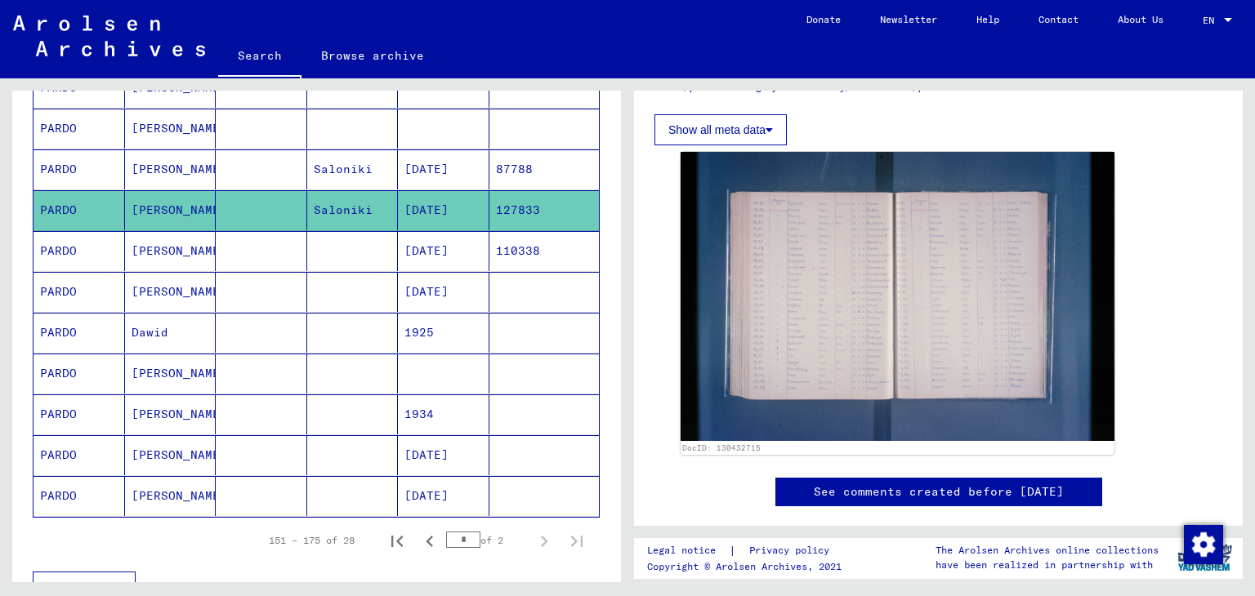
click at [447, 243] on mat-cell "[DATE]" at bounding box center [443, 251] width 91 height 40
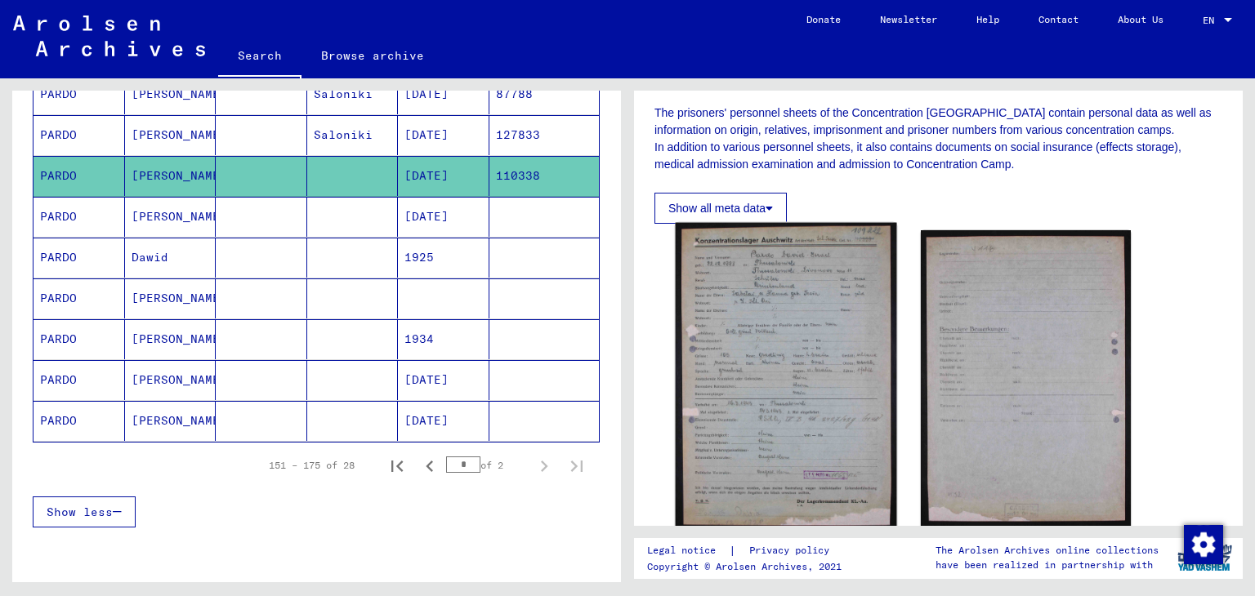
click at [750, 315] on img at bounding box center [785, 378] width 221 height 310
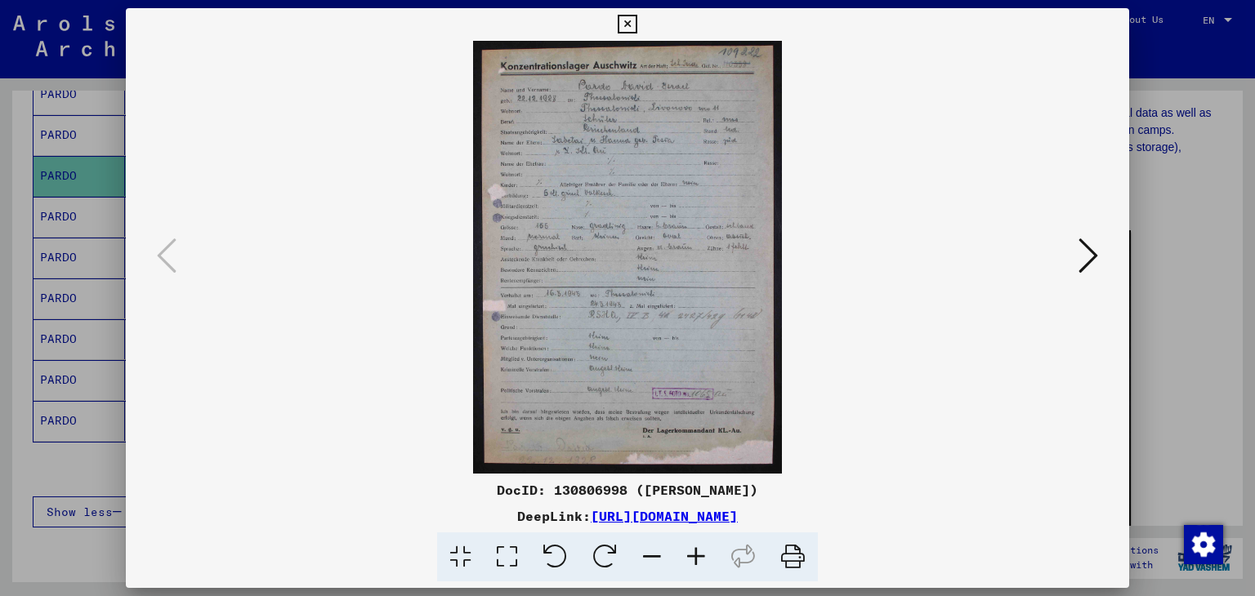
click at [0, 265] on div at bounding box center [627, 298] width 1255 height 596
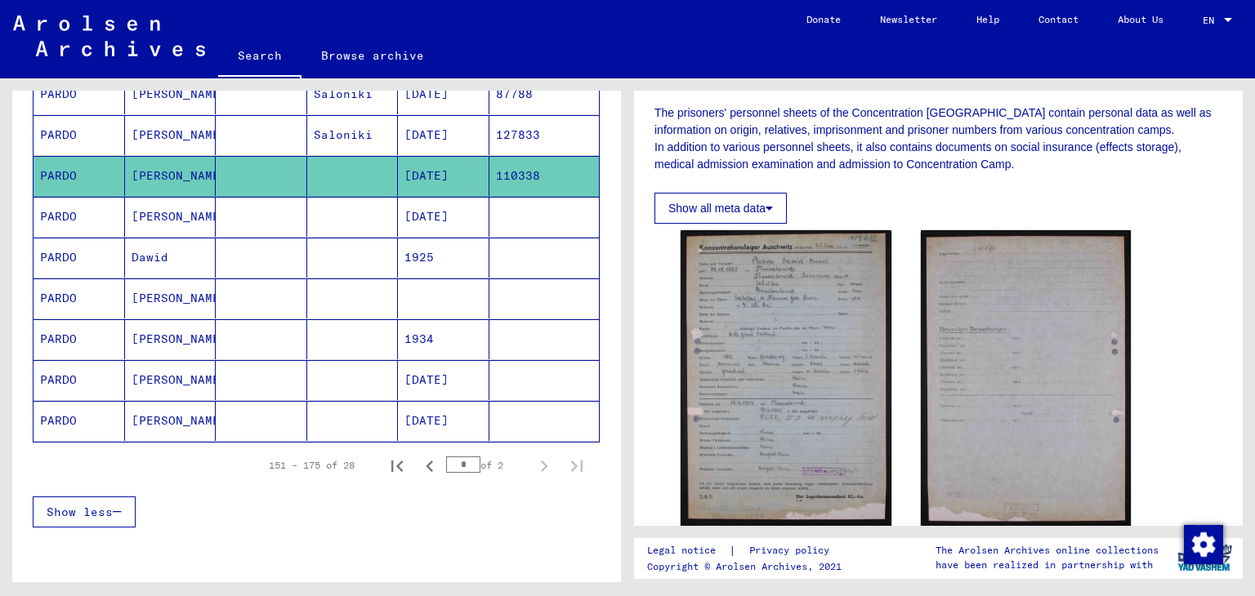
click at [351, 205] on mat-cell at bounding box center [352, 217] width 91 height 40
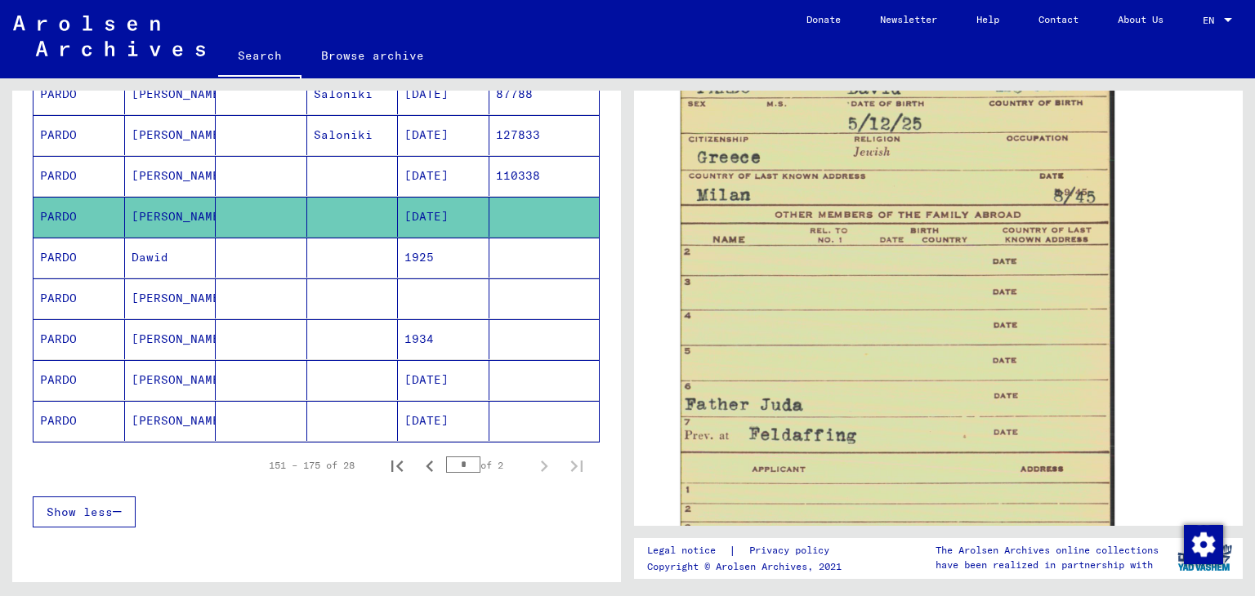
click at [474, 243] on mat-cell "1925" at bounding box center [443, 258] width 91 height 40
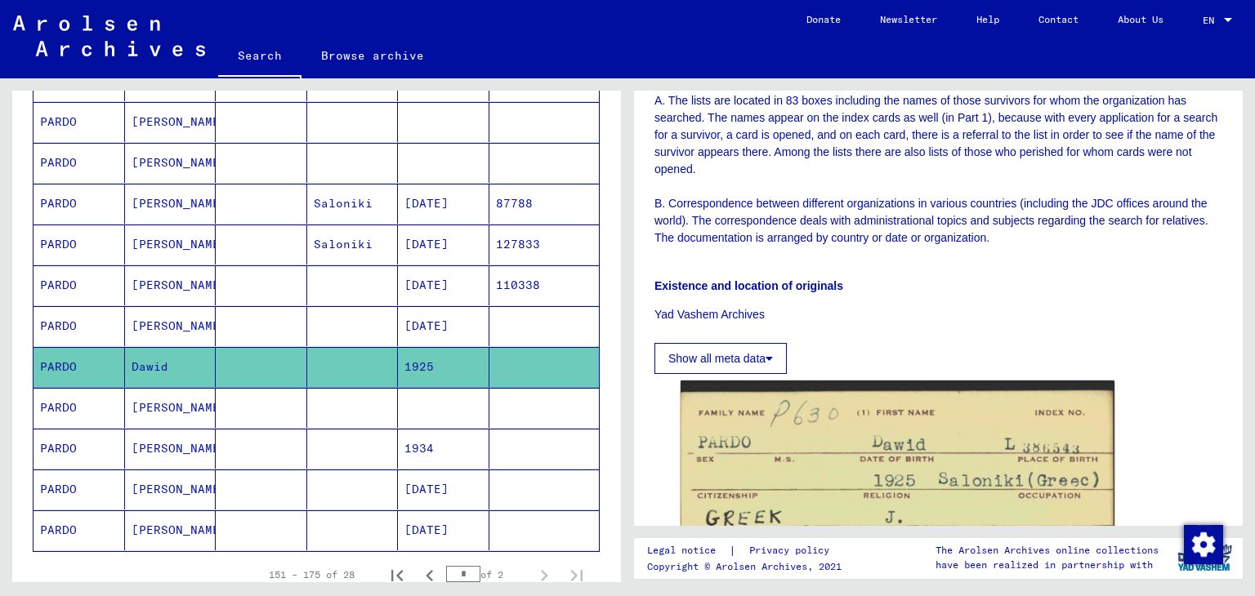
click at [421, 395] on mat-cell at bounding box center [443, 408] width 91 height 40
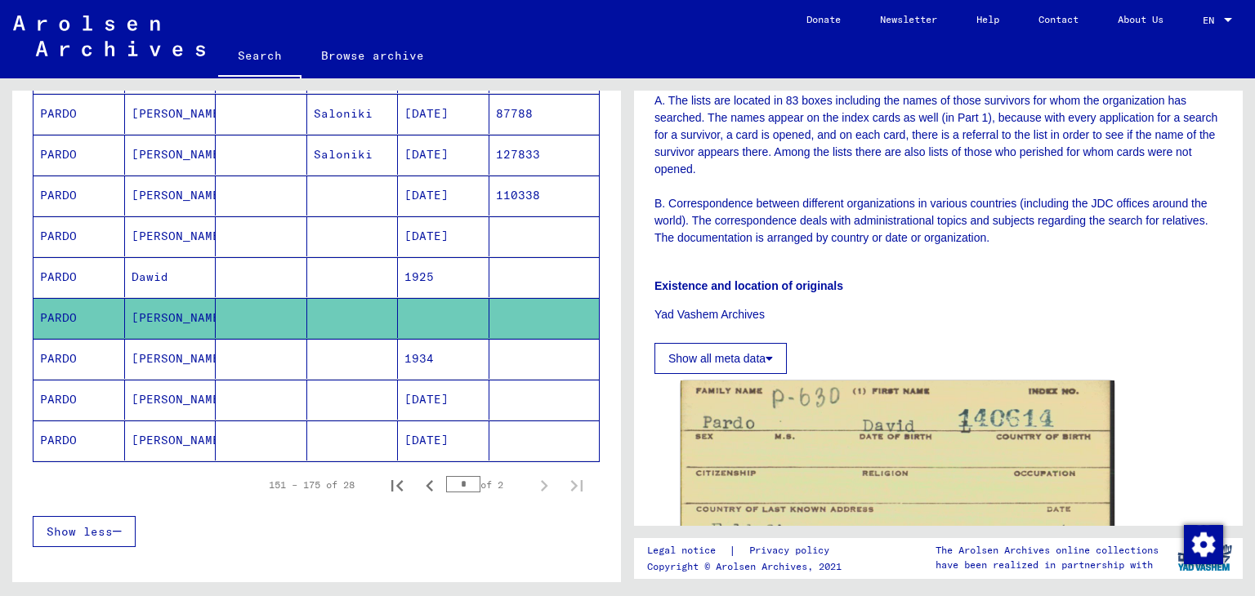
click at [458, 359] on mat-cell "1934" at bounding box center [443, 359] width 91 height 40
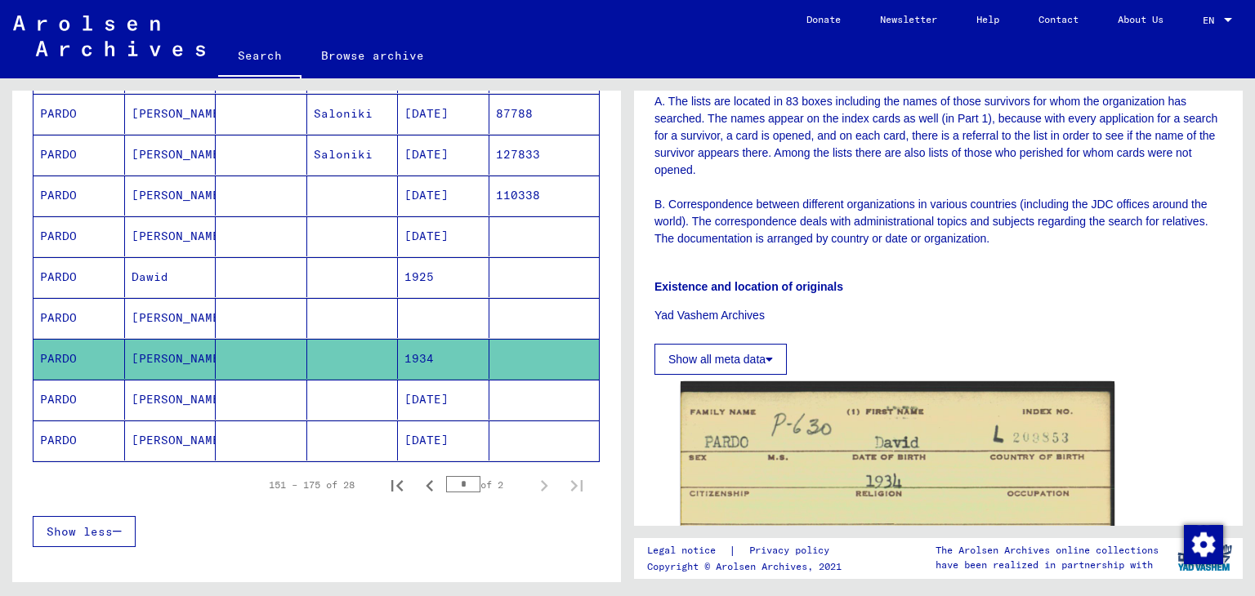
click at [445, 392] on mat-cell "[DATE]" at bounding box center [443, 400] width 91 height 40
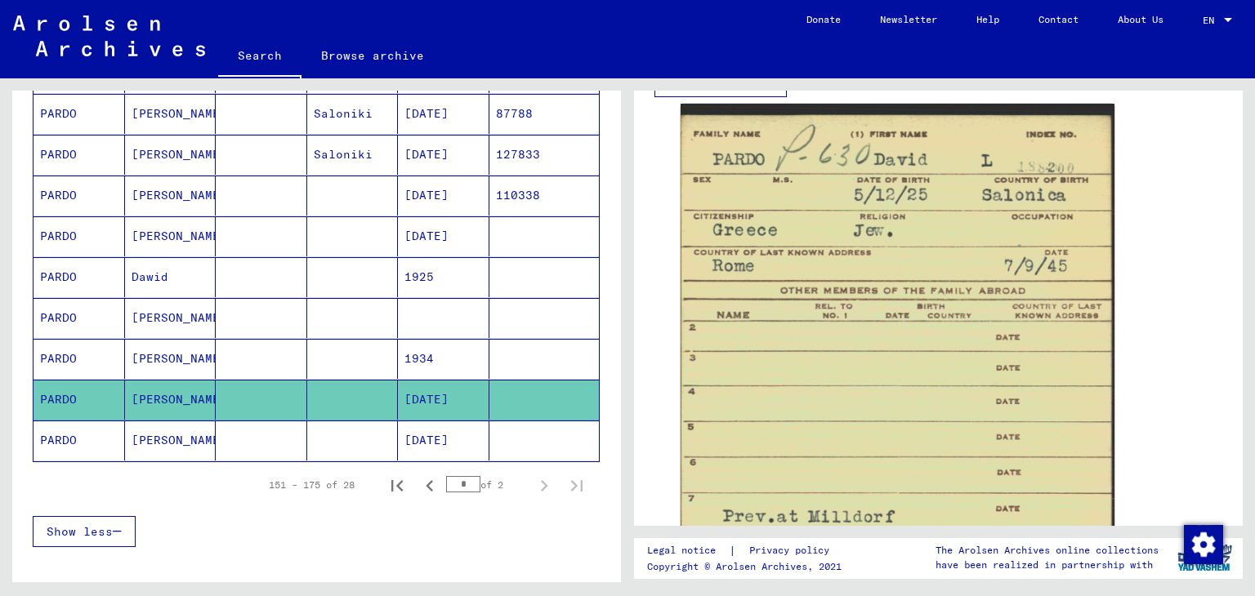
click at [435, 441] on mat-cell "[DATE]" at bounding box center [443, 441] width 91 height 40
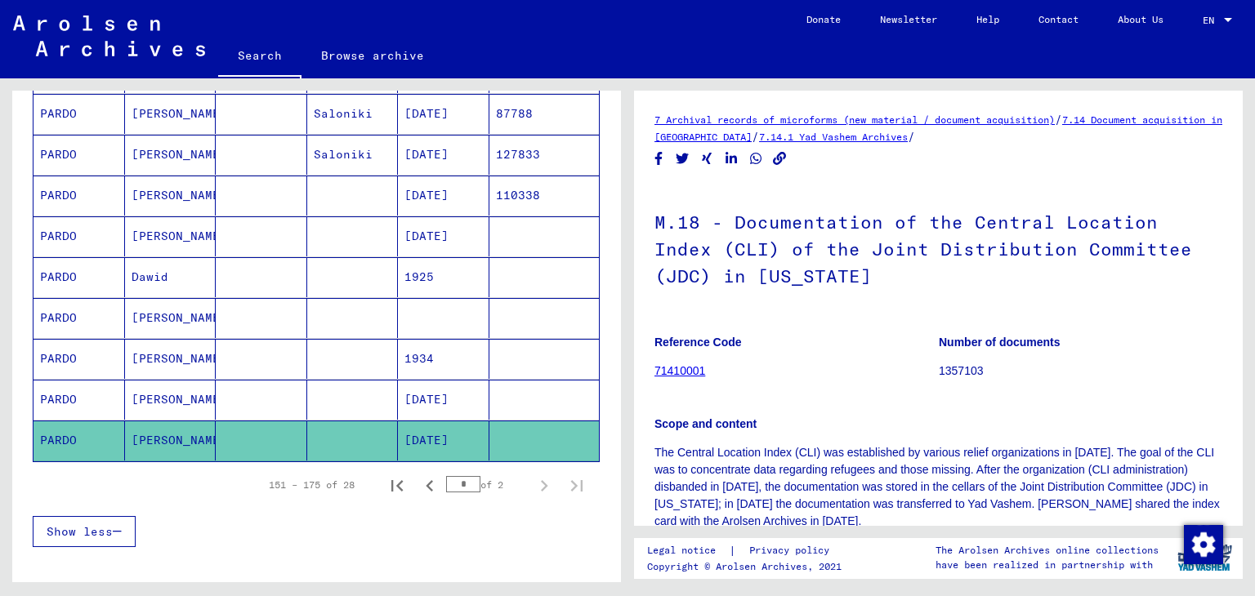
click at [451, 476] on input "*" at bounding box center [463, 484] width 34 height 16
type input "*"
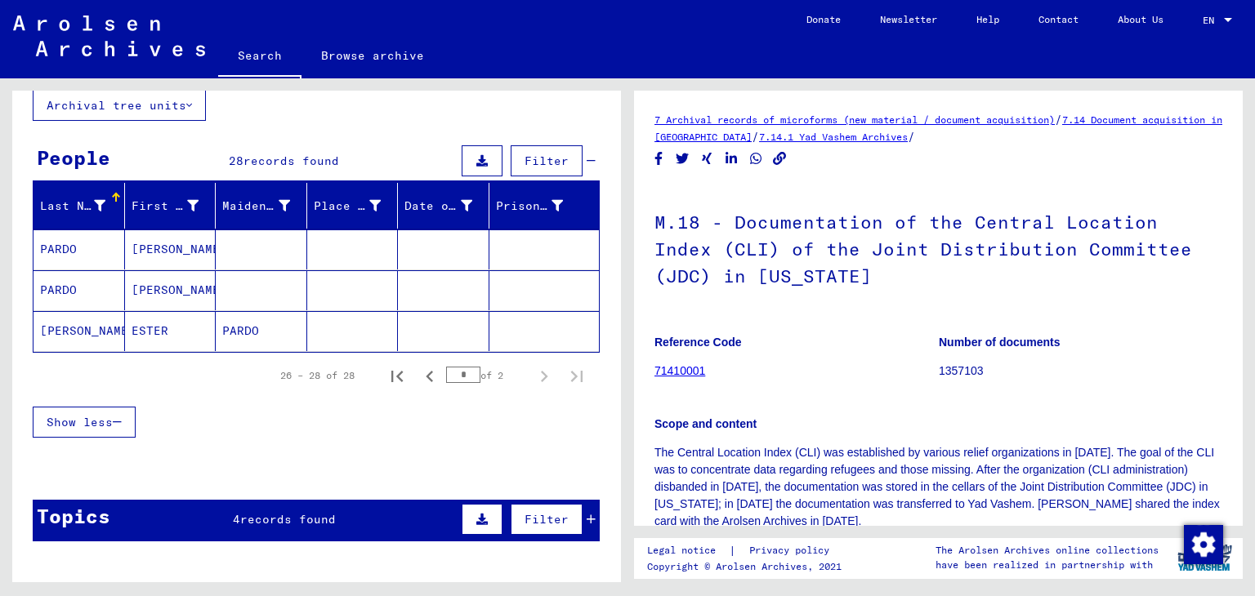
click at [314, 230] on mat-cell at bounding box center [352, 250] width 91 height 40
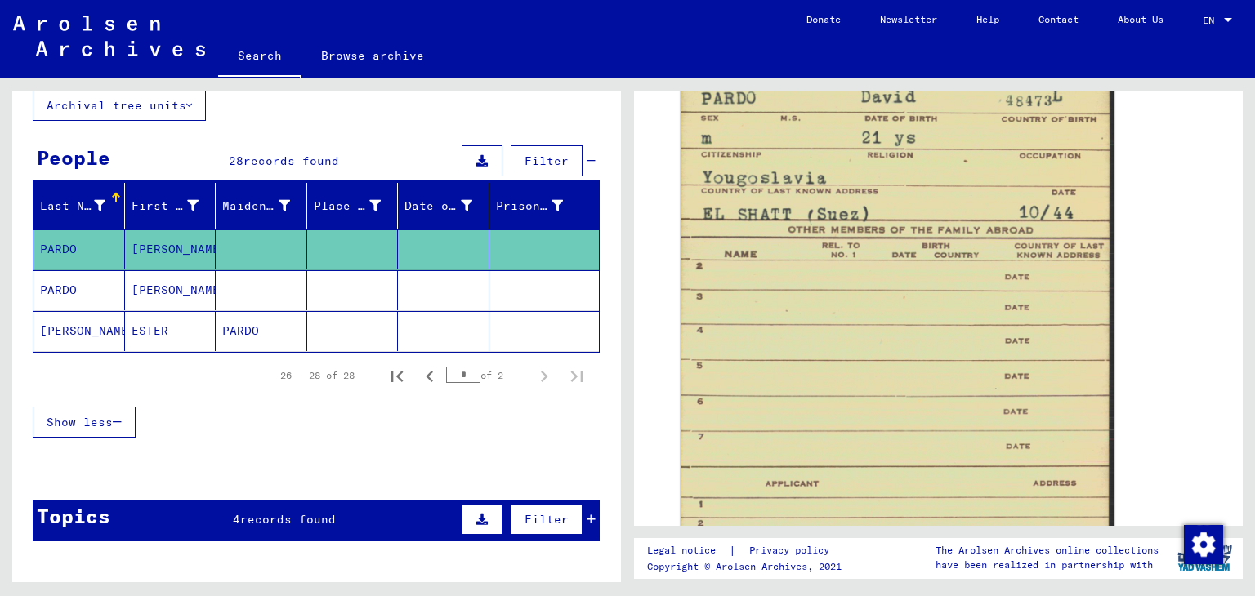
click at [421, 276] on mat-cell at bounding box center [443, 290] width 91 height 40
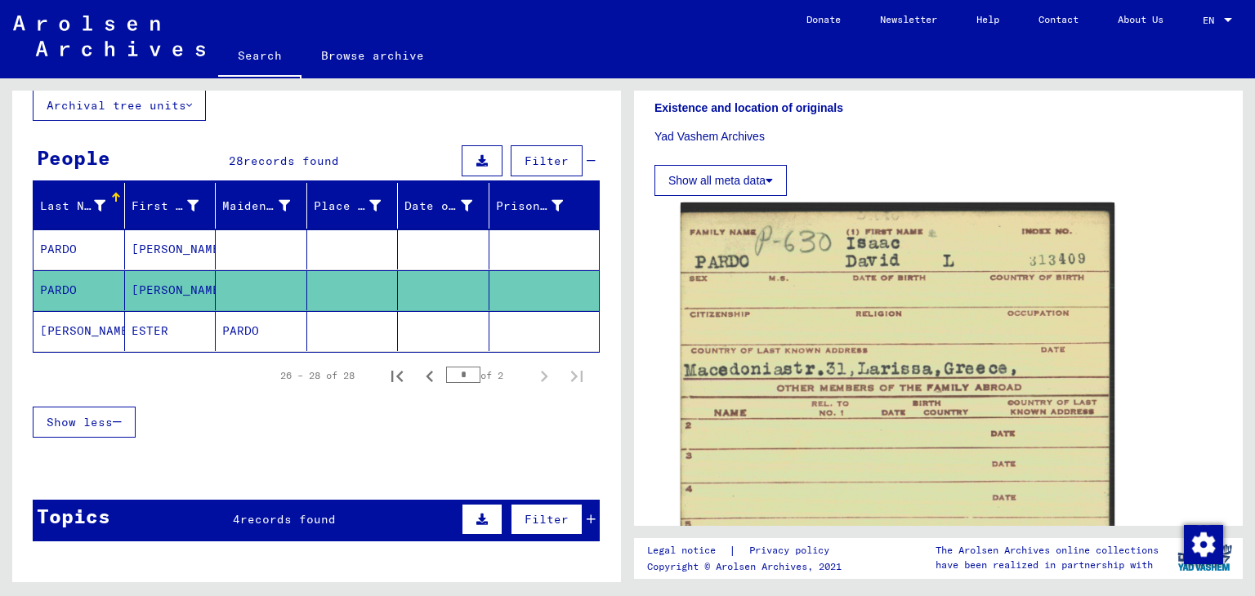
scroll to position [783, 0]
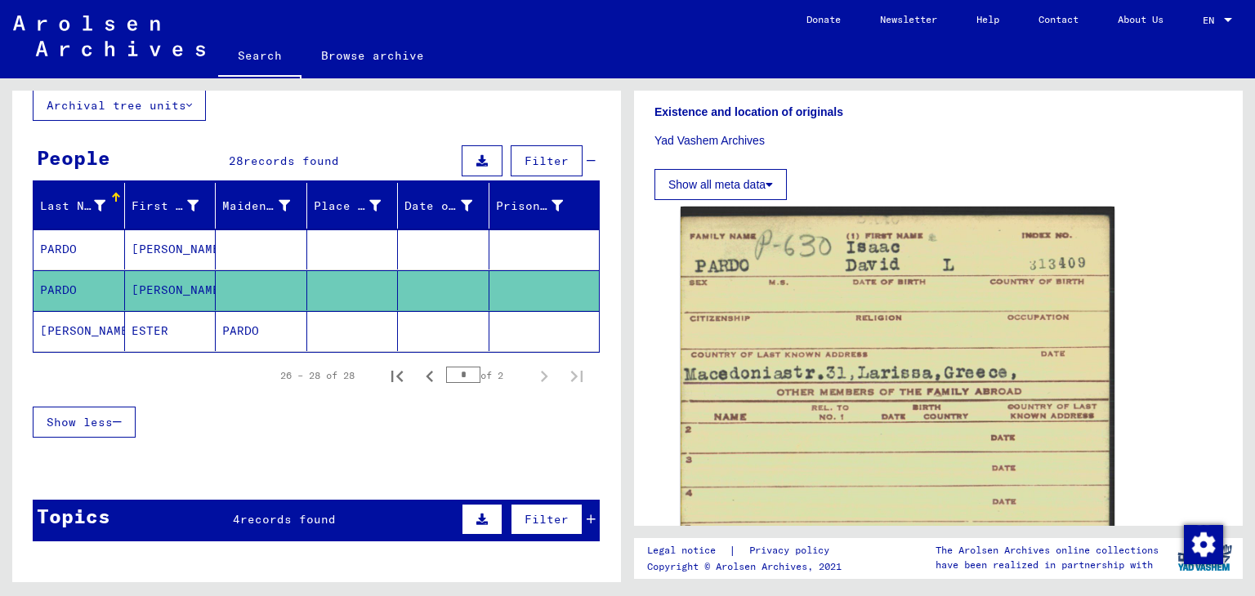
click at [381, 336] on mat-cell at bounding box center [352, 331] width 91 height 40
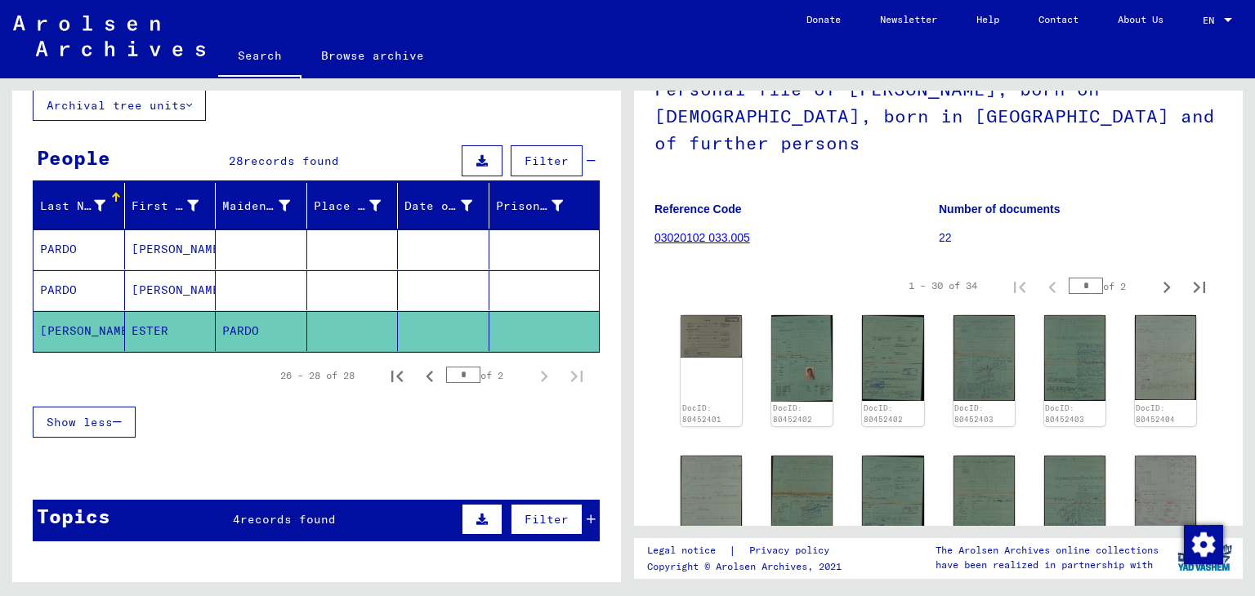
scroll to position [137, 0]
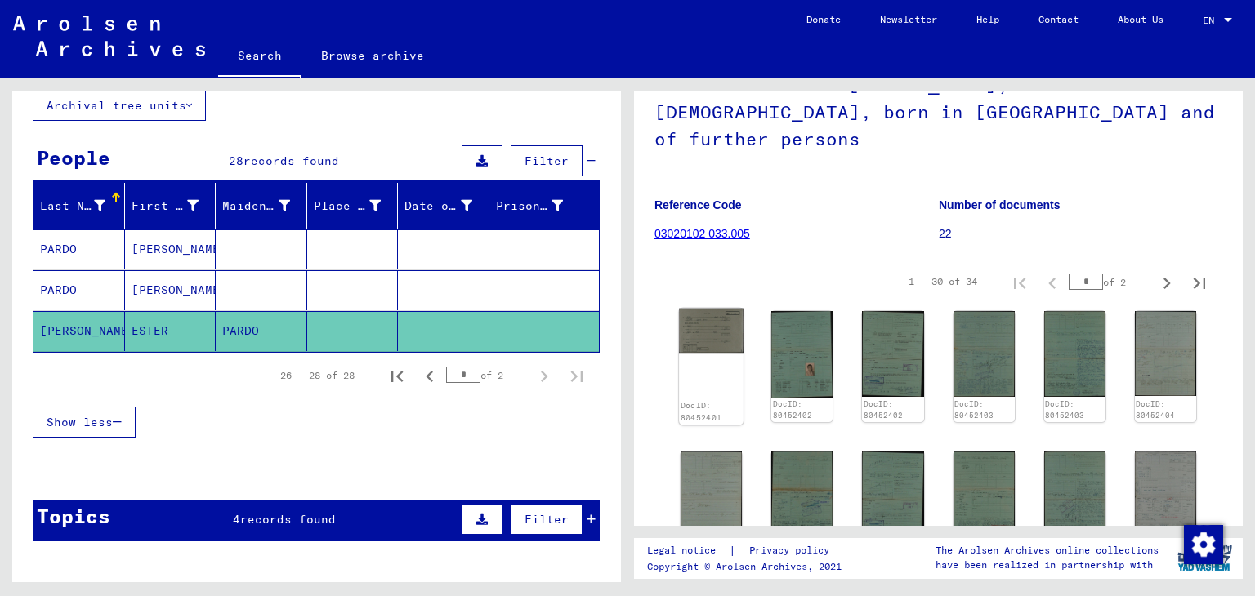
click at [698, 309] on img at bounding box center [711, 331] width 65 height 45
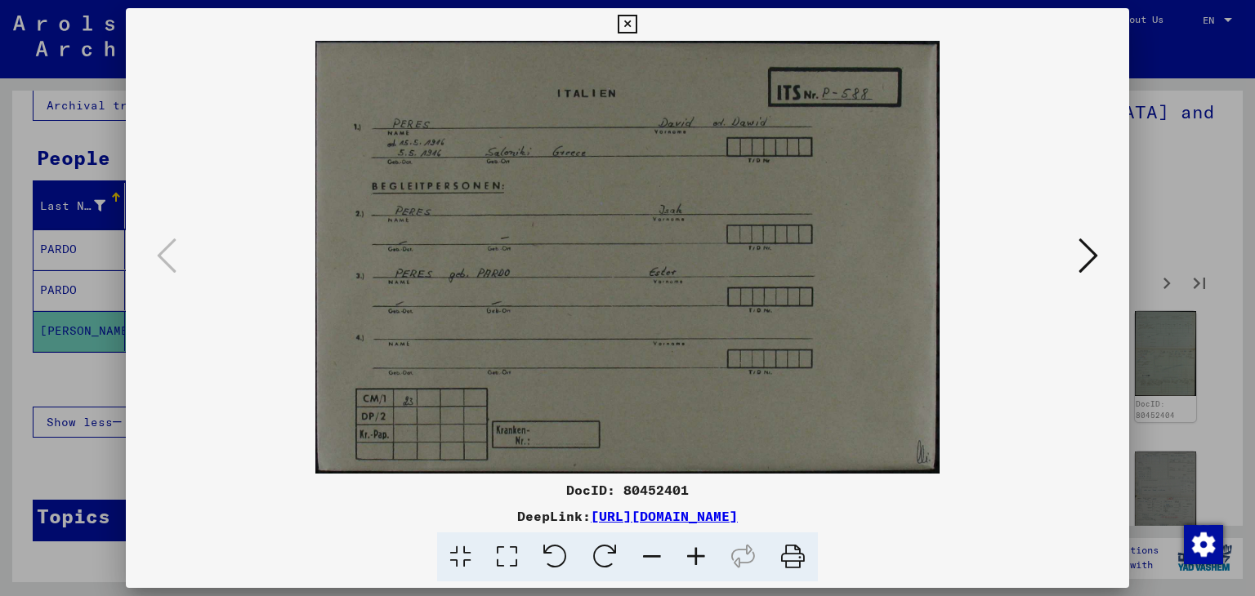
click at [1088, 253] on icon at bounding box center [1088, 255] width 20 height 39
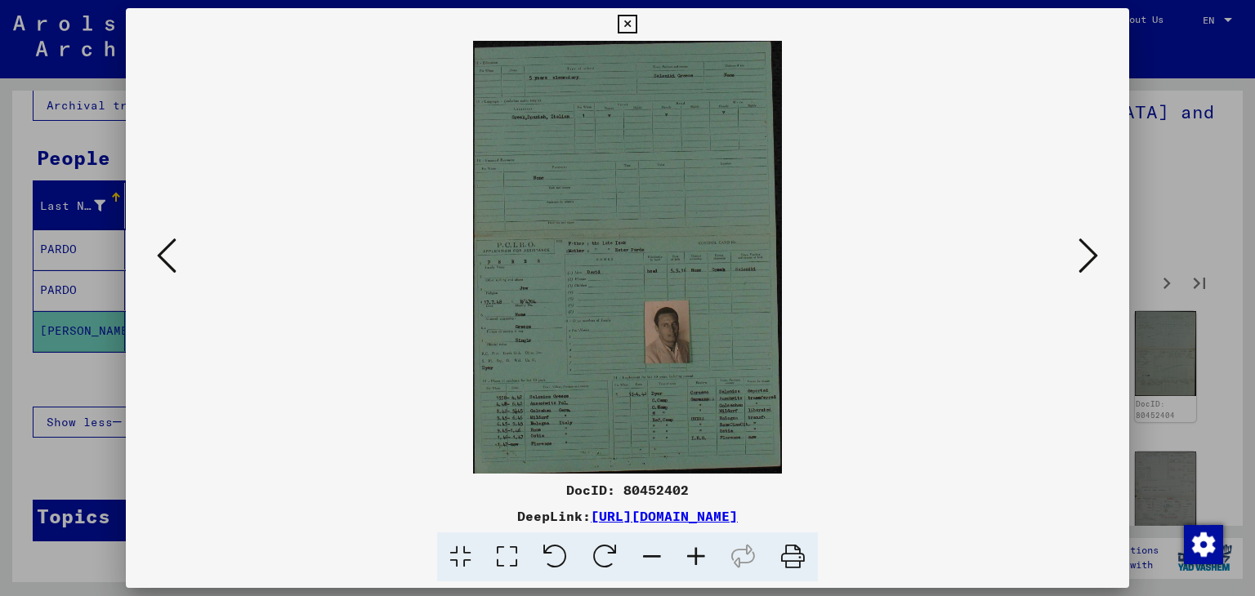
click at [1169, 153] on div at bounding box center [627, 298] width 1255 height 596
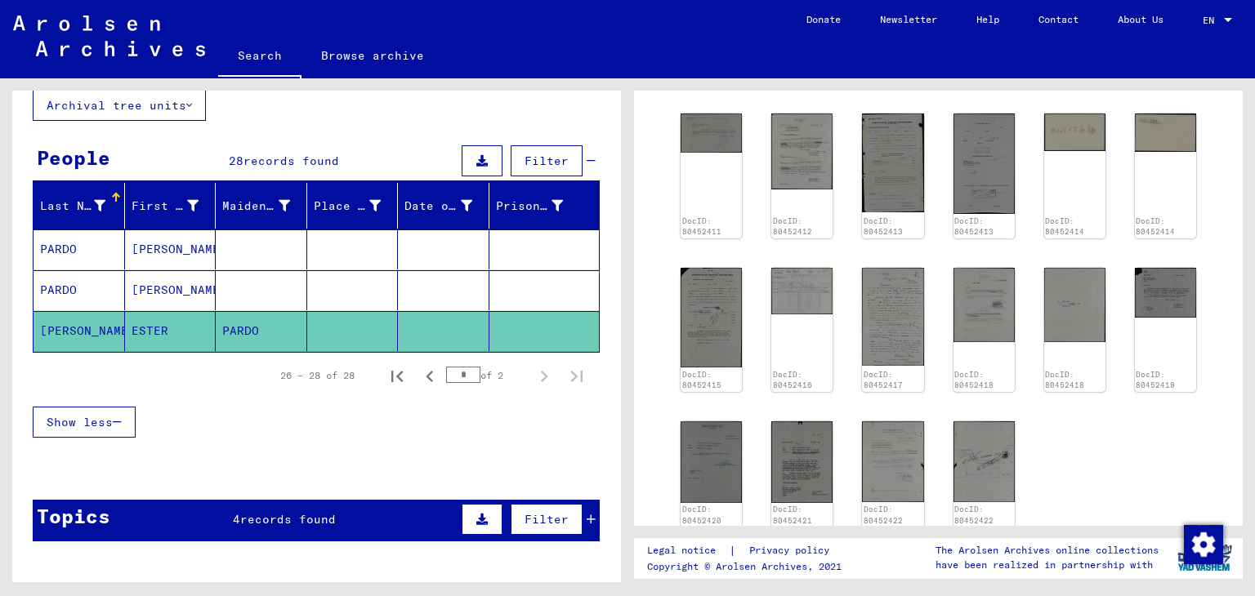
scroll to position [763, 0]
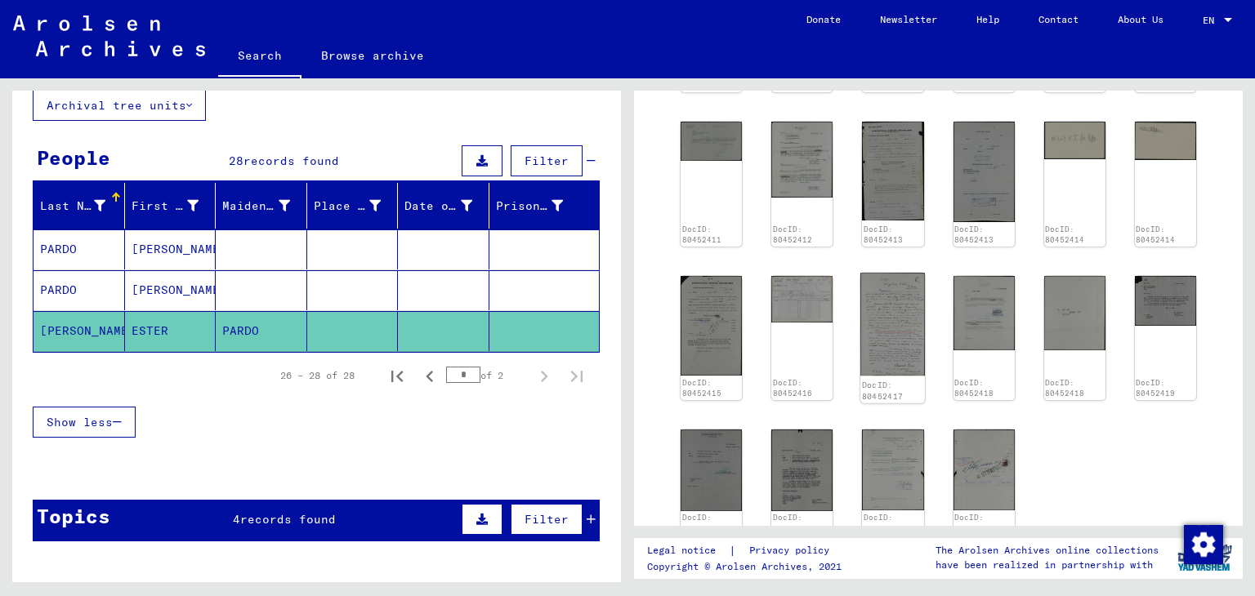
click at [892, 284] on img at bounding box center [892, 324] width 65 height 103
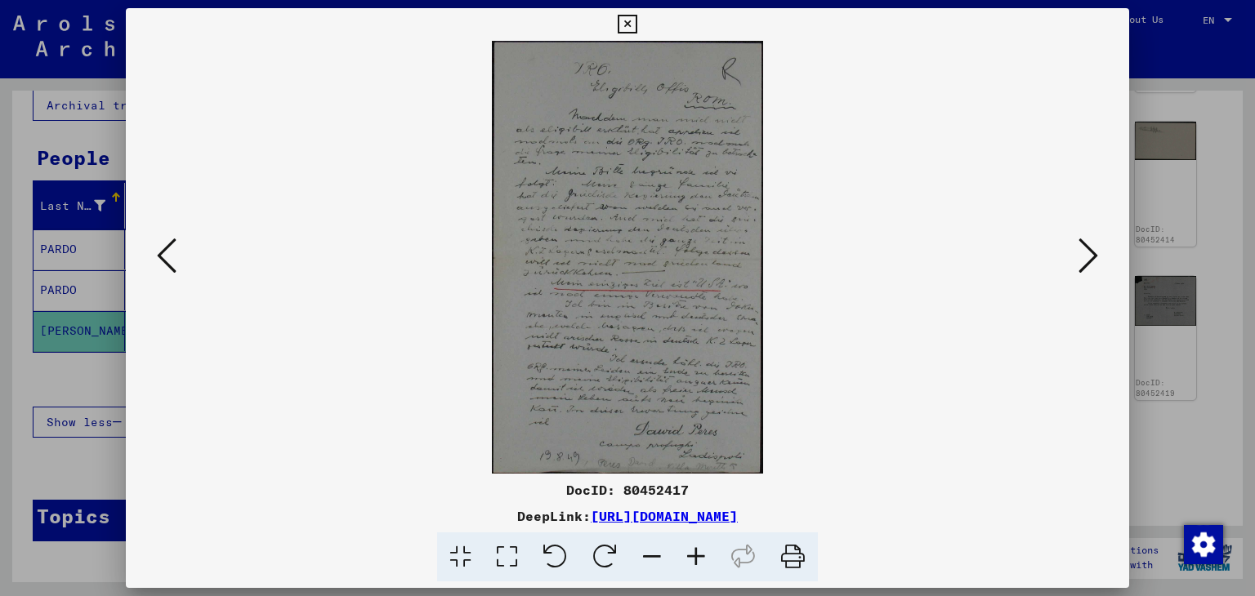
click at [49, 324] on div at bounding box center [627, 298] width 1255 height 596
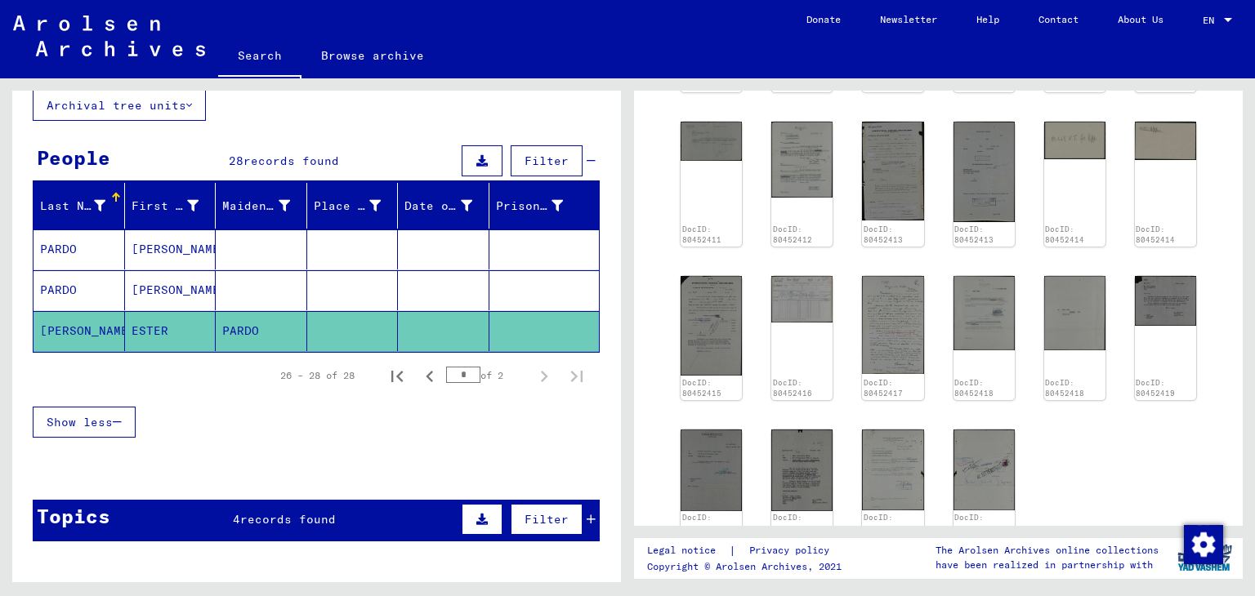
click at [251, 283] on mat-cell at bounding box center [261, 290] width 91 height 40
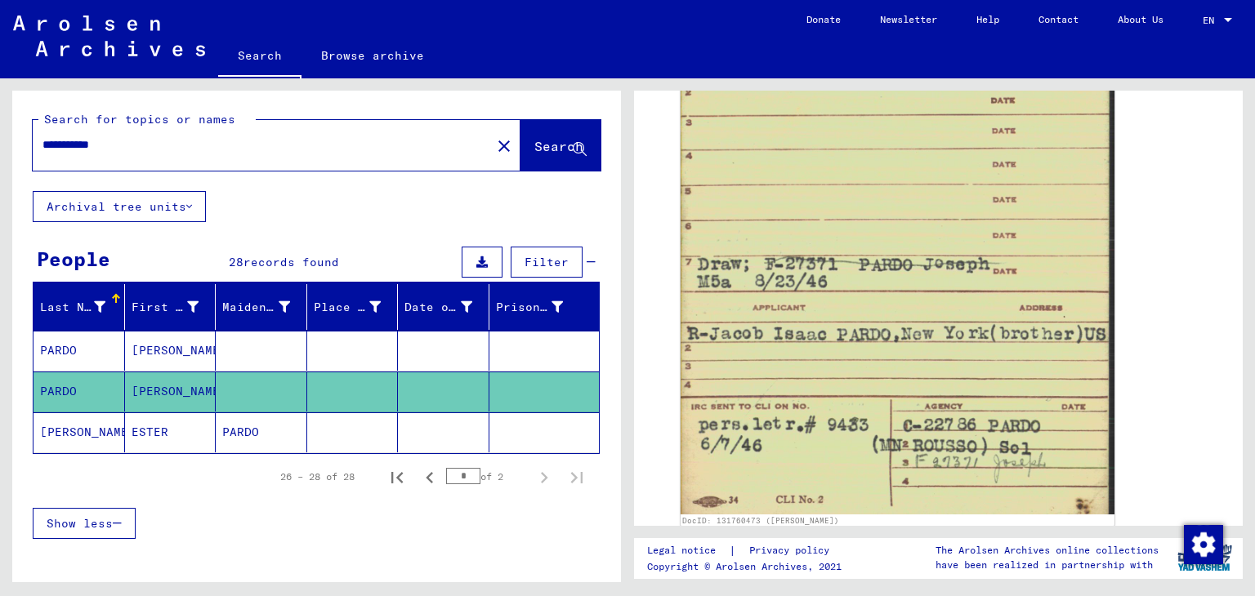
click at [59, 145] on input "**********" at bounding box center [261, 144] width 439 height 17
type input "**********"
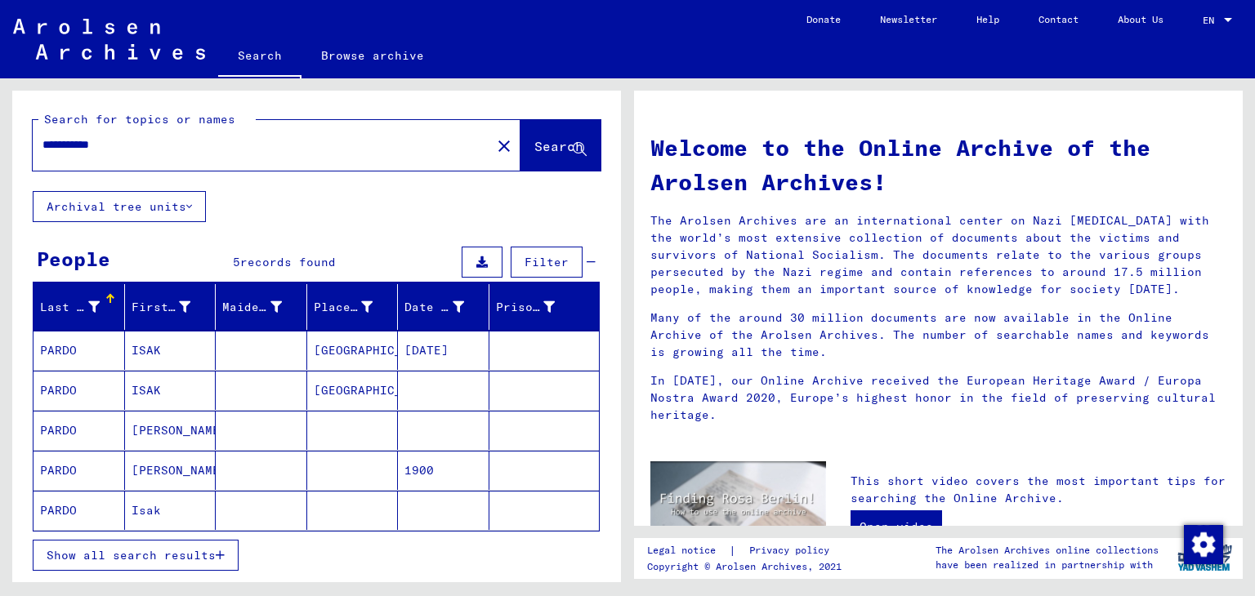
click at [206, 443] on mat-cell "[PERSON_NAME]" at bounding box center [170, 430] width 91 height 39
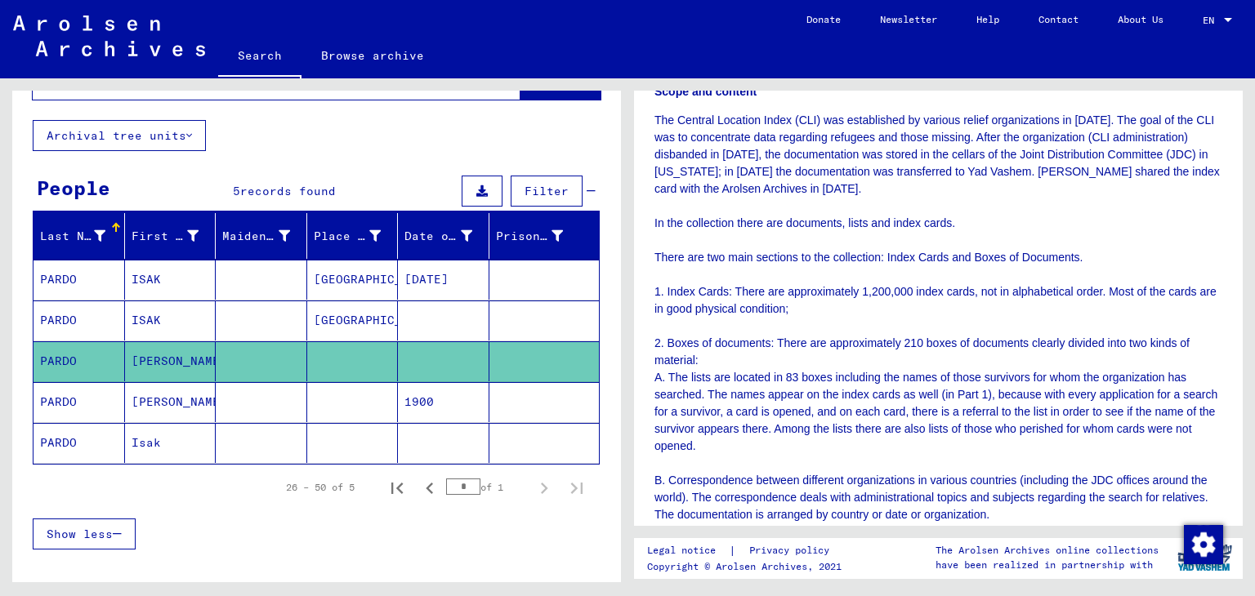
scroll to position [836, 0]
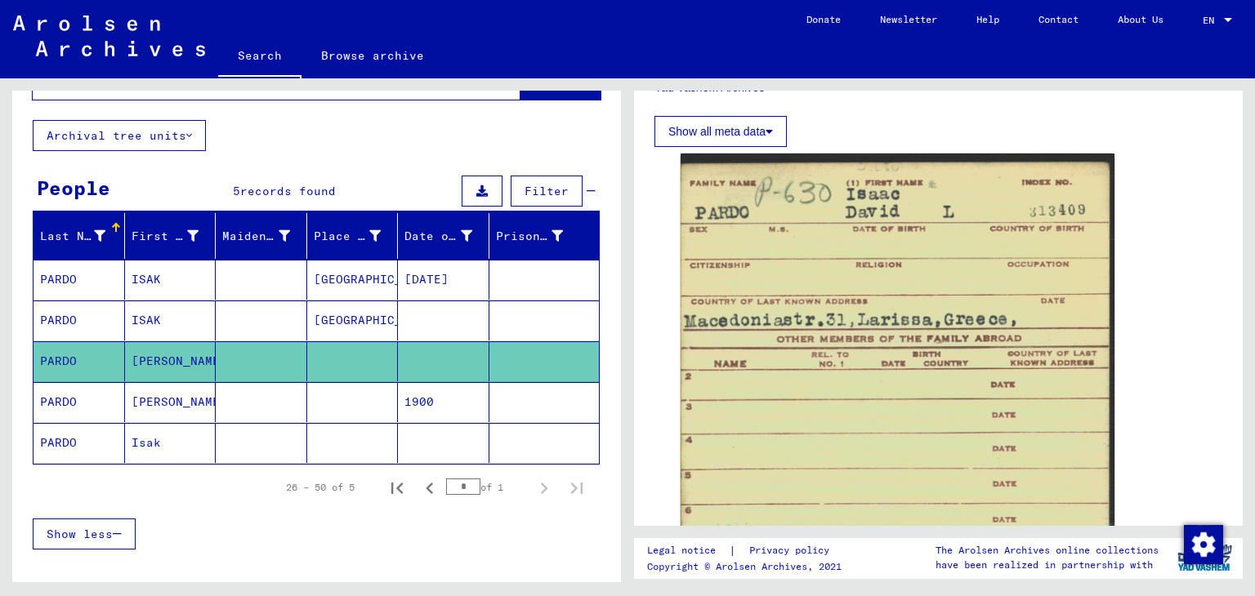
click at [474, 417] on mat-cell "1900" at bounding box center [443, 402] width 91 height 40
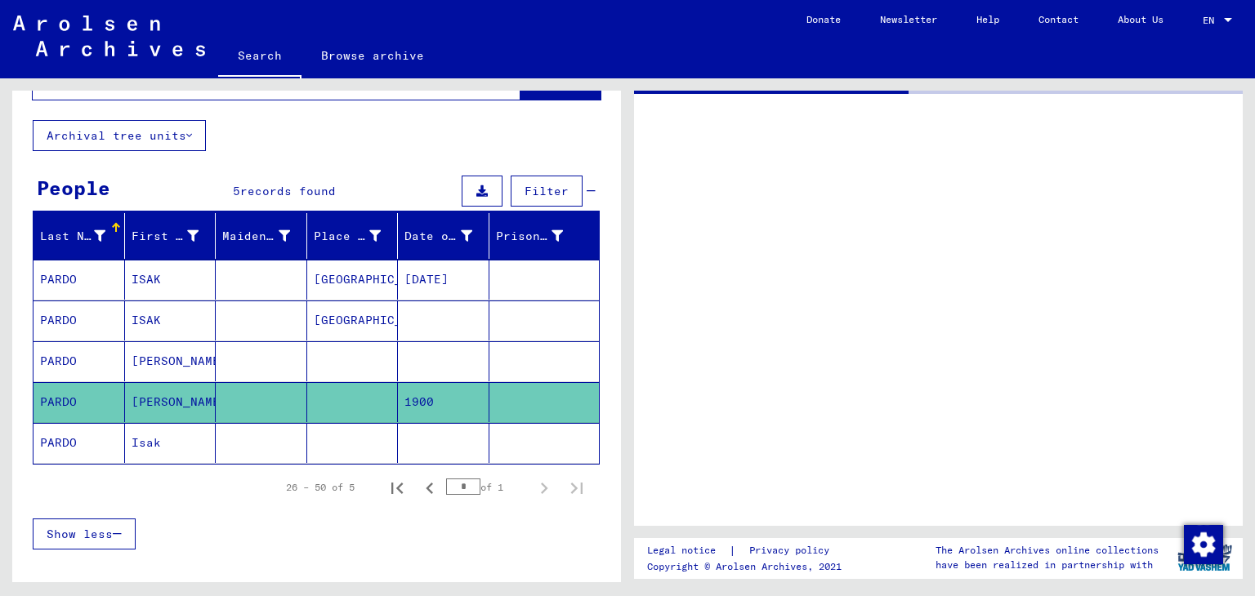
scroll to position [149, 0]
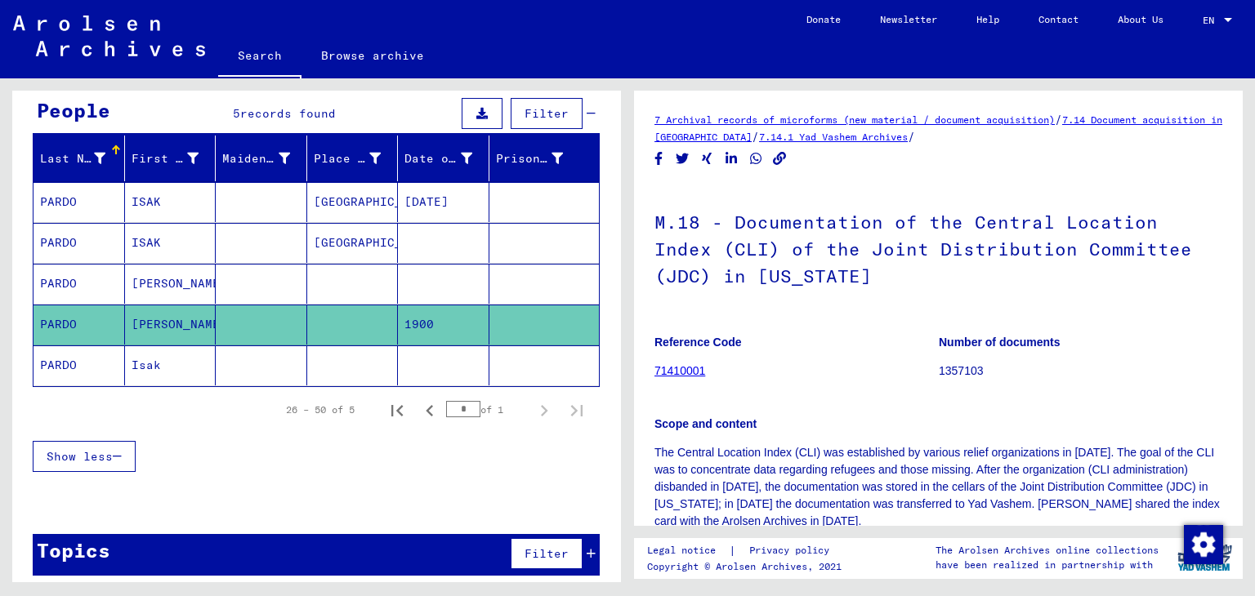
click at [460, 408] on input "*" at bounding box center [463, 409] width 34 height 16
type input "*"
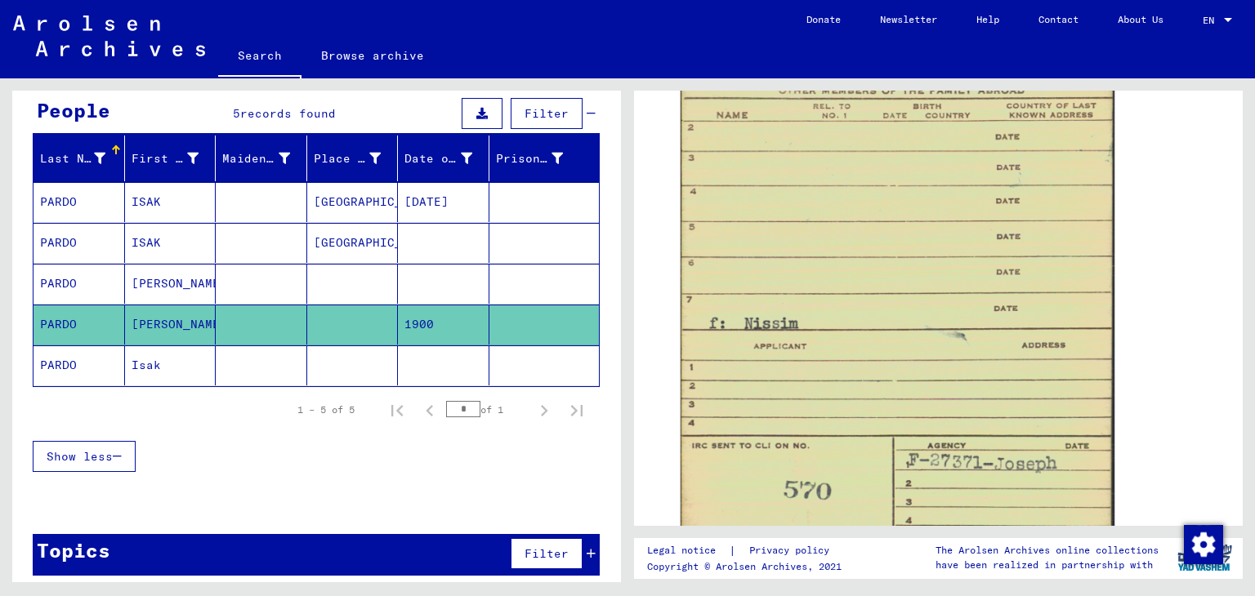
scroll to position [1090, 0]
click at [470, 352] on mat-cell at bounding box center [443, 365] width 91 height 40
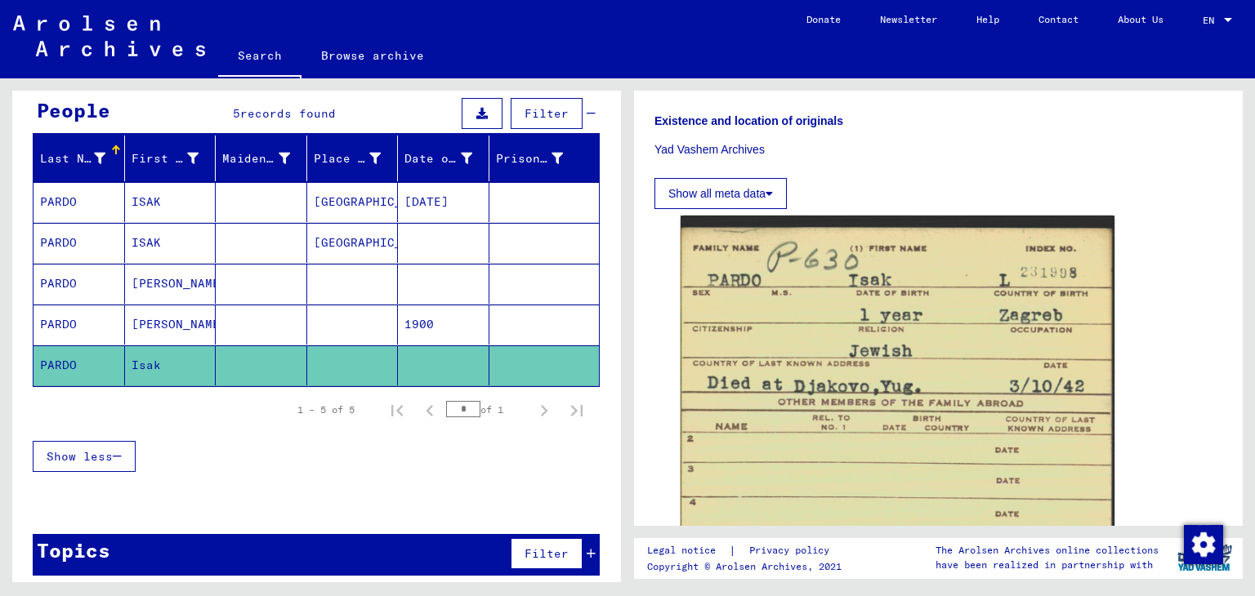
scroll to position [760, 0]
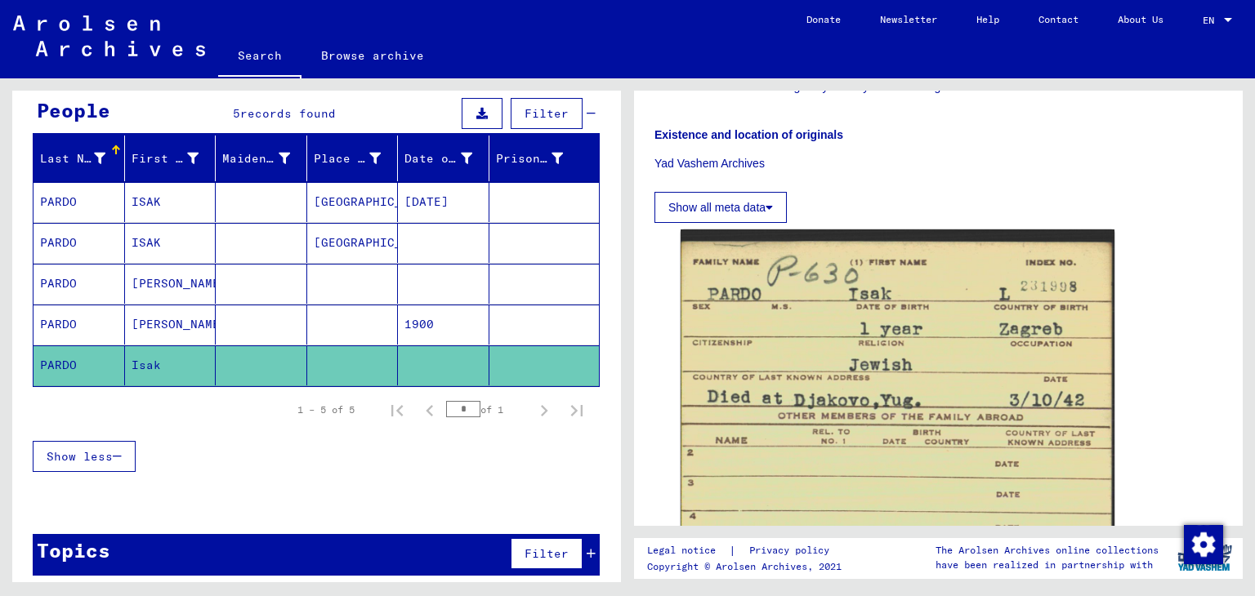
click at [418, 212] on mat-cell "[DATE]" at bounding box center [443, 202] width 91 height 40
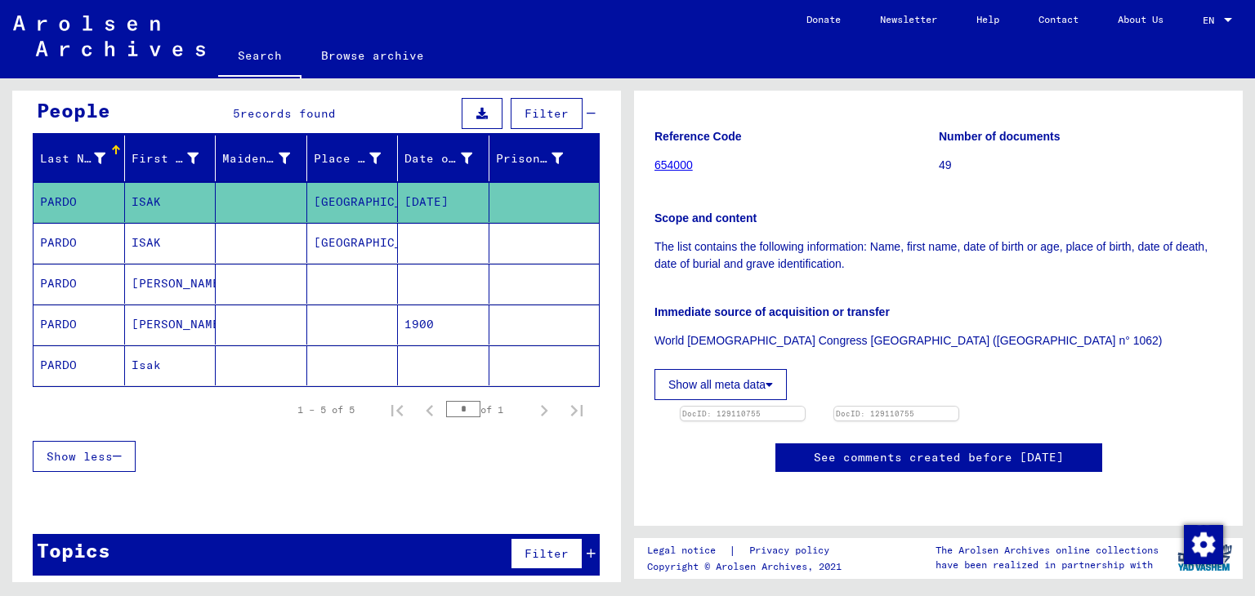
scroll to position [470, 0]
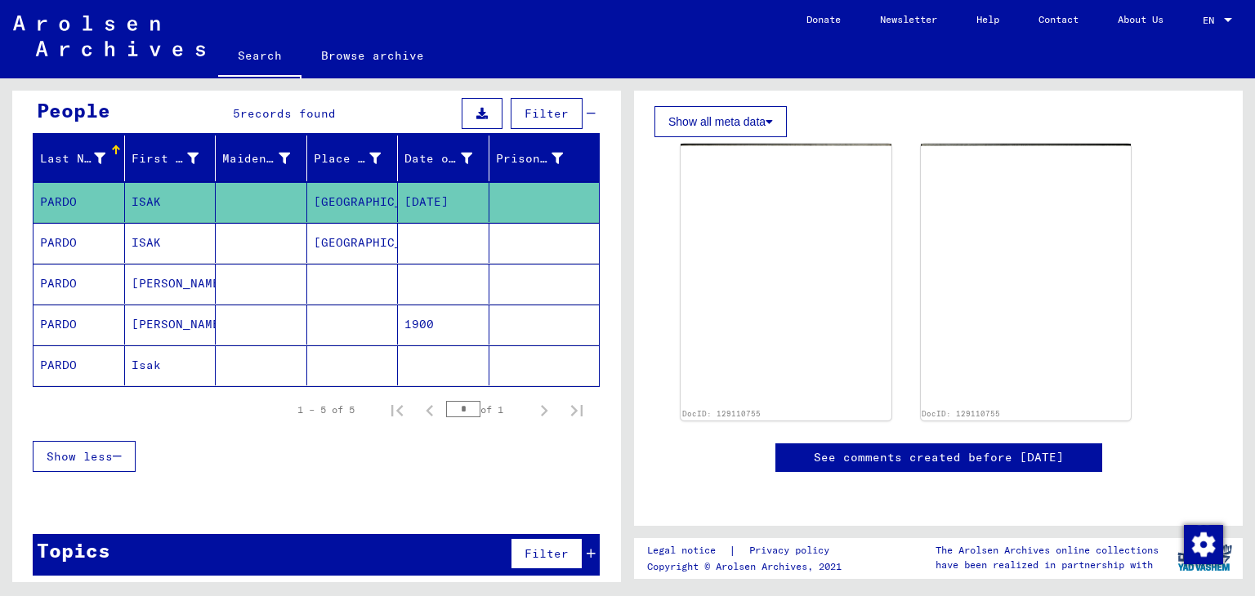
click at [450, 224] on mat-cell at bounding box center [443, 243] width 91 height 40
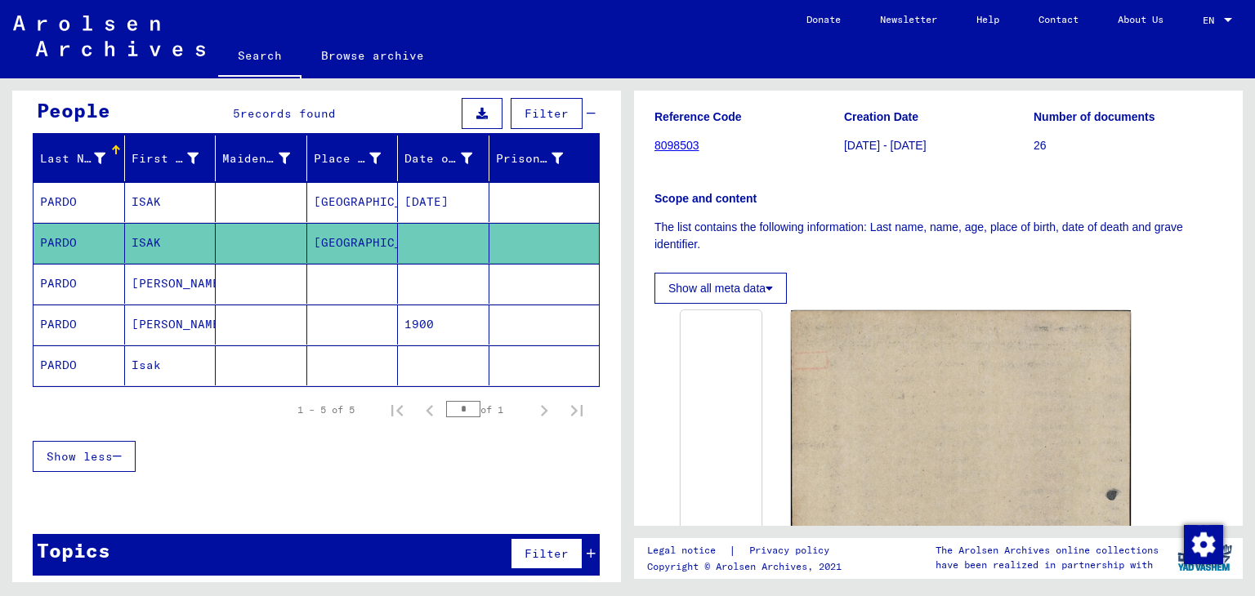
scroll to position [378, 0]
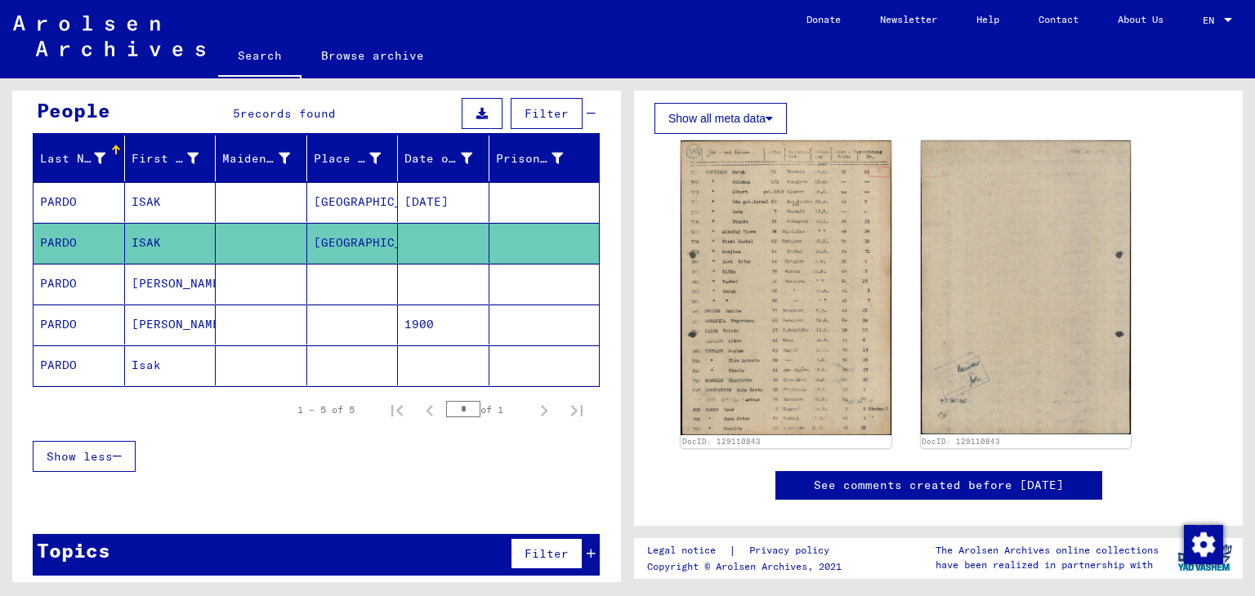
click at [508, 274] on mat-cell at bounding box center [544, 284] width 110 height 40
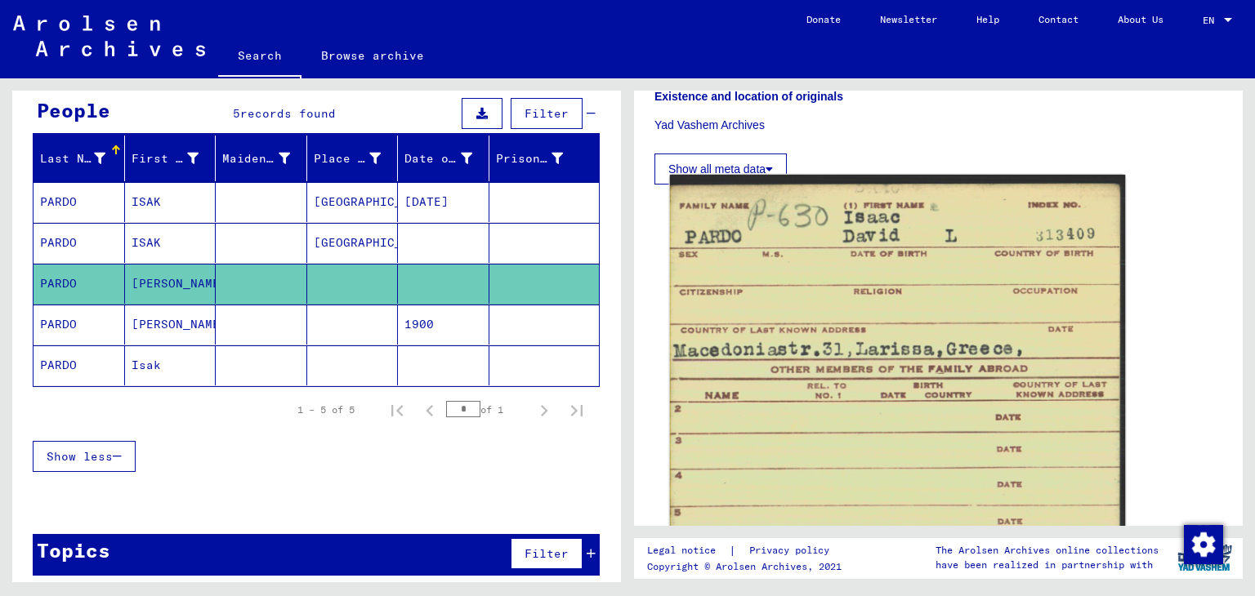
scroll to position [800, 0]
click at [813, 304] on img at bounding box center [898, 512] width 456 height 677
